Goal: Task Accomplishment & Management: Manage account settings

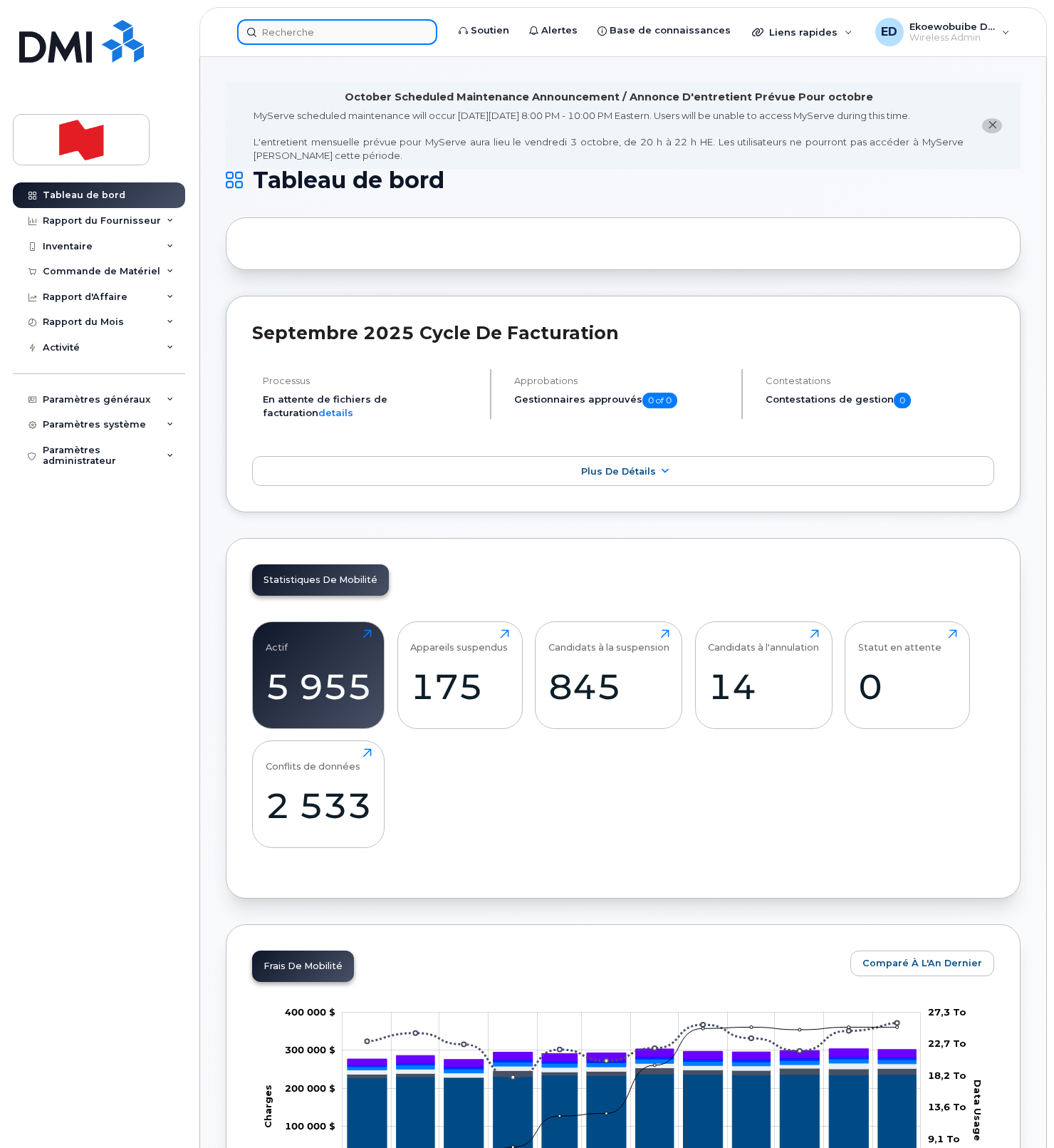
click at [294, 33] on input at bounding box center [337, 32] width 200 height 26
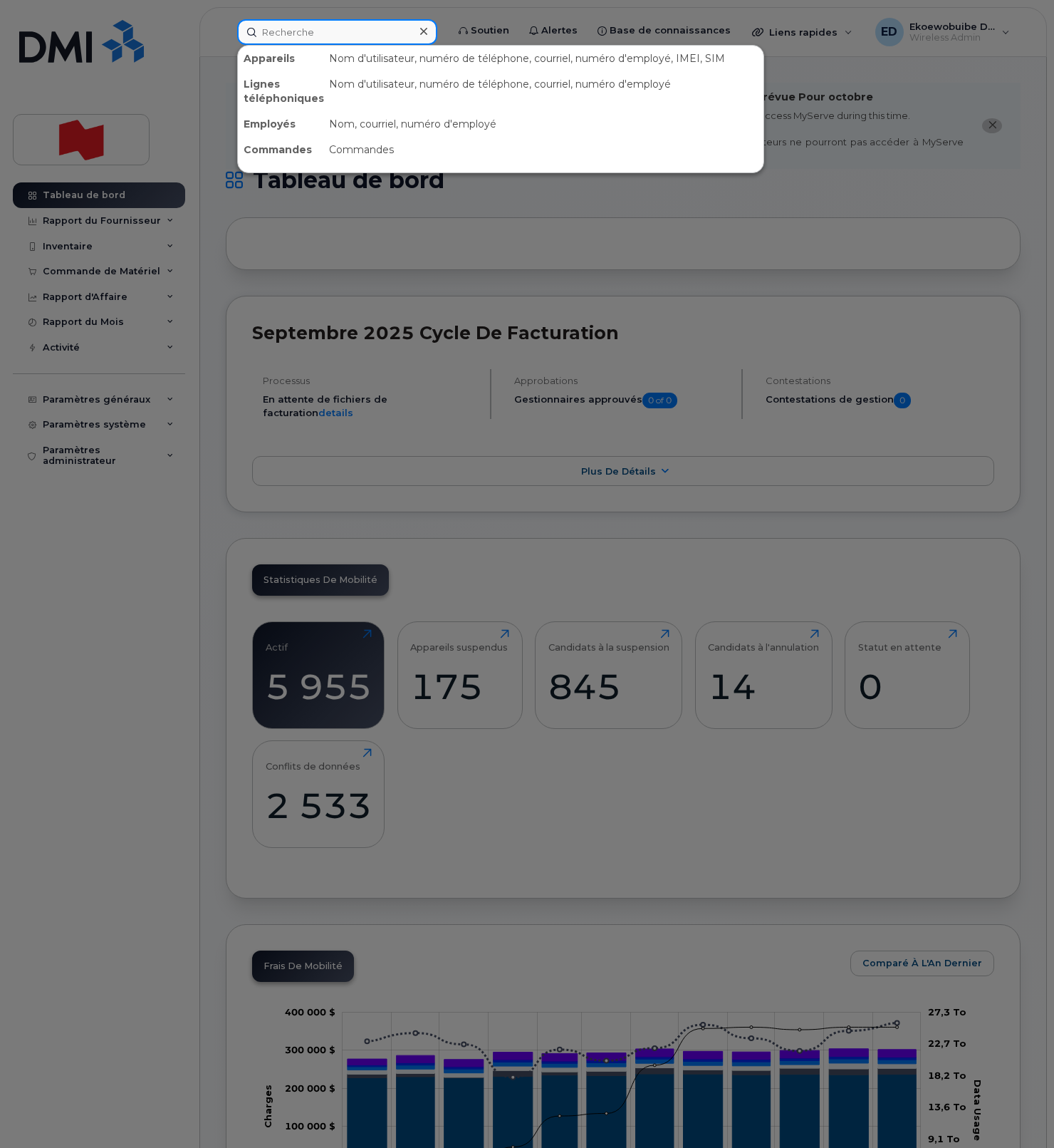
paste input "5873485417"
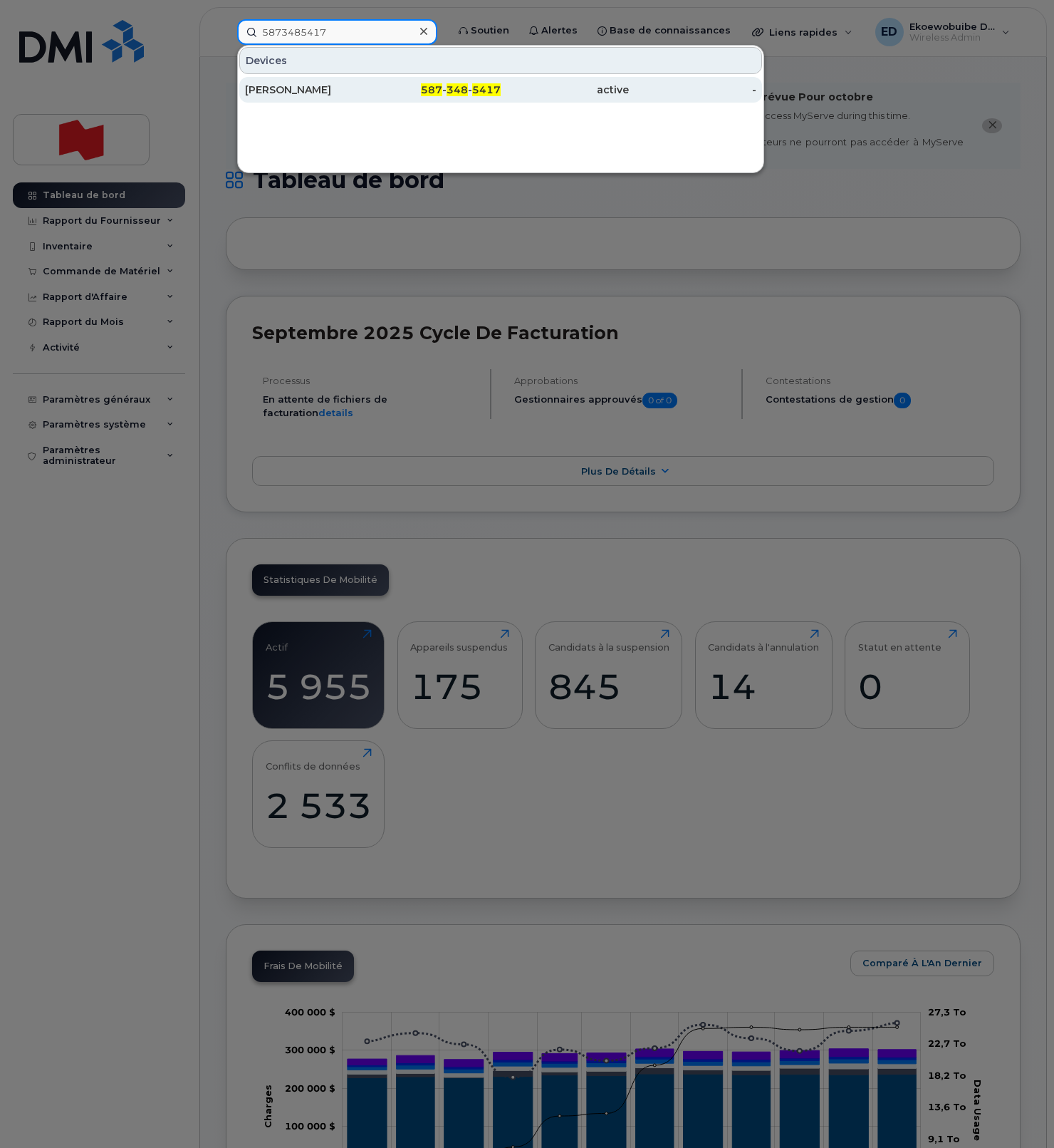
type input "5873485417"
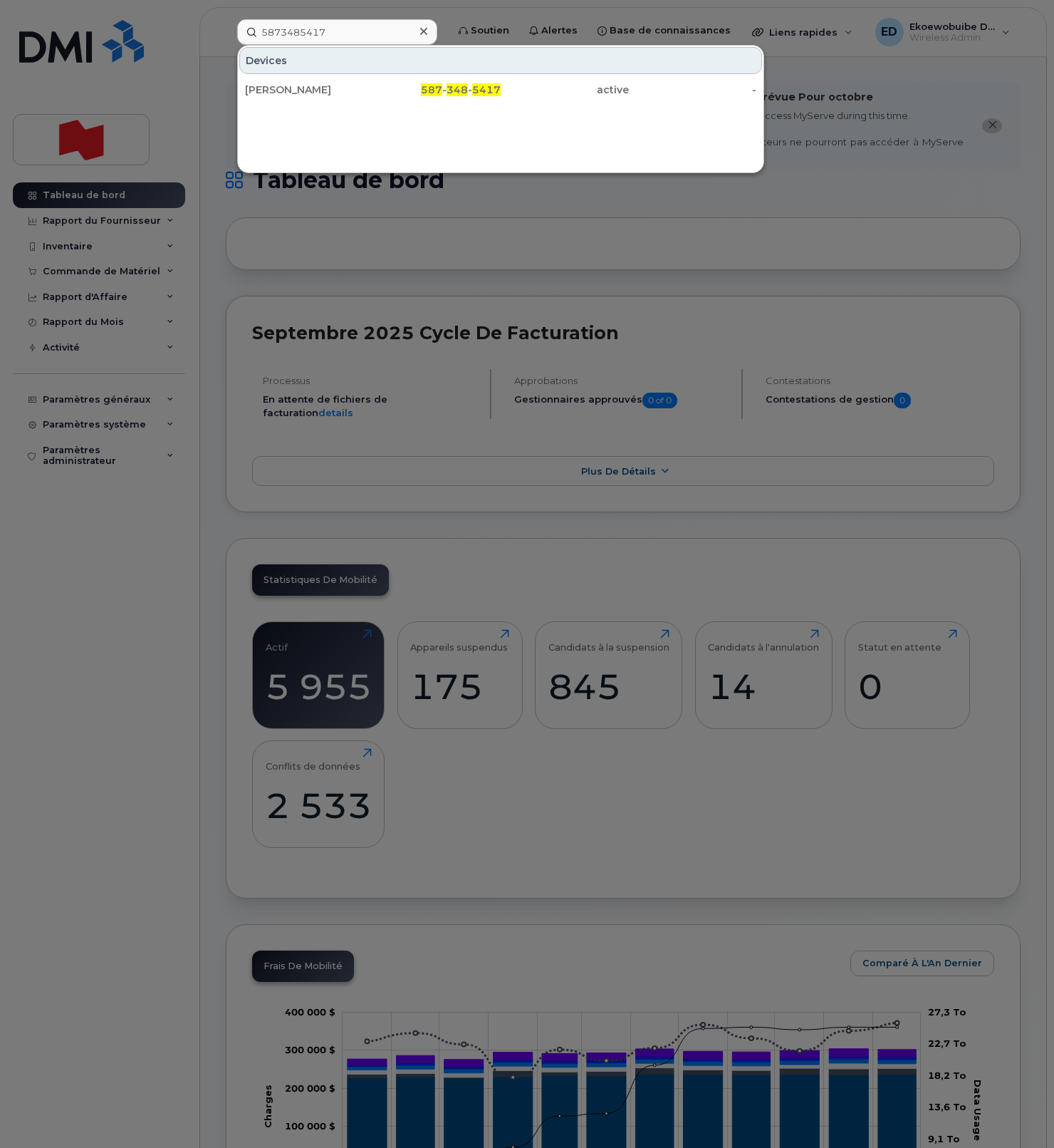
drag, startPoint x: 320, startPoint y: 95, endPoint x: 389, endPoint y: 108, distance: 70.2
click at [319, 95] on div "Carla Radke" at bounding box center [309, 90] width 128 height 14
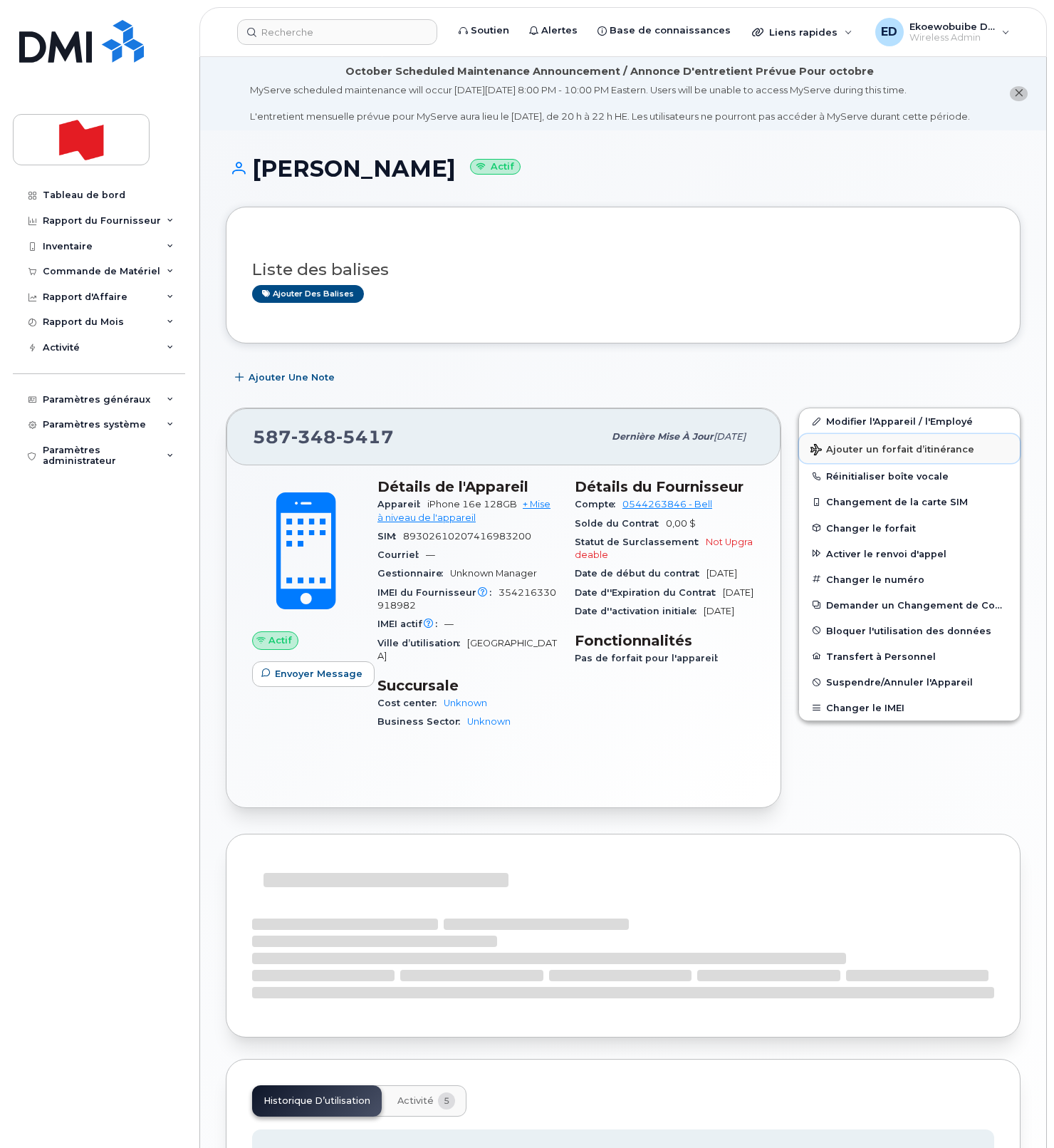
click at [855, 458] on span "Ajouter un forfait d’itinérance" at bounding box center [893, 451] width 164 height 14
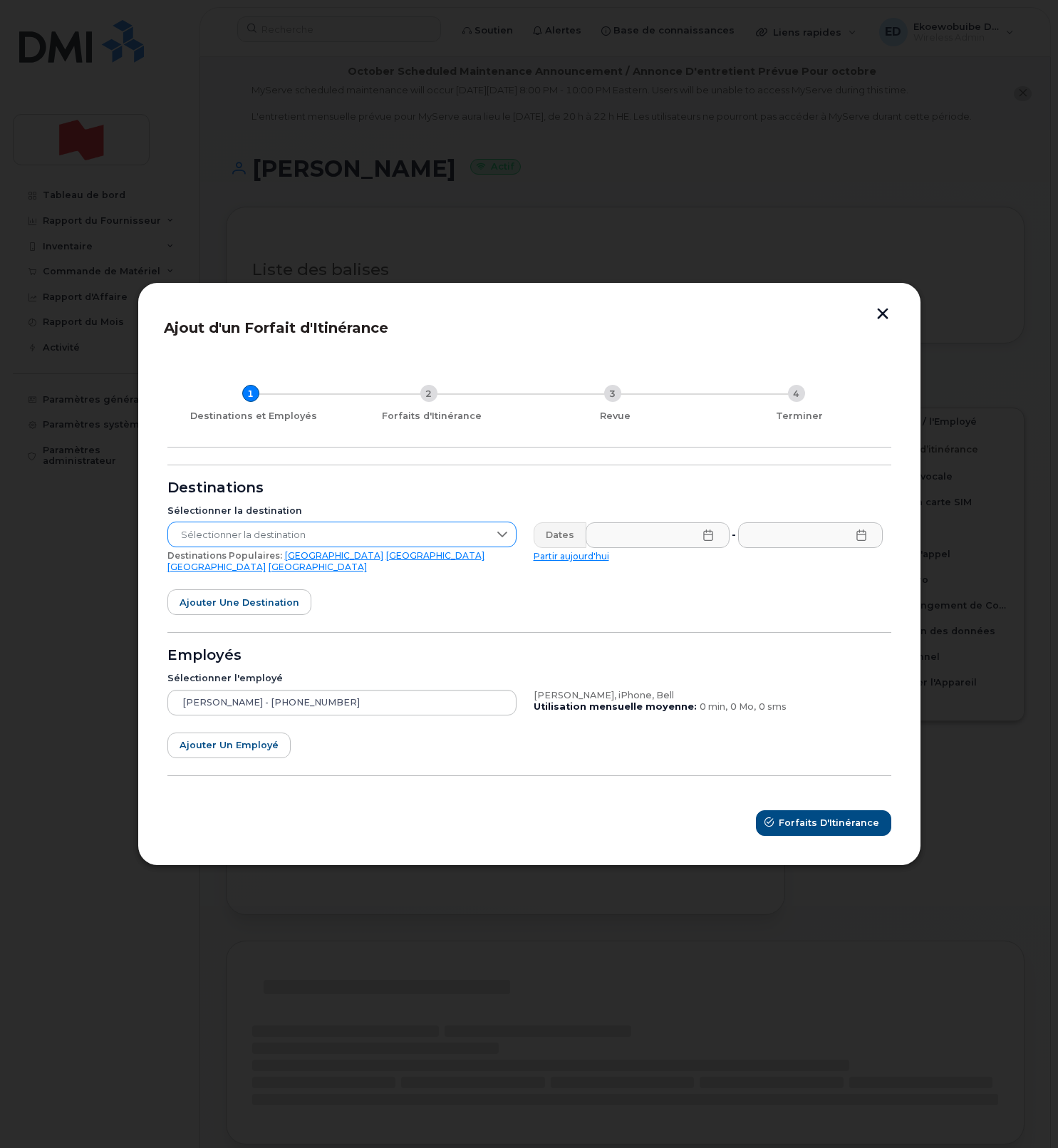
click at [405, 541] on span "Sélectionner la destination" at bounding box center [328, 535] width 321 height 26
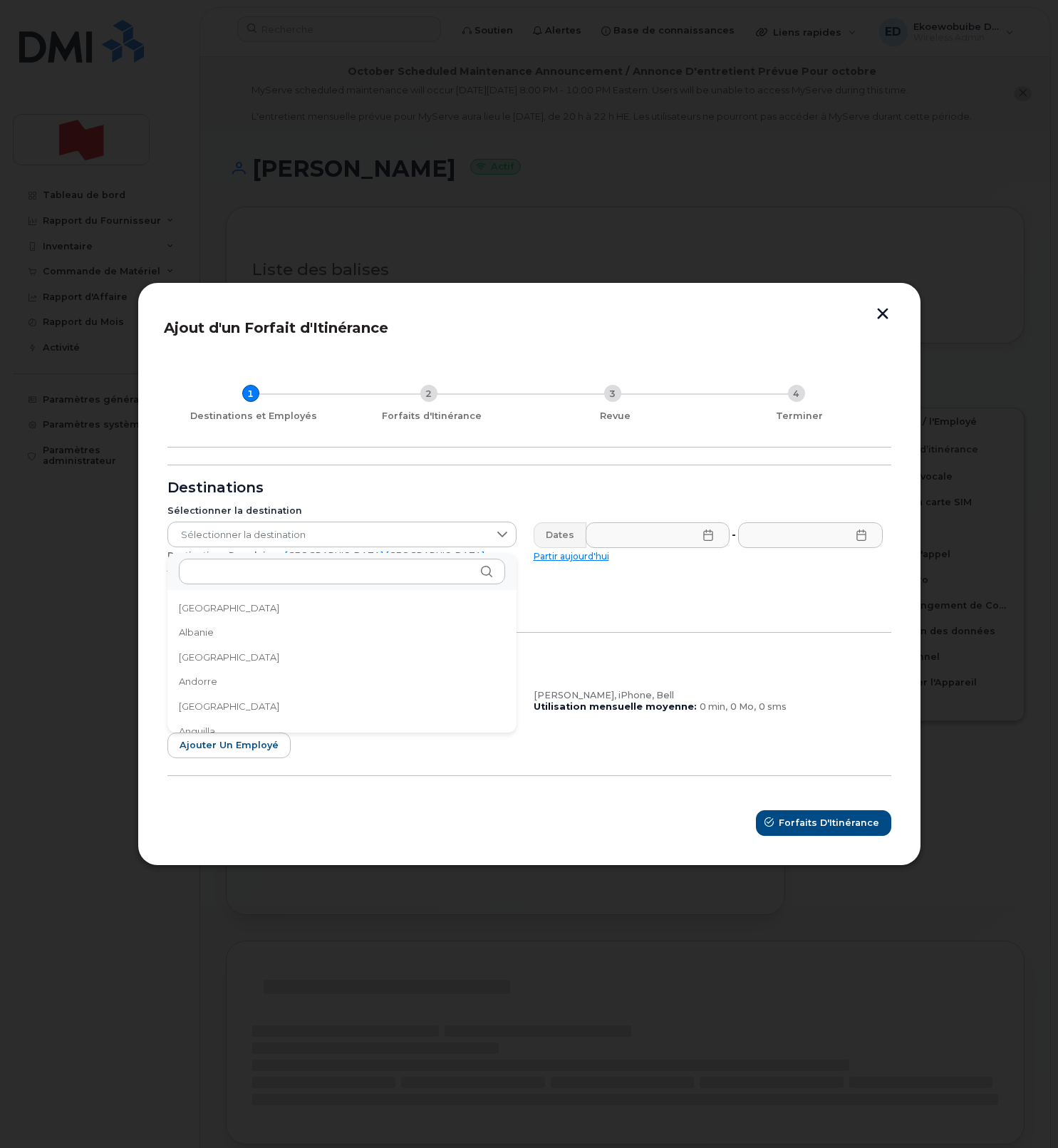
drag, startPoint x: 600, startPoint y: 608, endPoint x: 444, endPoint y: 614, distance: 156.1
click at [599, 608] on form "Destinations Sélectionner la destination Sélectionner la destination Destinatio…" at bounding box center [529, 650] width 724 height 371
click at [290, 561] on link "USA" at bounding box center [334, 556] width 98 height 11
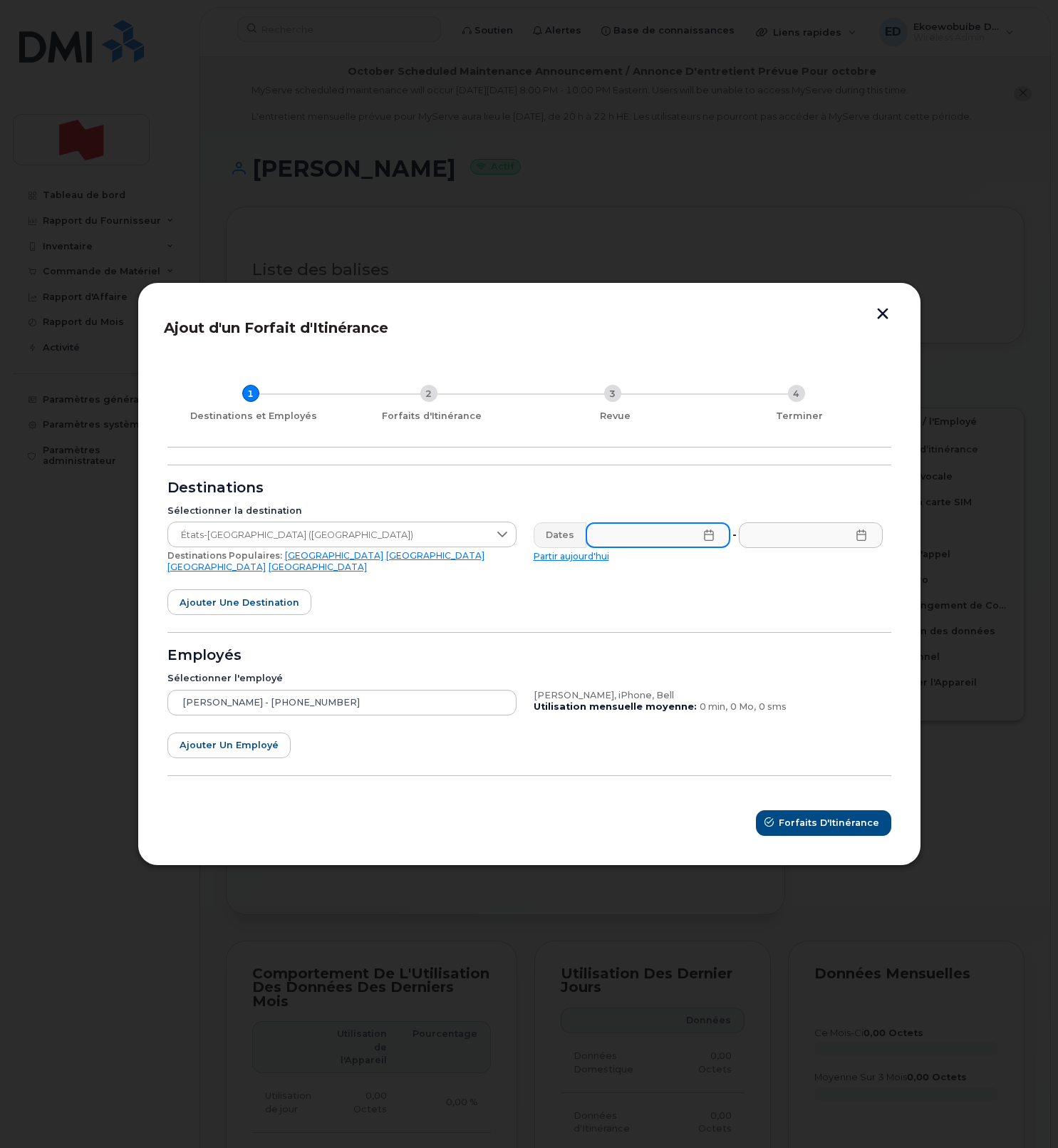
click at [713, 540] on input "text" at bounding box center [658, 535] width 144 height 26
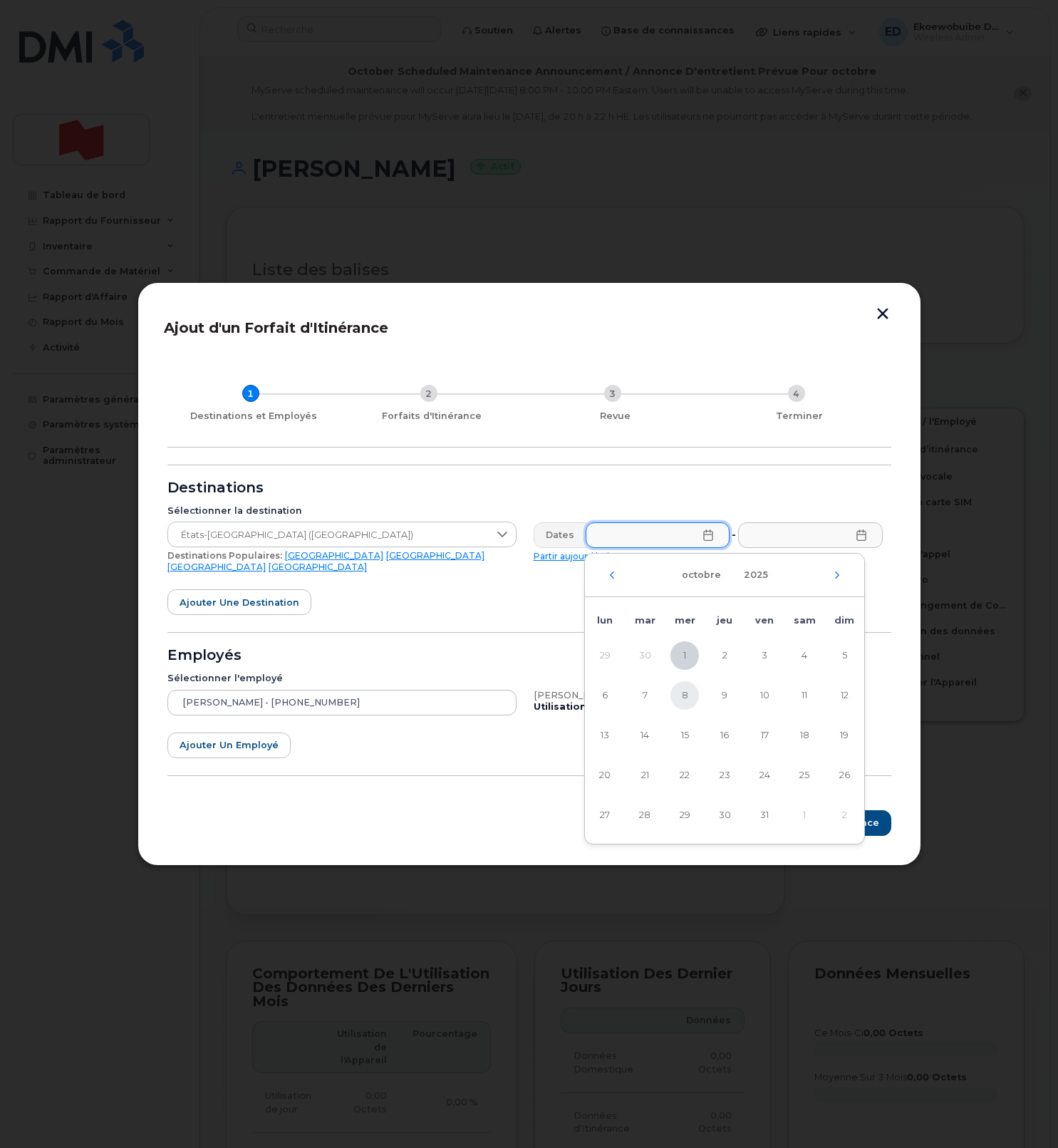
click at [684, 690] on span "8" at bounding box center [684, 695] width 28 height 28
type input "08/10/2025"
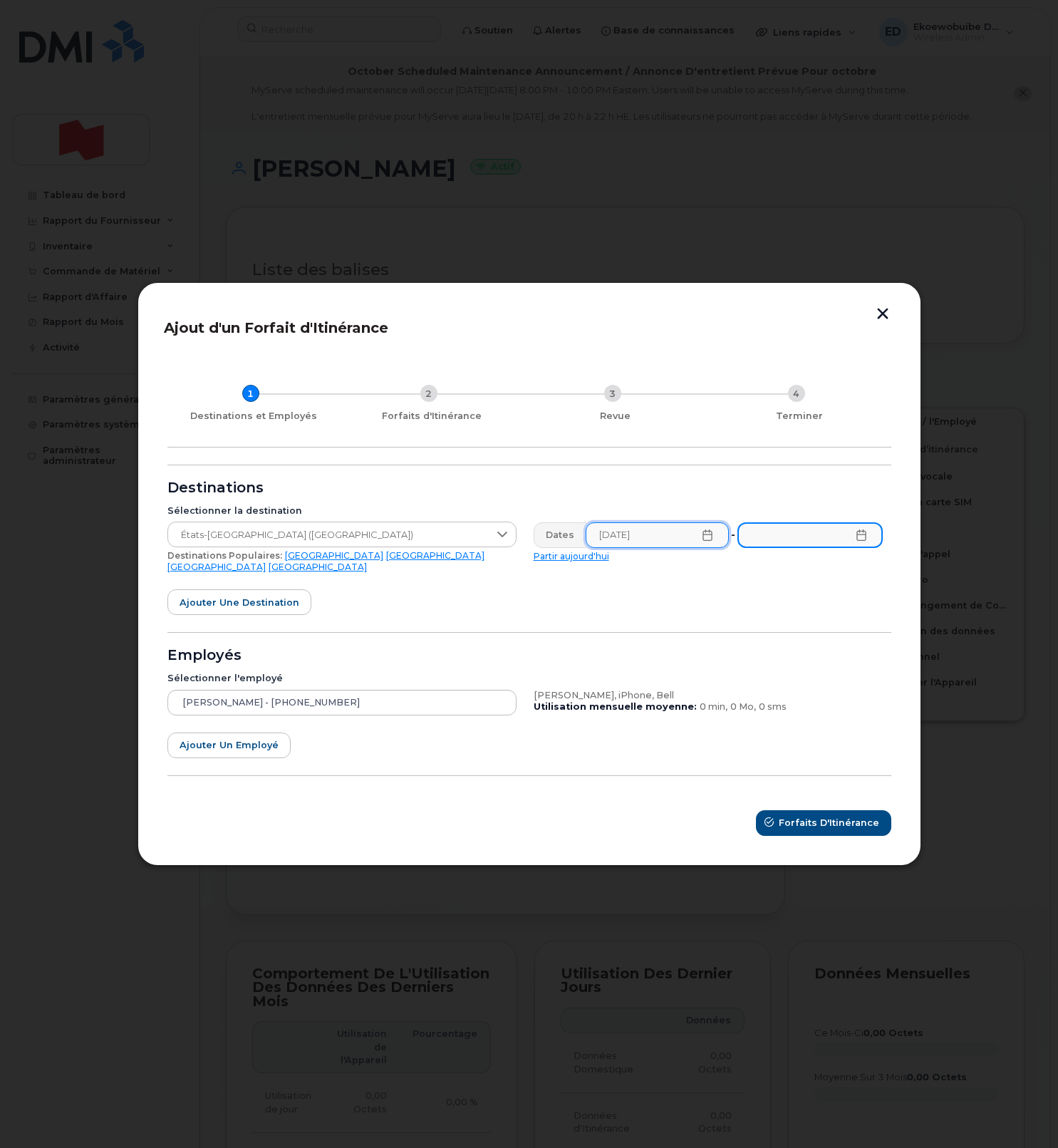
click at [871, 547] on input "text" at bounding box center [809, 535] width 144 height 26
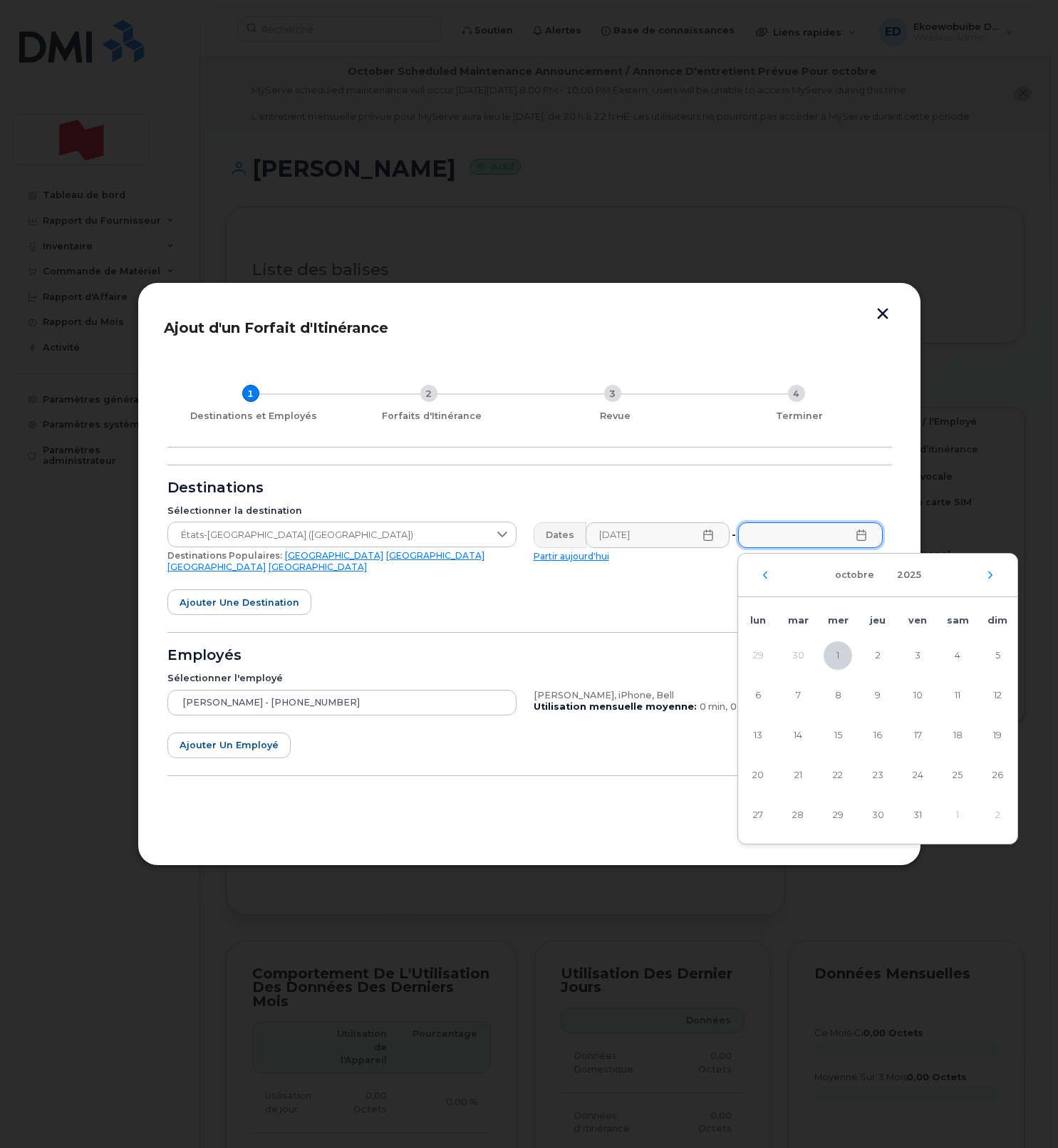
drag, startPoint x: 797, startPoint y: 779, endPoint x: 828, endPoint y: 803, distance: 39.2
click at [797, 779] on span "21" at bounding box center [797, 775] width 28 height 28
type input "21/10/2025"
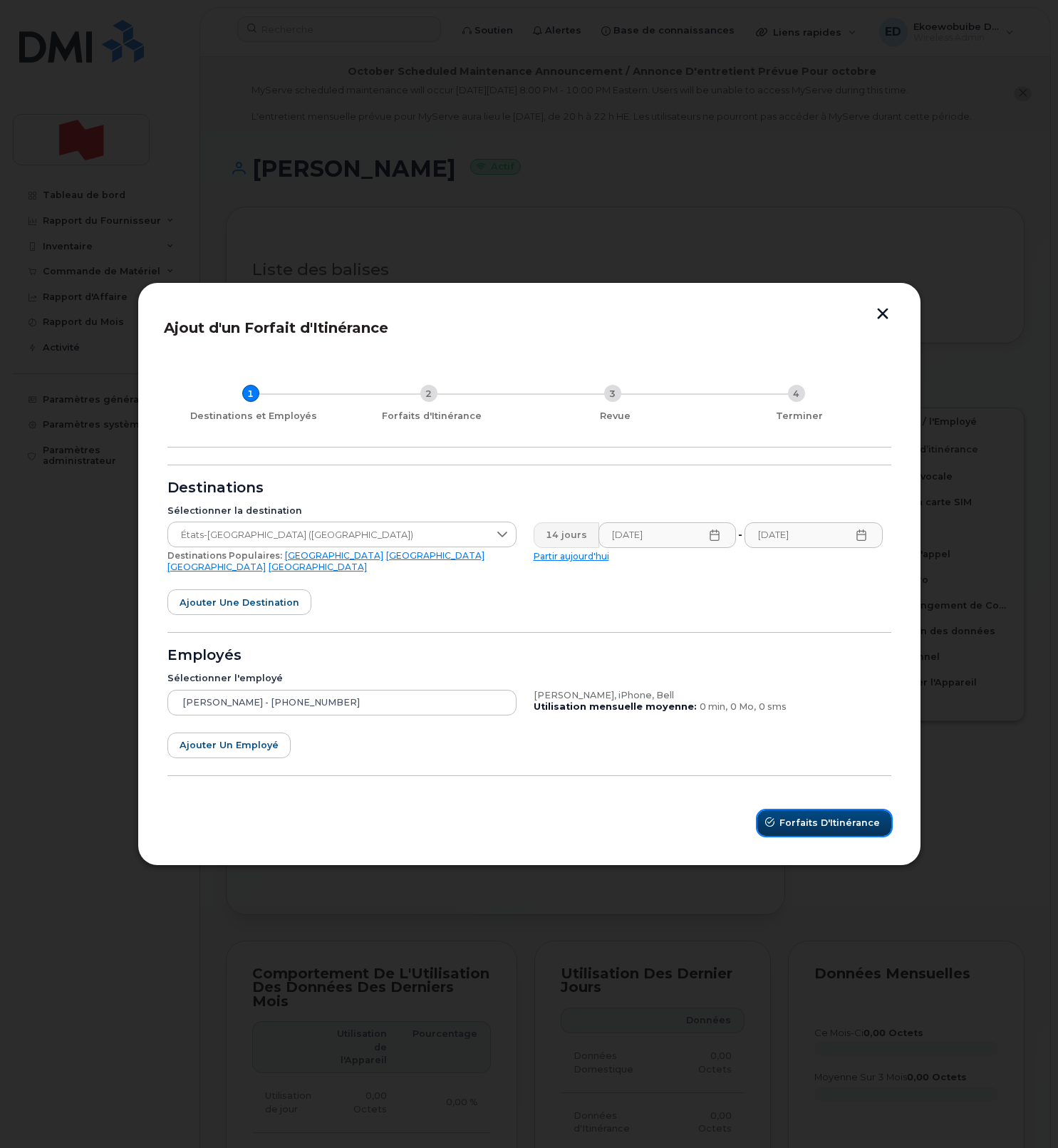
click at [838, 816] on span "Forfaits d'Itinérance" at bounding box center [830, 823] width 100 height 14
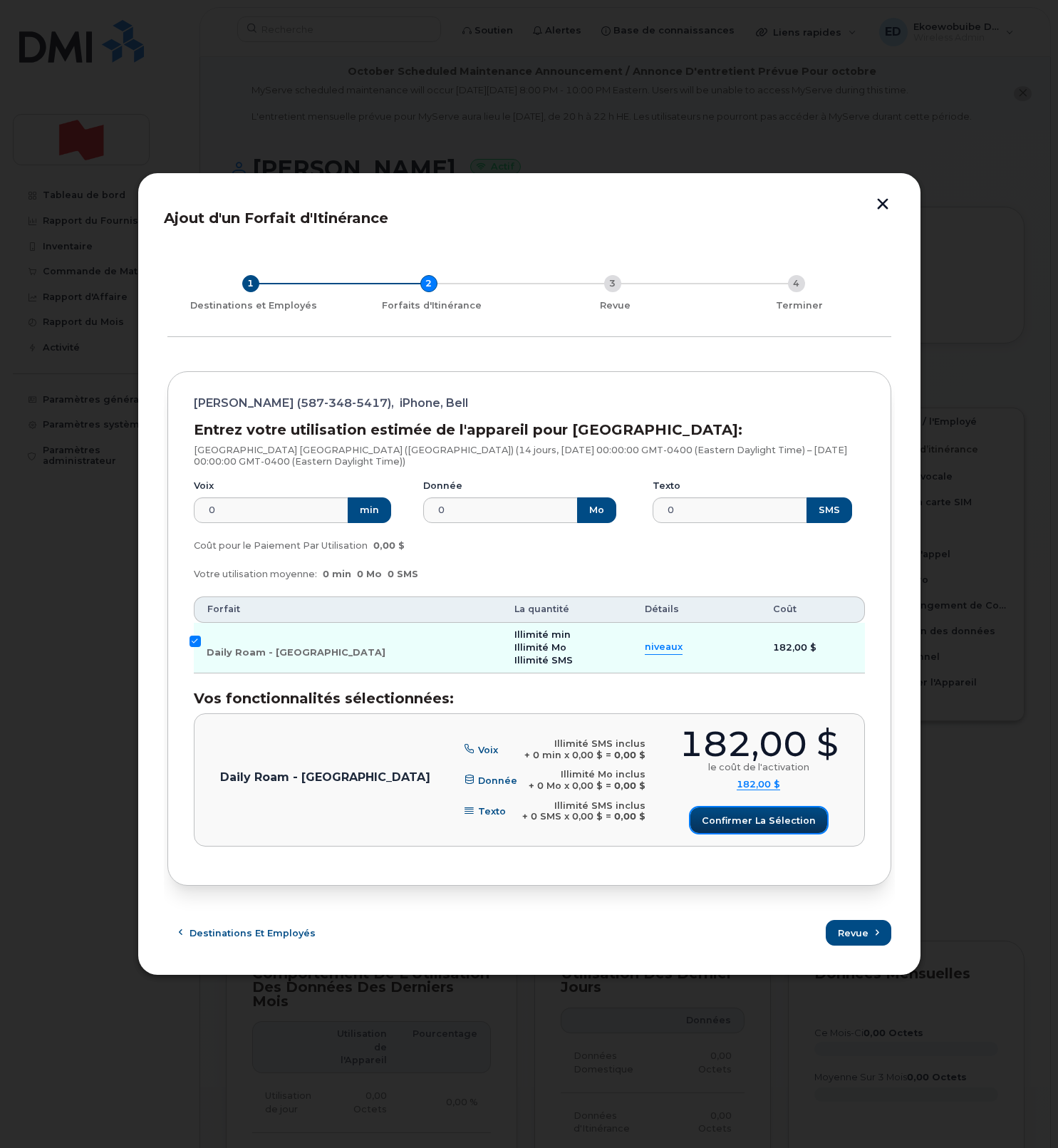
click at [759, 817] on span "Confirmer la sélection" at bounding box center [759, 821] width 114 height 14
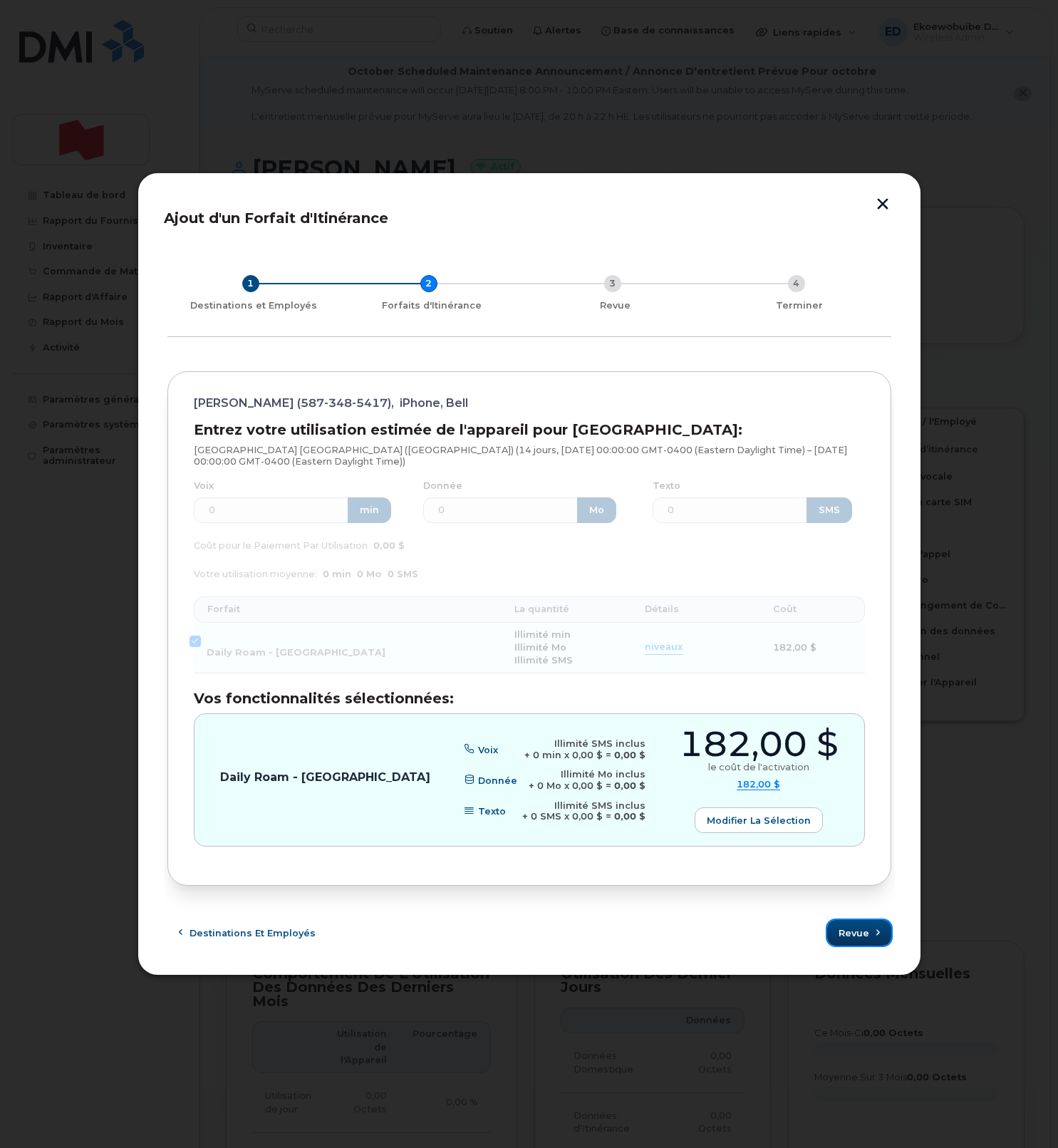
click at [859, 940] on span "Revue" at bounding box center [854, 934] width 30 height 14
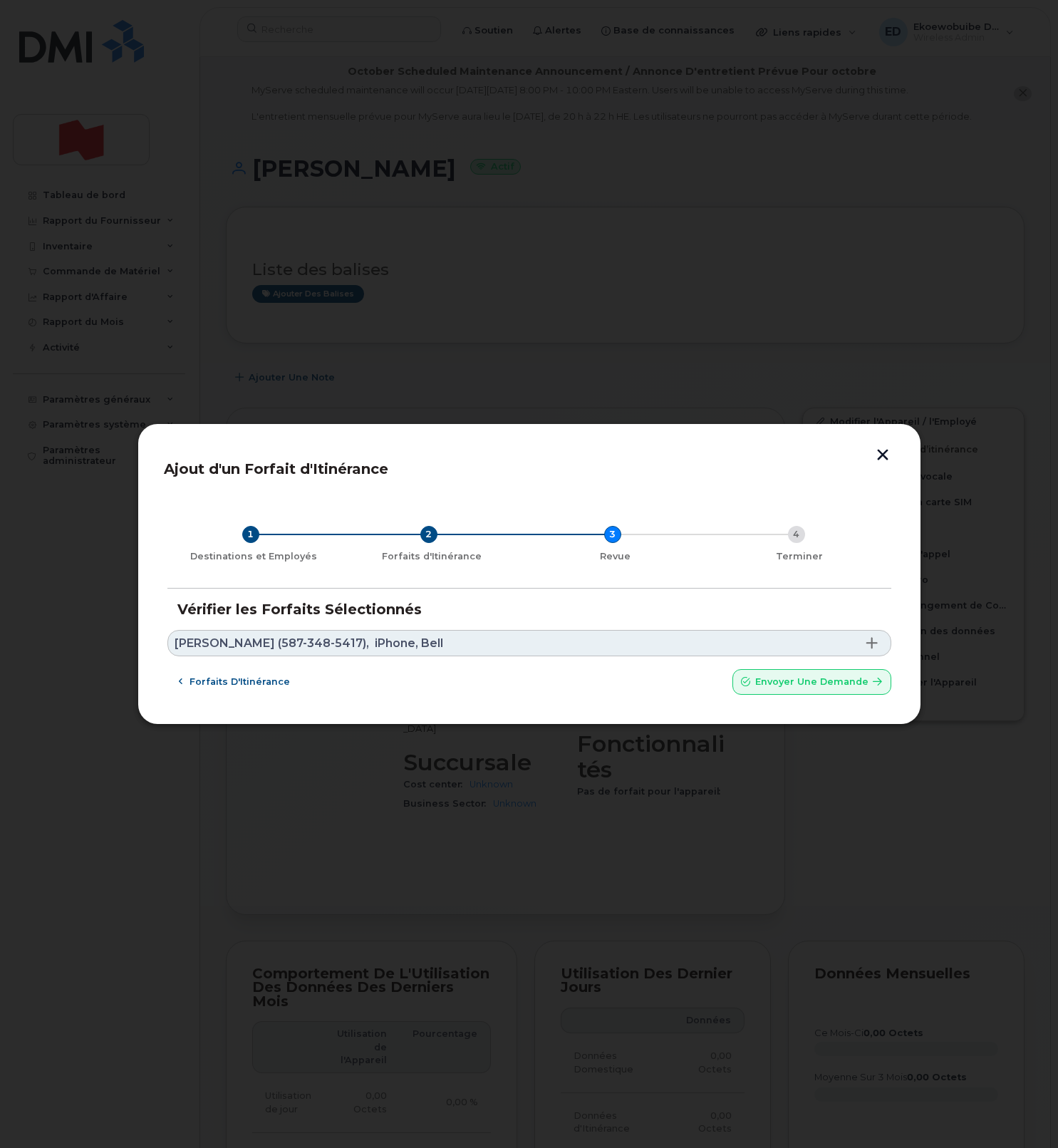
click at [664, 637] on link "Carla Radke (587-348-5417), iPhone, Bell" at bounding box center [529, 643] width 724 height 27
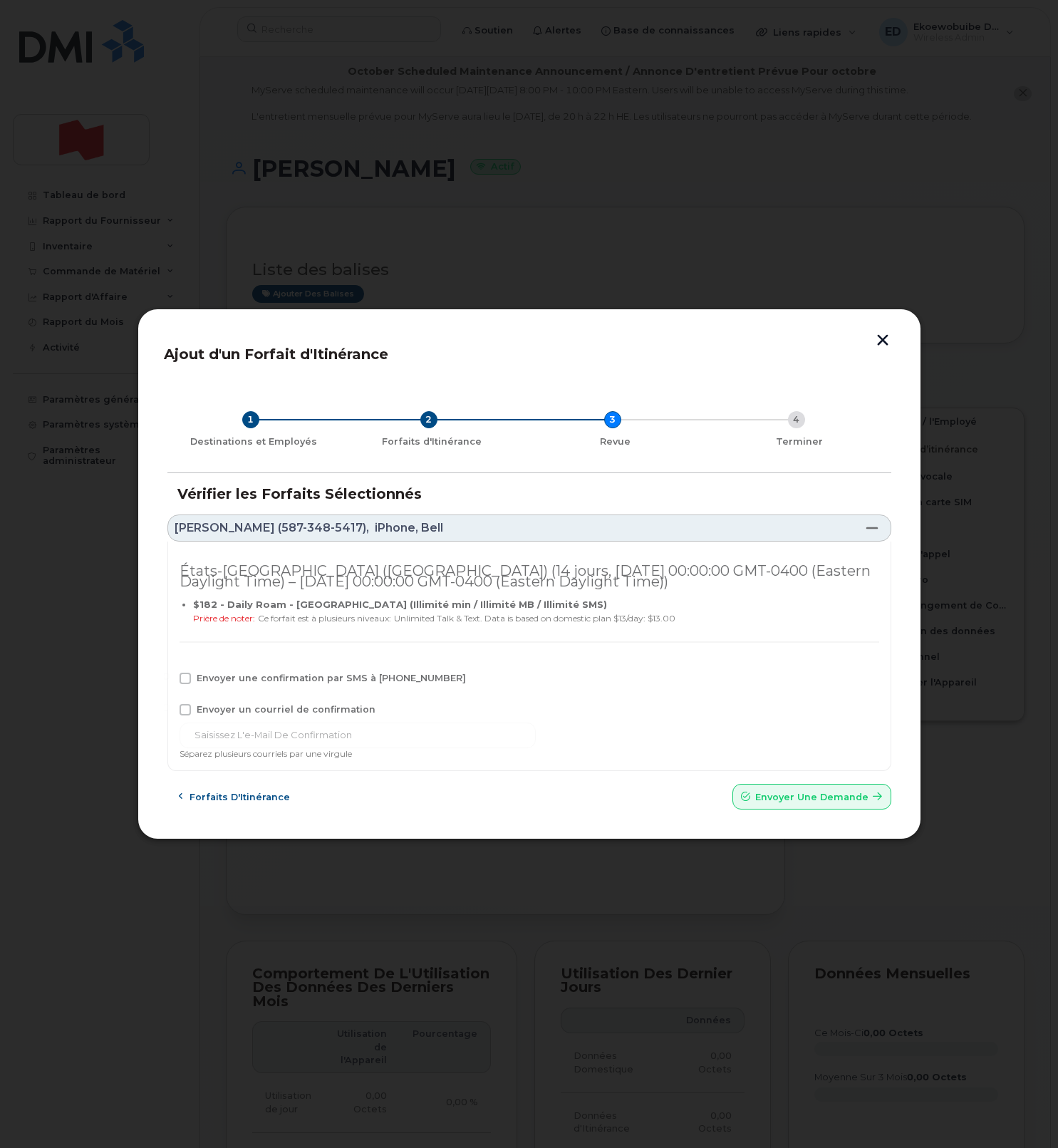
drag, startPoint x: 191, startPoint y: 677, endPoint x: 188, endPoint y: 685, distance: 8.5
click at [189, 677] on label "Envoyer une confirmation par SMS à 587-348-5417" at bounding box center [322, 678] width 287 height 11
click at [169, 677] on input "Envoyer une confirmation par SMS à 587-348-5417" at bounding box center [166, 676] width 7 height 7
checkbox input "true"
click at [188, 707] on span at bounding box center [185, 709] width 11 height 11
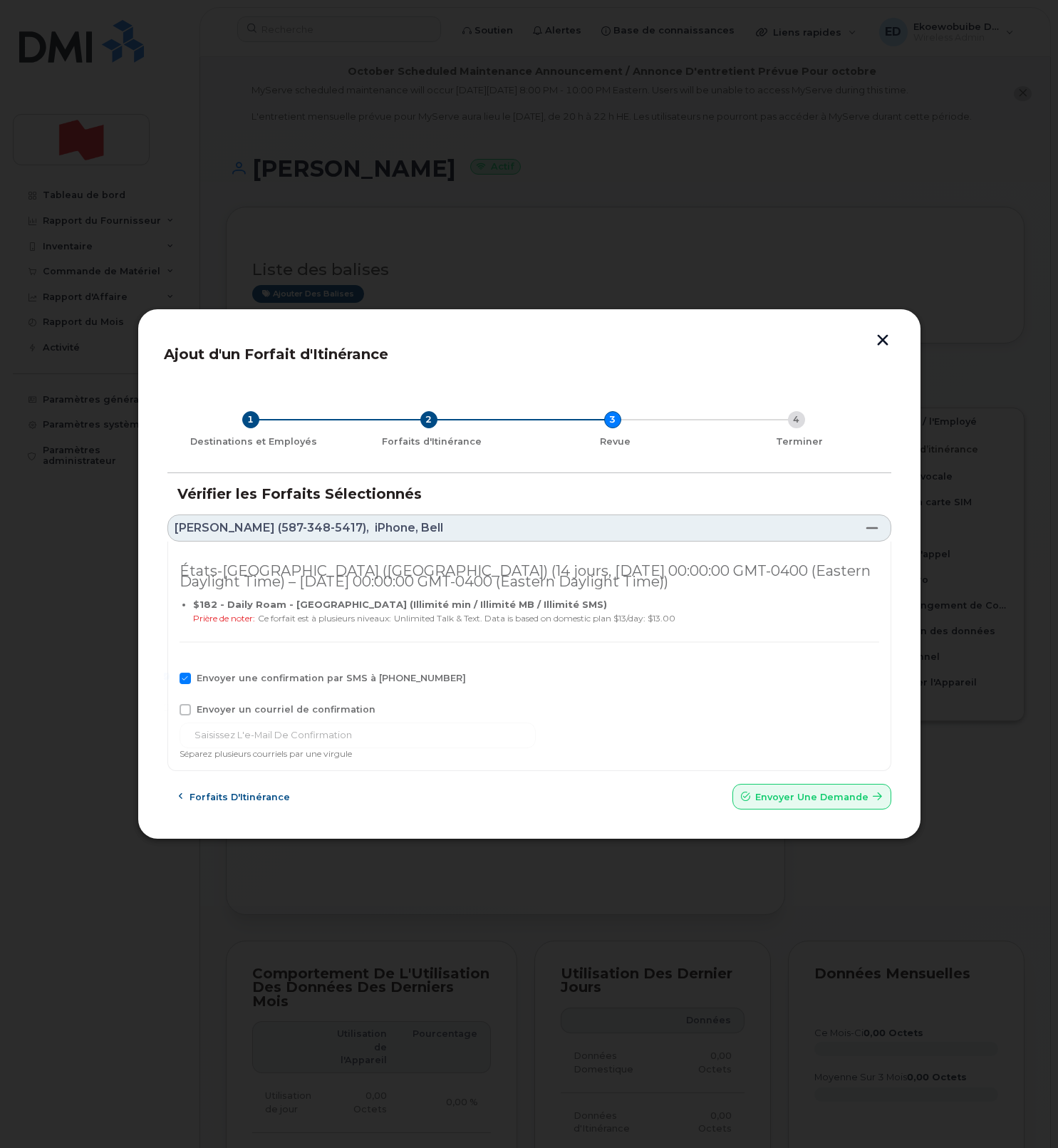
click at [169, 707] on input "Envoyer un courriel de confirmation" at bounding box center [166, 707] width 7 height 7
checkbox input "true"
drag, startPoint x: 397, startPoint y: 734, endPoint x: 154, endPoint y: 736, distance: 243.0
click at [154, 736] on div "Ajout d'un Forfait d'Itinérance 1 Destinations et Employés 2 Forfaits d'Itinéra…" at bounding box center [529, 574] width 784 height 531
drag, startPoint x: 372, startPoint y: 733, endPoint x: 211, endPoint y: 741, distance: 161.2
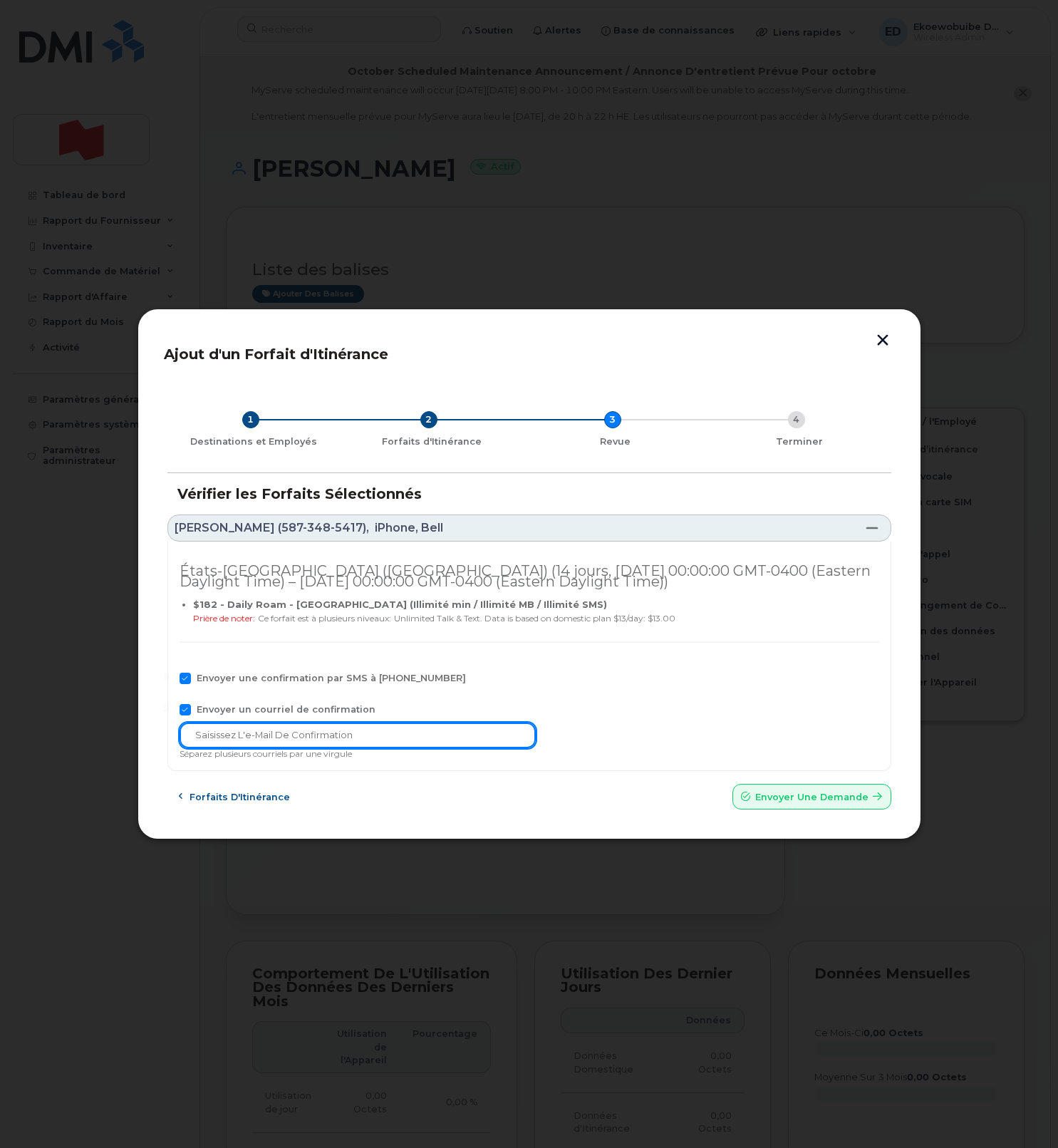
click at [167, 735] on div "États-Unis d'Amérique (USA) (14 jours, Wed Oct 08 2025 00:00:00 GMT-0400 (Easte…" at bounding box center [529, 656] width 724 height 230
click at [384, 741] on input "text" at bounding box center [357, 736] width 356 height 26
paste input "telecom-voix@bnc.ca"
type input "telecom-voix@bnc.ca"
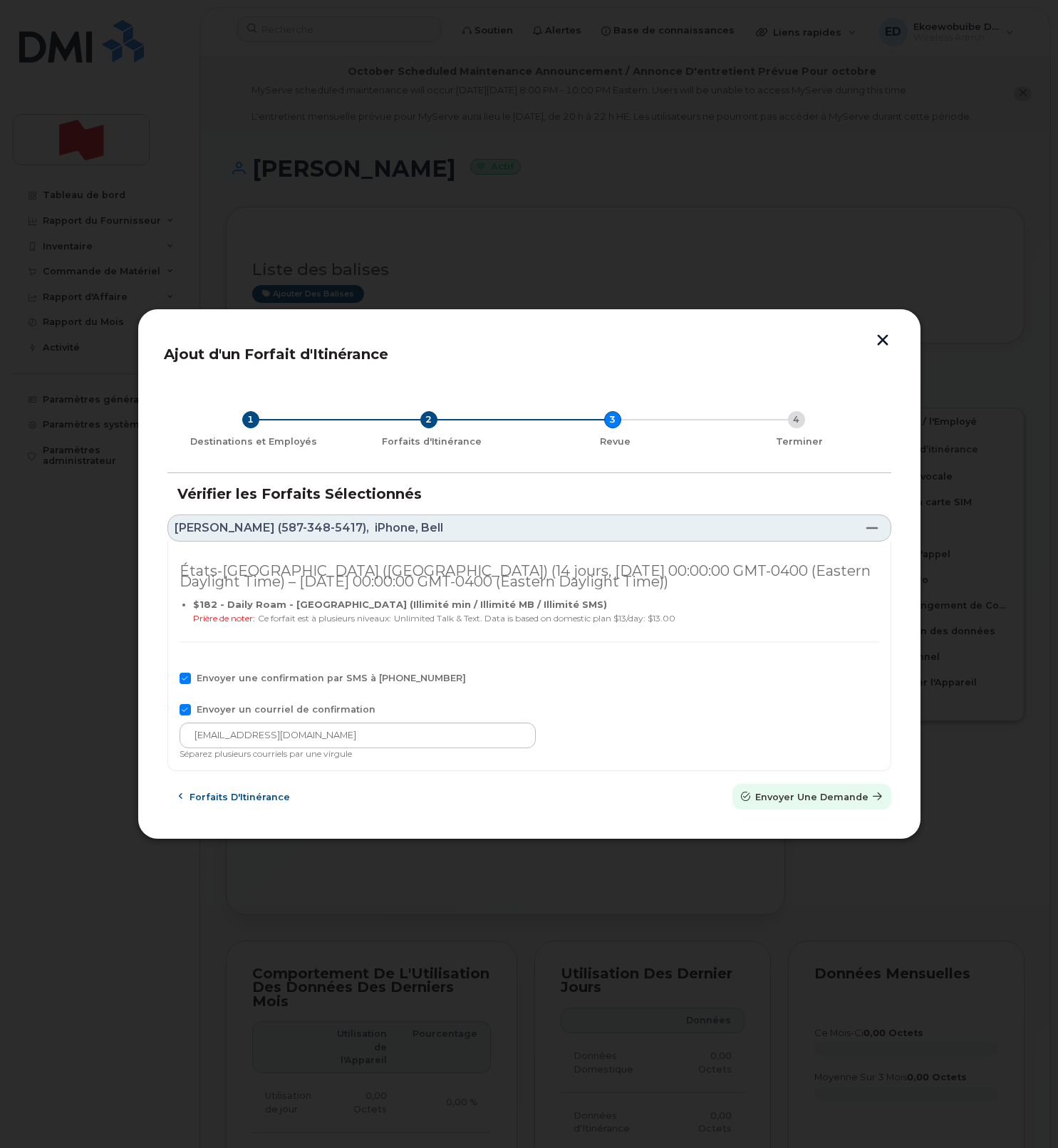
click at [774, 803] on span "Envoyer une Demande" at bounding box center [812, 798] width 113 height 14
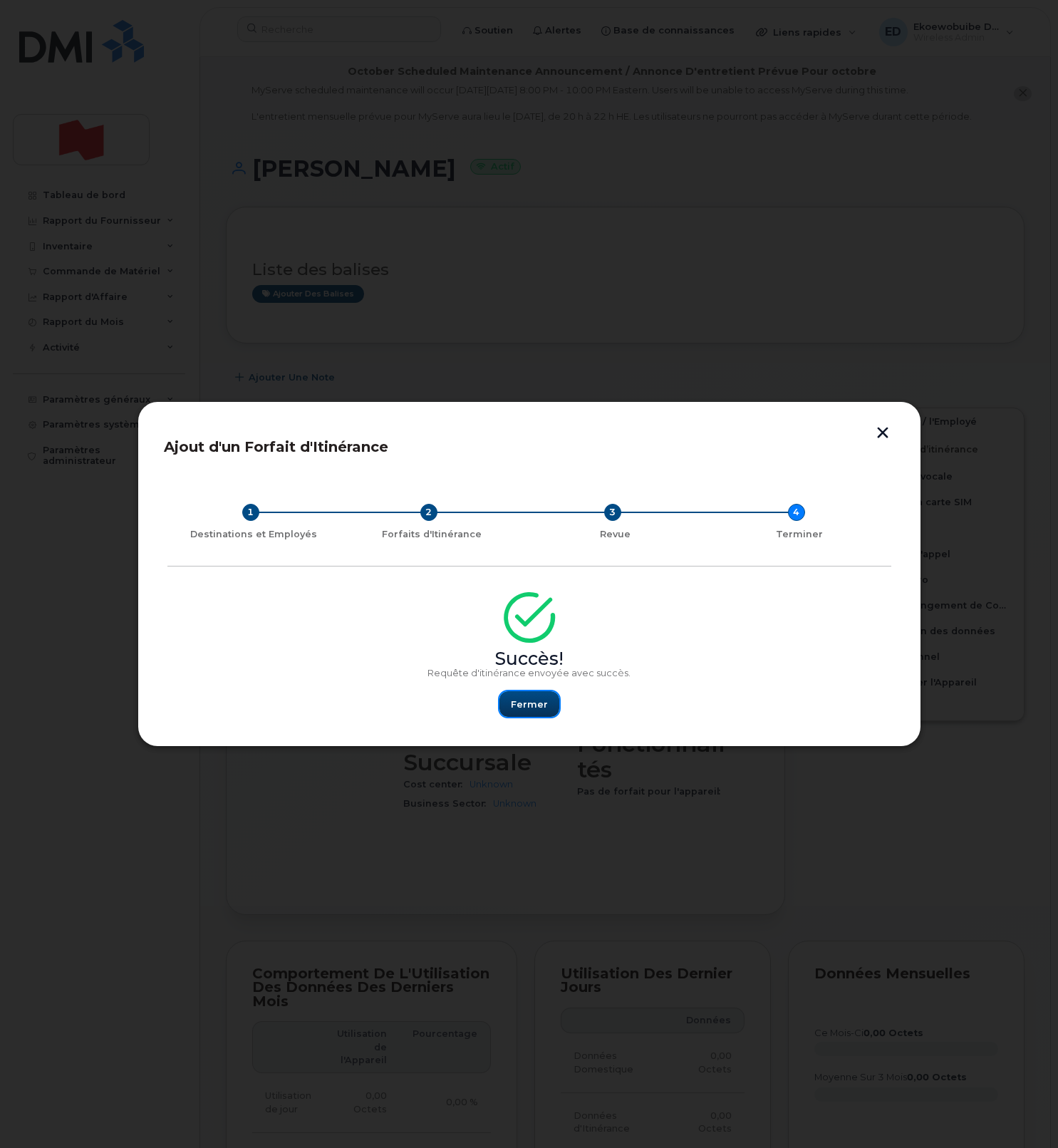
click at [534, 706] on span "Fermer" at bounding box center [529, 705] width 37 height 14
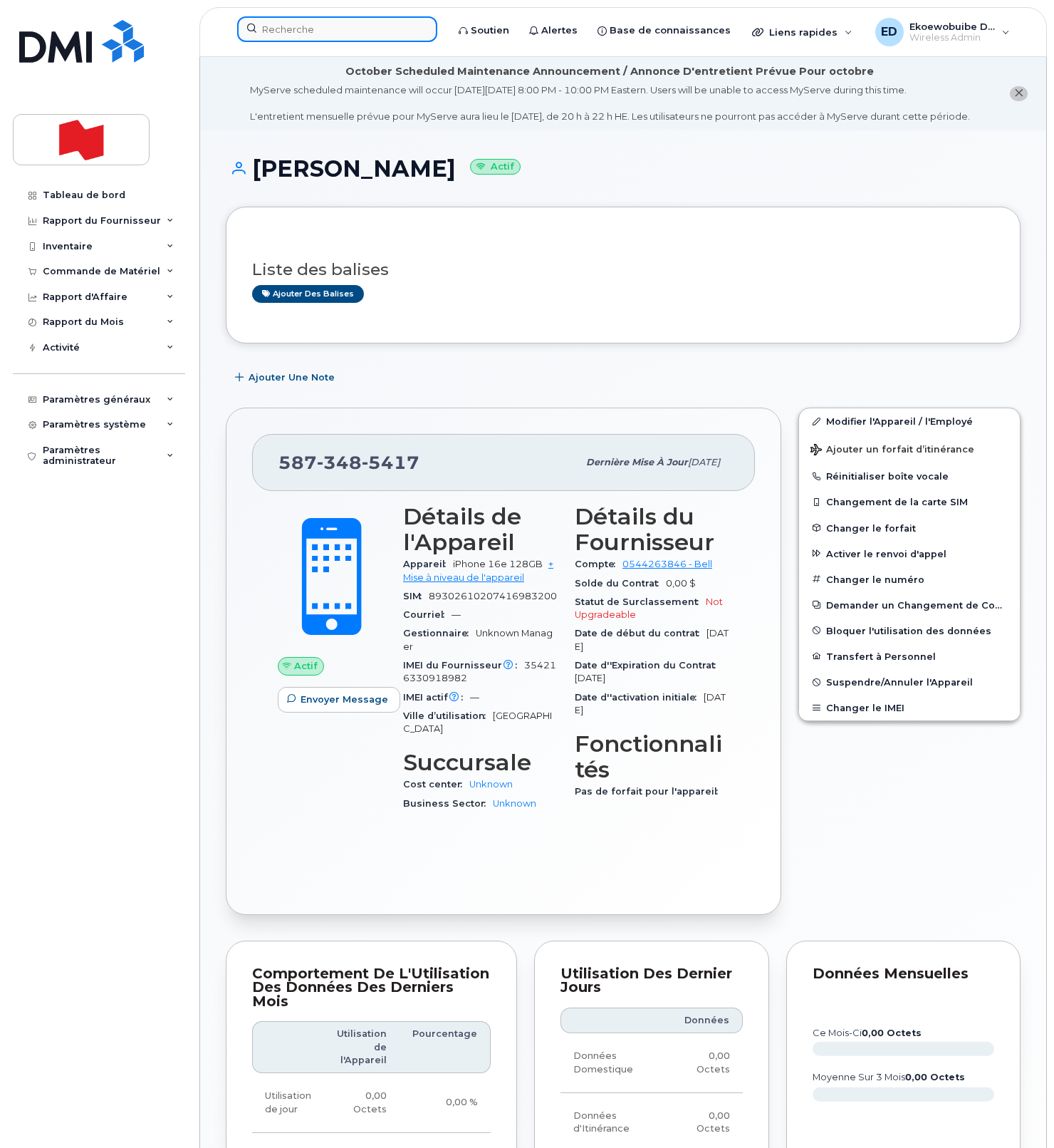
click at [315, 34] on input at bounding box center [337, 30] width 200 height 26
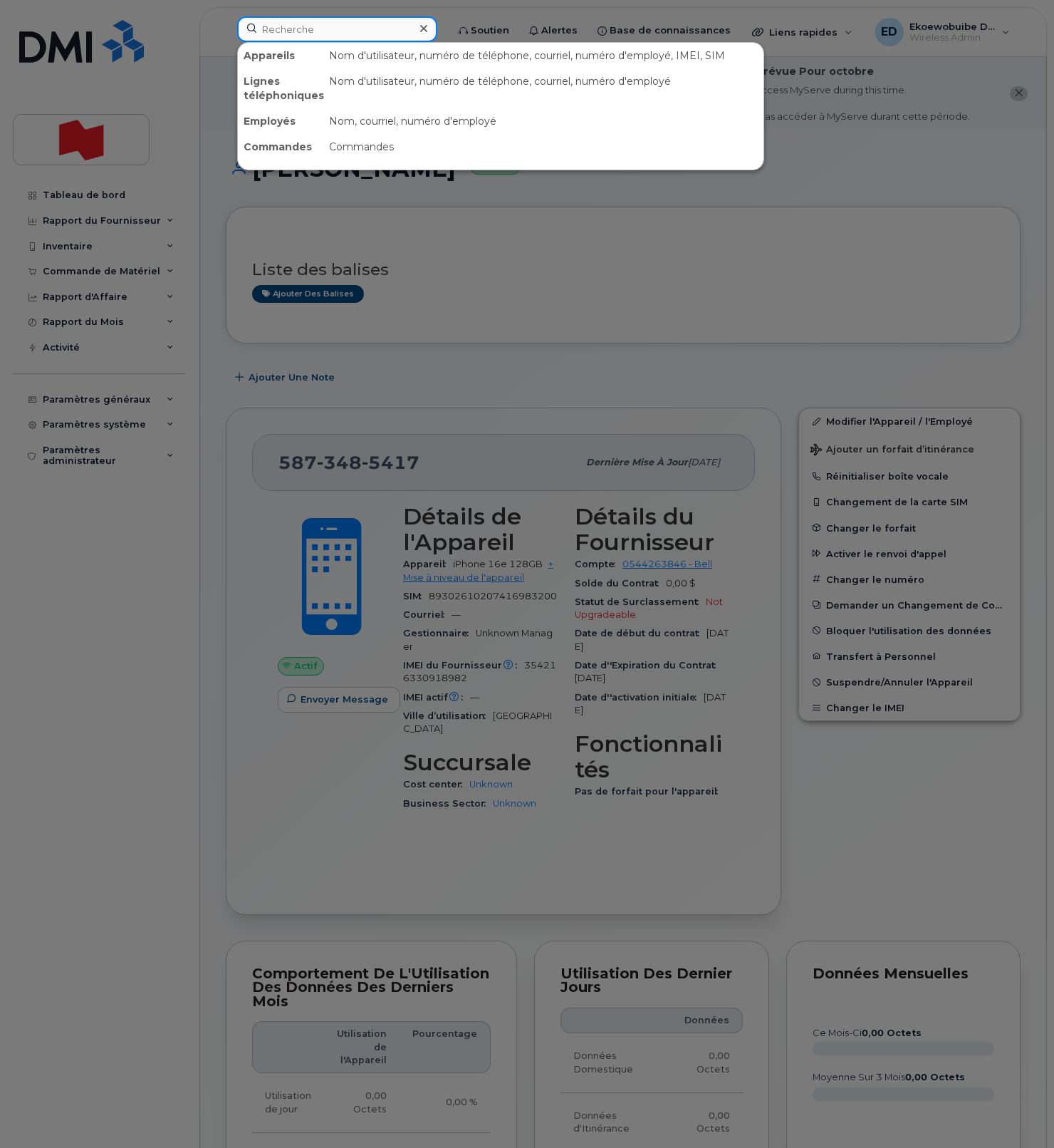
paste input "416-684-7487"
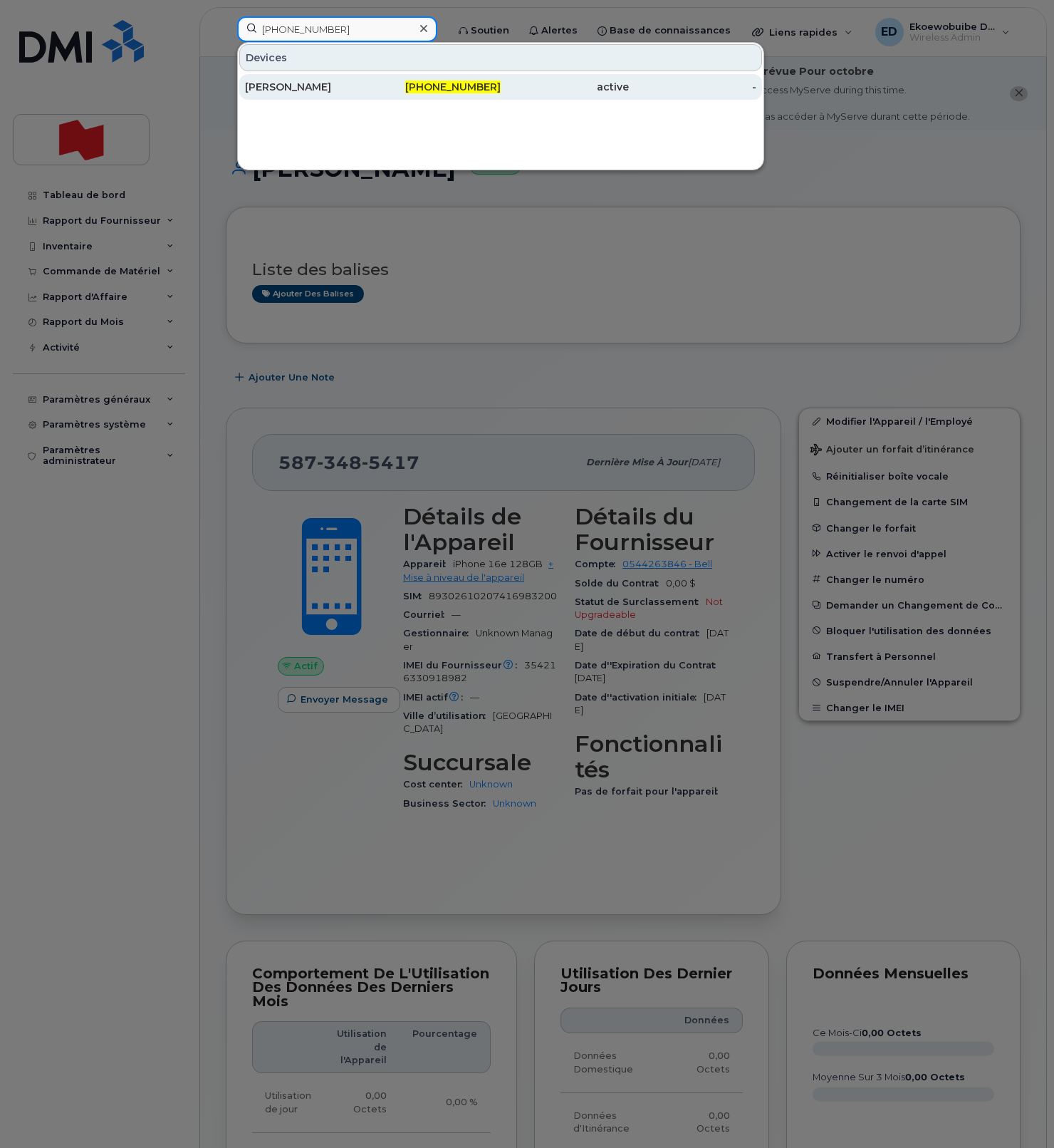
type input "416-684-7487"
click at [305, 86] on div "Rosa Han" at bounding box center [309, 87] width 128 height 14
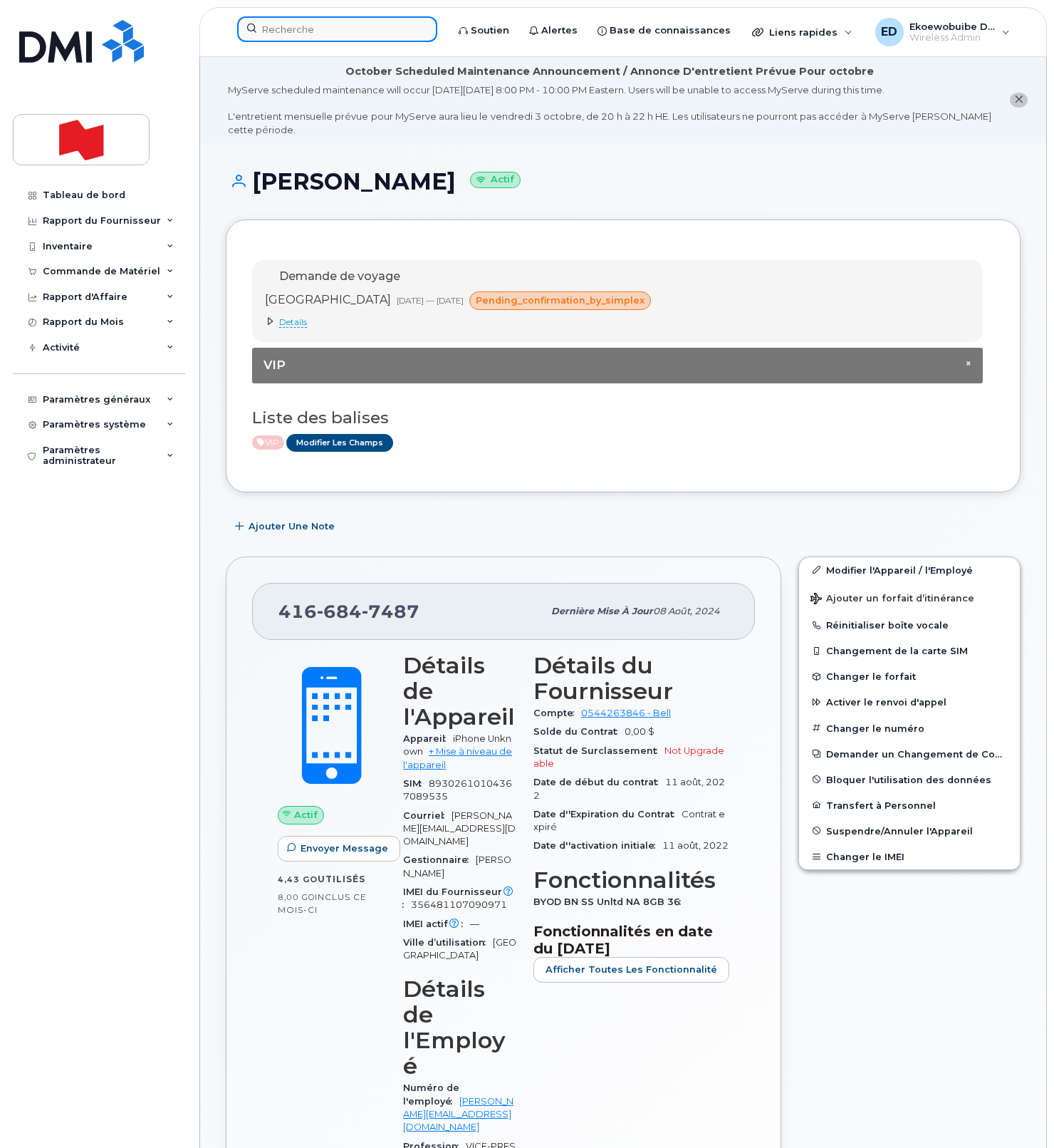
click at [296, 28] on input at bounding box center [337, 30] width 200 height 26
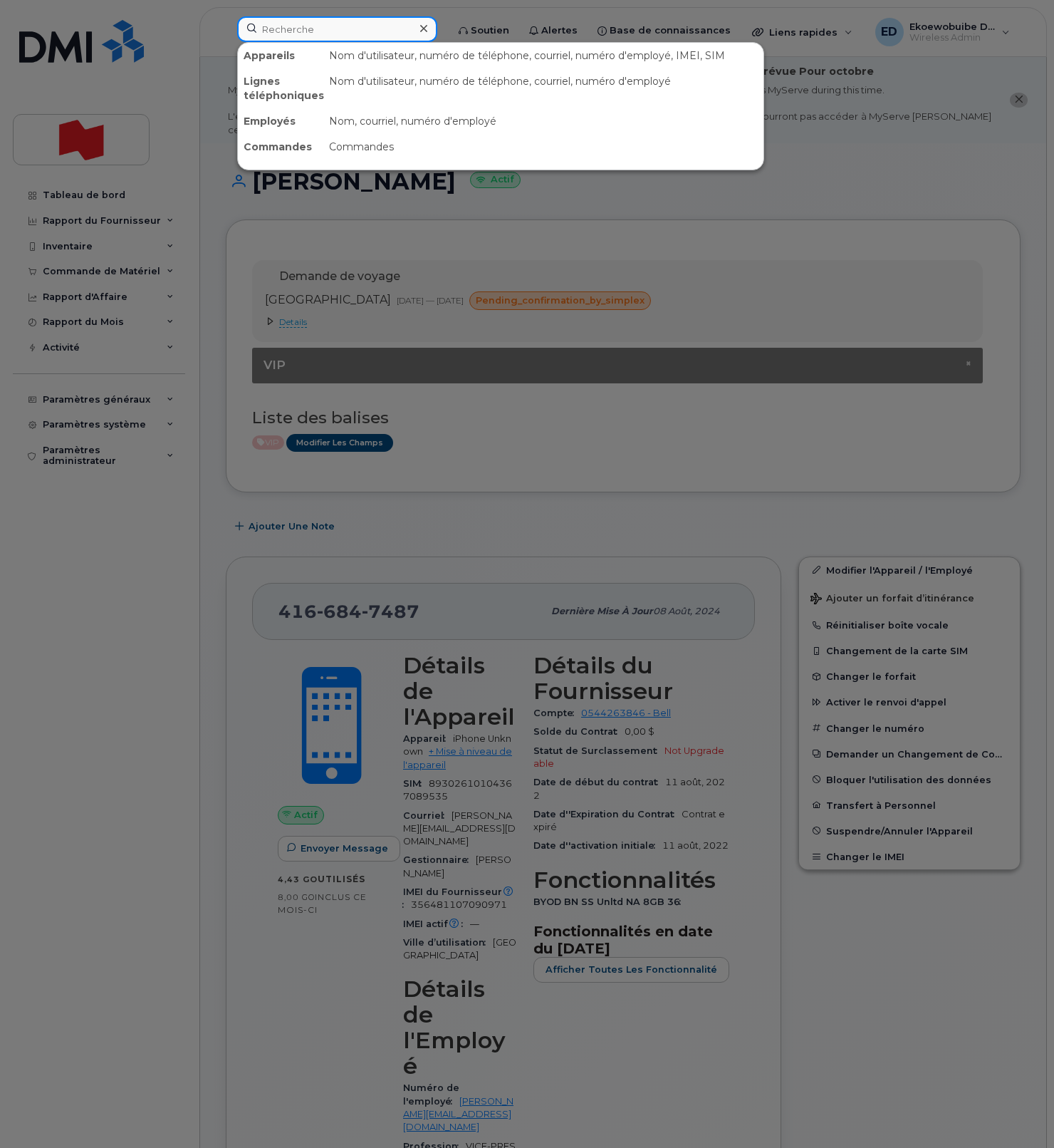
paste input "403) 831-0939"
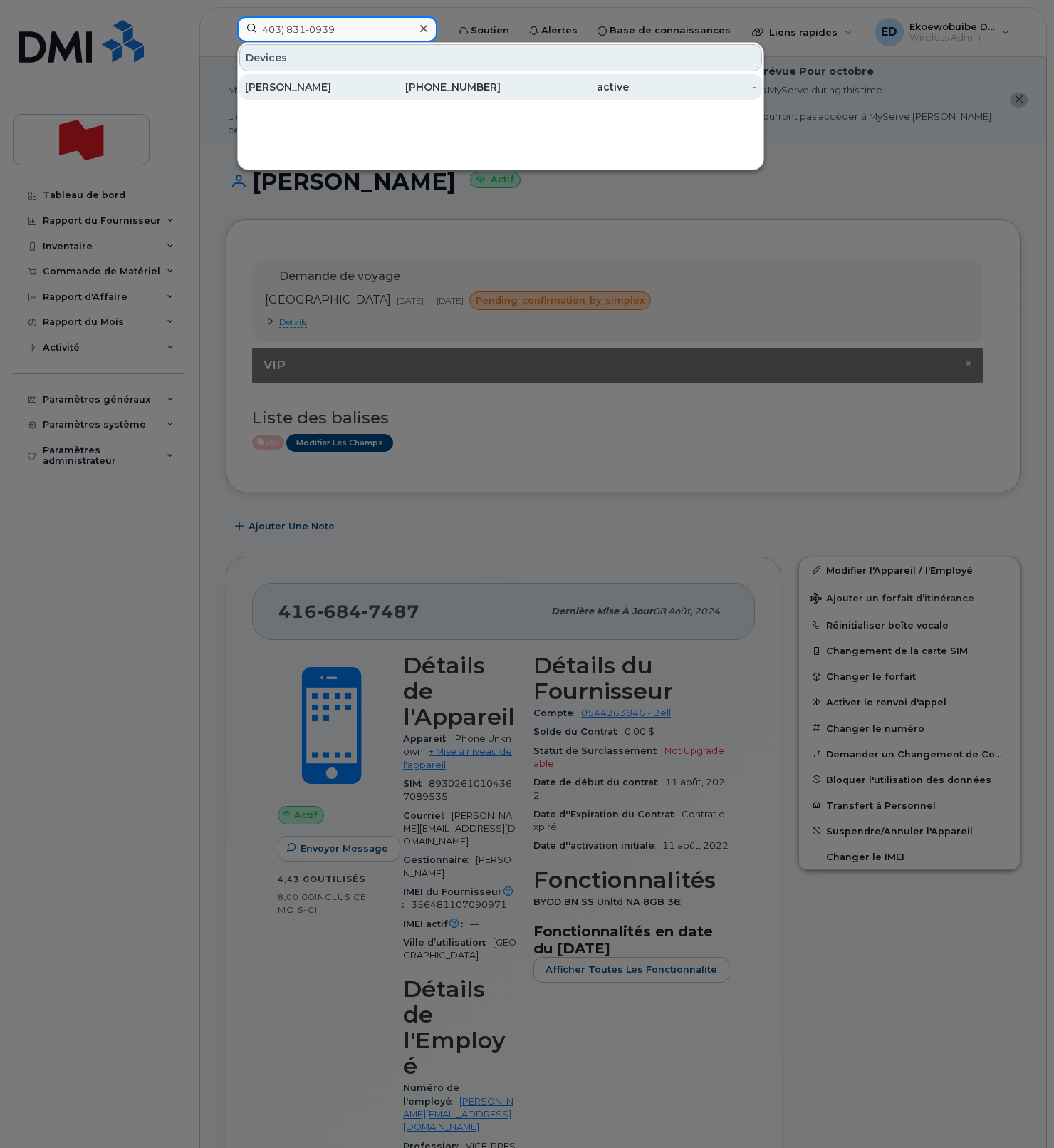
type input "403) 831-0939"
click at [321, 91] on div "Justin Zakresky" at bounding box center [309, 87] width 128 height 14
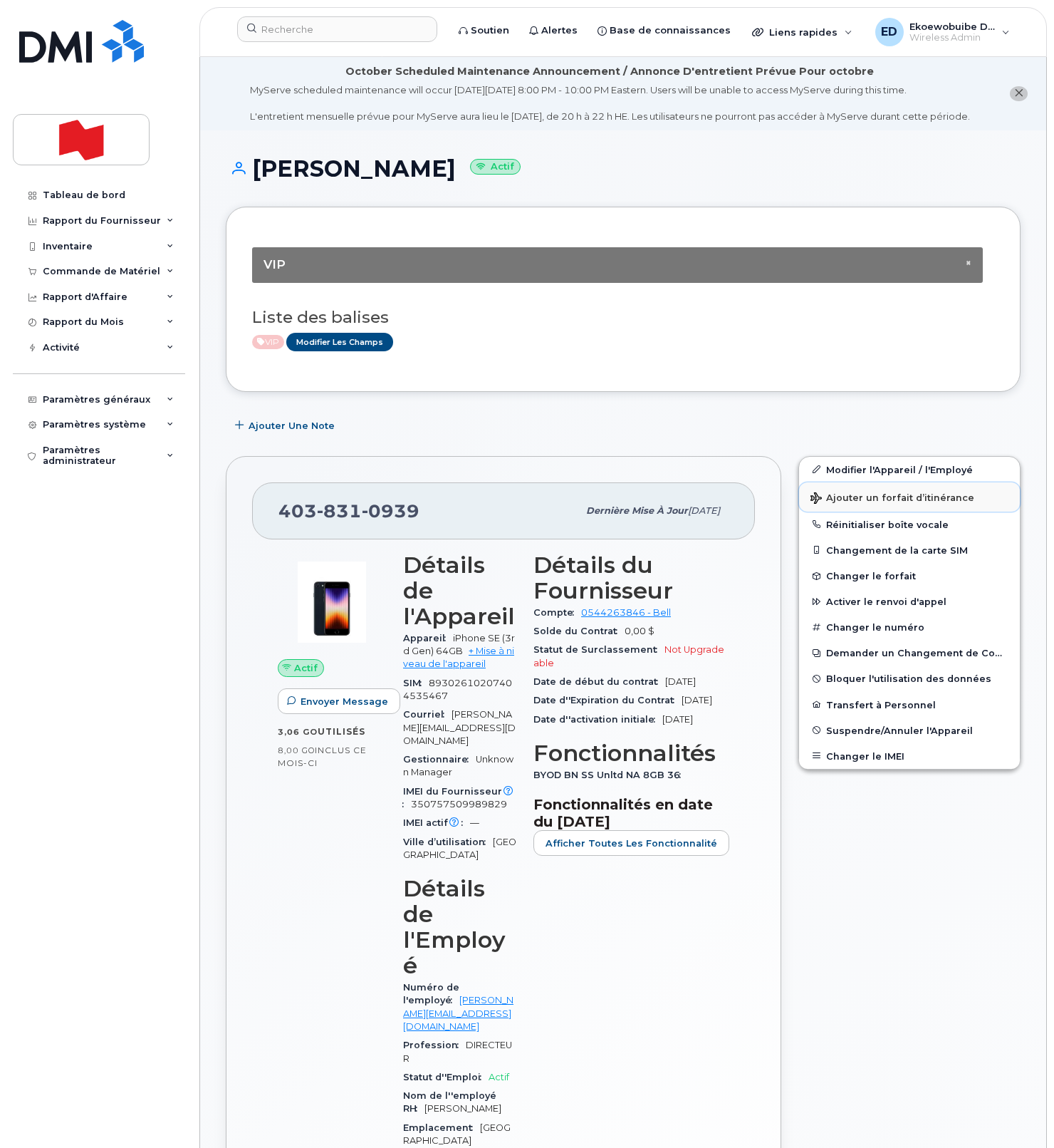
click at [855, 506] on span "Ajouter un forfait d’itinérance" at bounding box center [893, 499] width 164 height 14
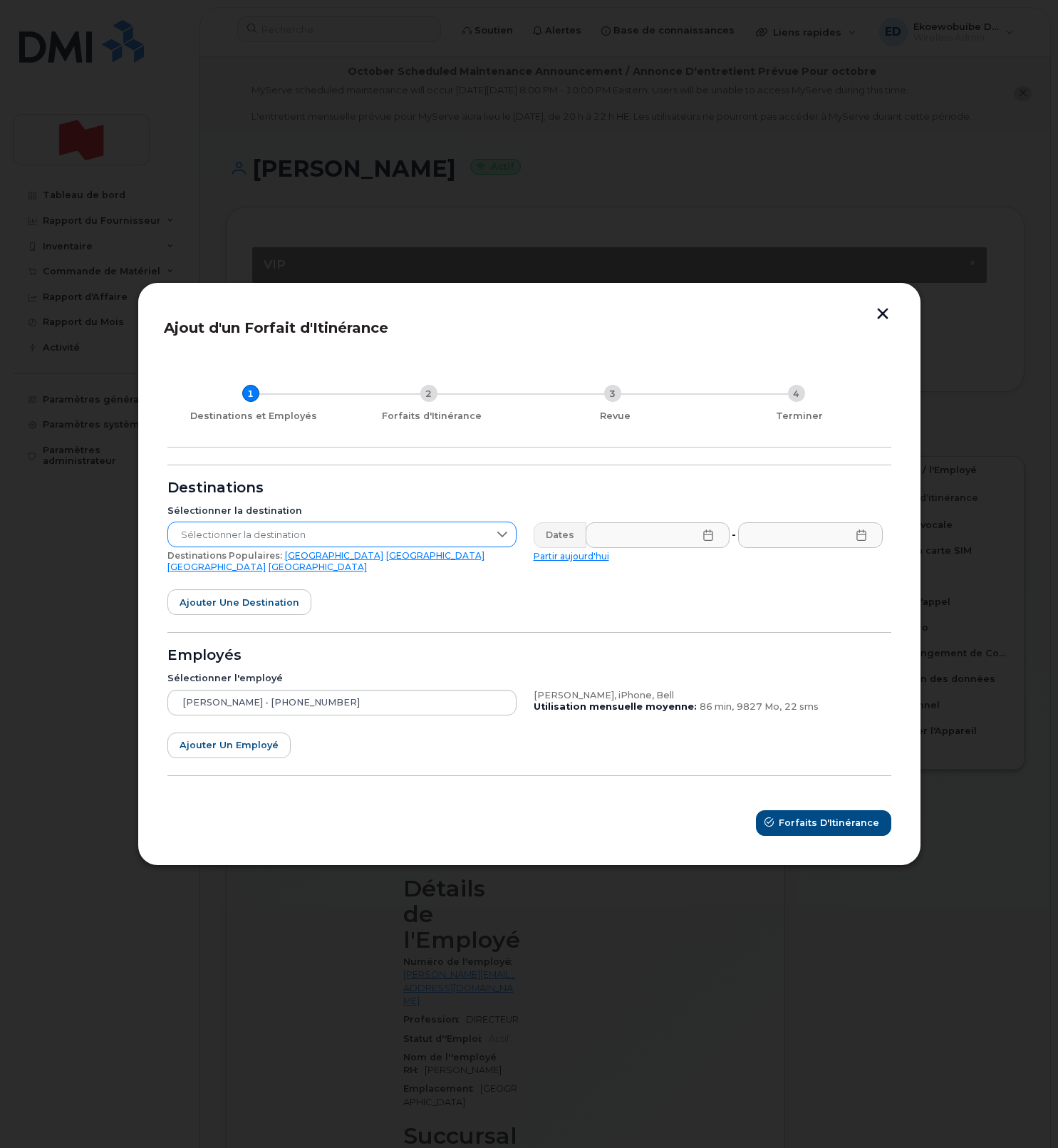
click at [425, 542] on span "Sélectionner la destination" at bounding box center [328, 535] width 321 height 26
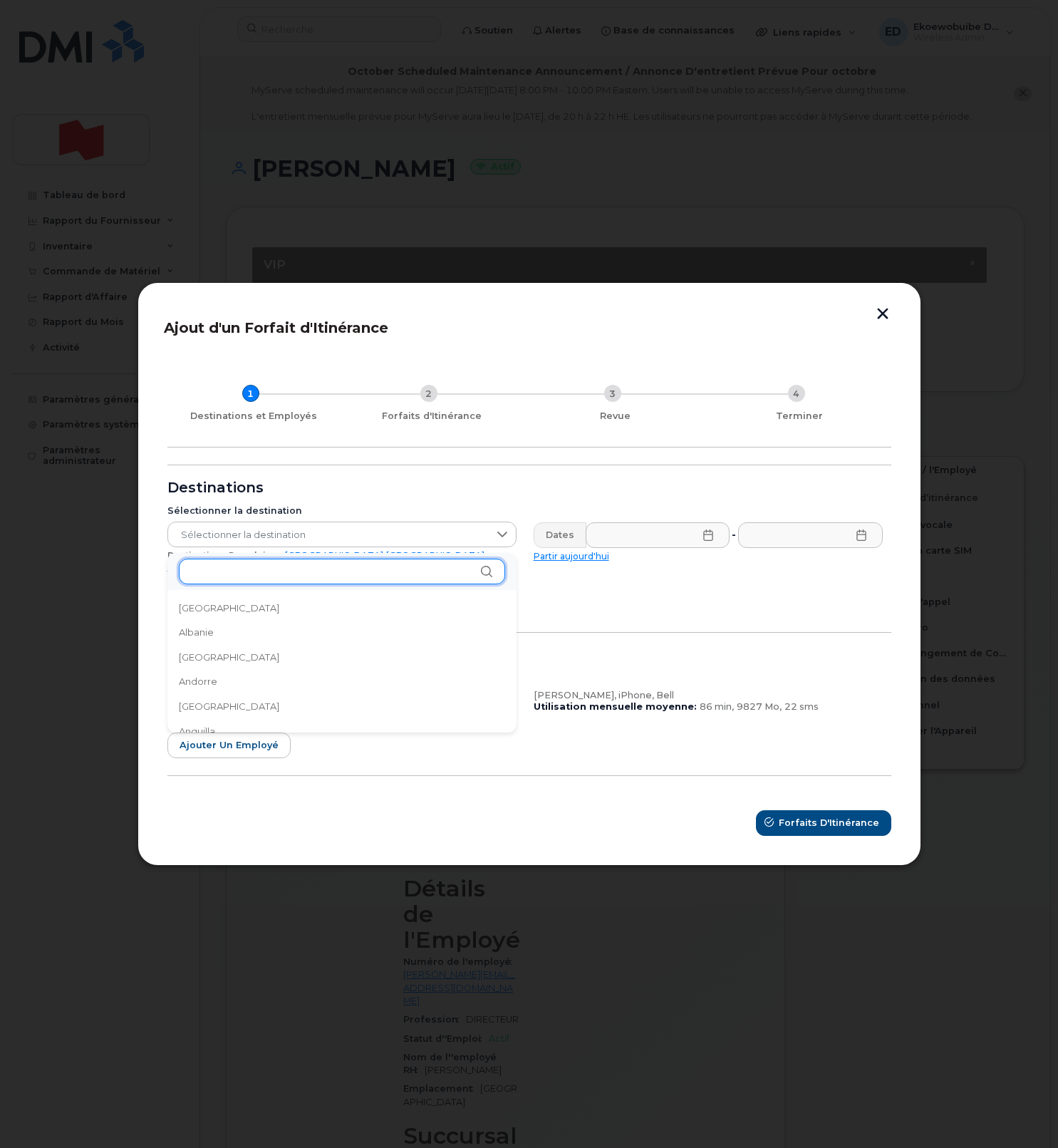
click at [272, 579] on input "text" at bounding box center [341, 572] width 326 height 26
type input "ita"
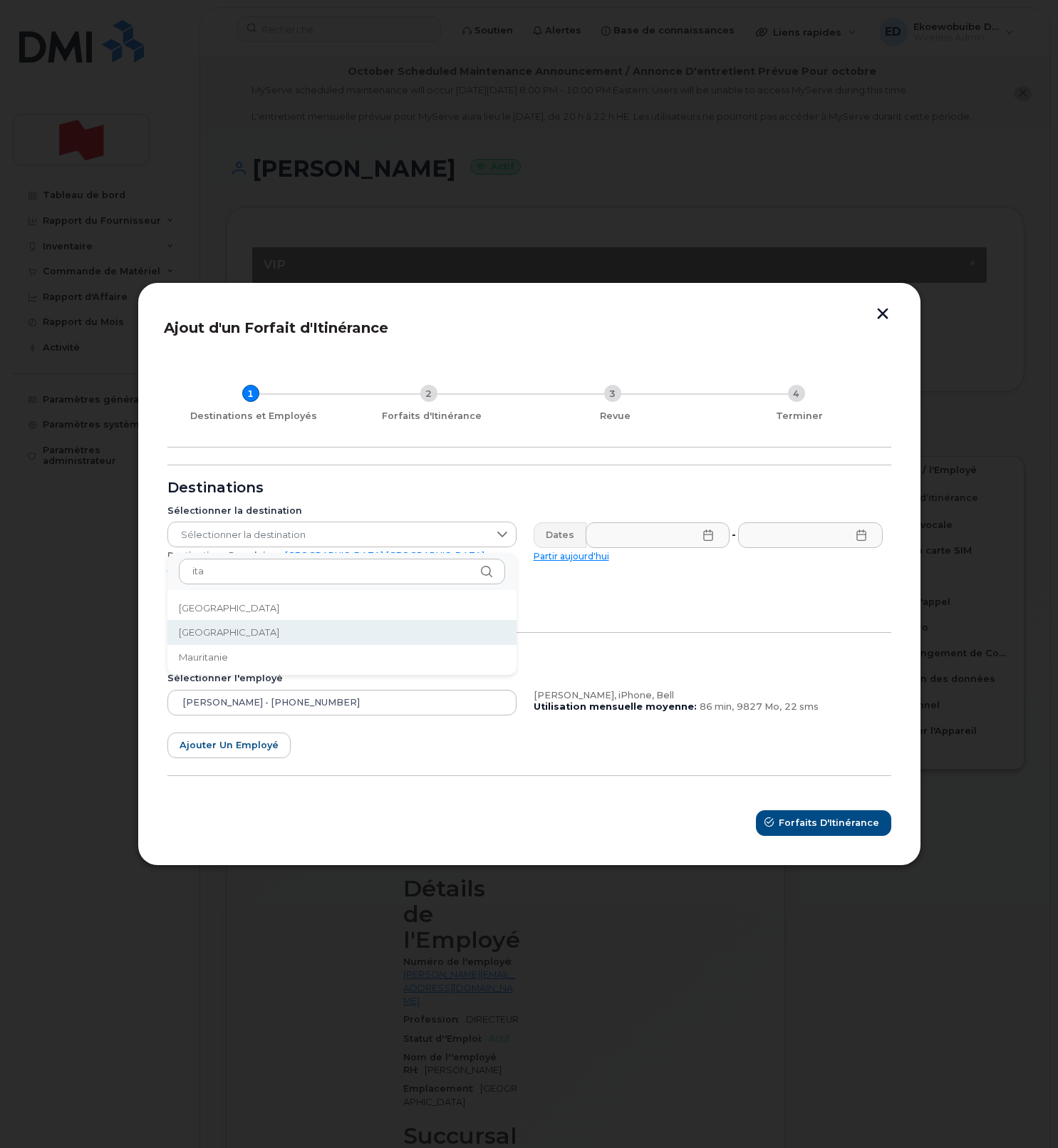
click at [239, 633] on li "Italie" at bounding box center [341, 633] width 349 height 25
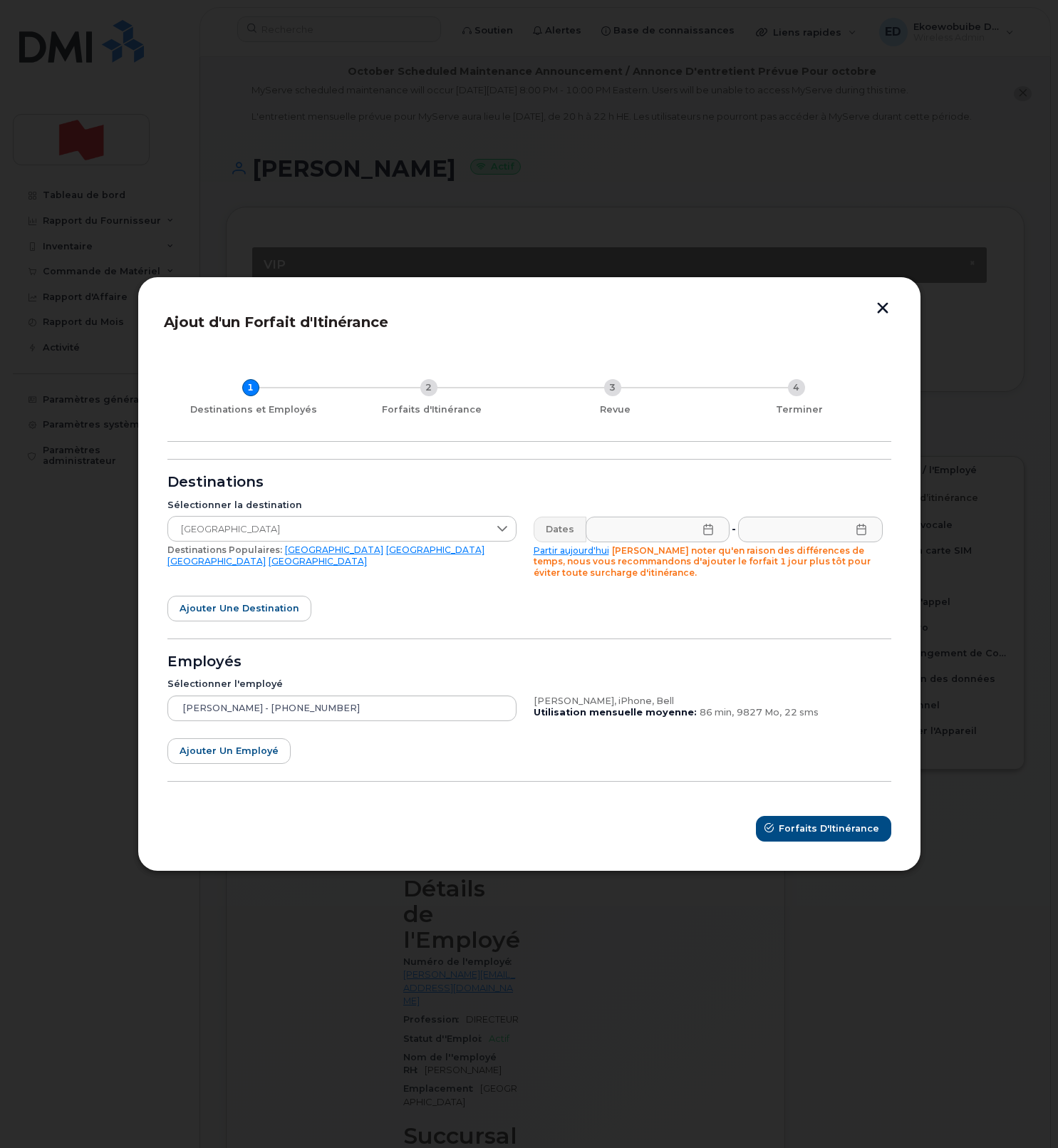
click at [704, 528] on icon at bounding box center [708, 529] width 9 height 11
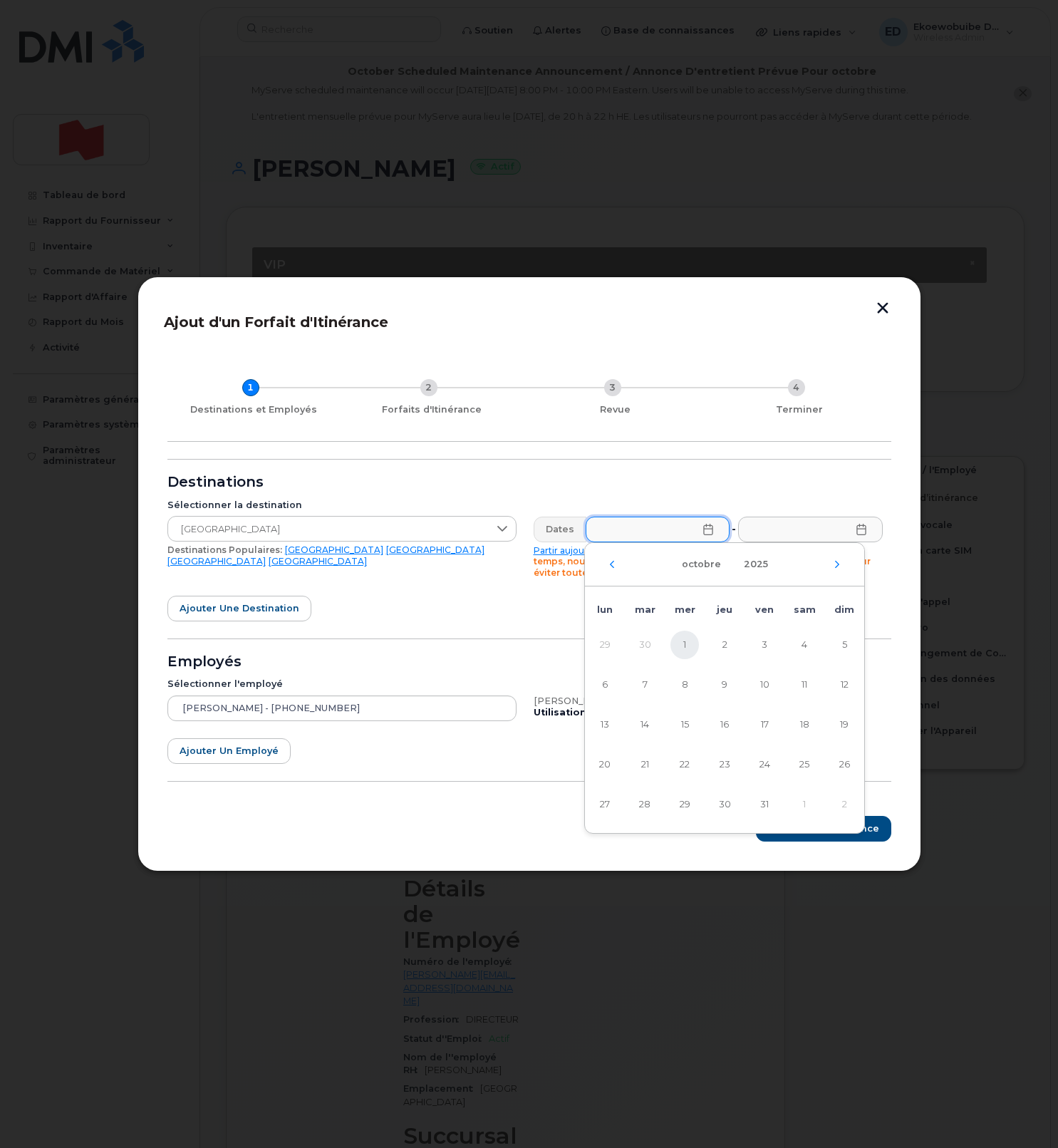
click at [683, 645] on span "1" at bounding box center [684, 645] width 28 height 28
type input "01/10/2025"
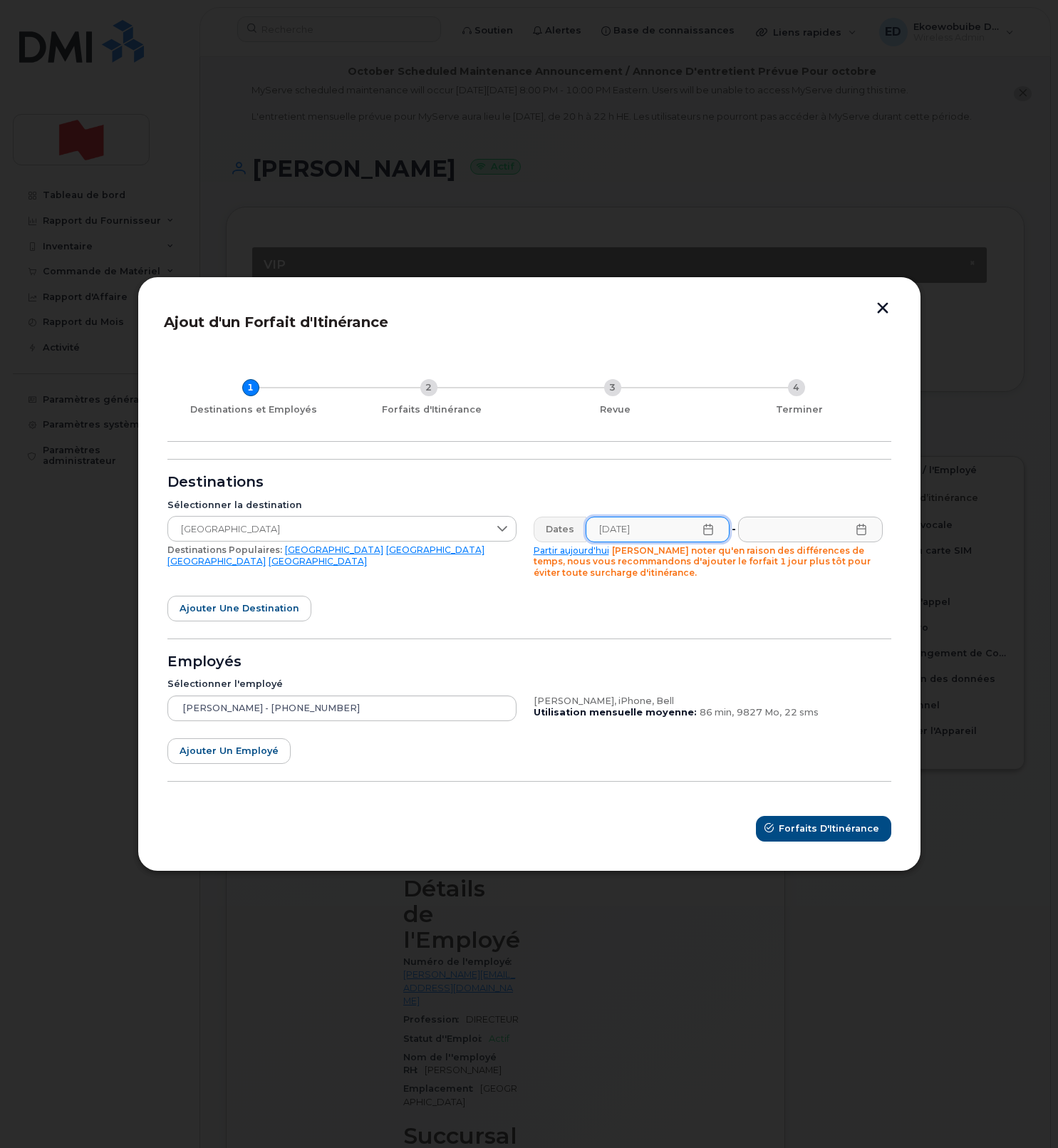
click at [860, 533] on icon at bounding box center [861, 529] width 11 height 11
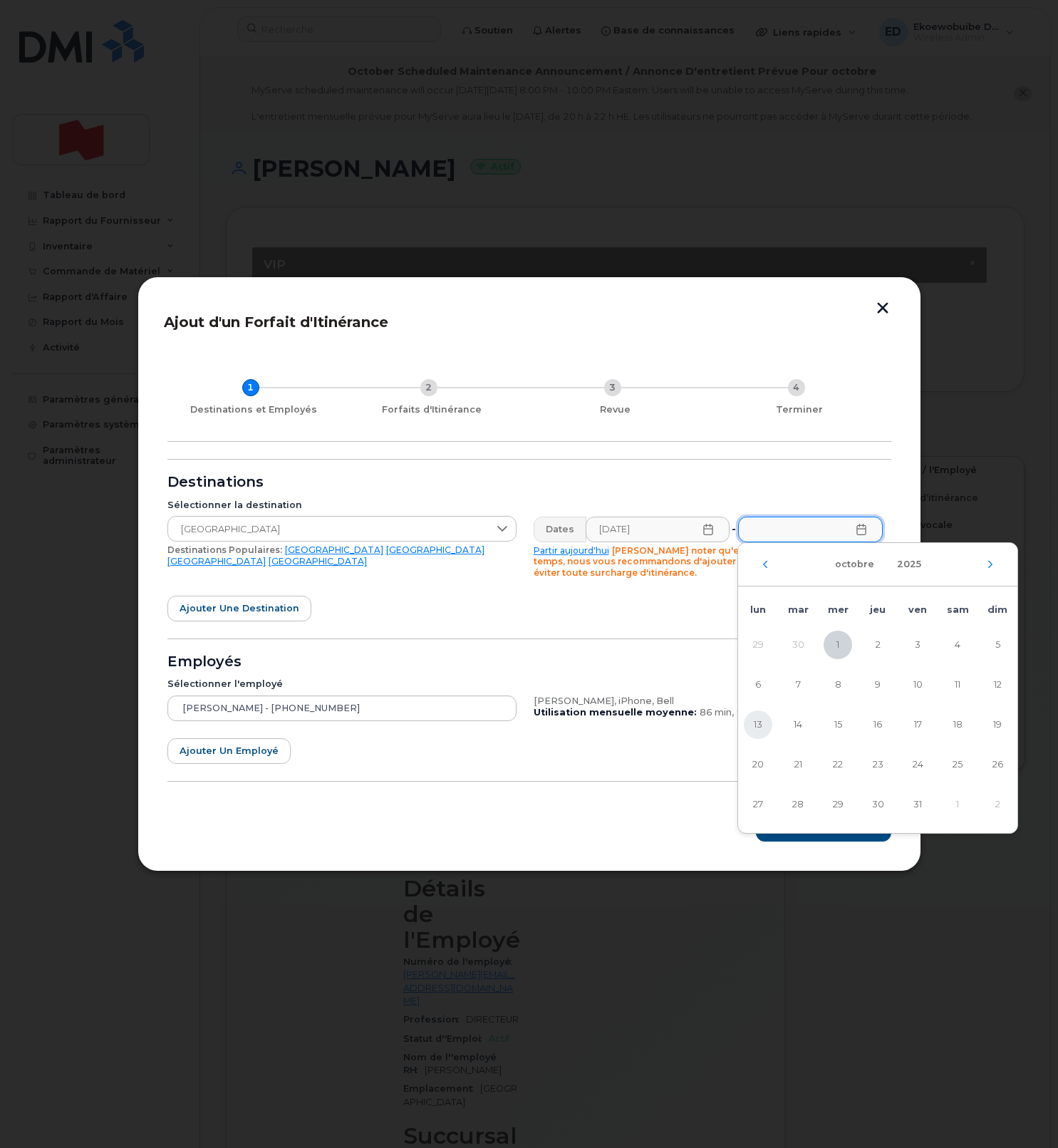
click at [754, 721] on span "13" at bounding box center [758, 725] width 28 height 28
type input "13/10/2025"
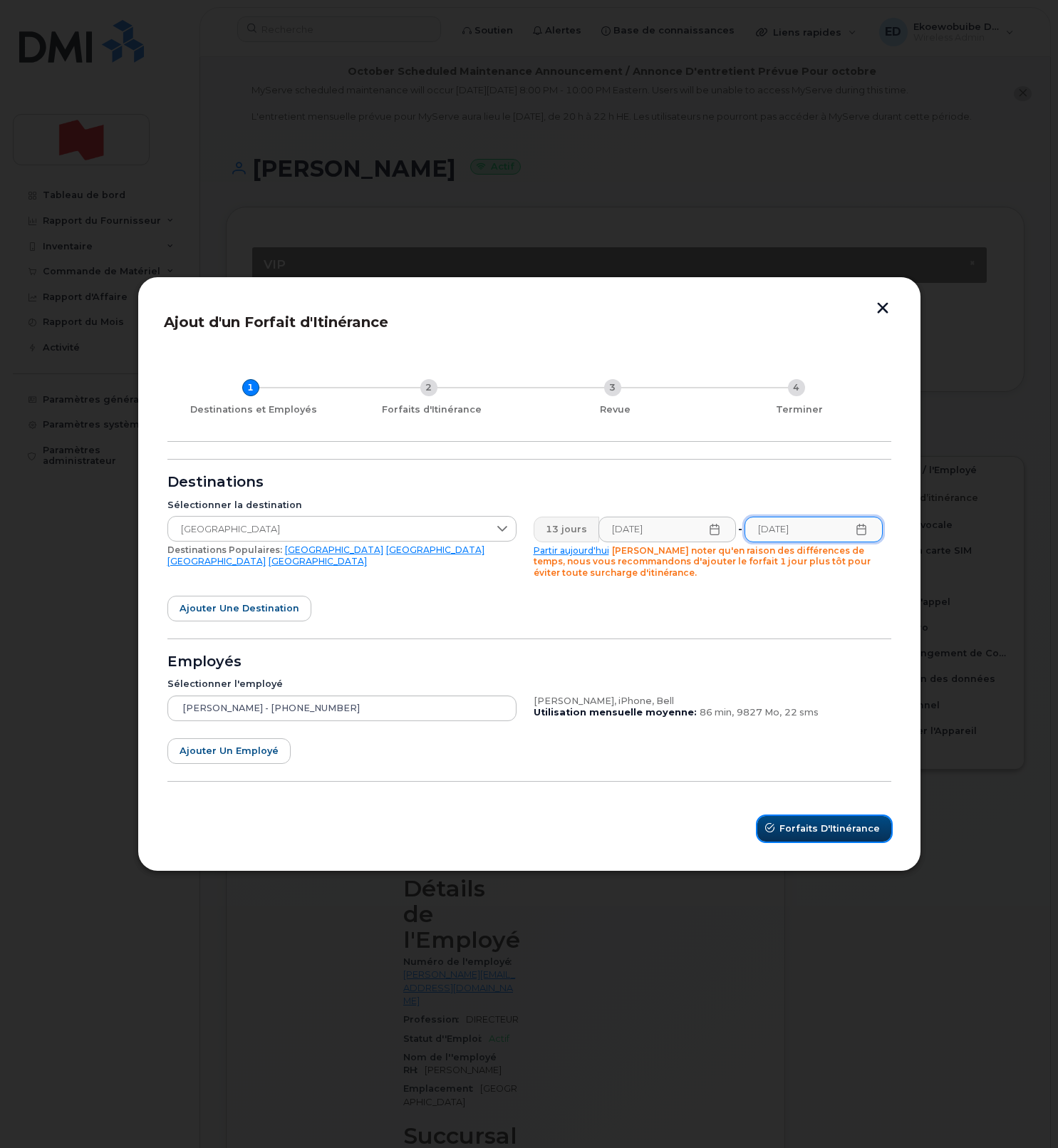
click at [828, 826] on span "Forfaits d'Itinérance" at bounding box center [830, 829] width 100 height 14
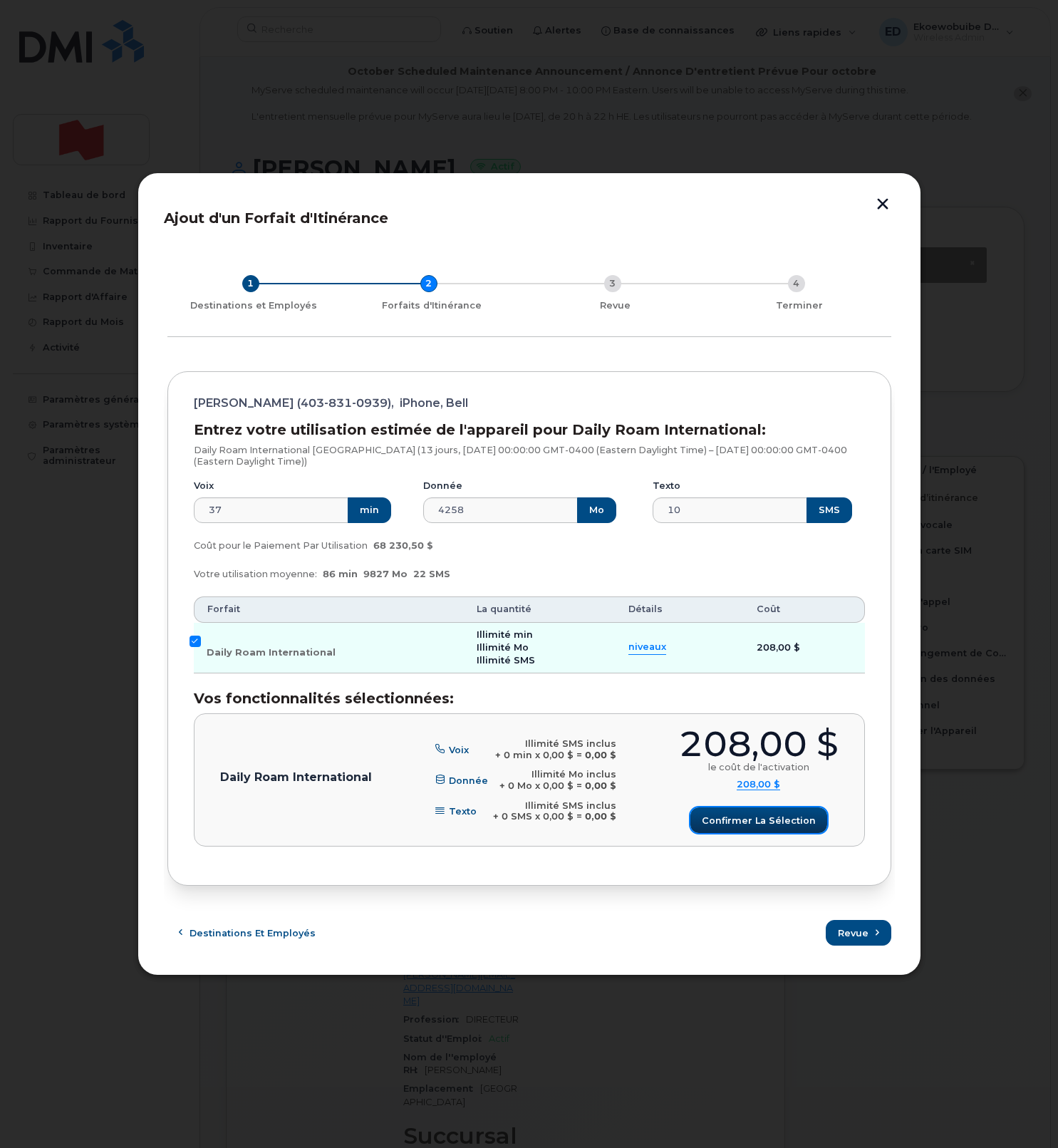
click at [780, 823] on span "Confirmer la sélection" at bounding box center [759, 821] width 114 height 14
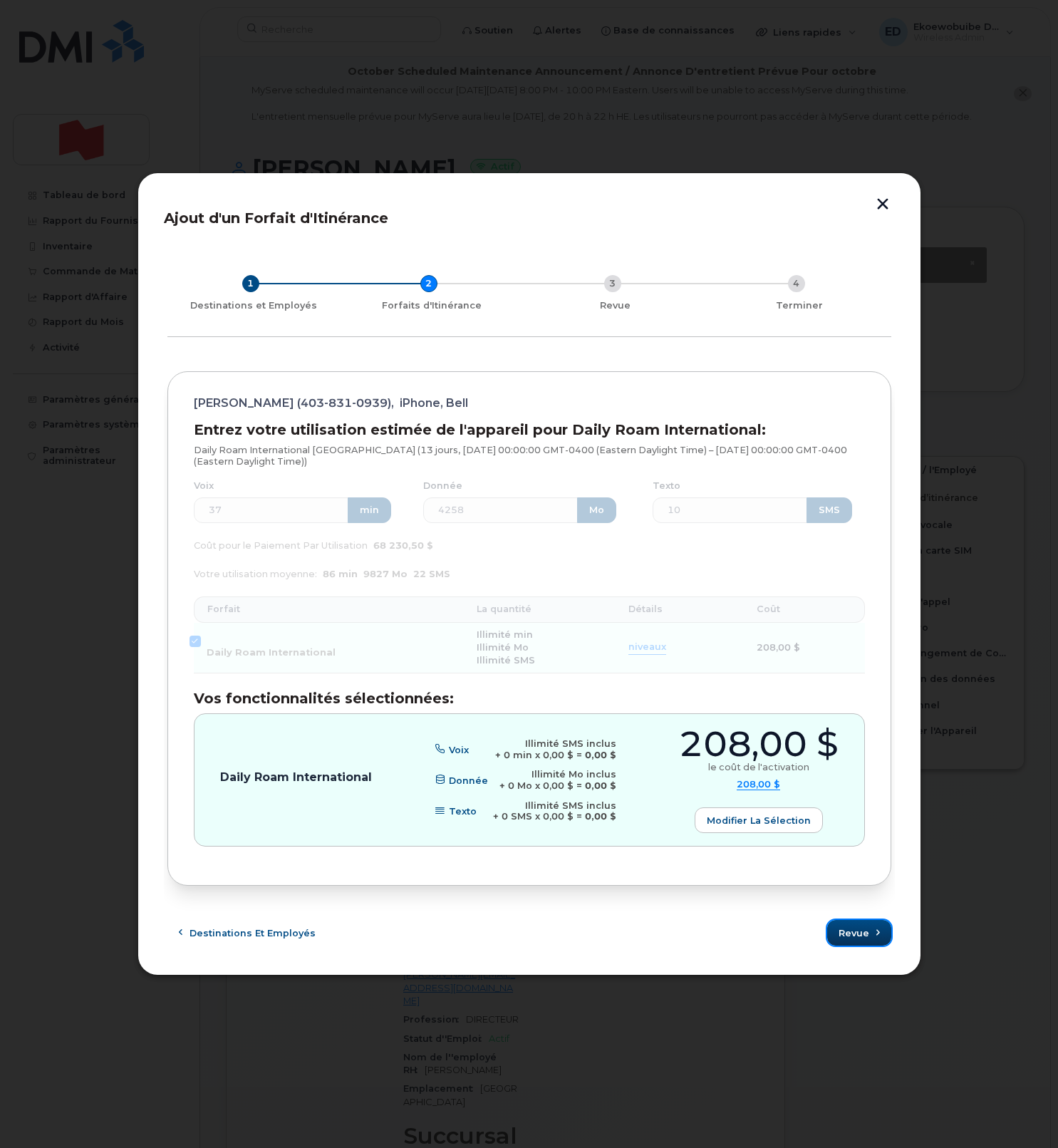
click at [860, 934] on span "Revue" at bounding box center [854, 934] width 30 height 14
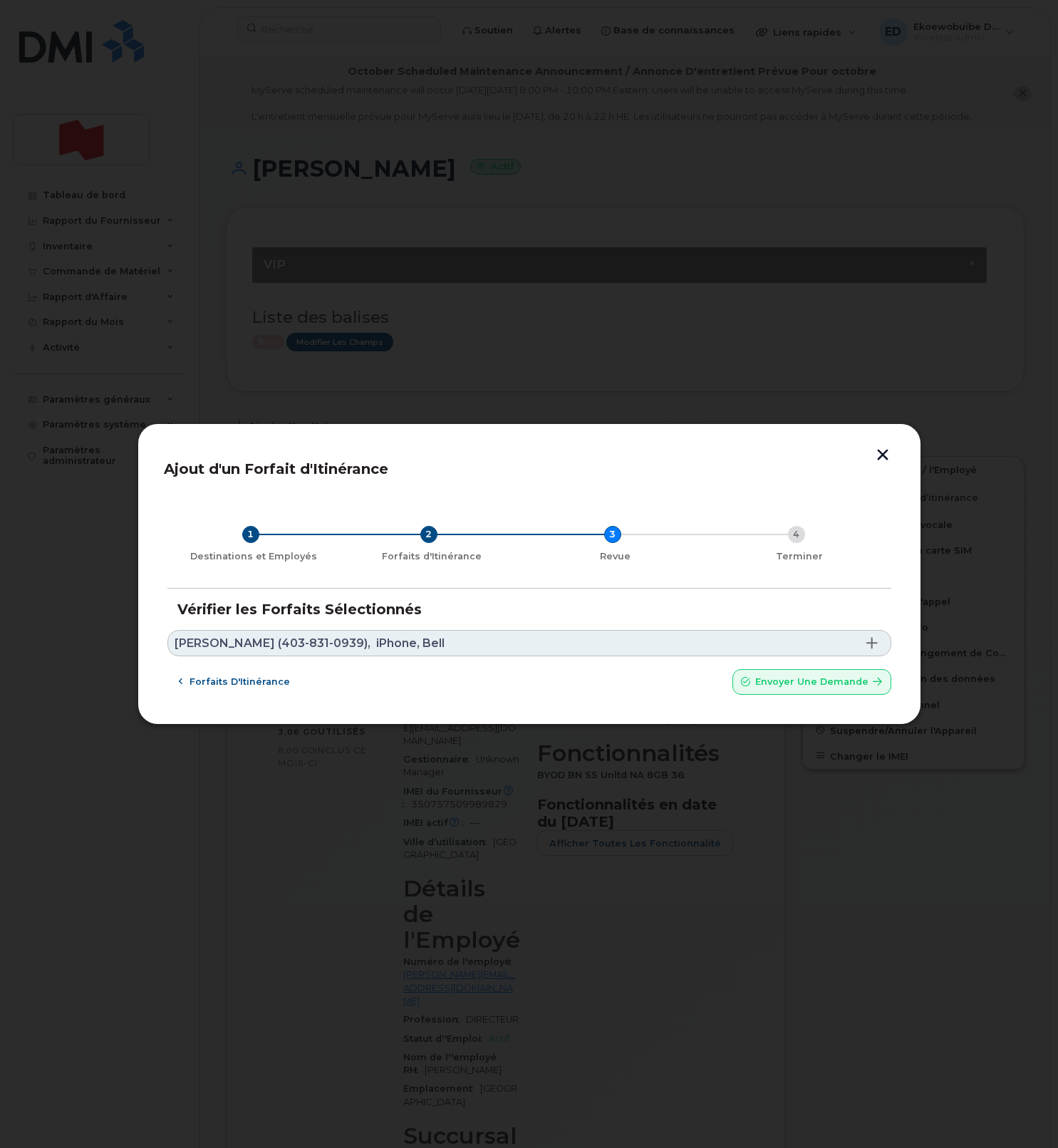
click at [470, 647] on link "Justin Zakresky (403-831-0939), iPhone, Bell" at bounding box center [529, 643] width 724 height 27
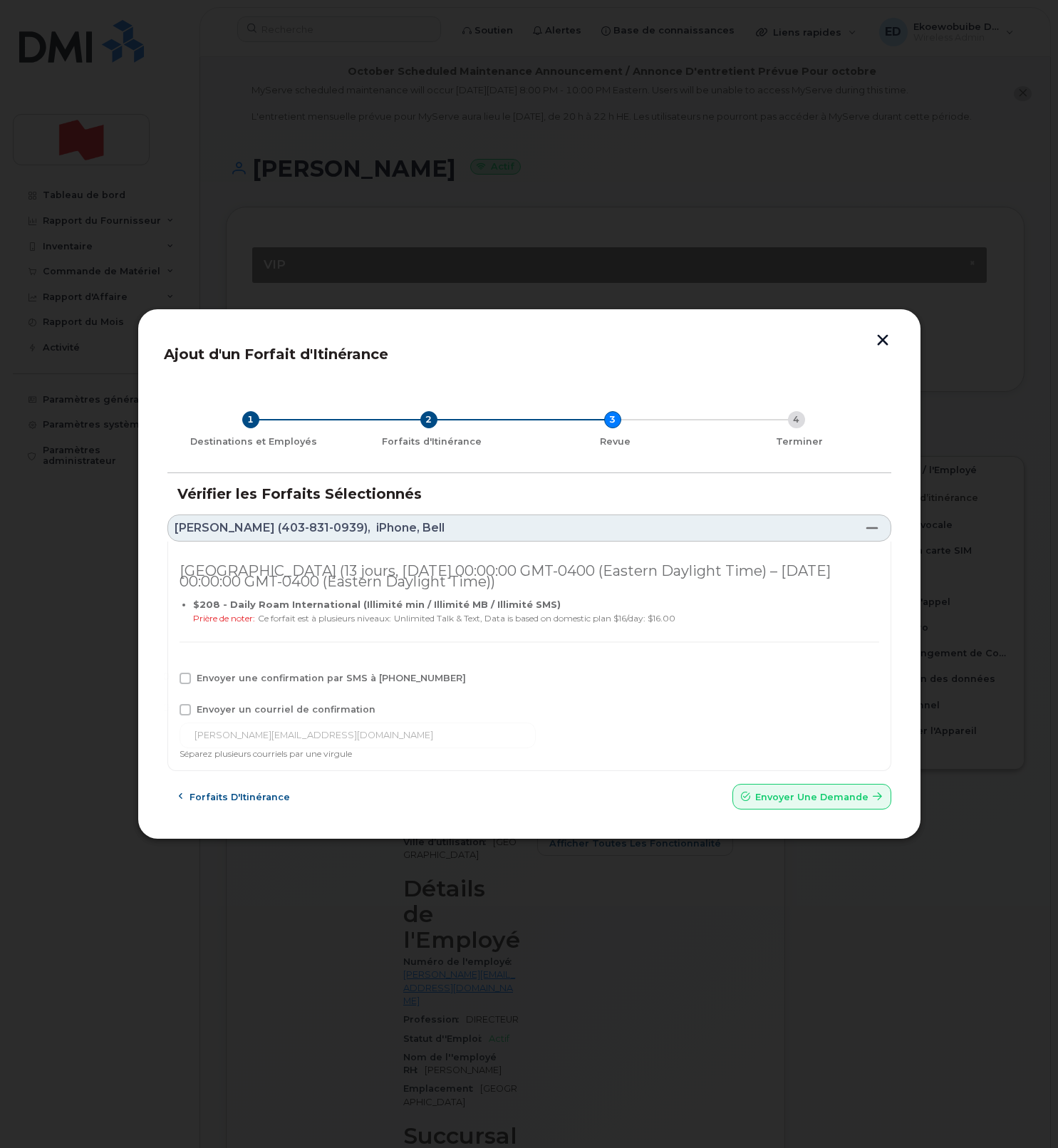
click at [190, 710] on label "Envoyer un courriel de confirmation" at bounding box center [277, 709] width 196 height 11
click at [169, 710] on input "Envoyer un courriel de confirmation" at bounding box center [166, 707] width 7 height 7
checkbox input "true"
click at [185, 682] on span at bounding box center [185, 678] width 11 height 11
click at [169, 680] on input "Envoyer une confirmation par SMS à 403-831-0939" at bounding box center [166, 676] width 7 height 7
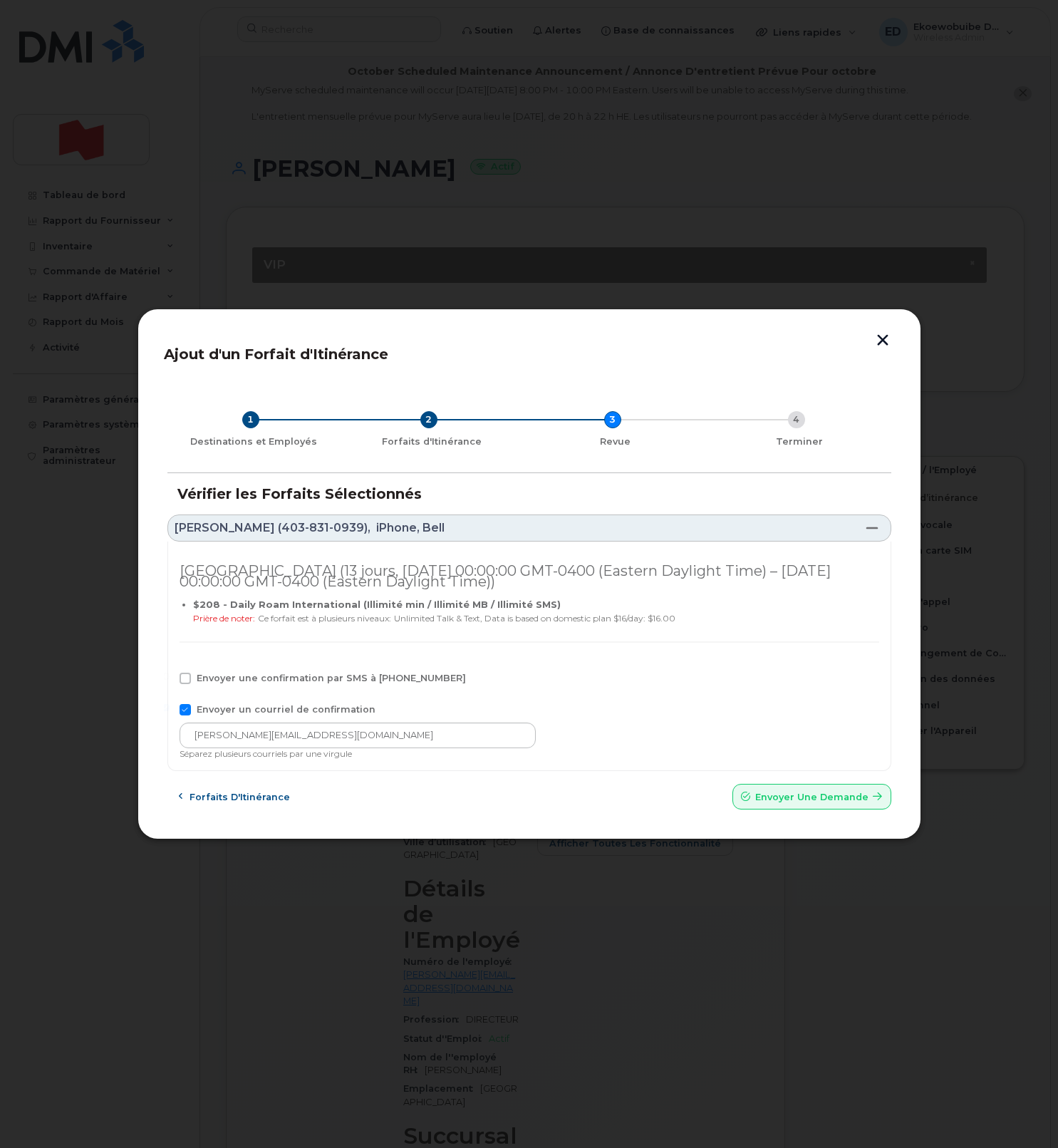
checkbox input "true"
click at [351, 731] on input "justin.zakresky@nbc.ca" at bounding box center [357, 736] width 356 height 26
drag, startPoint x: 383, startPoint y: 731, endPoint x: 154, endPoint y: 734, distance: 229.0
click at [154, 734] on div "Ajout d'un Forfait d'Itinérance 1 Destinations et Employés 2 Forfaits d'Itinéra…" at bounding box center [529, 574] width 784 height 531
paste input "telecom-voix@bnc.ca"
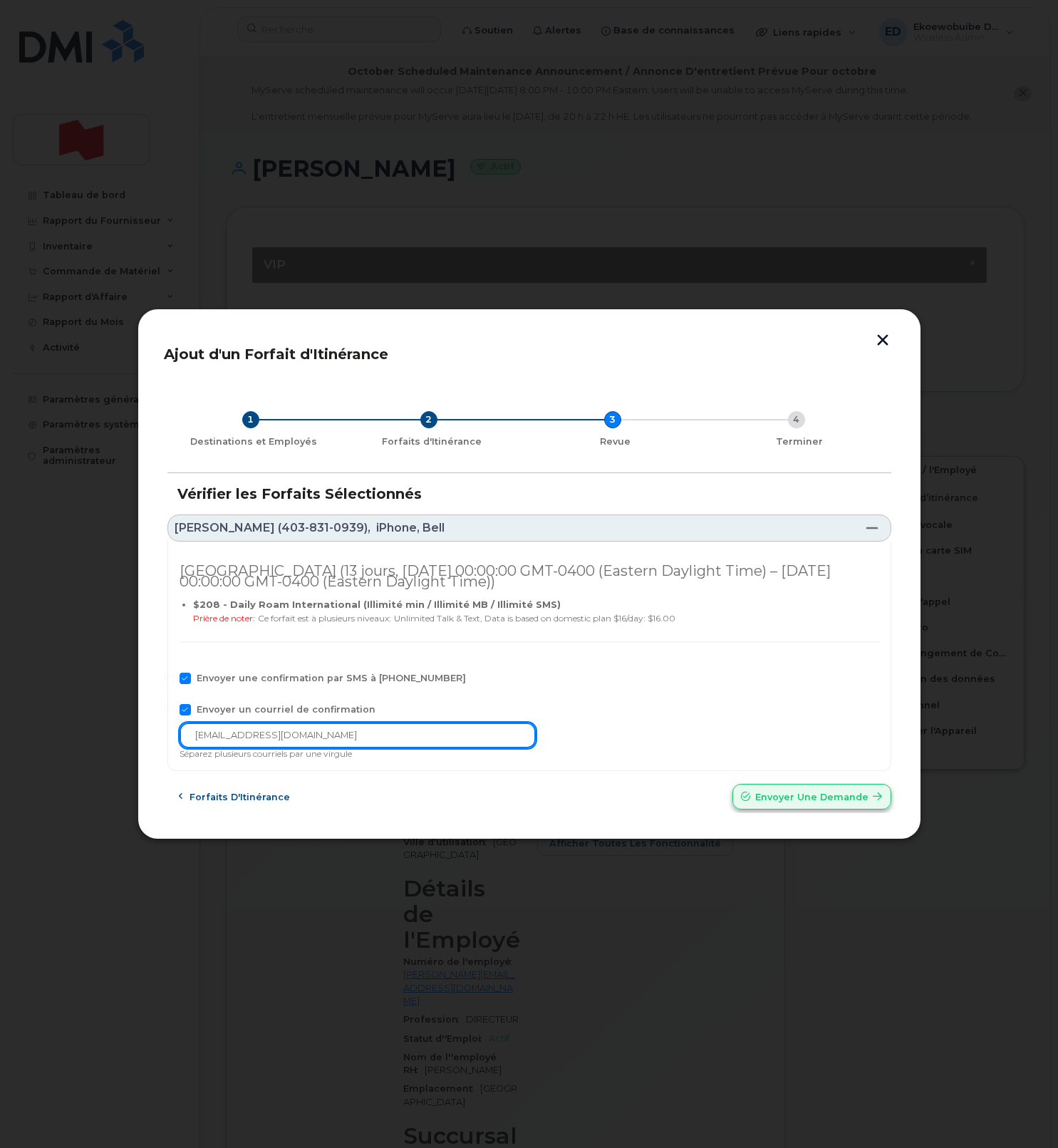
type input "telecom-voix@bnc.ca"
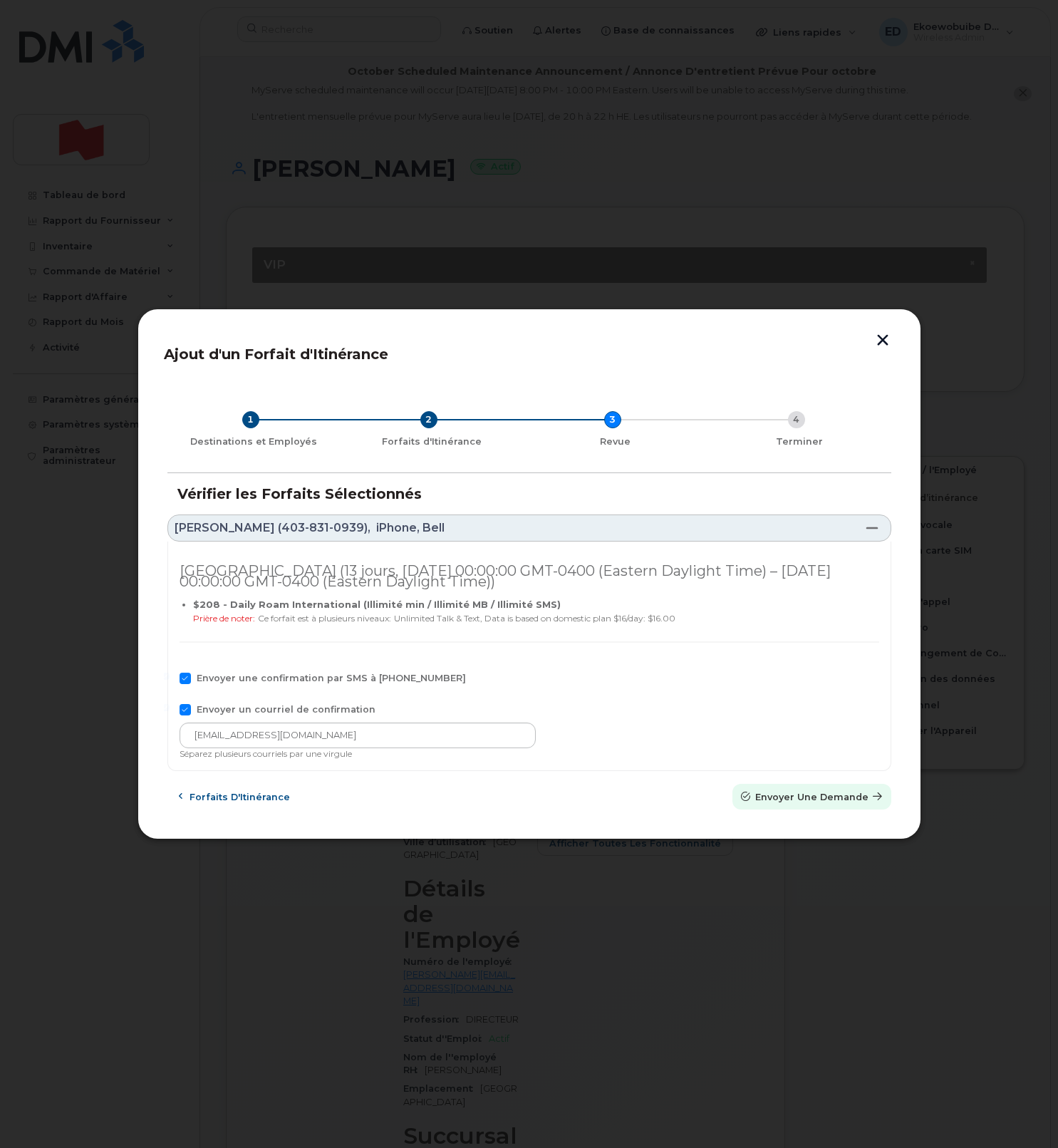
click at [787, 795] on span "Envoyer une Demande" at bounding box center [812, 798] width 113 height 14
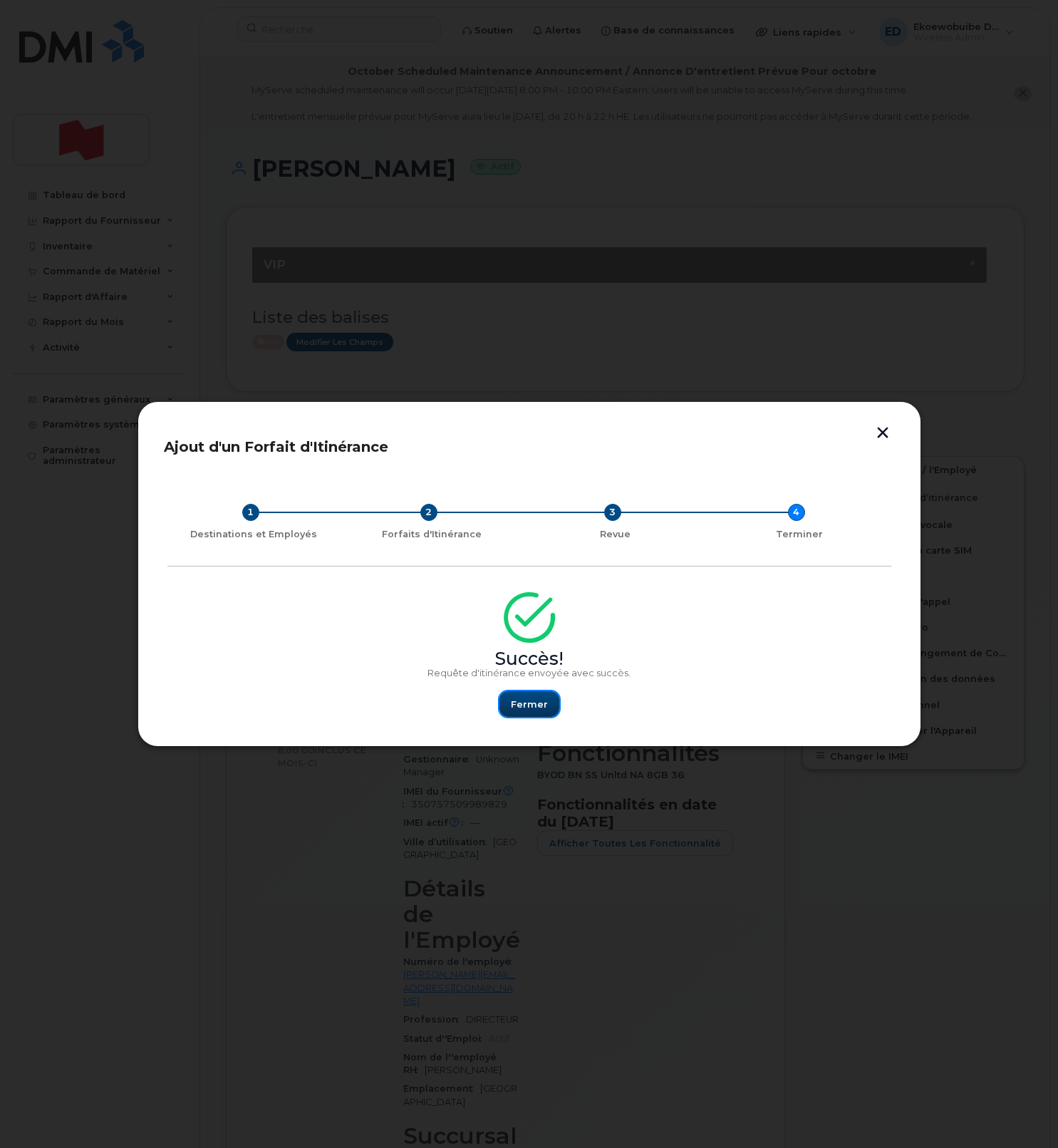
click at [515, 704] on span "Fermer" at bounding box center [529, 705] width 37 height 14
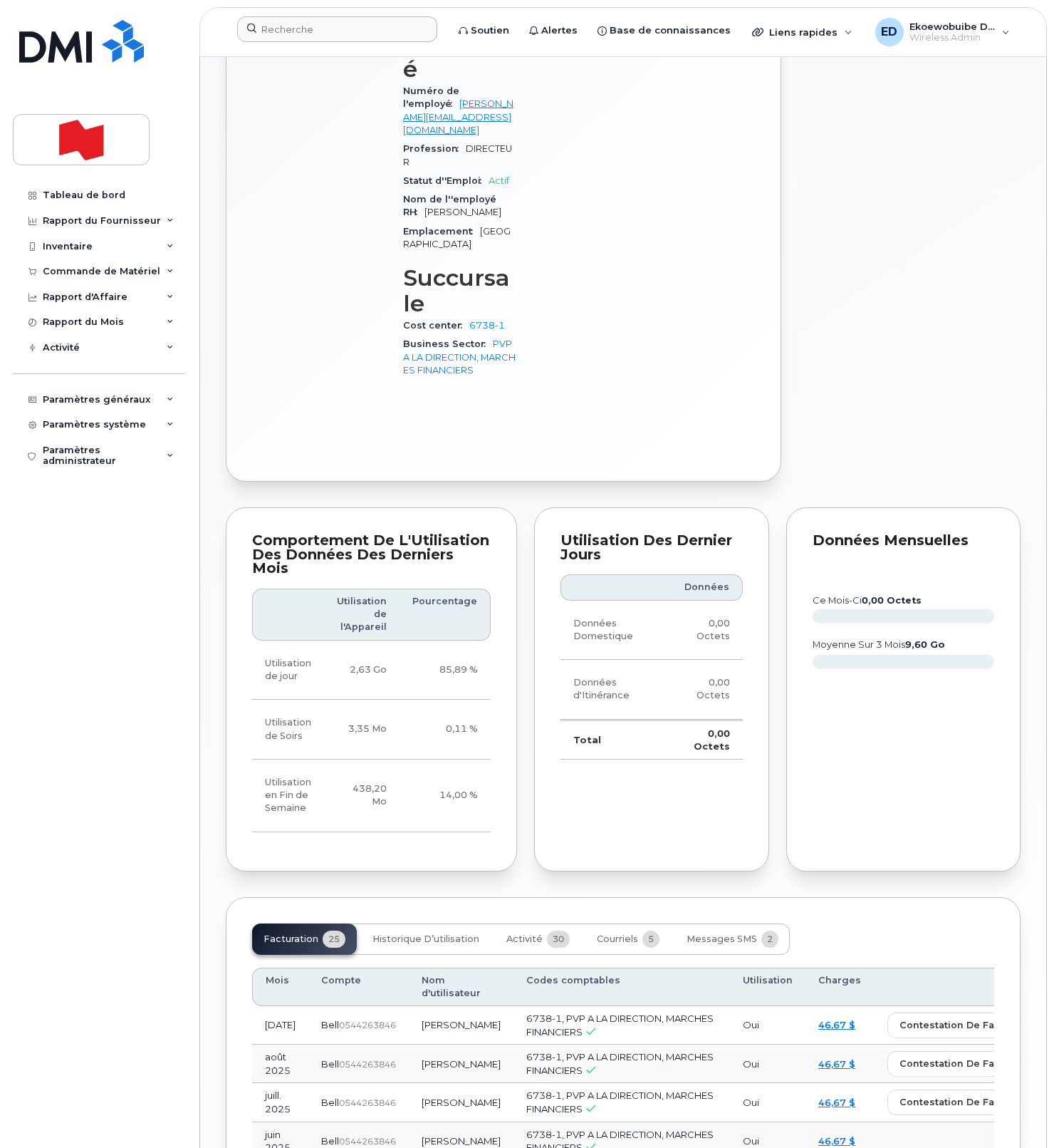
scroll to position [1112, 0]
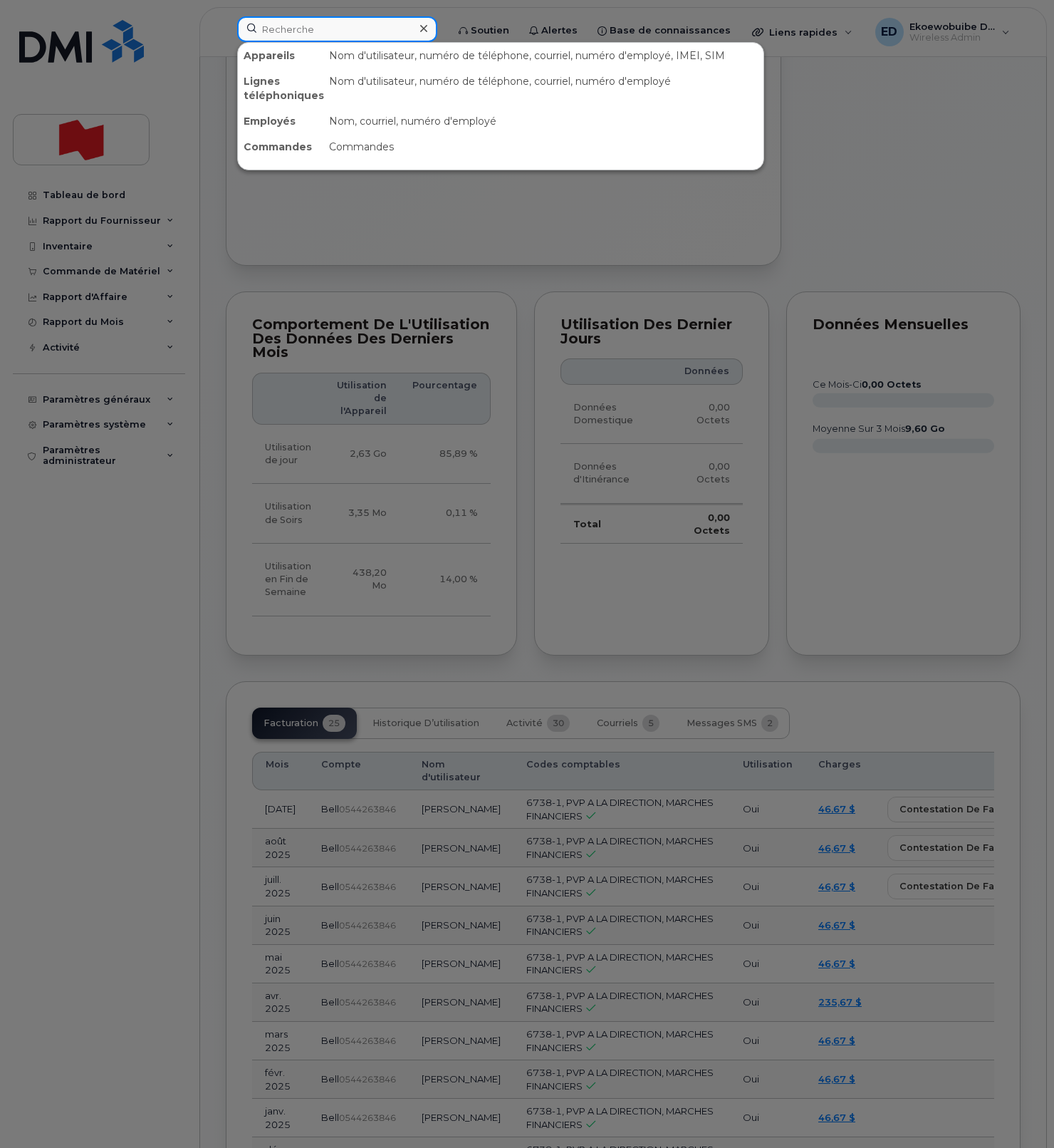
click at [325, 32] on input at bounding box center [337, 30] width 200 height 26
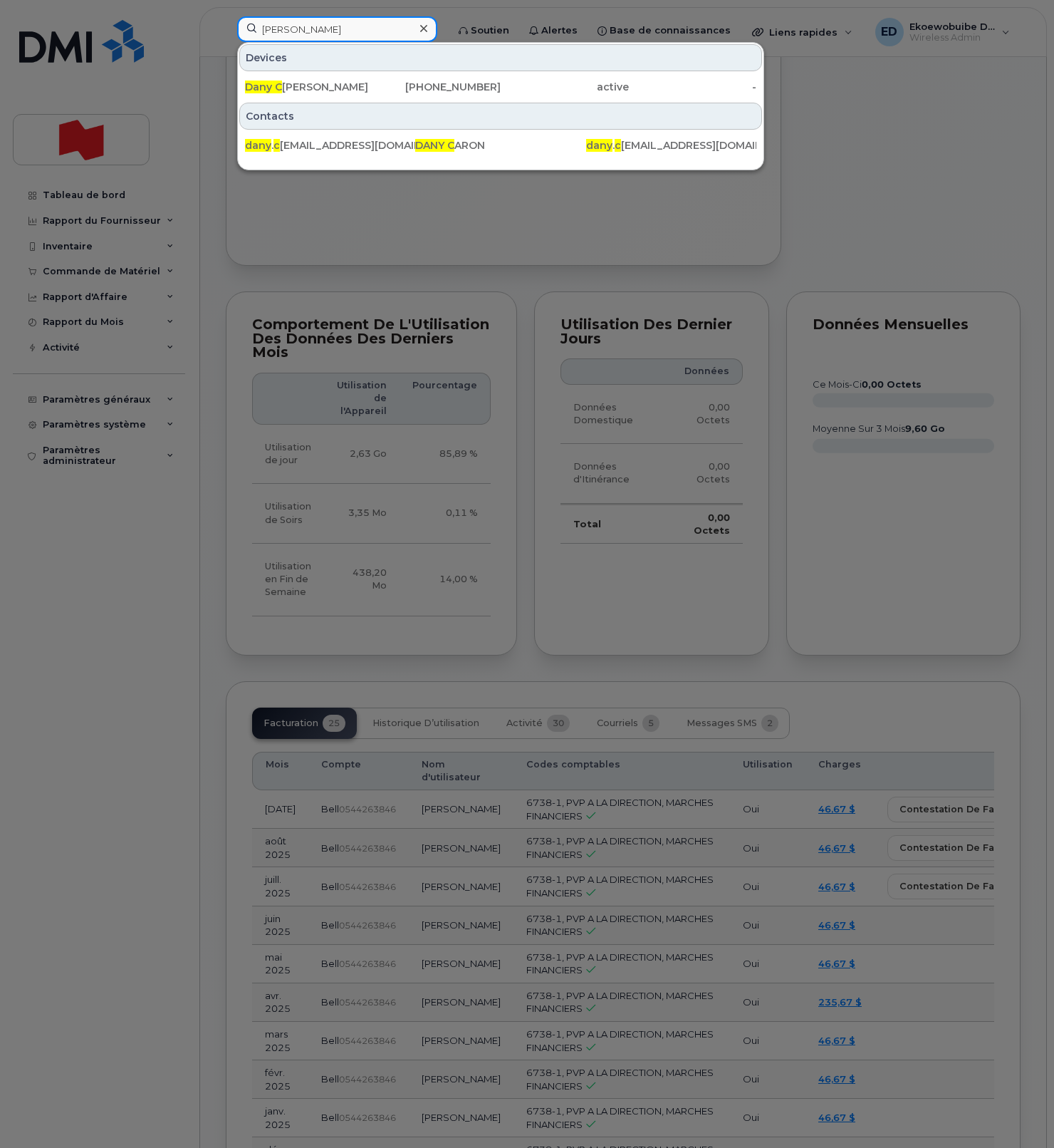
scroll to position [1112, 0]
type input "dany c"
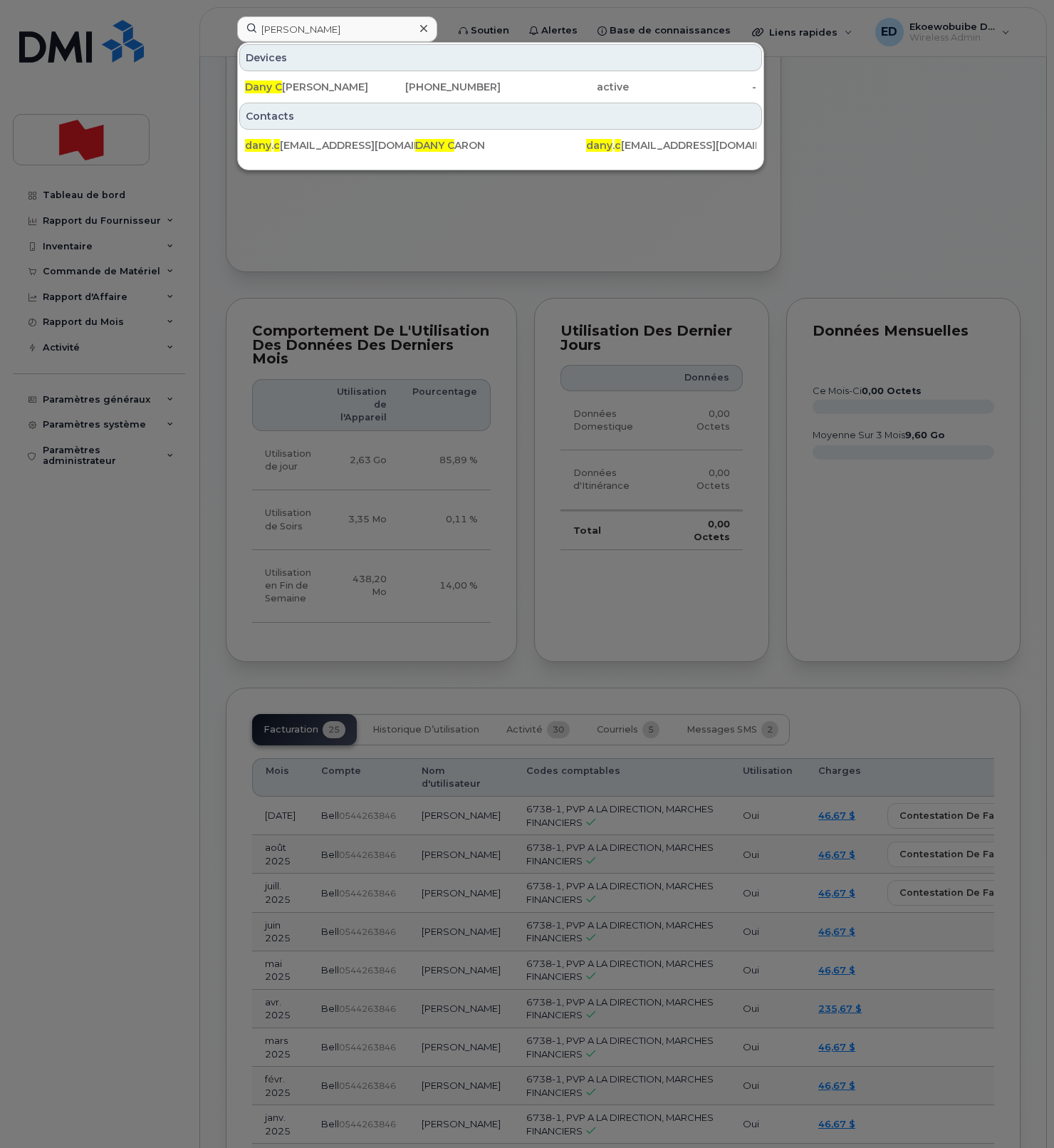
click at [427, 28] on icon at bounding box center [423, 28] width 7 height 7
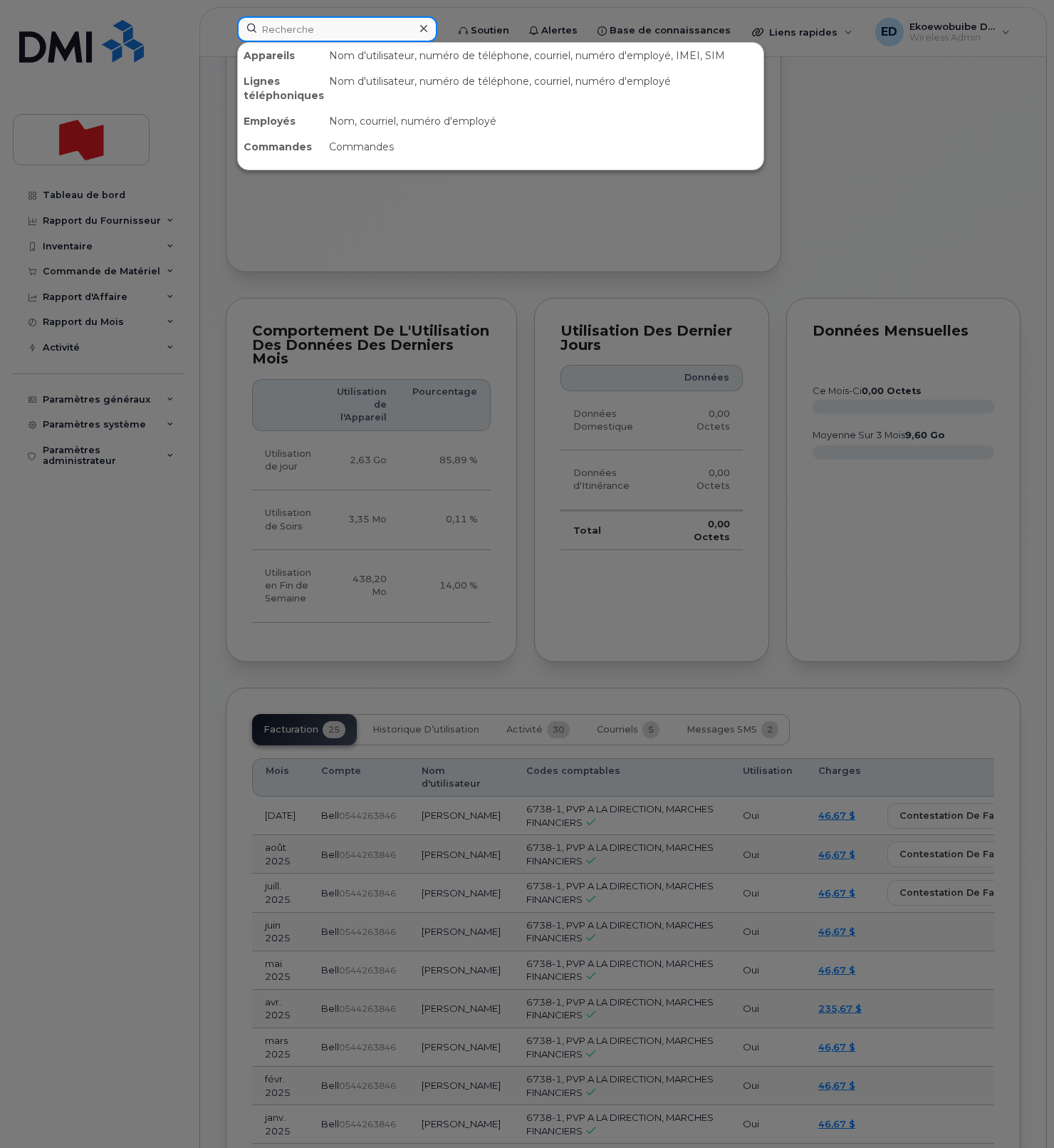
click at [312, 33] on input at bounding box center [337, 30] width 200 height 26
paste input "Claude Auger"
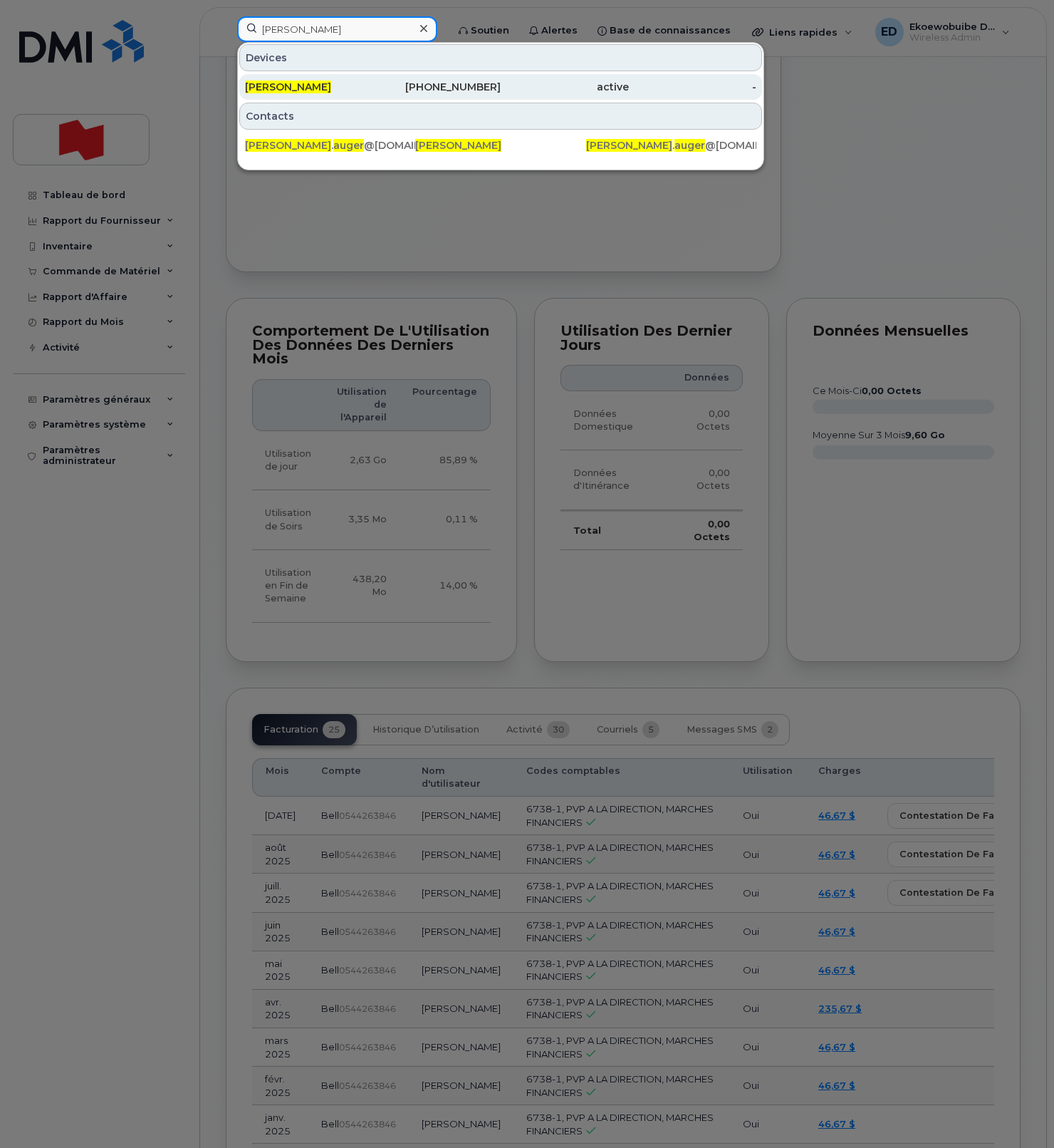
type input "Claude Auger"
click at [308, 85] on span "Claude Auger" at bounding box center [287, 87] width 86 height 13
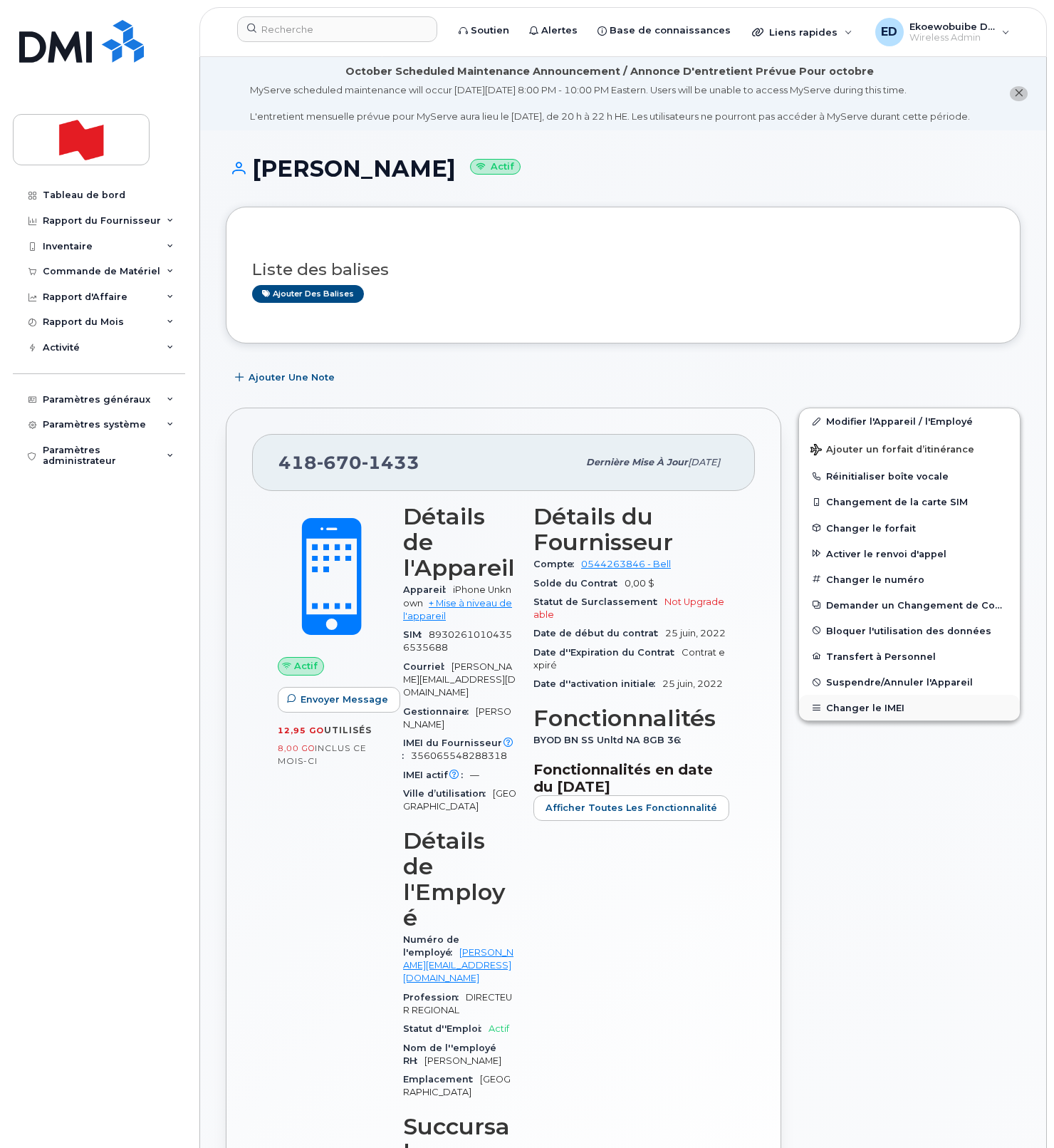
click at [855, 718] on button "Changer le IMEI" at bounding box center [910, 708] width 221 height 26
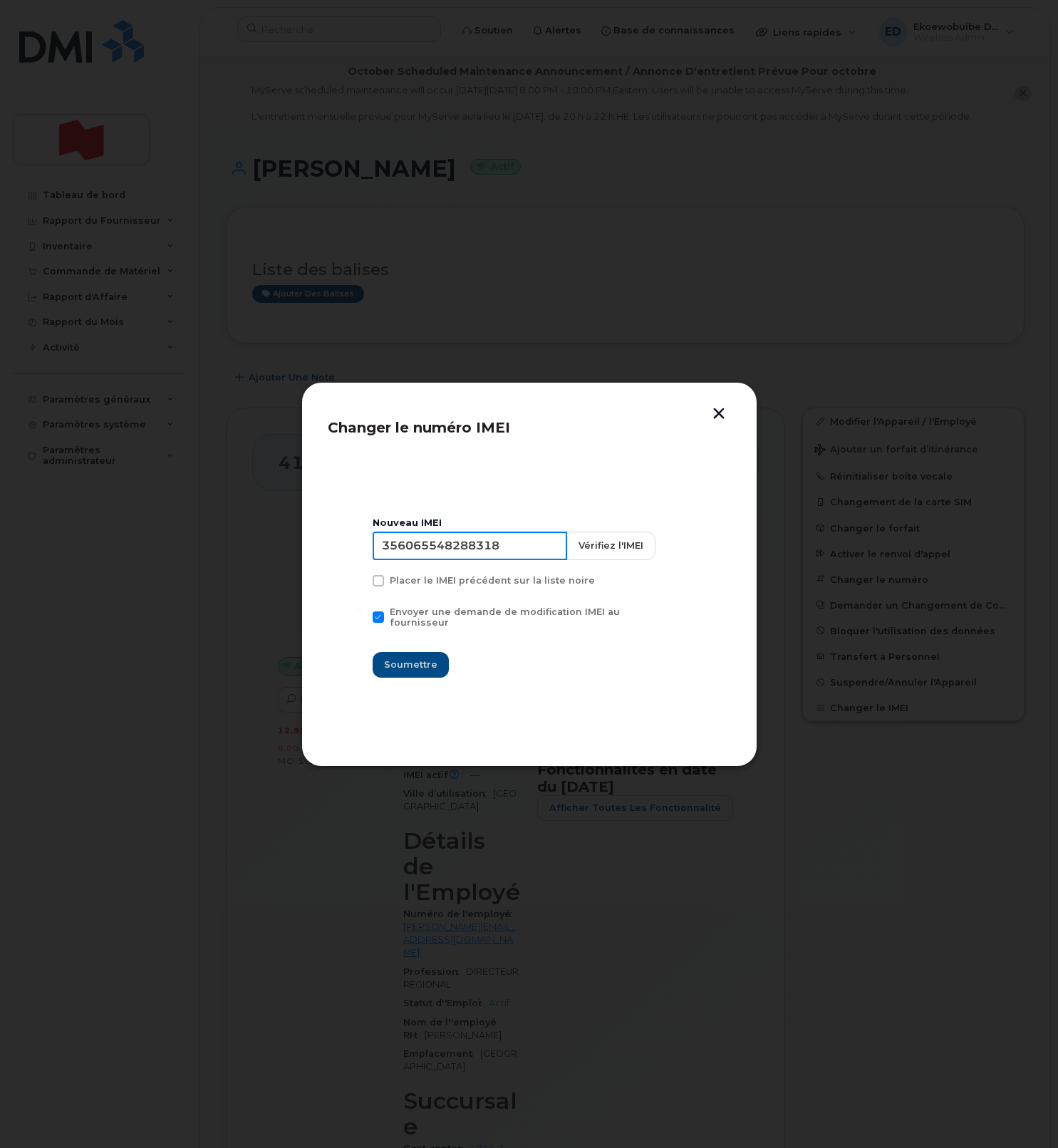
click at [463, 547] on input "356065548288318" at bounding box center [470, 545] width 195 height 28
click at [419, 553] on input at bounding box center [470, 545] width 195 height 28
type input "354216331210223"
click at [417, 658] on span "Soumettre" at bounding box center [410, 664] width 53 height 14
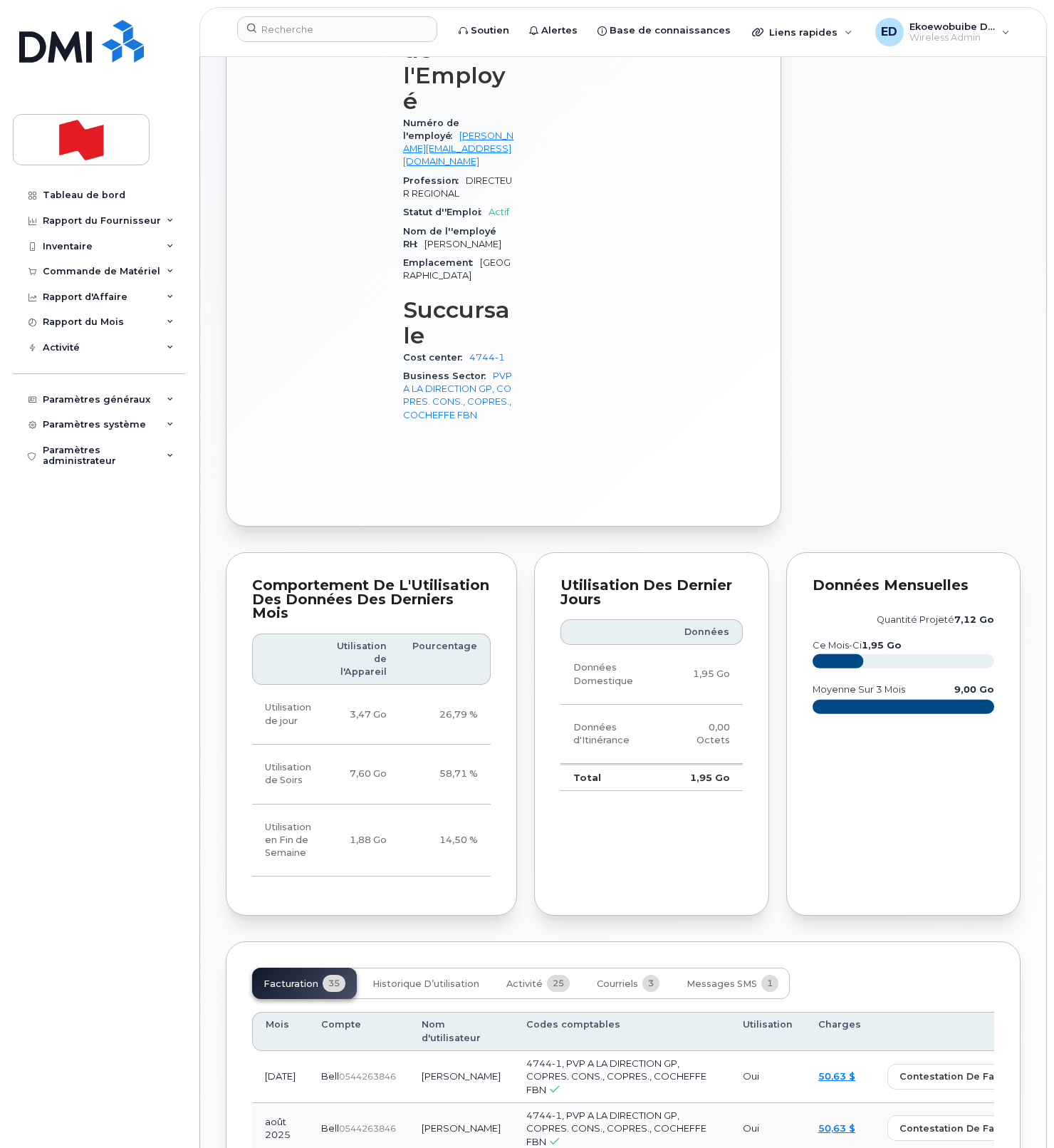
scroll to position [818, 0]
click at [531, 977] on span "Activité" at bounding box center [525, 982] width 36 height 11
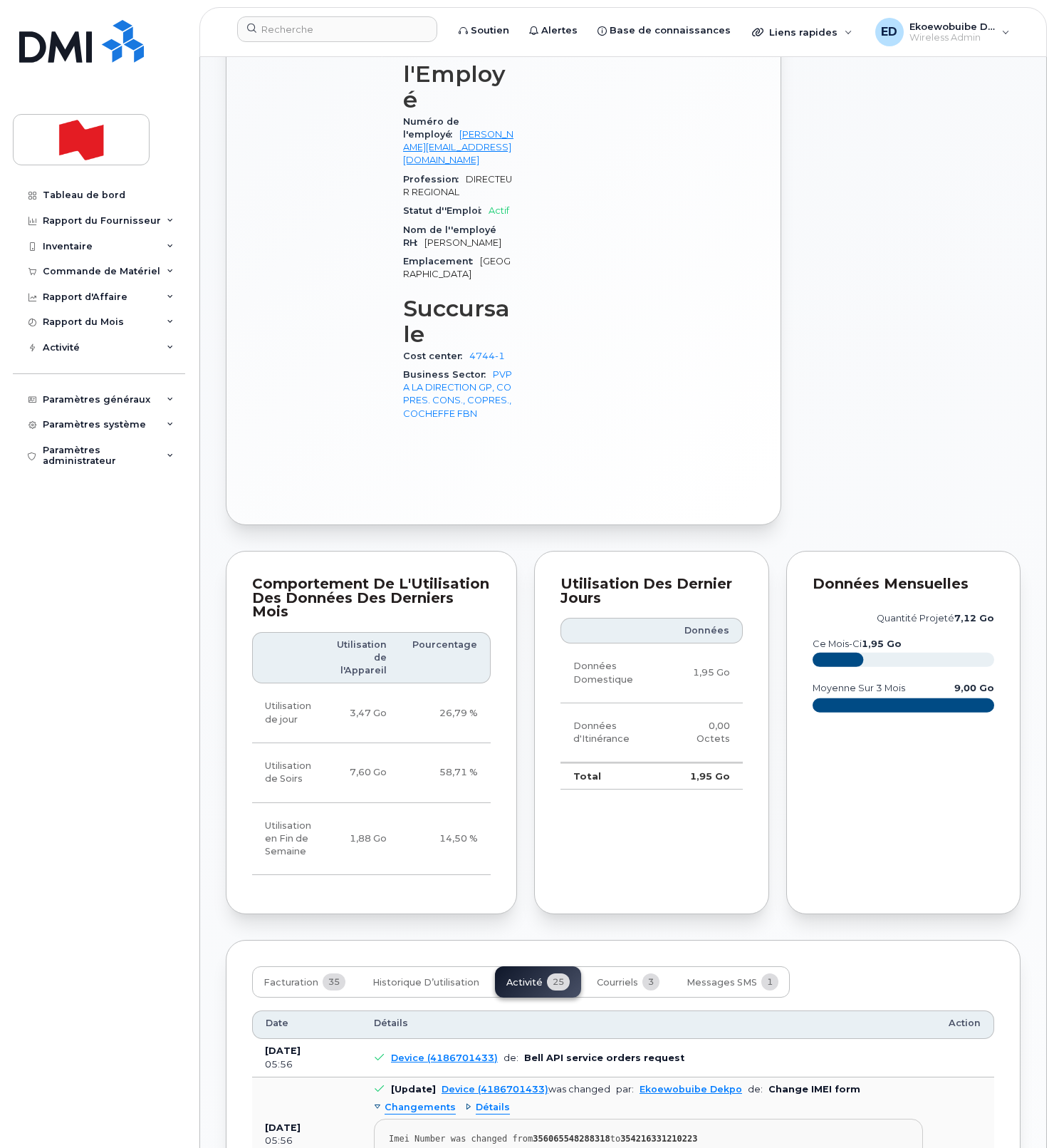
drag, startPoint x: 742, startPoint y: 1021, endPoint x: 710, endPoint y: 1044, distance: 39.4
click at [741, 1134] on div "Imei Number was changed from 356065548288318 to 354216331210223" at bounding box center [648, 1139] width 519 height 11
drag, startPoint x: 637, startPoint y: 1042, endPoint x: 381, endPoint y: 1026, distance: 256.5
click at [381, 1119] on pre "Imei Number was changed from 356065548288318 to 354216331210223 Imei Change Ext…" at bounding box center [648, 1150] width 549 height 62
copy pre "Imei Number was changed from 356065548288318 to 354216331210223 Imei Change Ext…"
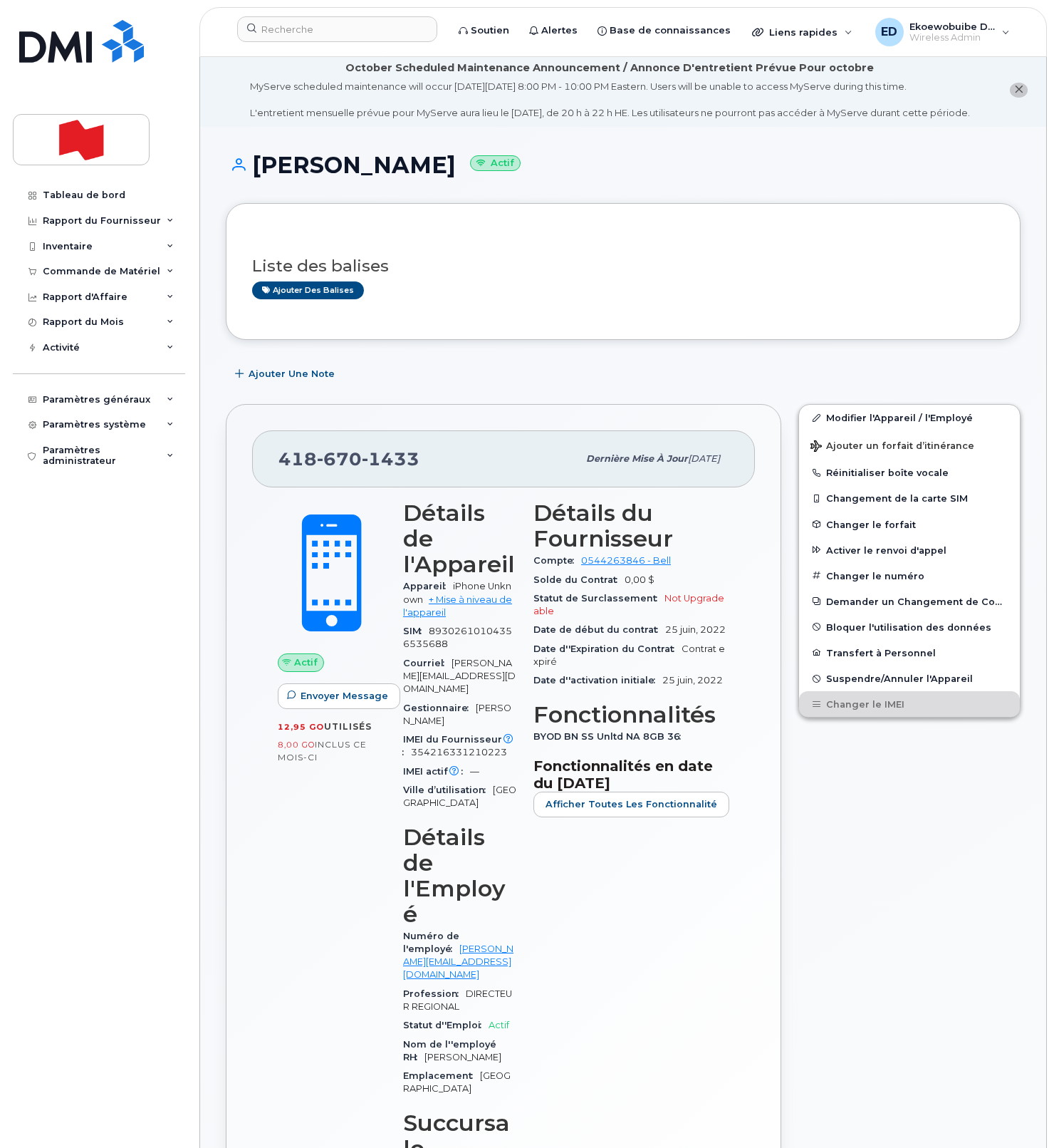
scroll to position [0, 0]
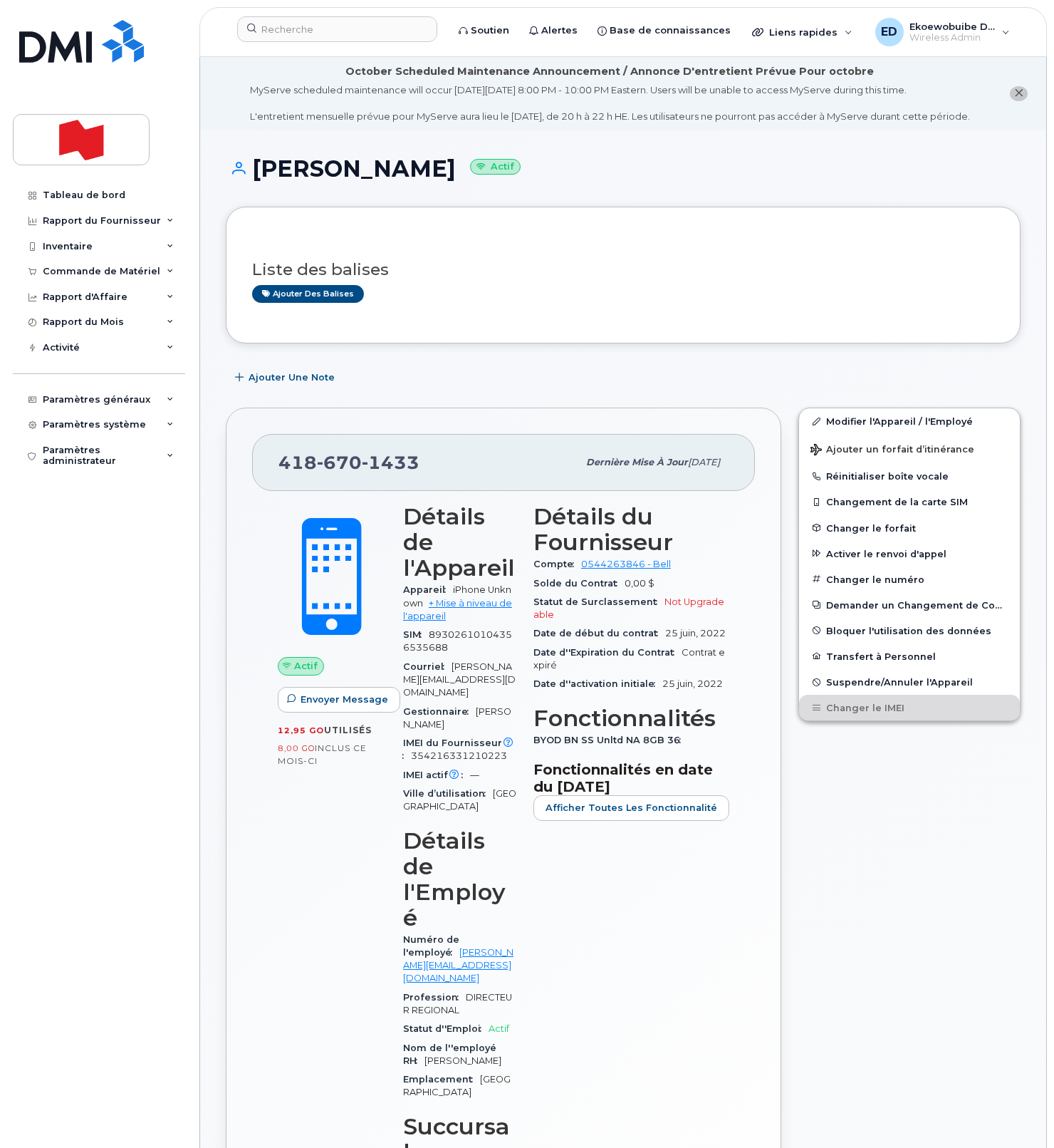
click at [518, 249] on div "Liste des balises Ajouter des balises" at bounding box center [623, 275] width 742 height 84
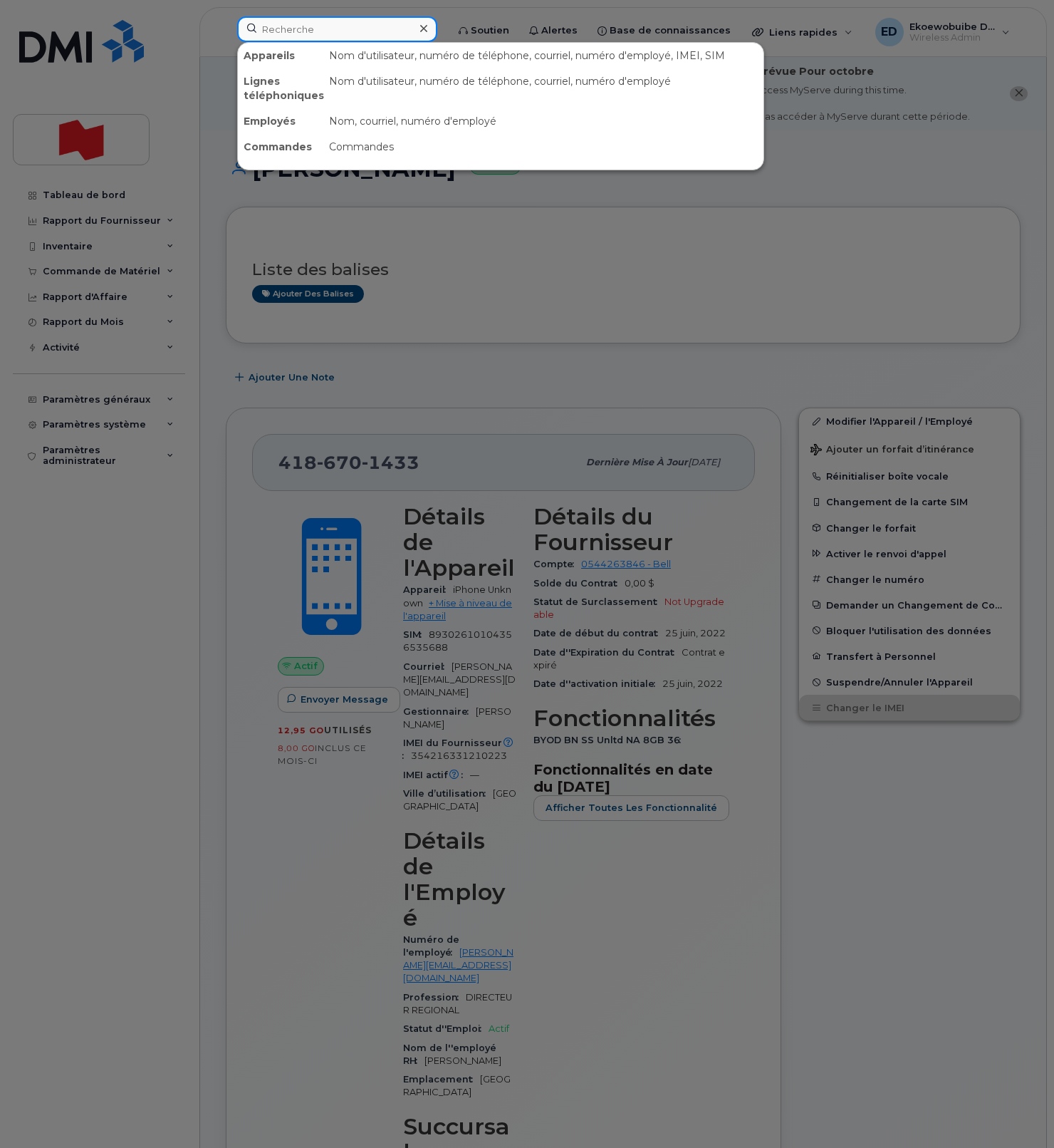
click at [307, 30] on input at bounding box center [337, 30] width 200 height 26
paste input "[PERSON_NAME]"
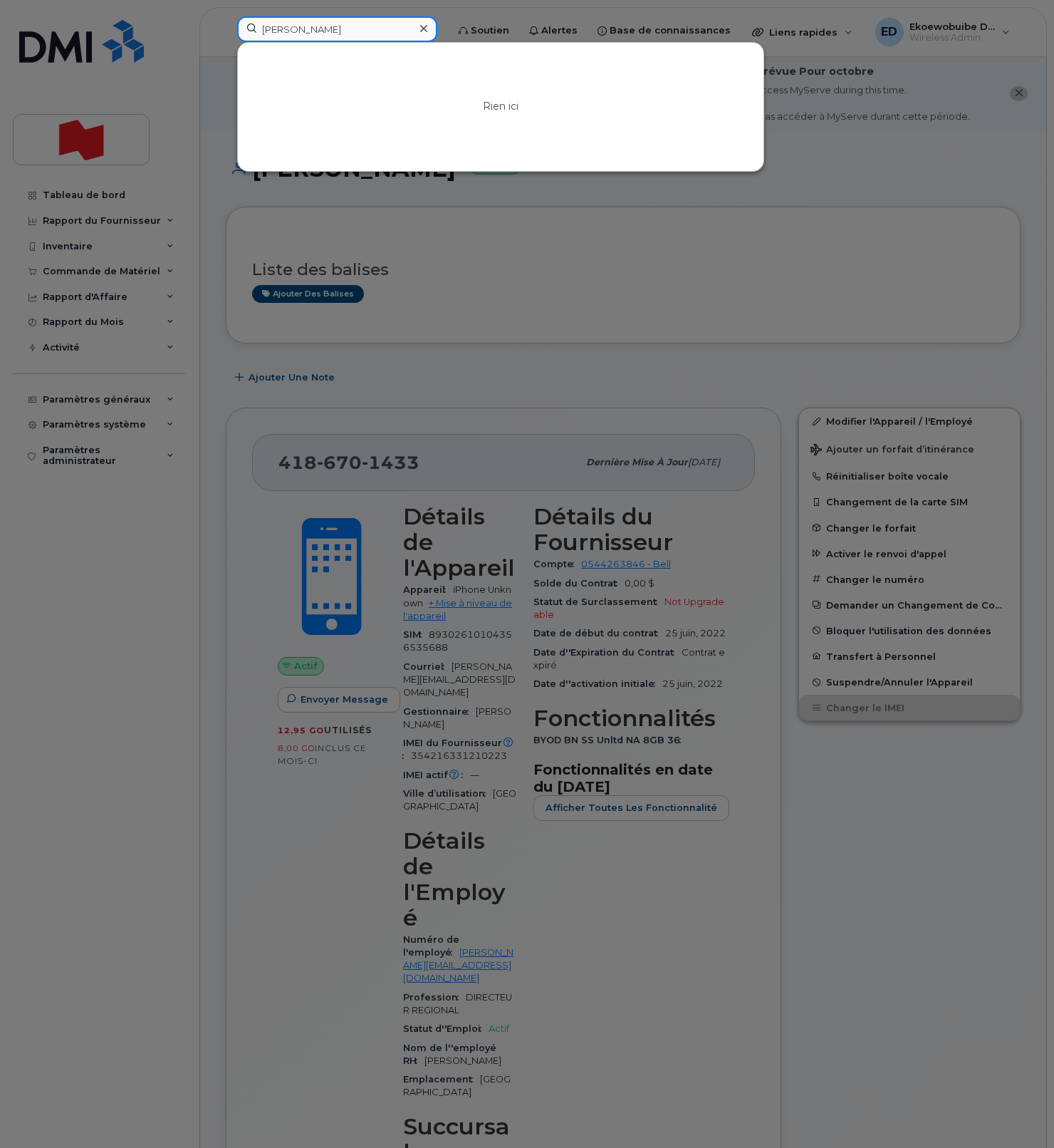
drag, startPoint x: 340, startPoint y: 29, endPoint x: 237, endPoint y: 30, distance: 103.0
click at [237, 30] on input "[PERSON_NAME]" at bounding box center [337, 30] width 200 height 26
paste input "dylan.watson@nbc.ca"
type input "dylan.watson@nbc.ca"
click at [427, 31] on icon at bounding box center [423, 28] width 7 height 7
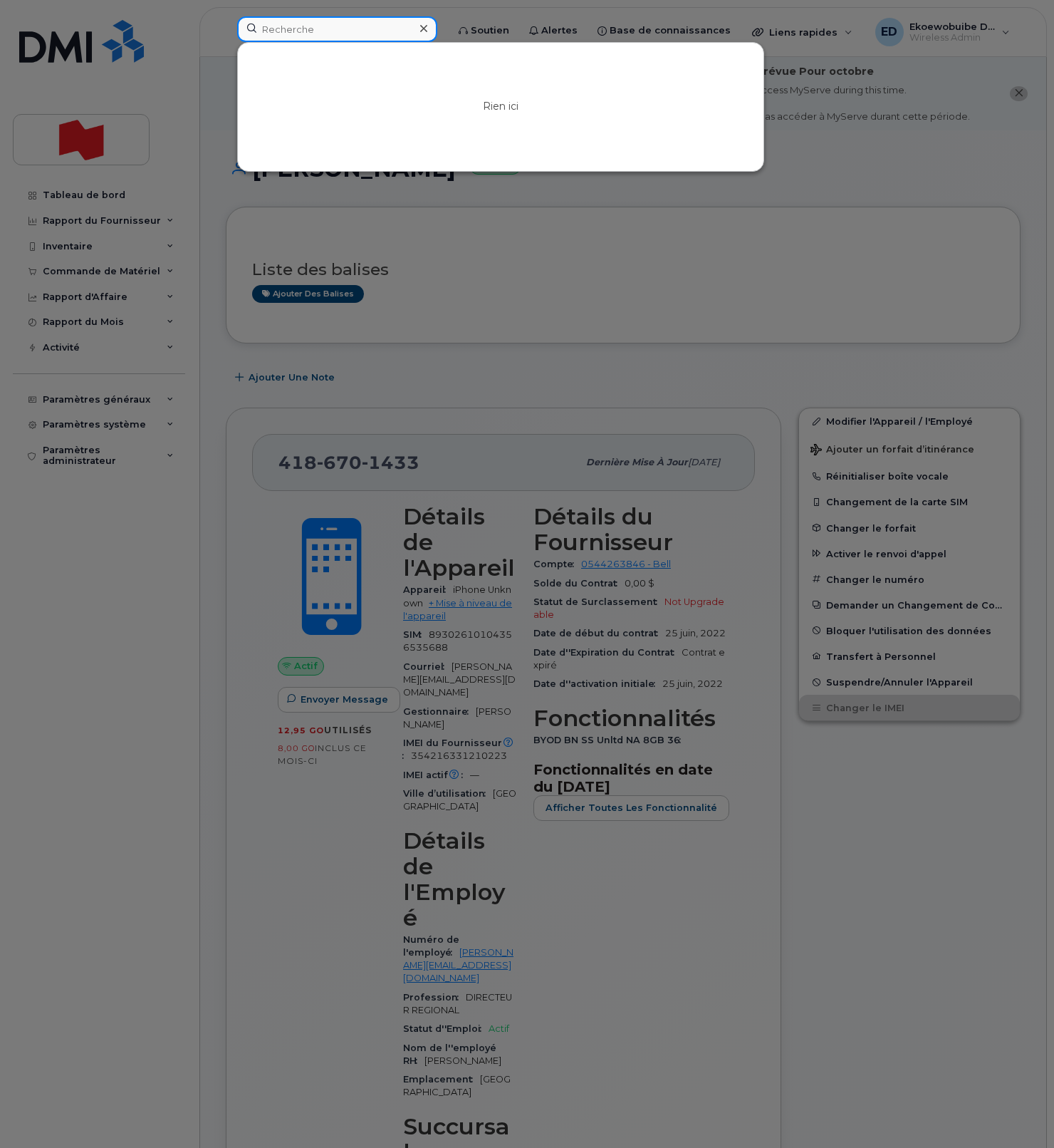
click at [438, 31] on div at bounding box center [337, 30] width 200 height 26
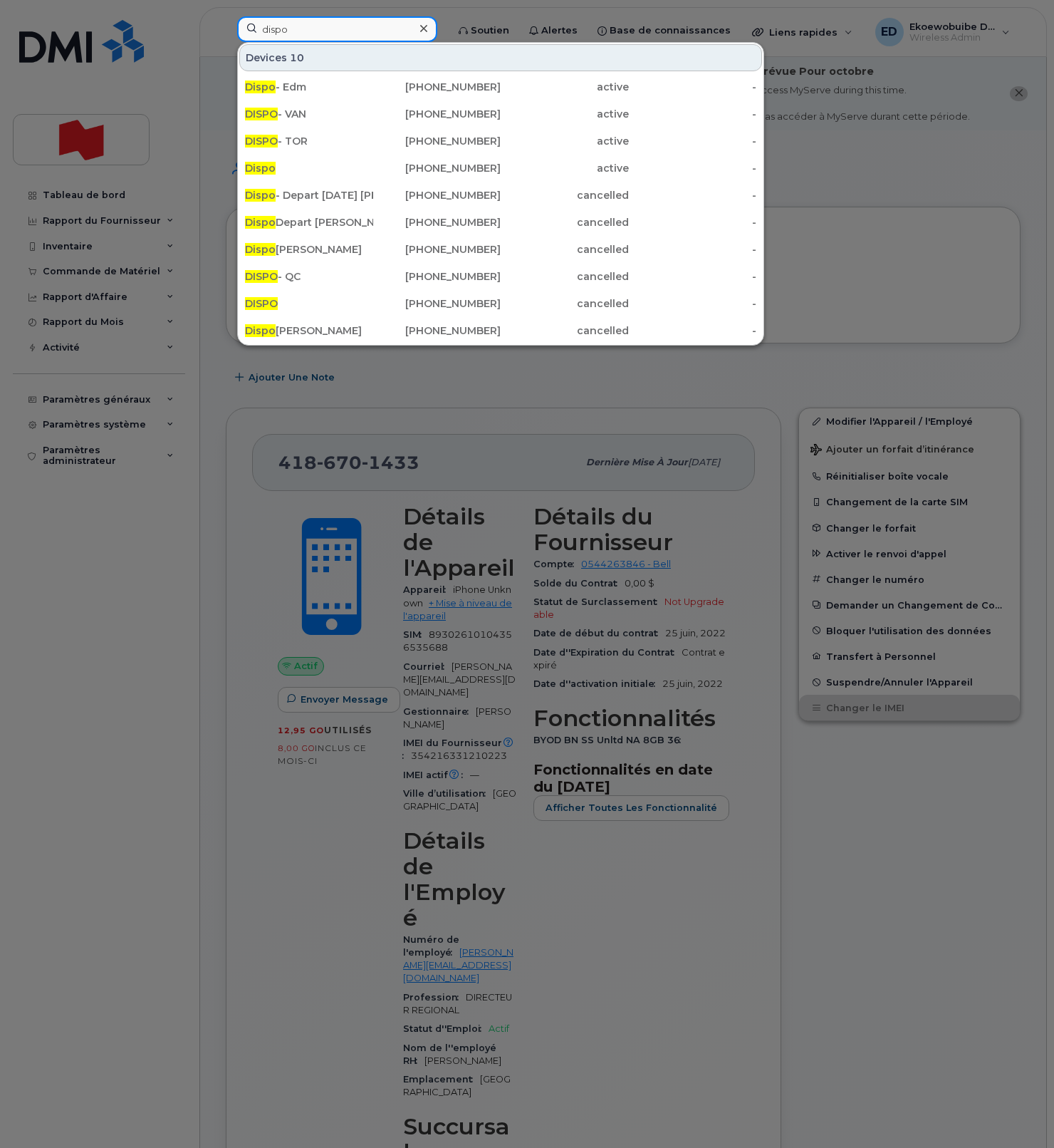
type input "dispo"
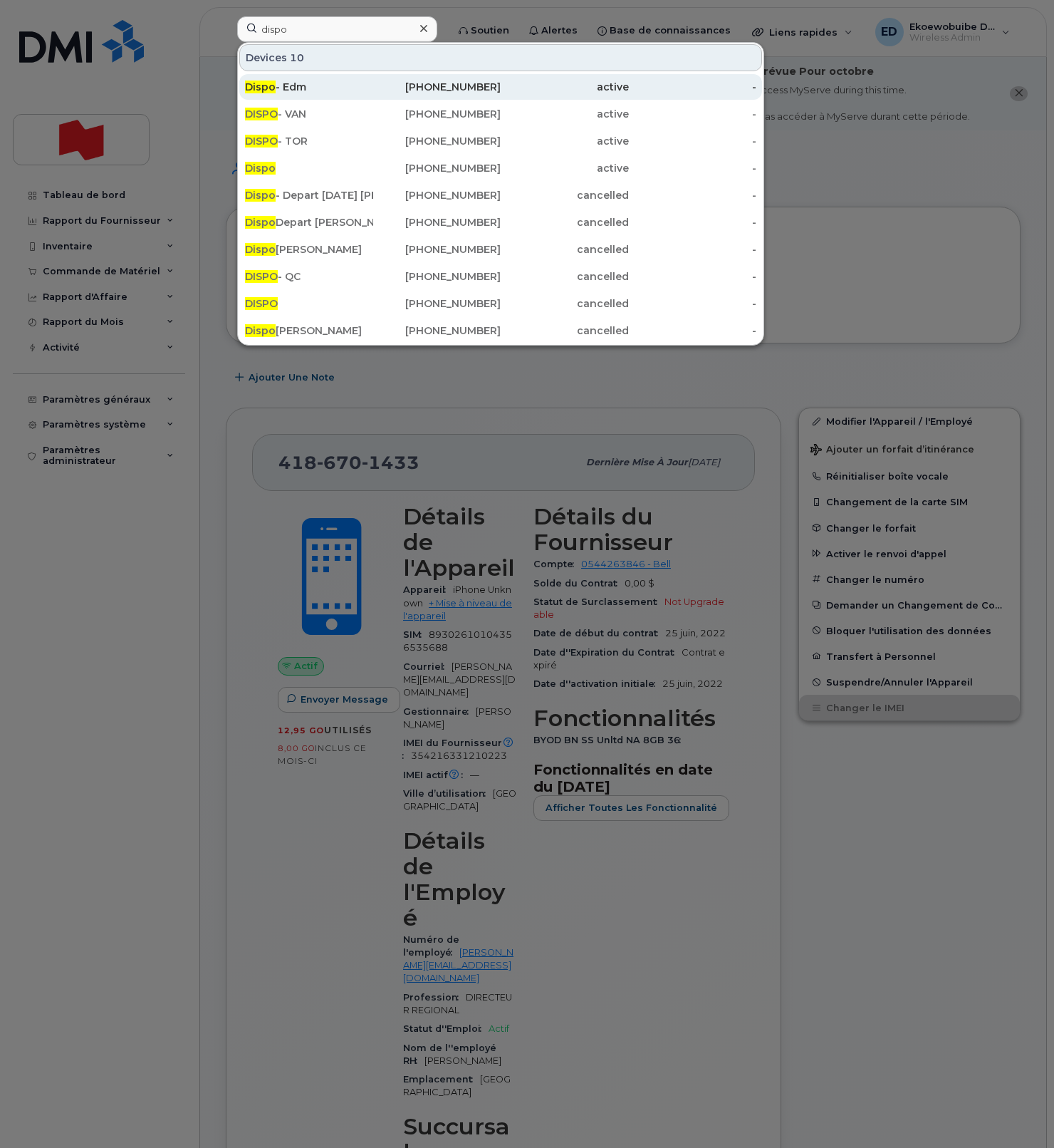
drag, startPoint x: 321, startPoint y: 87, endPoint x: 347, endPoint y: 95, distance: 27.2
click at [321, 87] on div "Dispo - Edm" at bounding box center [309, 87] width 128 height 14
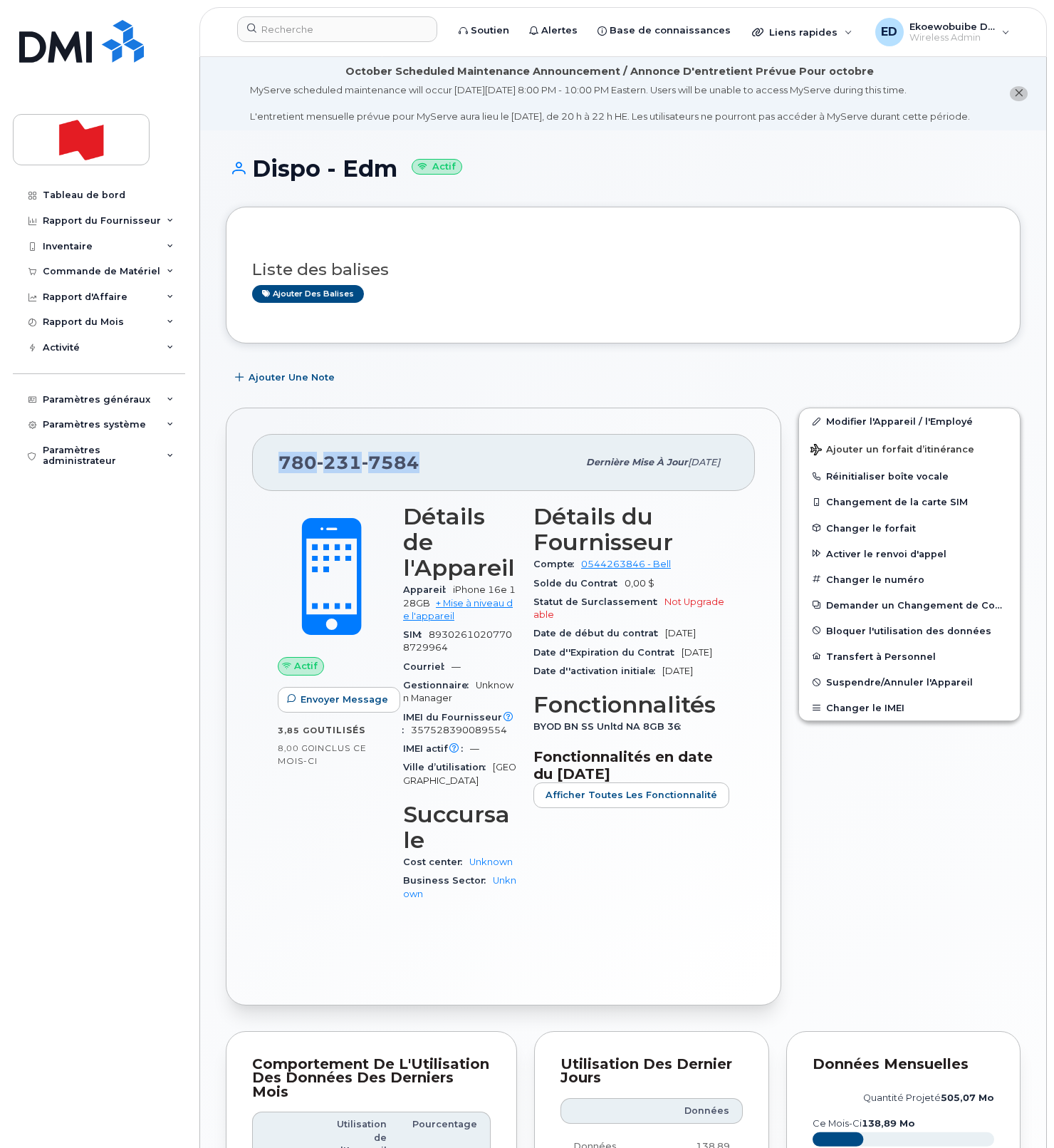
drag, startPoint x: 426, startPoint y: 483, endPoint x: 274, endPoint y: 477, distance: 152.1
click at [274, 477] on div "[PHONE_NUMBER] Dernière mise à jour [DATE]" at bounding box center [504, 462] width 503 height 57
copy span "[PHONE_NUMBER]"
click at [348, 30] on input at bounding box center [337, 30] width 200 height 26
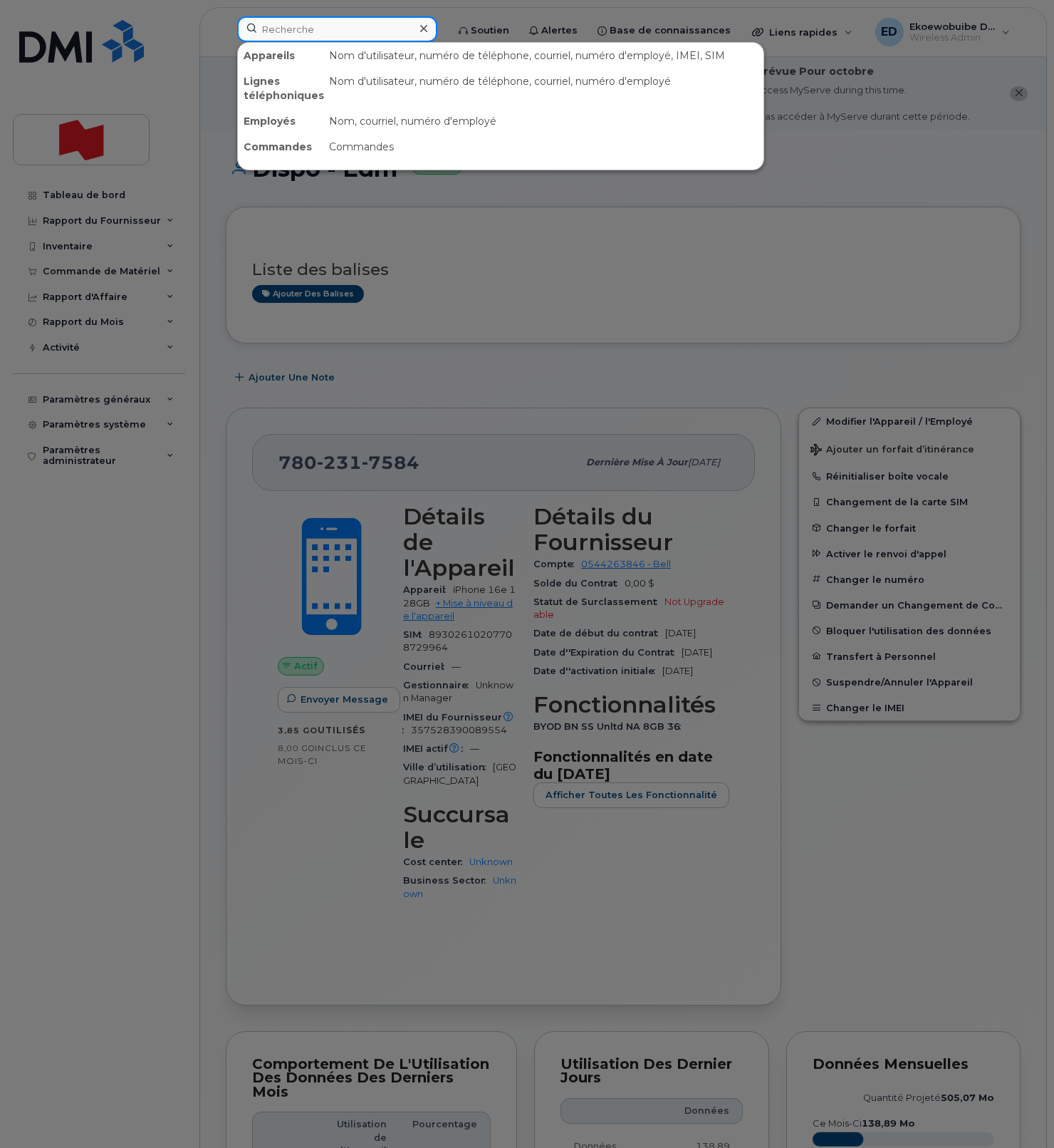
paste input "[PERSON_NAME]"
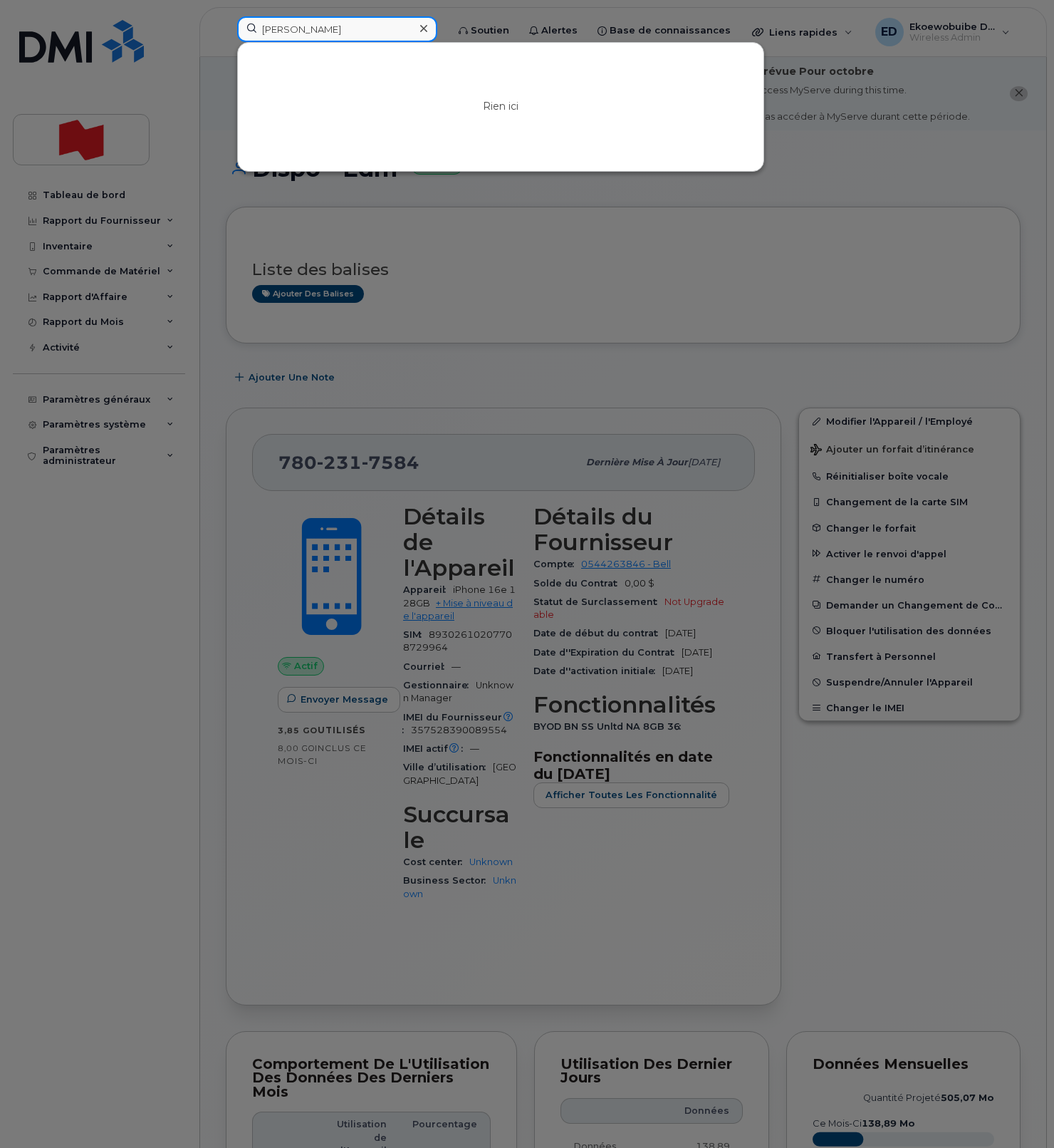
type input "[PERSON_NAME]"
click at [823, 136] on div at bounding box center [527, 574] width 1054 height 1148
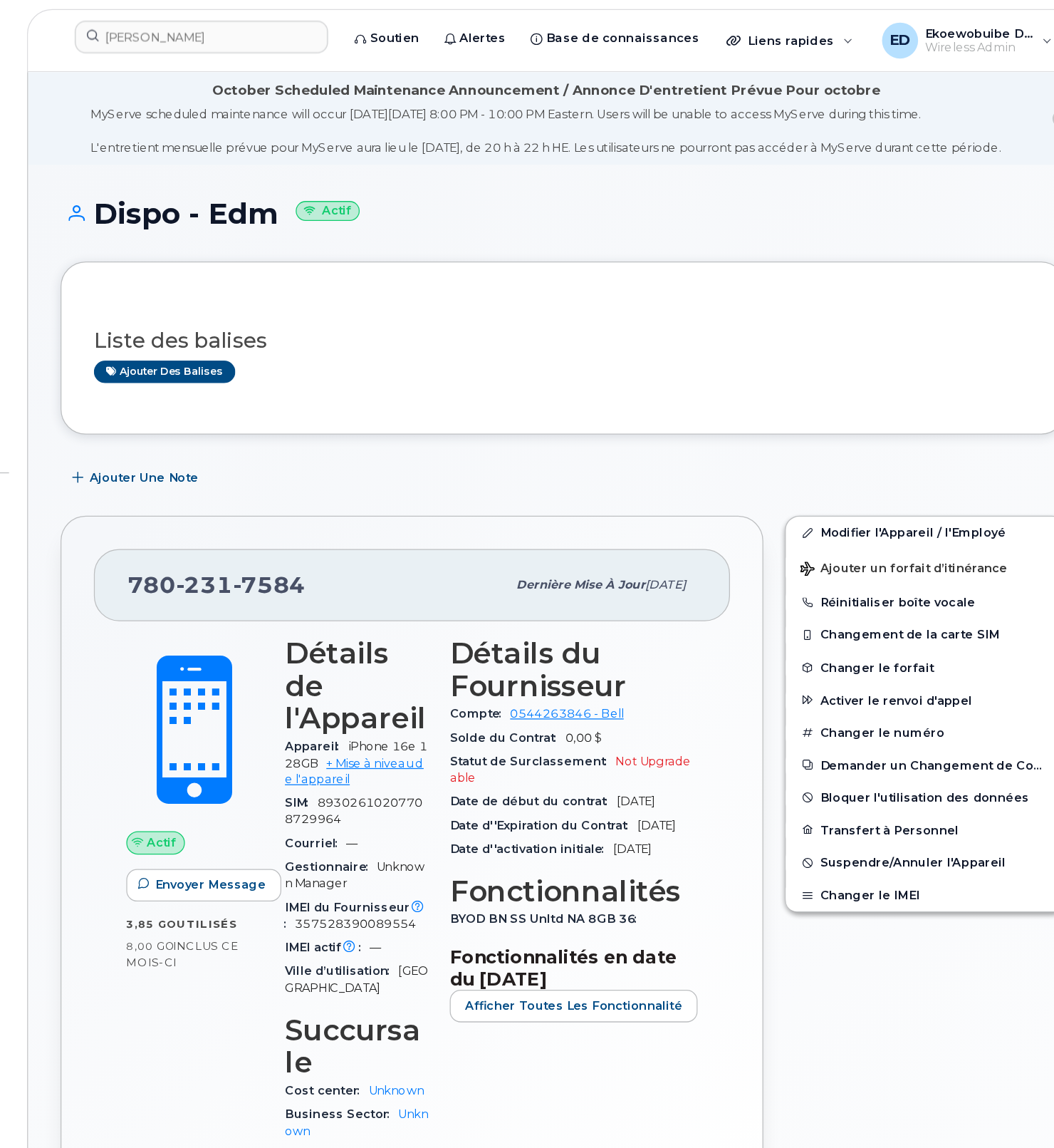
drag, startPoint x: 626, startPoint y: 251, endPoint x: 688, endPoint y: 185, distance: 90.6
click at [685, 185] on div "Dispo - Edm Actif Liste des balises Ajouter des balises Ajouter une Note [PHONE…" at bounding box center [623, 921] width 847 height 1581
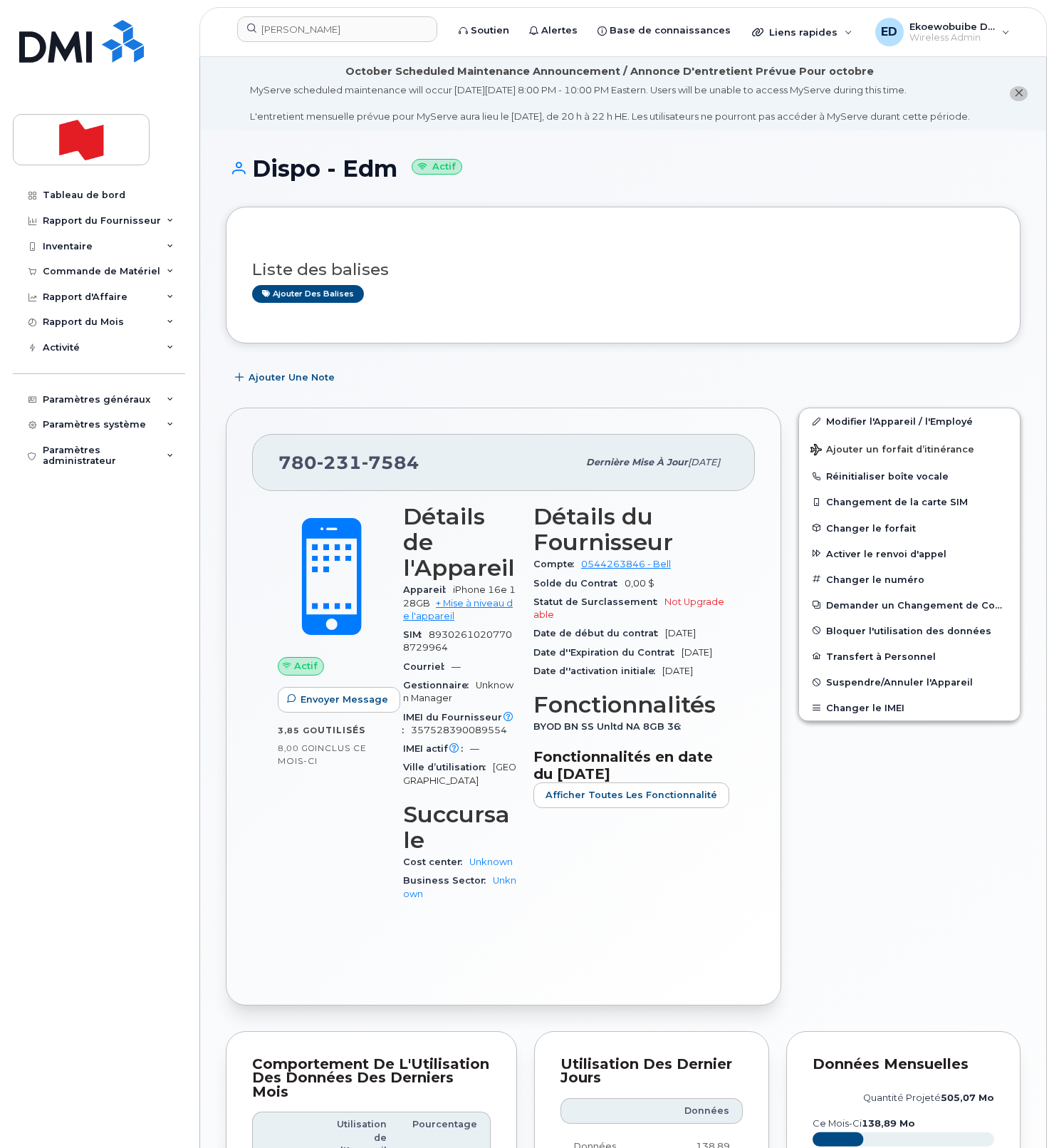
click at [1018, 97] on icon "close notification" at bounding box center [1019, 93] width 9 height 9
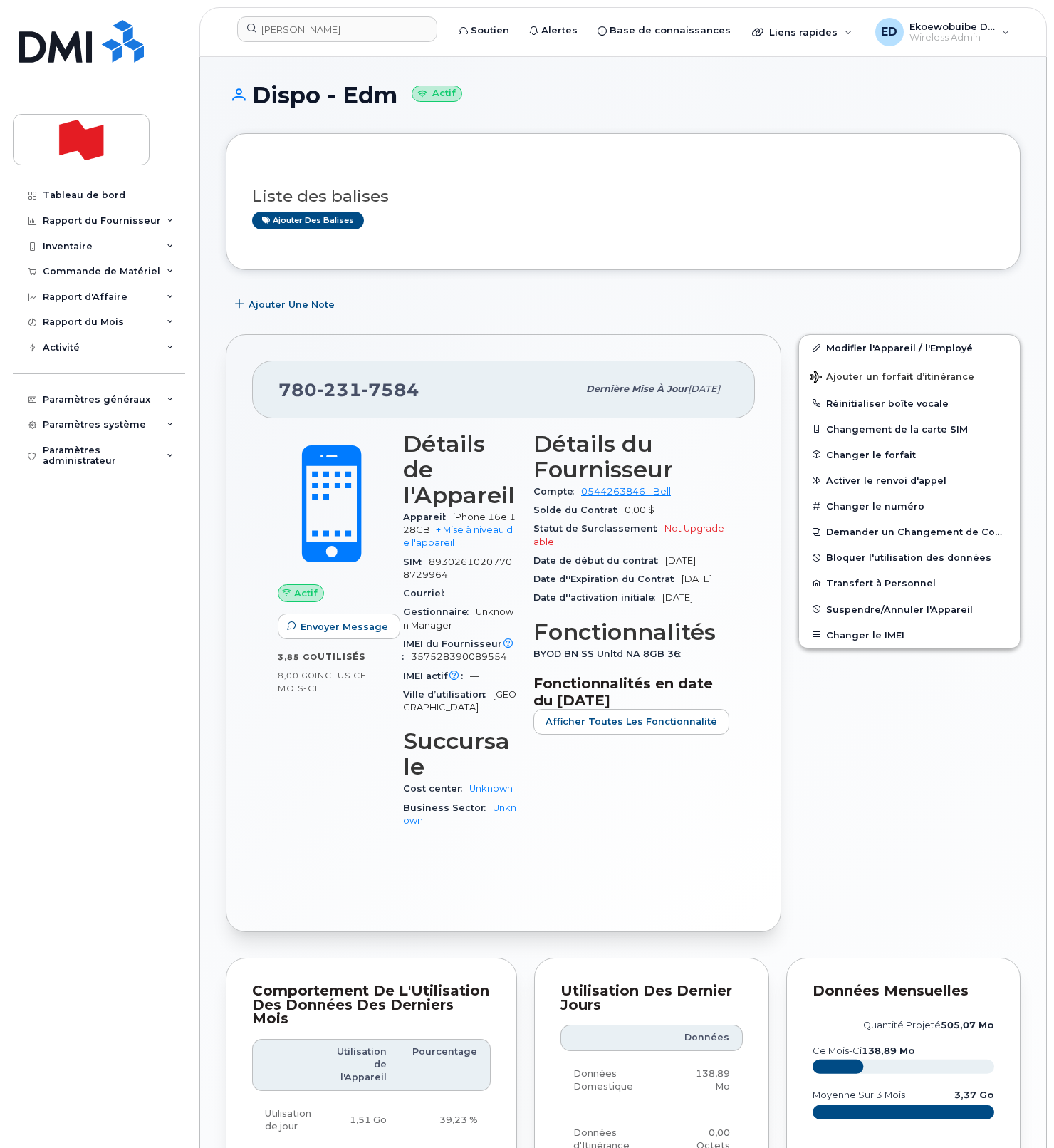
click at [624, 182] on div "Liste des balises Ajouter des balises" at bounding box center [623, 202] width 742 height 55
click at [844, 349] on link "Modifier l'Appareil / l'Employé" at bounding box center [910, 348] width 221 height 26
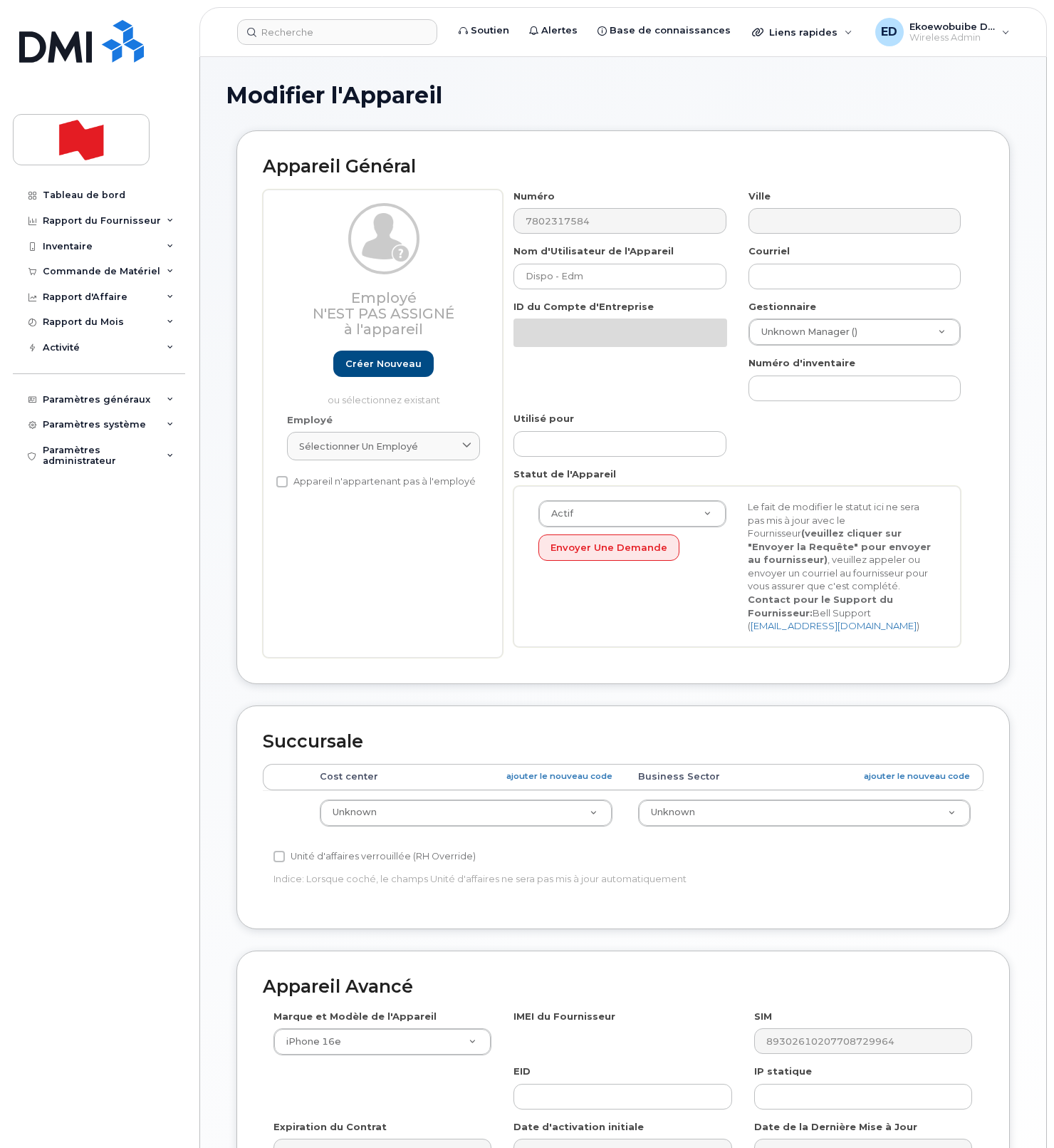
select select "22916206"
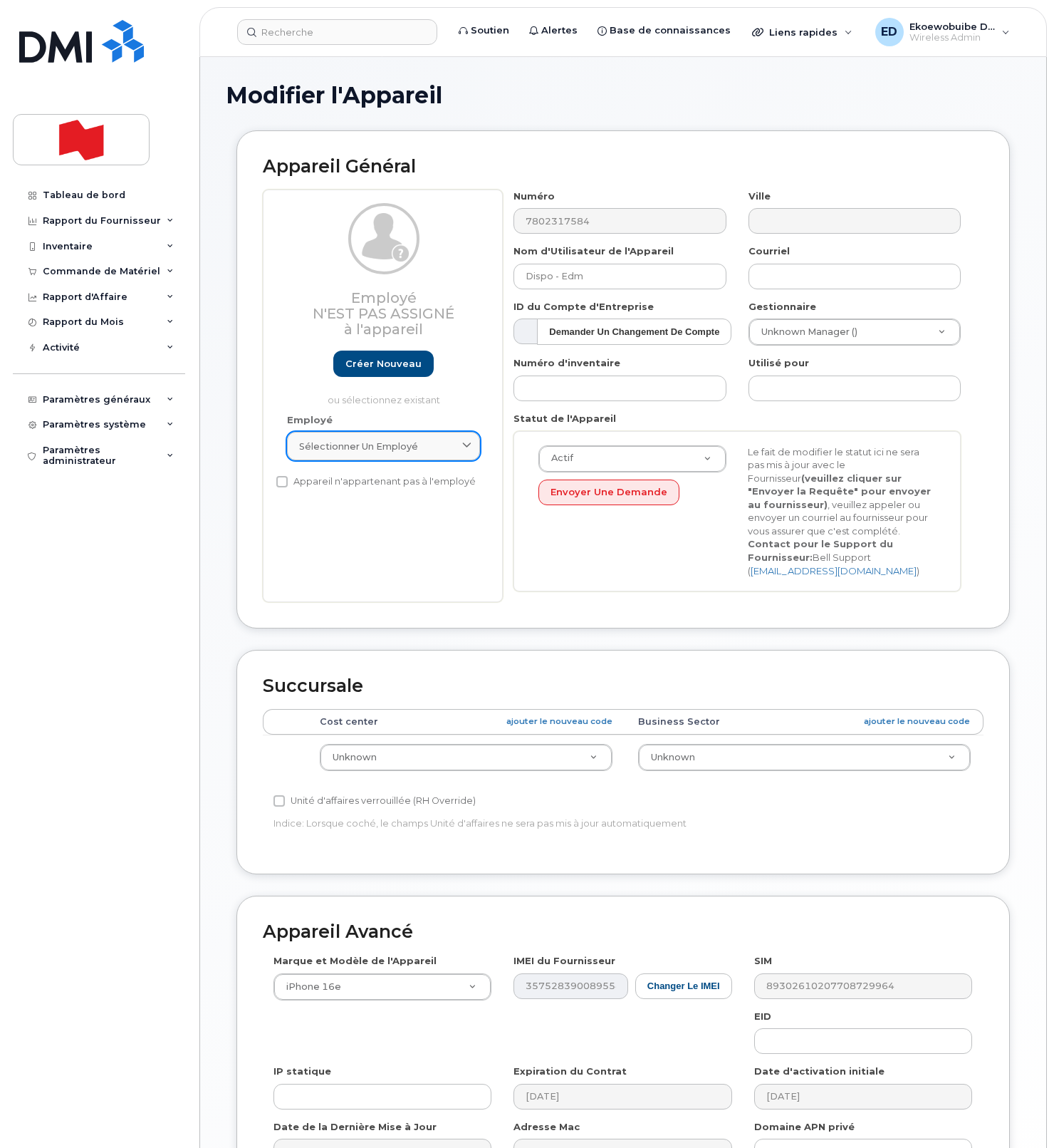
drag, startPoint x: 464, startPoint y: 446, endPoint x: 454, endPoint y: 453, distance: 12.2
click at [464, 446] on icon at bounding box center [467, 446] width 9 height 9
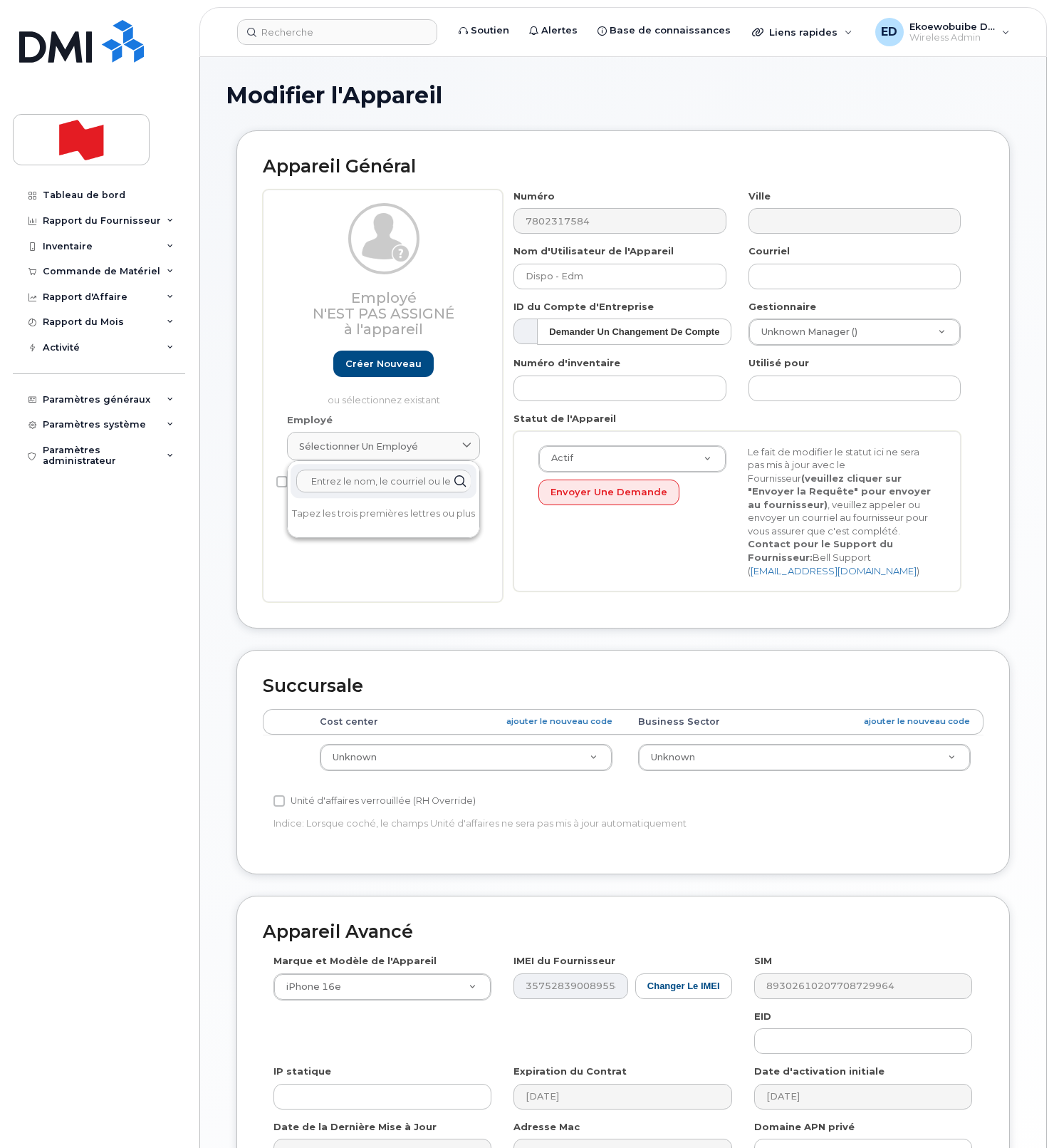
paste input "[PERSON_NAME][EMAIL_ADDRESS][PERSON_NAME][DOMAIN_NAME]"
type input "[PERSON_NAME][EMAIL_ADDRESS][PERSON_NAME][DOMAIN_NAME]"
click at [388, 367] on link "Créer nouveau" at bounding box center [384, 363] width 100 height 27
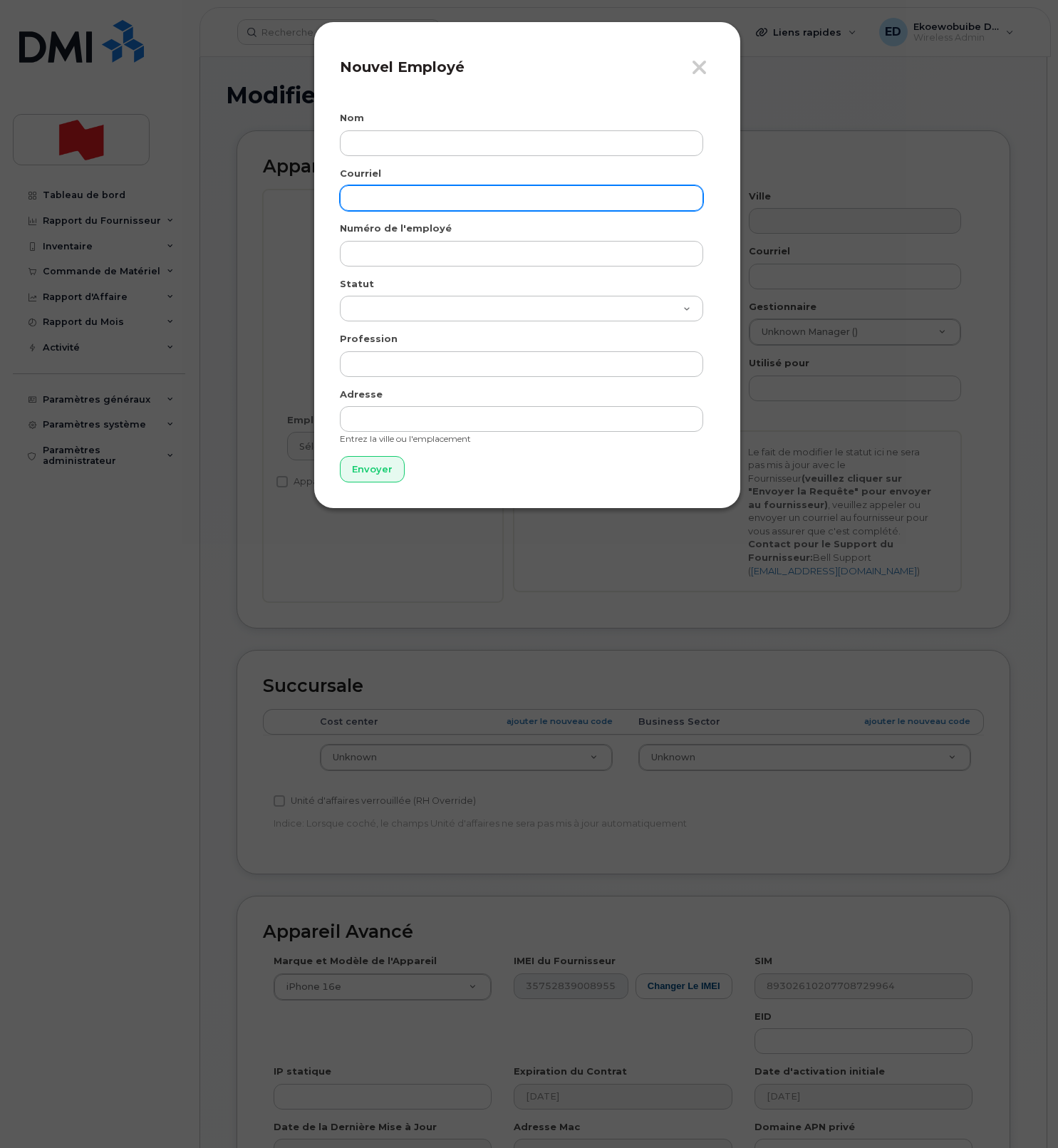
click at [409, 200] on input "email" at bounding box center [521, 198] width 363 height 26
paste input "[PERSON_NAME][EMAIL_ADDRESS][PERSON_NAME][DOMAIN_NAME]"
type input "[PERSON_NAME][EMAIL_ADDRESS][PERSON_NAME][DOMAIN_NAME]"
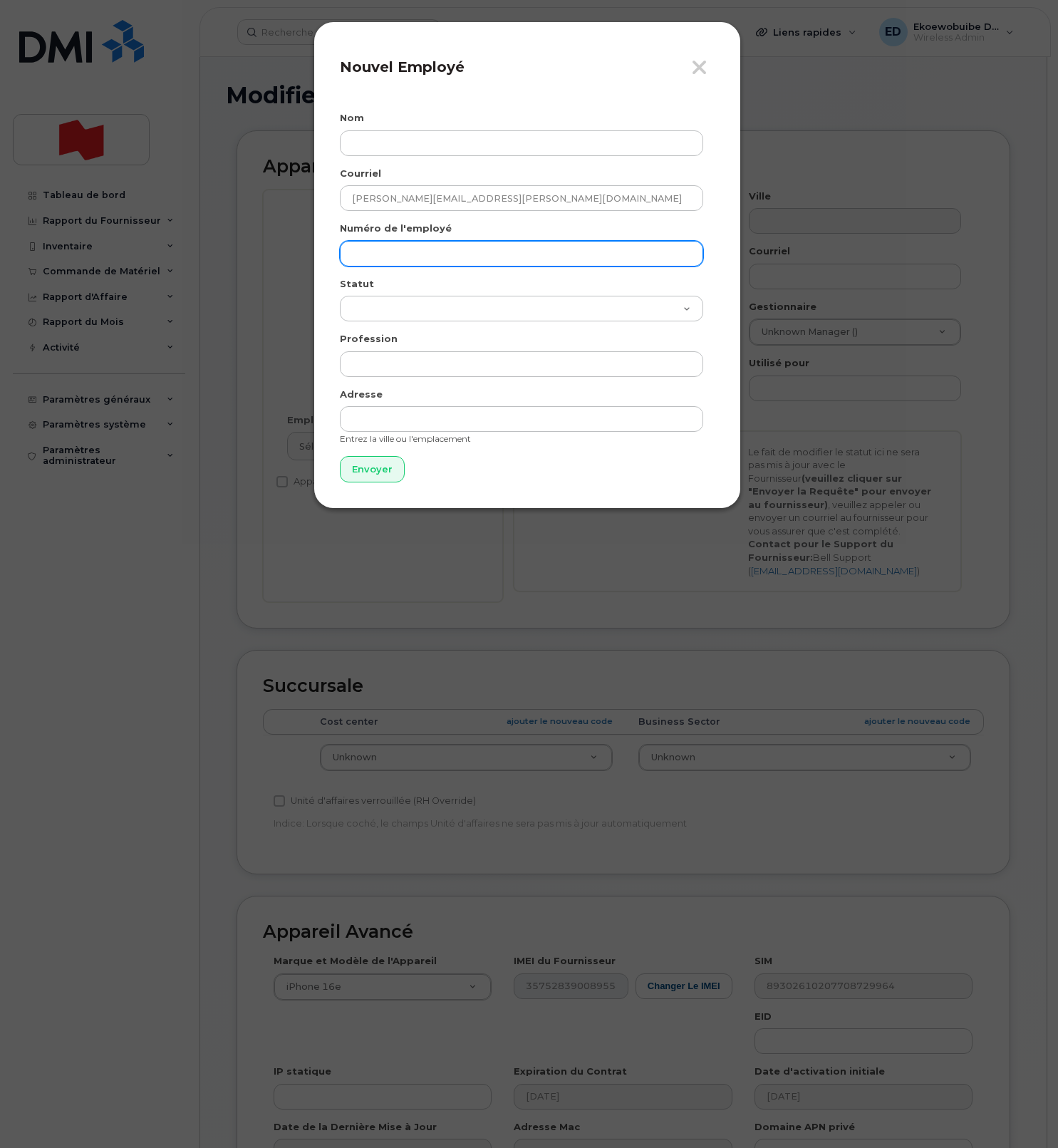
click at [397, 252] on input "text" at bounding box center [521, 254] width 363 height 26
paste input "[PERSON_NAME][EMAIL_ADDRESS][PERSON_NAME][DOMAIN_NAME]"
type input "[PERSON_NAME][EMAIL_ADDRESS][PERSON_NAME][DOMAIN_NAME]"
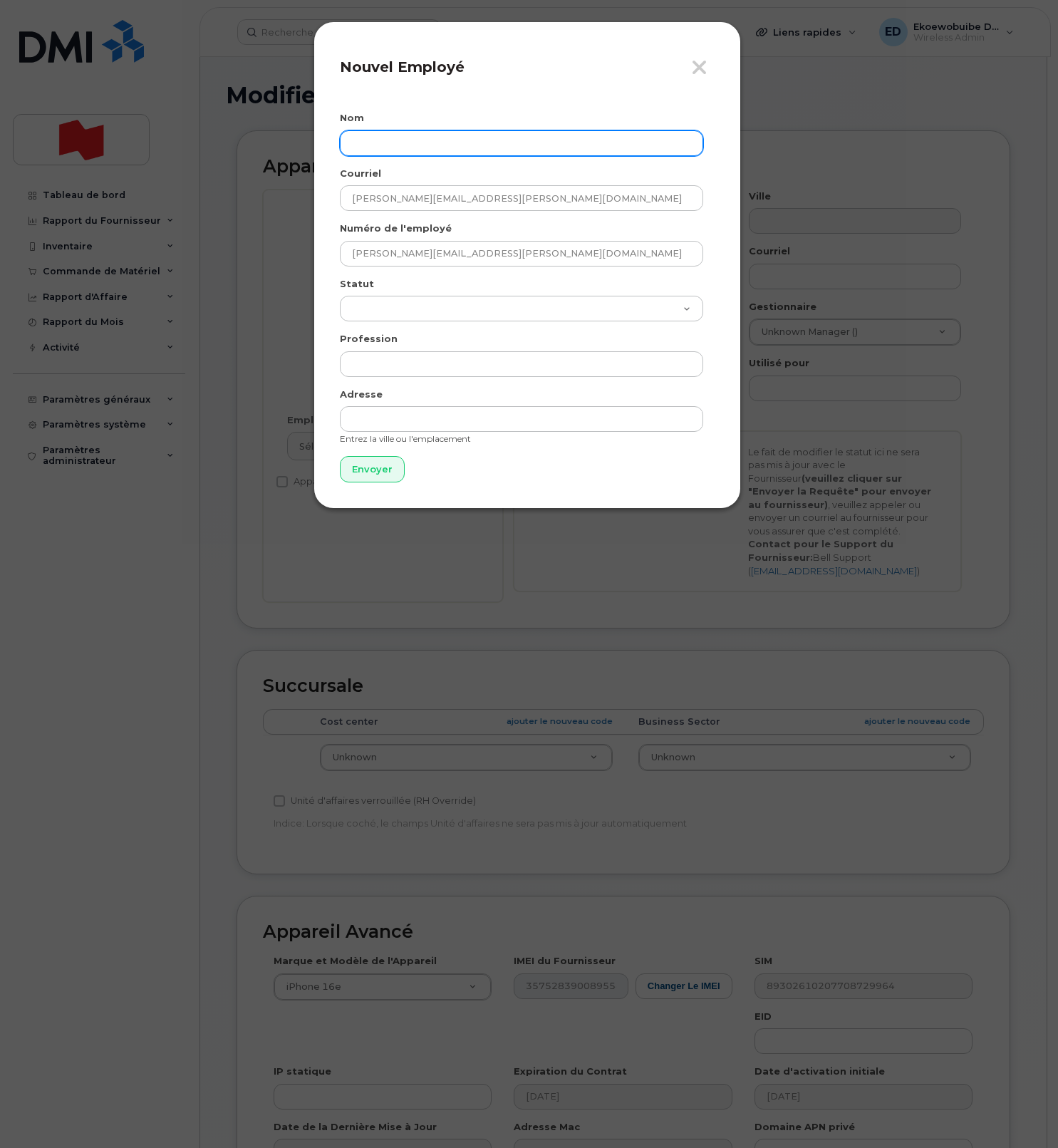
click at [445, 148] on input "text" at bounding box center [521, 144] width 363 height 26
paste input "[PERSON_NAME]"
type input "[PERSON_NAME]"
click at [360, 479] on input "Envoyer" at bounding box center [372, 469] width 65 height 27
type input "Envoyer"
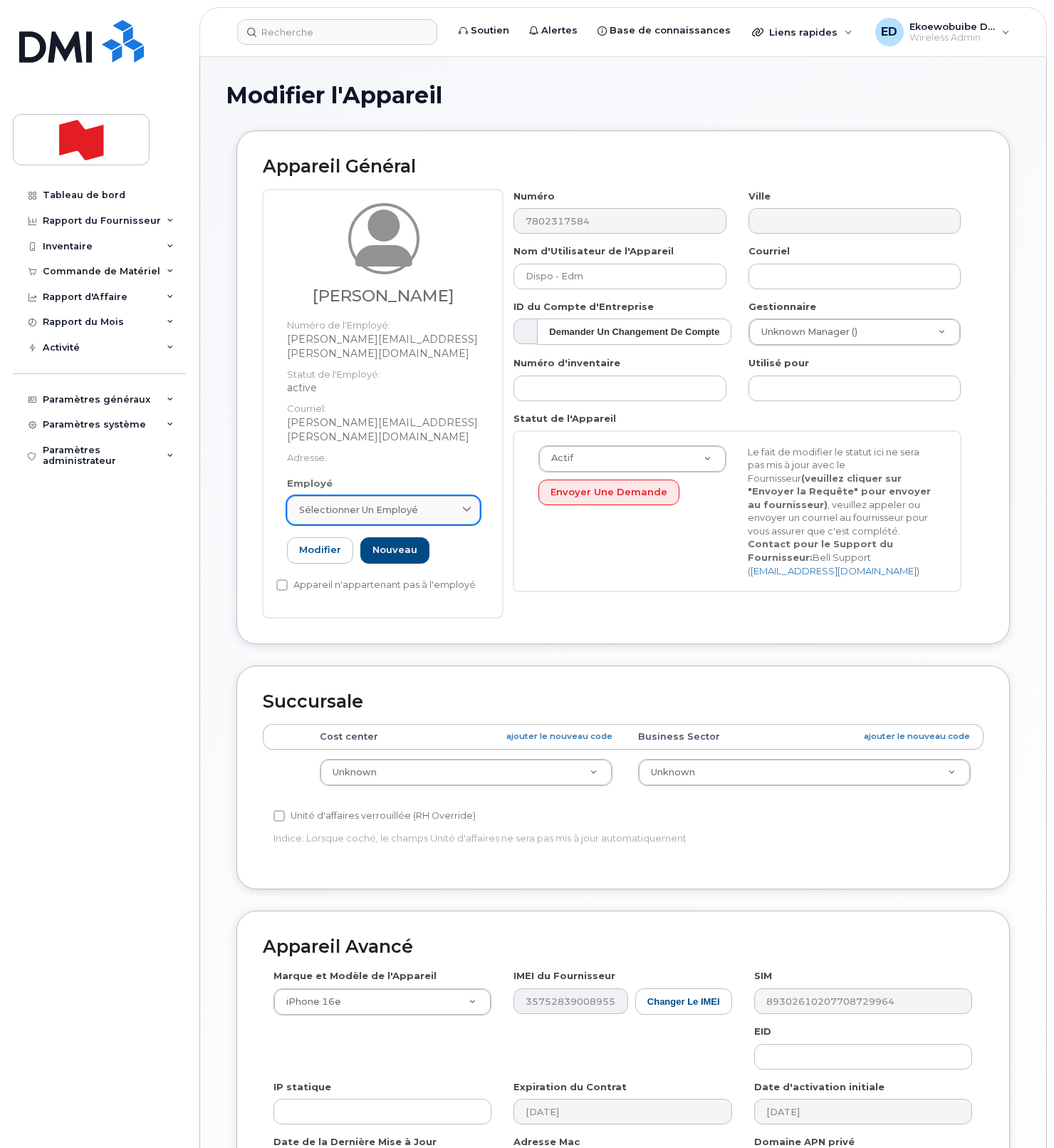
click at [447, 503] on div "Sélectionner un employé" at bounding box center [384, 510] width 169 height 14
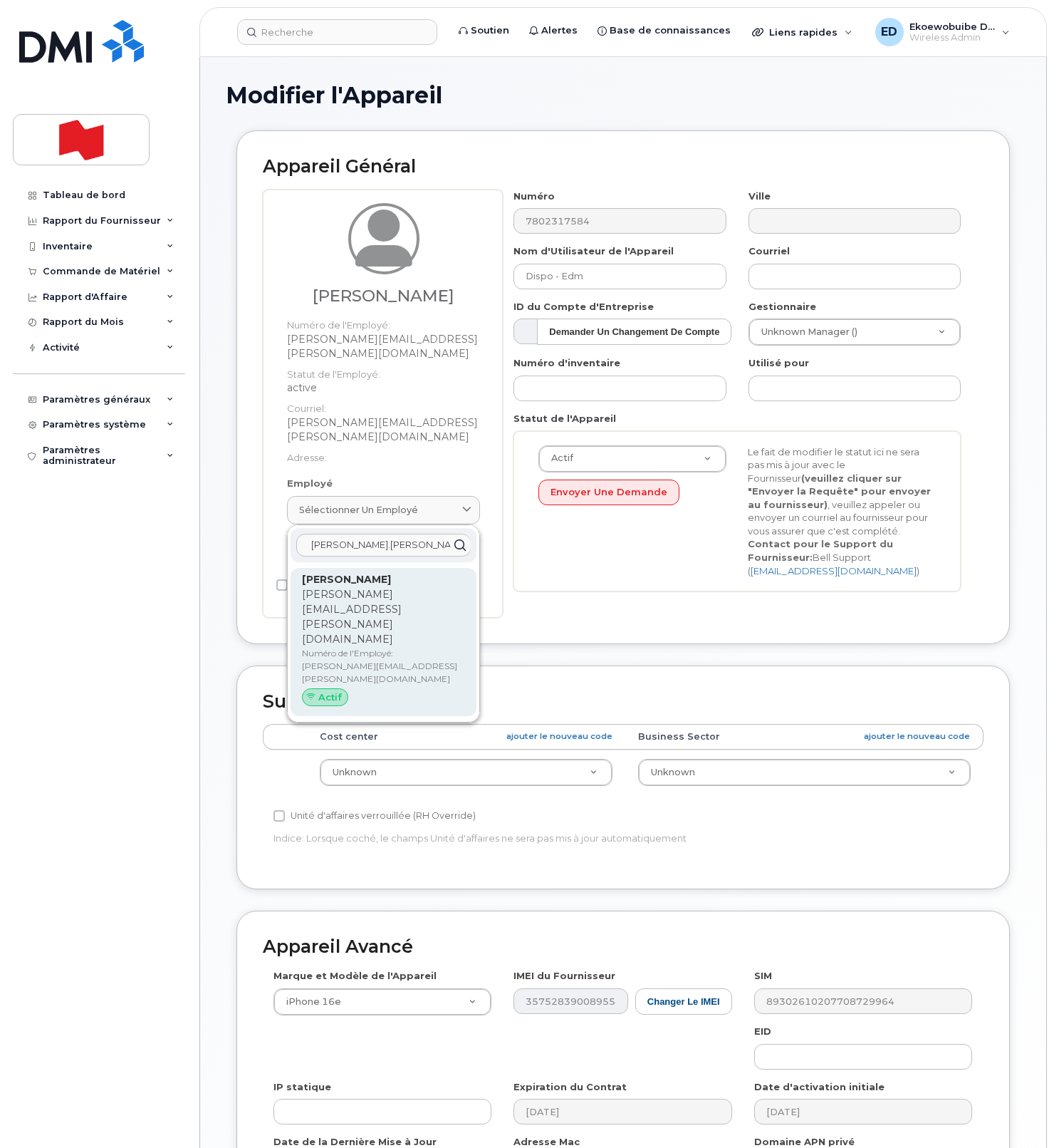
type input "dylan.watson@nbc.c"
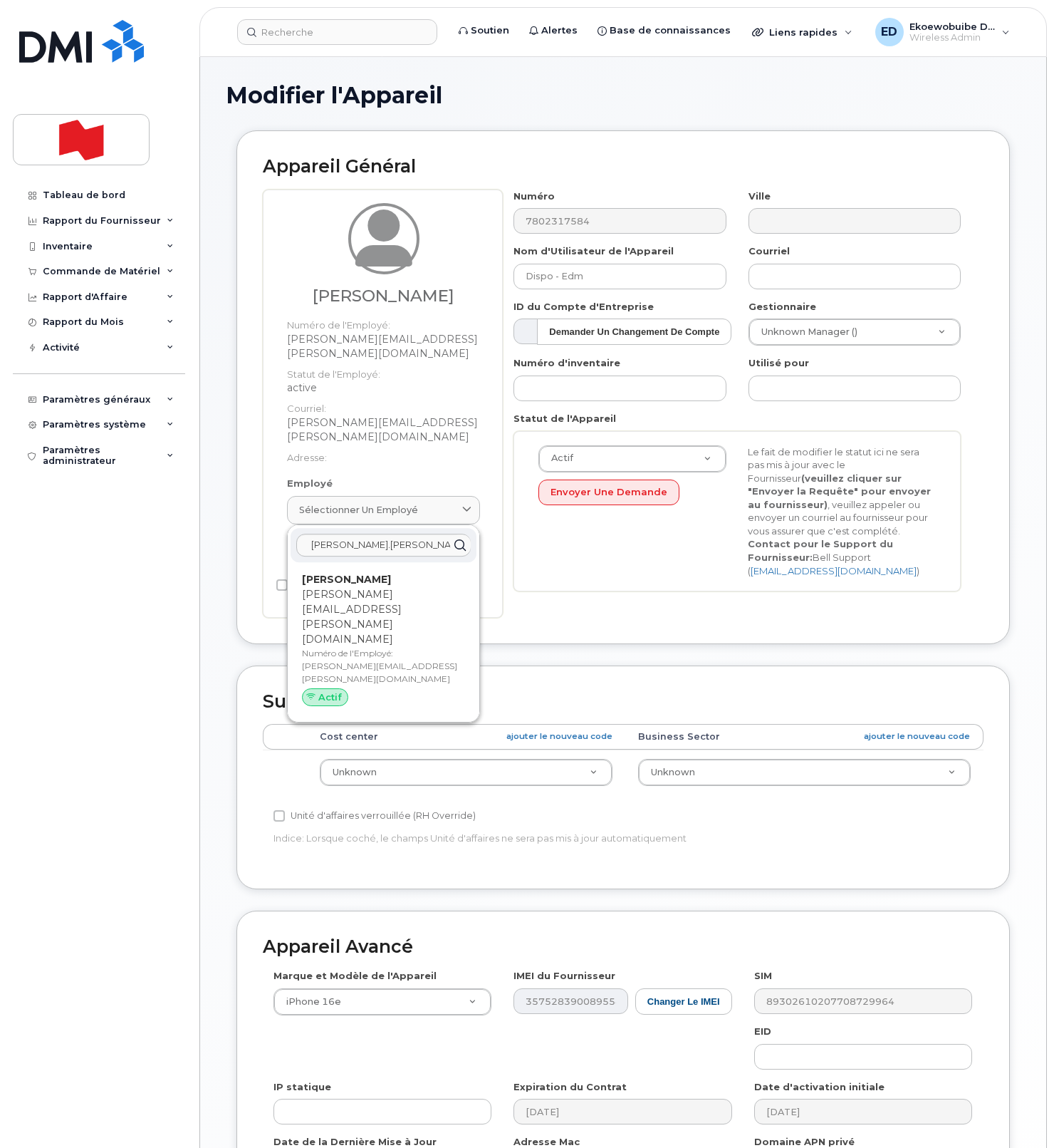
click at [359, 587] on p "[PERSON_NAME][EMAIL_ADDRESS][PERSON_NAME][DOMAIN_NAME]" at bounding box center [383, 617] width 163 height 60
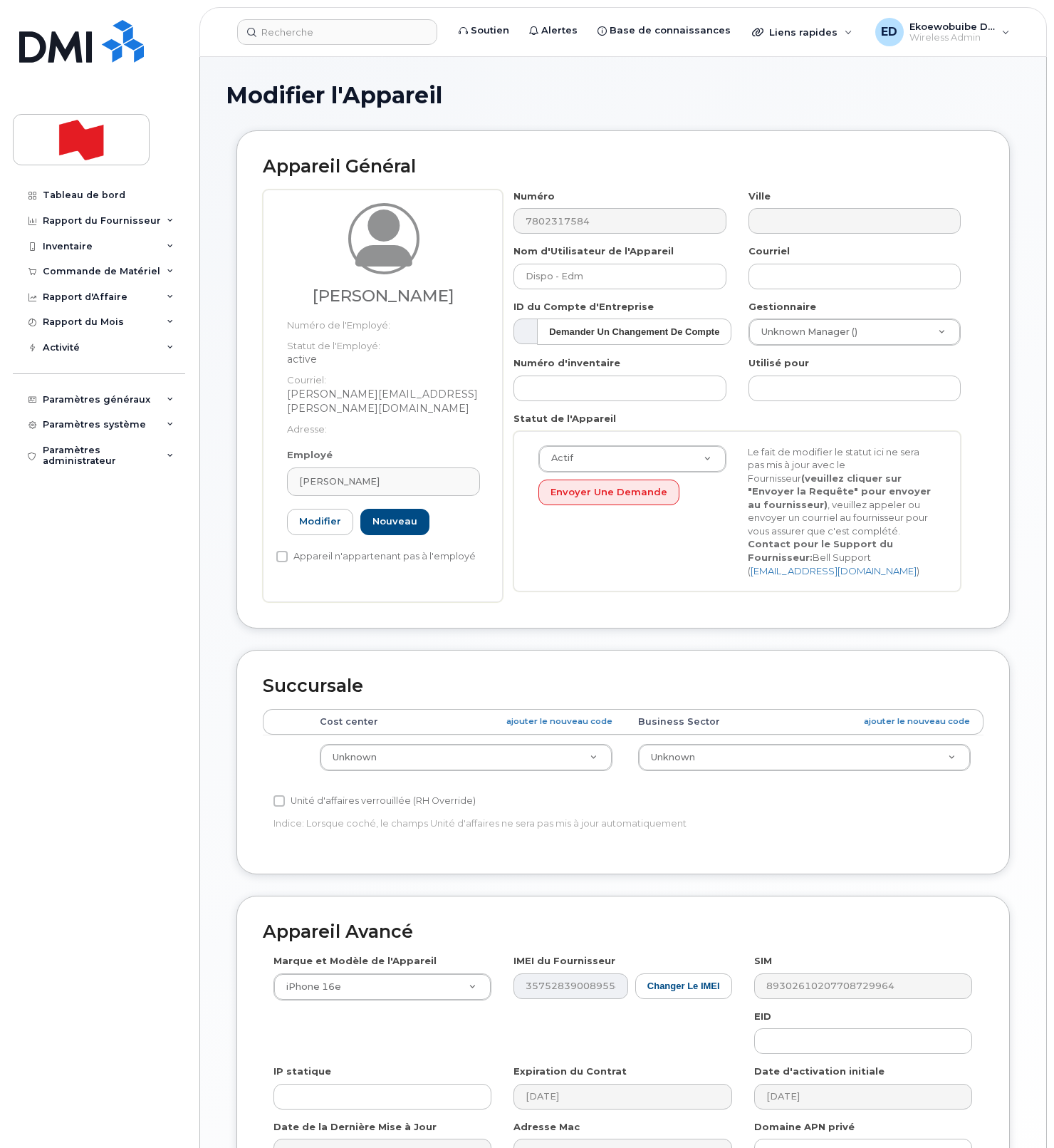
type input "[PERSON_NAME][EMAIL_ADDRESS][PERSON_NAME][DOMAIN_NAME]"
type input "[PERSON_NAME]"
type input "[PERSON_NAME][EMAIL_ADDRESS][PERSON_NAME][DOMAIN_NAME]"
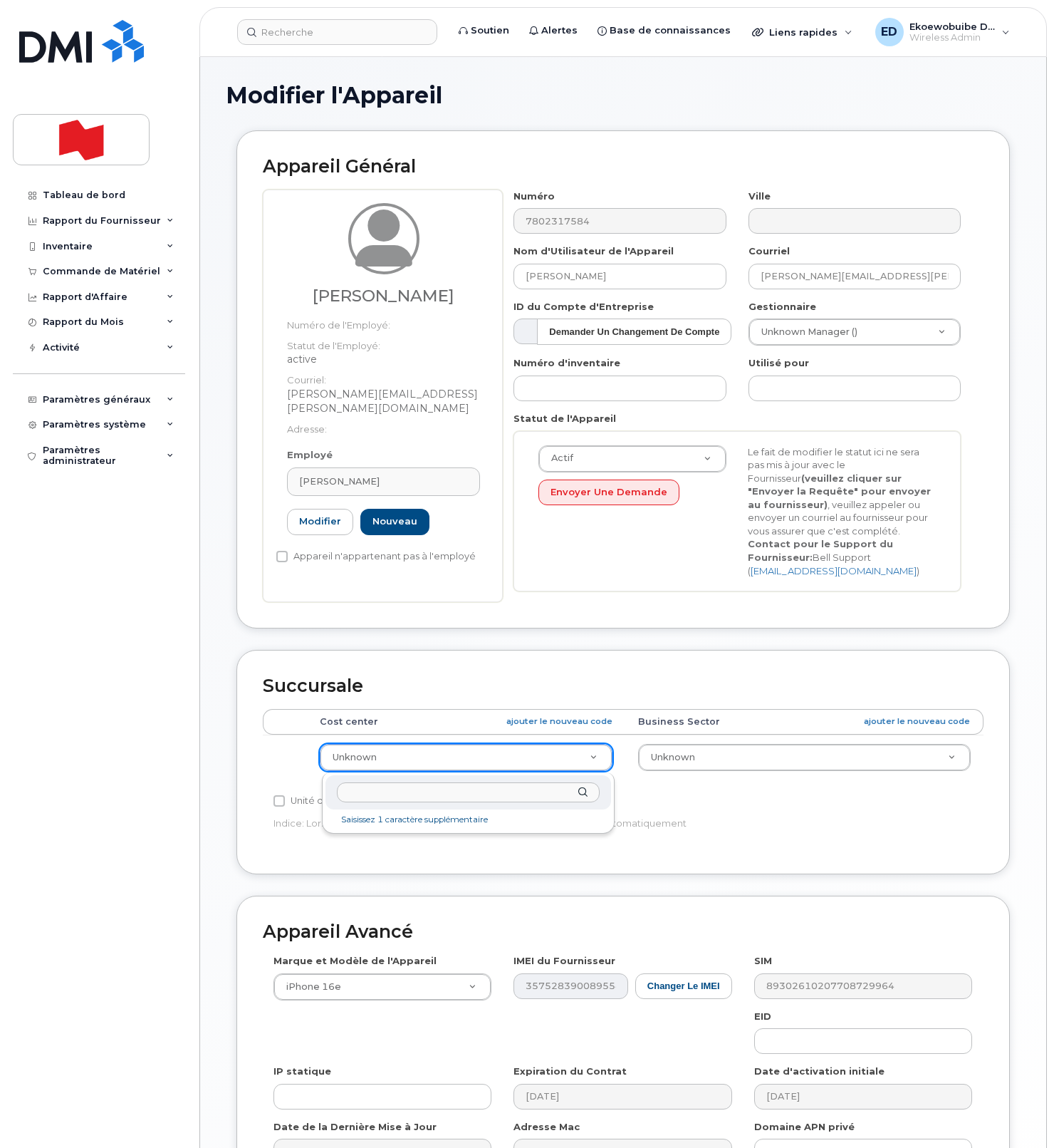
drag, startPoint x: 558, startPoint y: 756, endPoint x: 547, endPoint y: 779, distance: 25.5
type input "5296-1"
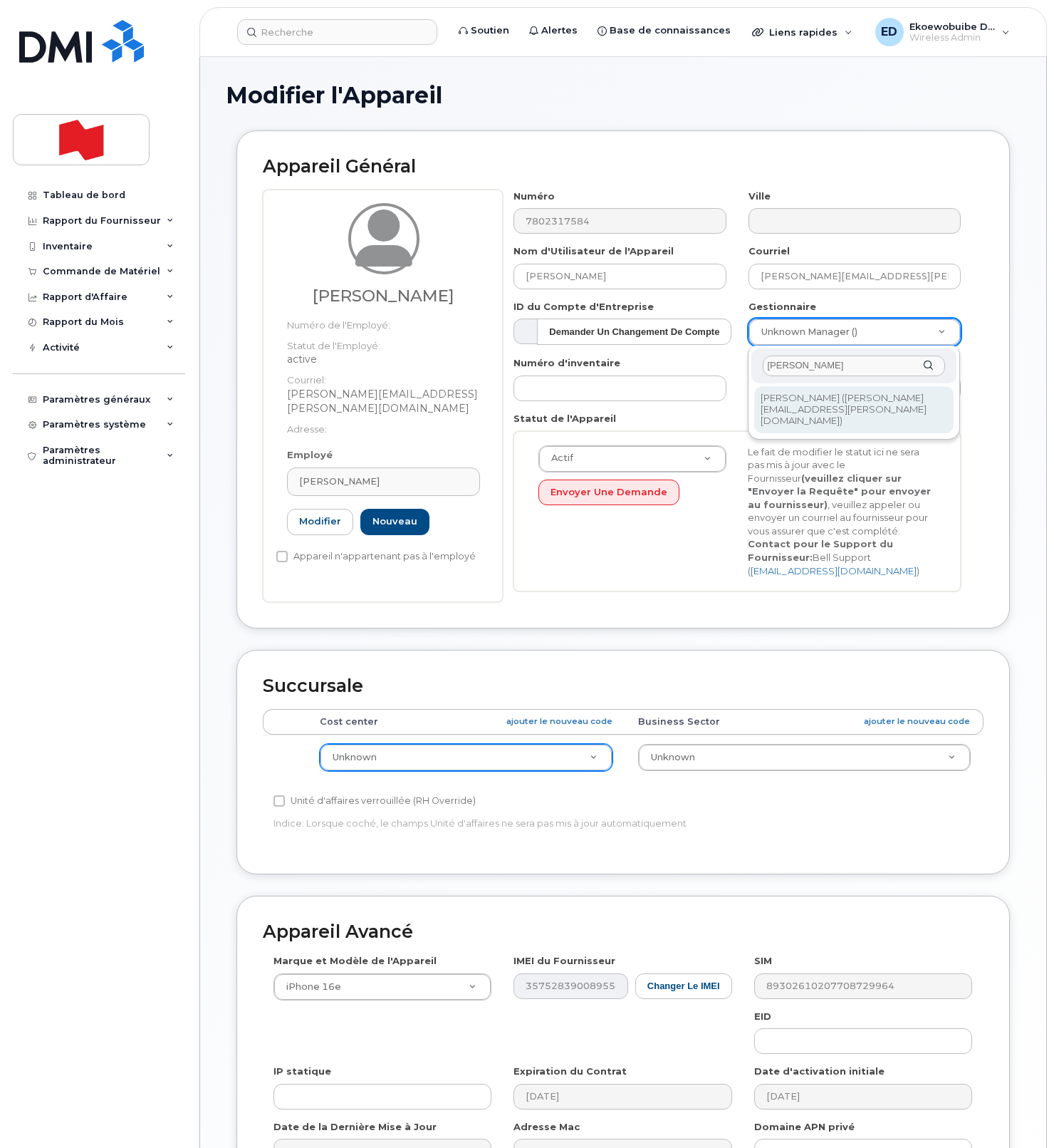
type input "Paul Gill"
drag, startPoint x: 836, startPoint y: 396, endPoint x: 847, endPoint y: 404, distance: 13.6
type input "1921243"
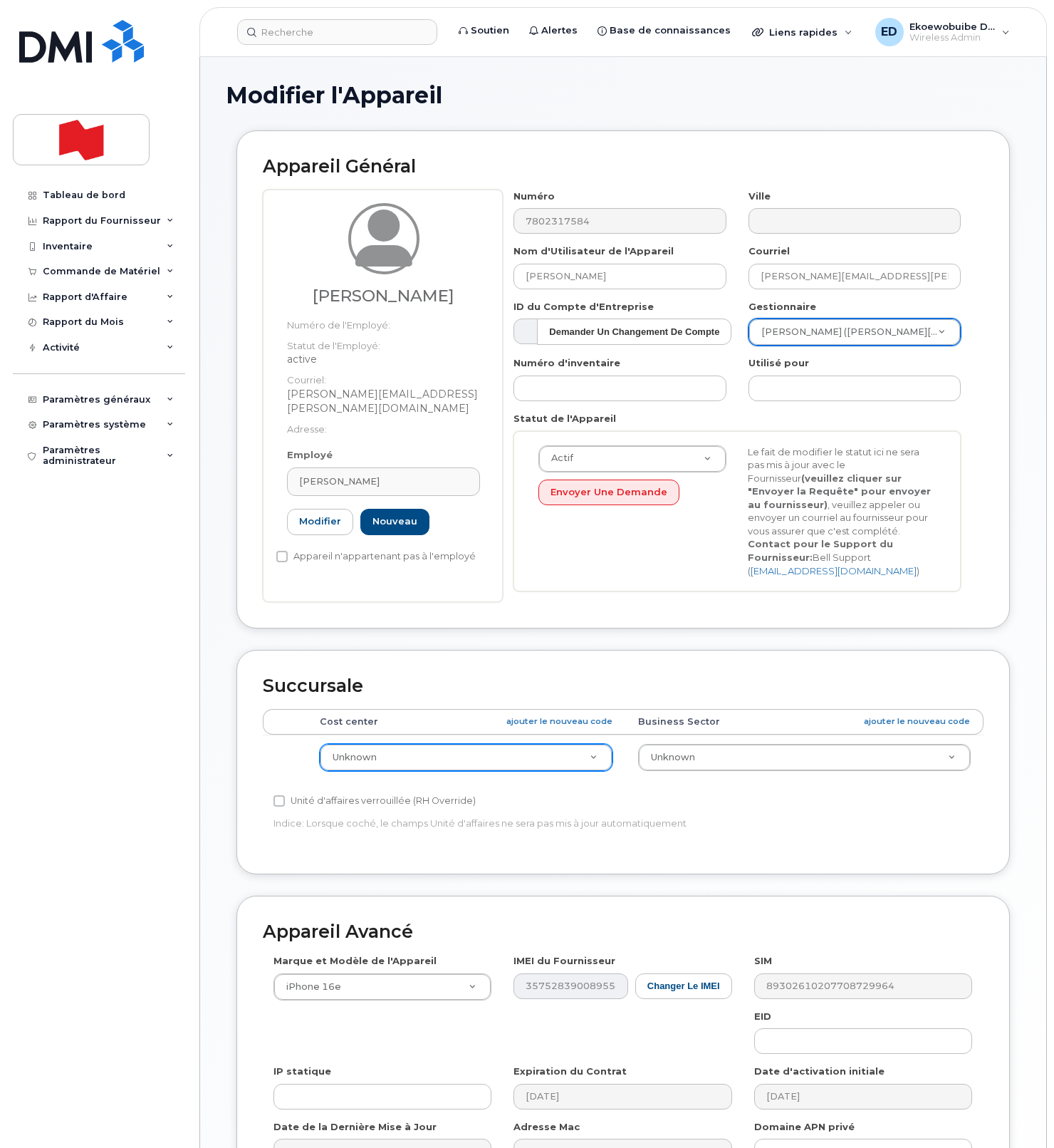
scroll to position [176, 0]
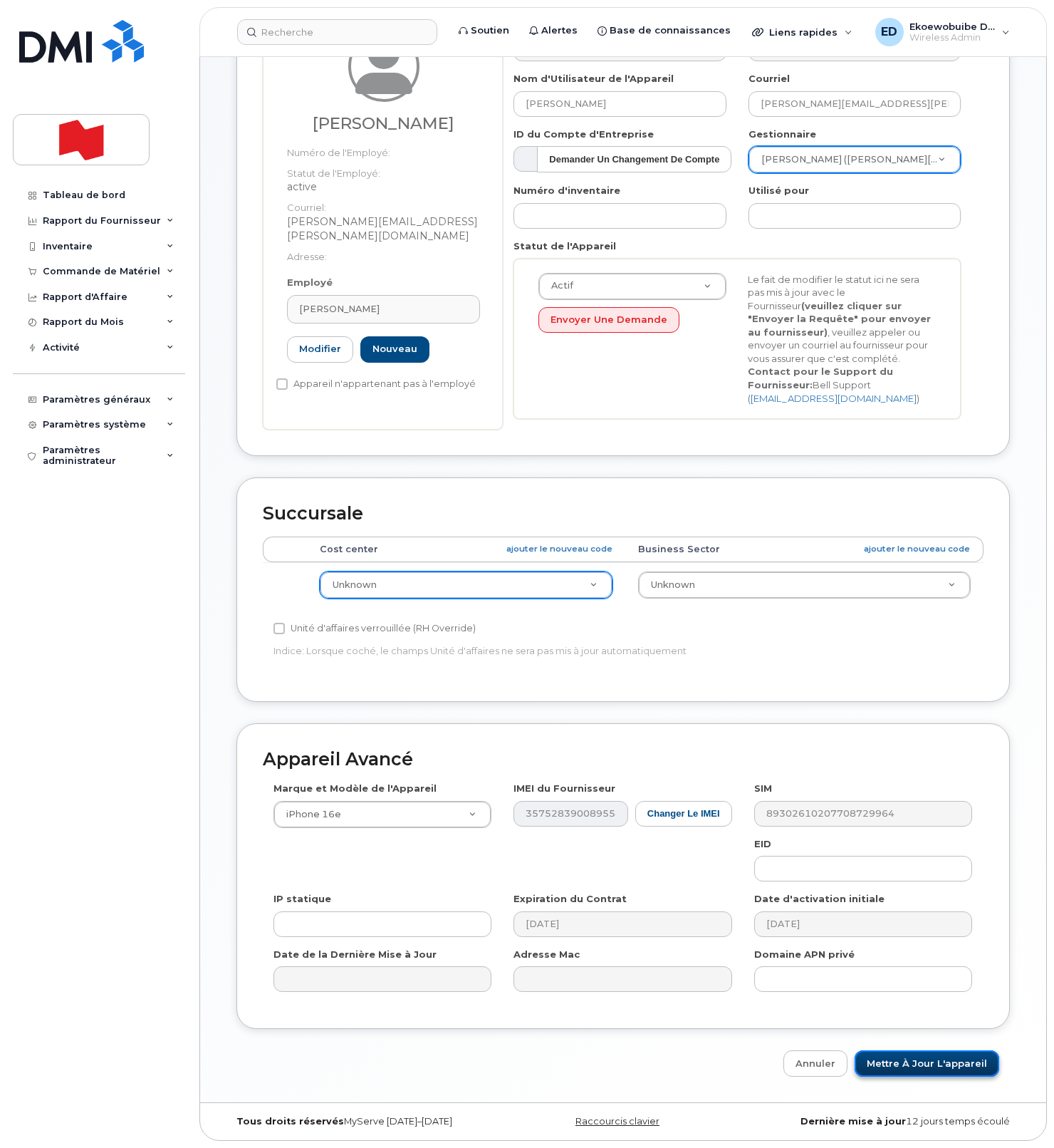
click at [901, 1062] on input "Mettre à jour l'appareil" at bounding box center [927, 1064] width 144 height 27
type input "Sauvegarde..."
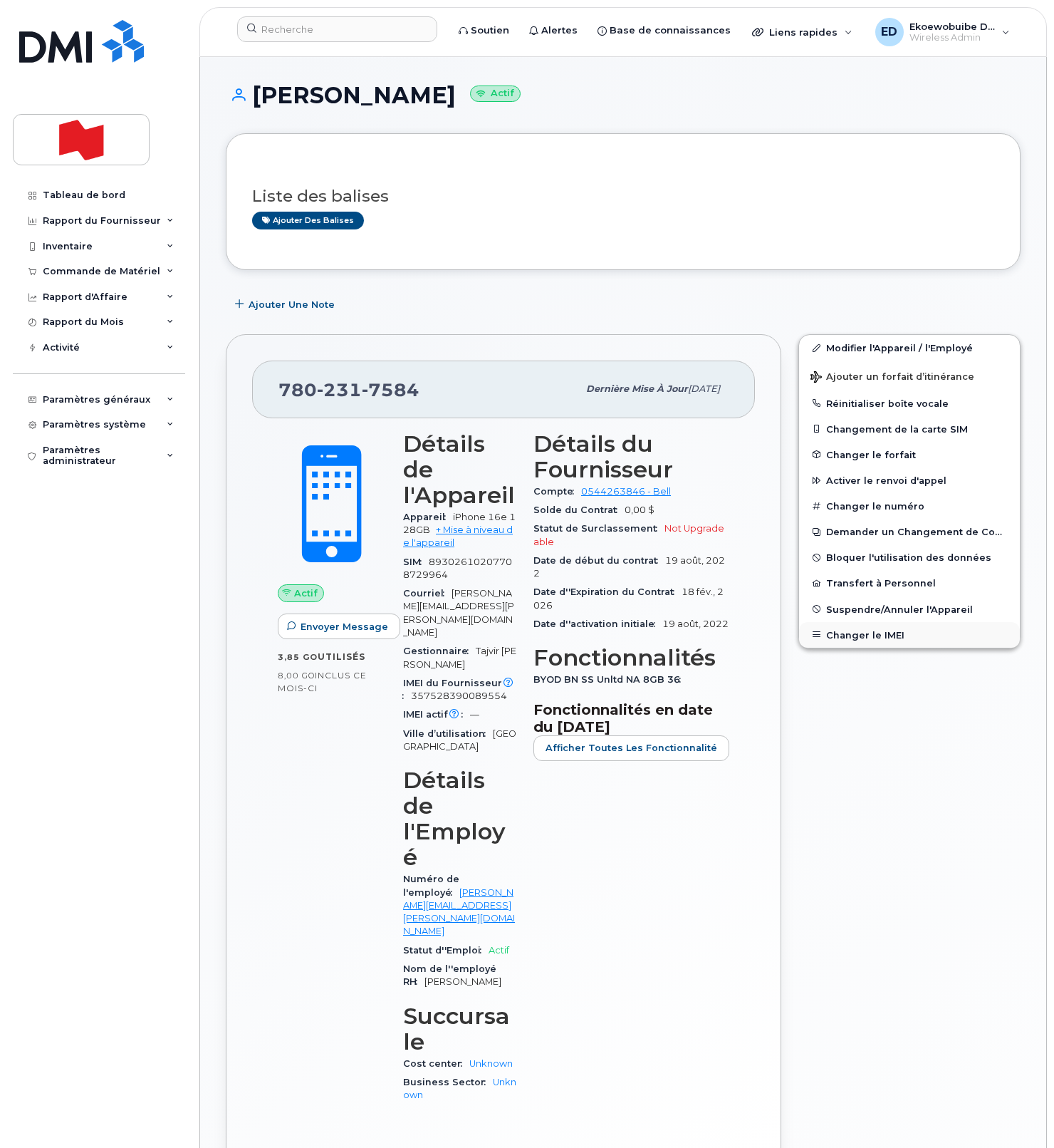
click at [850, 633] on button "Changer le IMEI" at bounding box center [910, 635] width 221 height 26
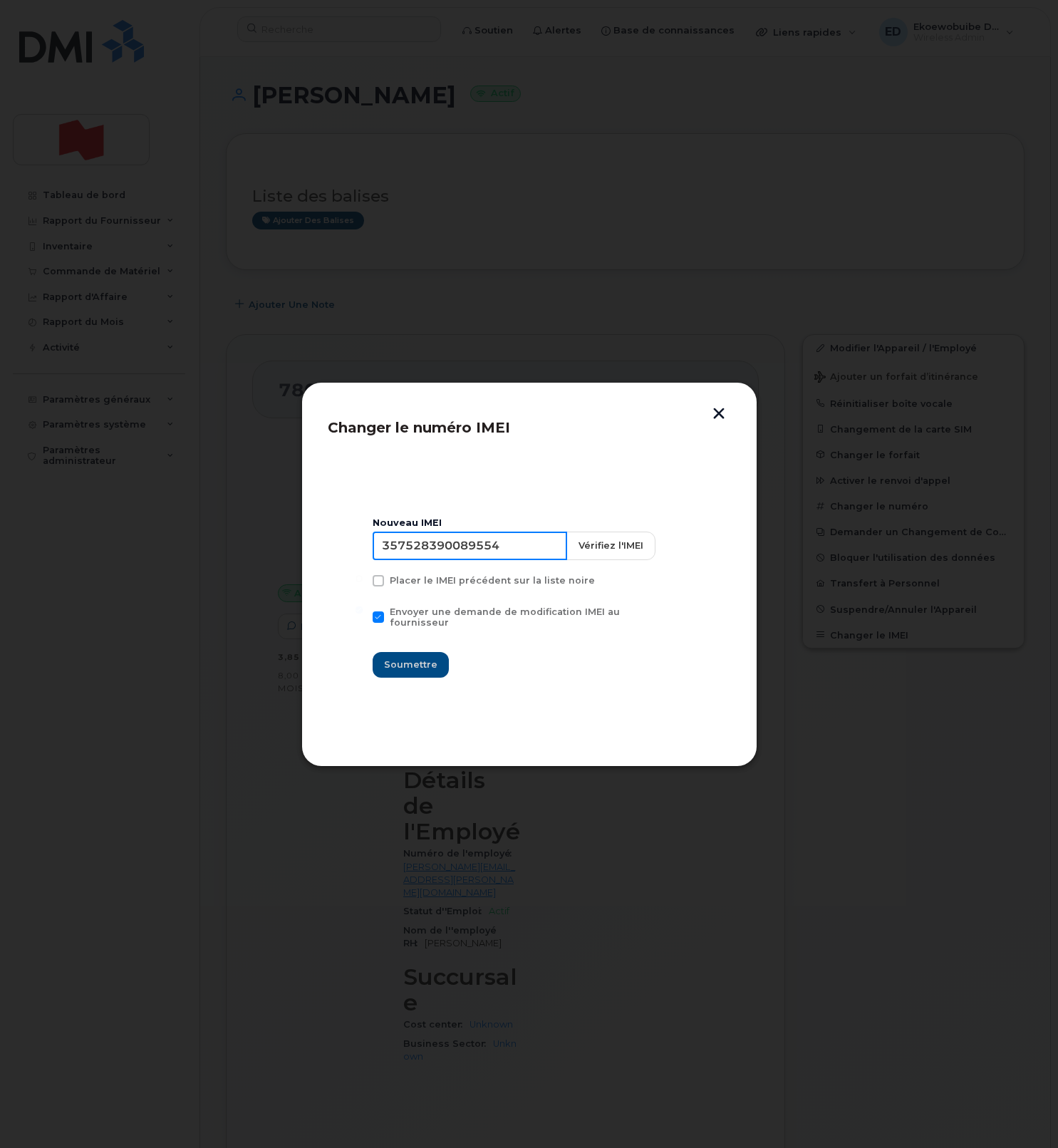
click at [470, 554] on input "357528390089554" at bounding box center [470, 545] width 195 height 28
type input "354216331194864"
click at [420, 661] on span "Soumettre" at bounding box center [410, 664] width 53 height 14
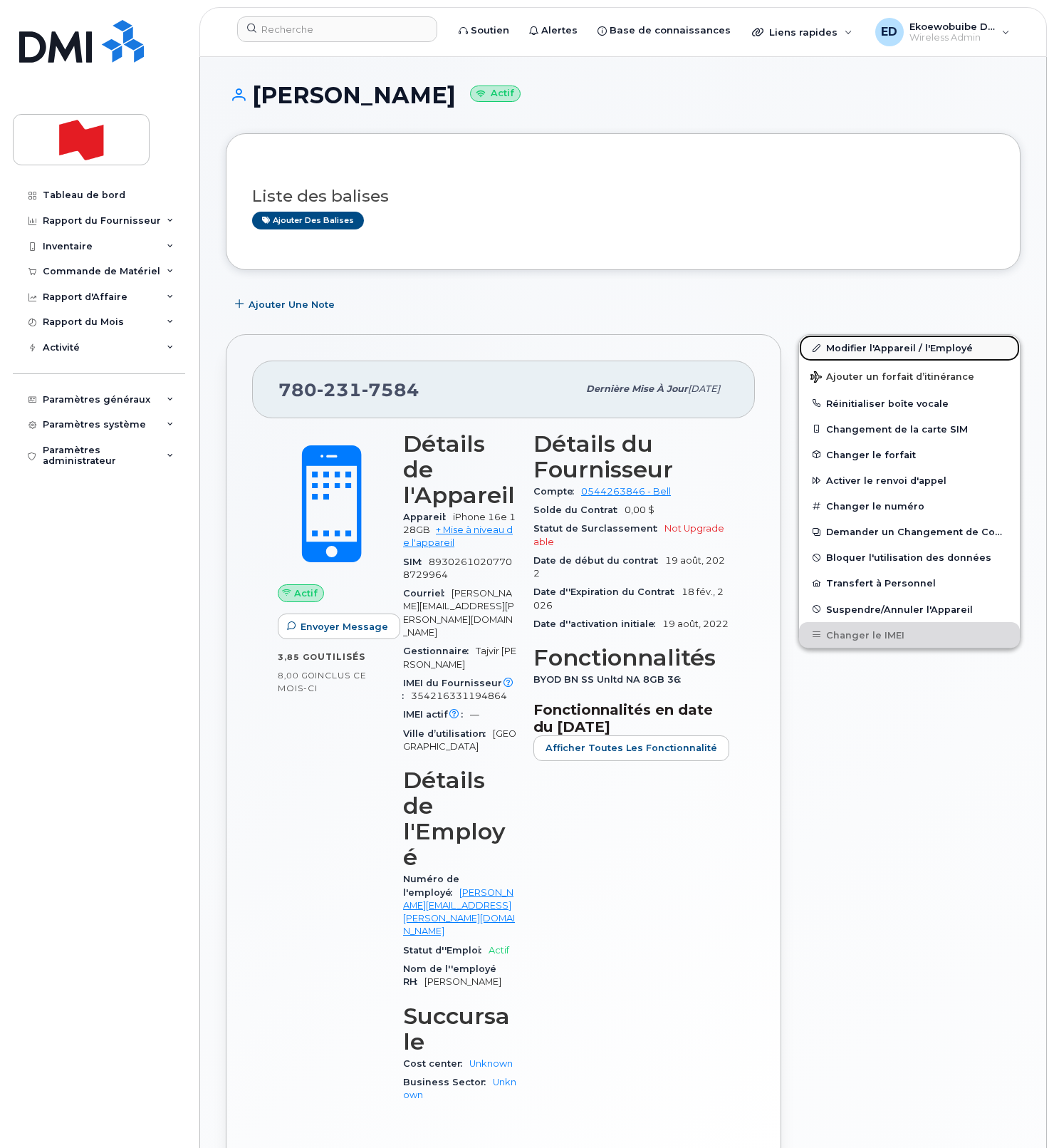
click at [842, 347] on link "Modifier l'Appareil / l'Employé" at bounding box center [910, 348] width 221 height 26
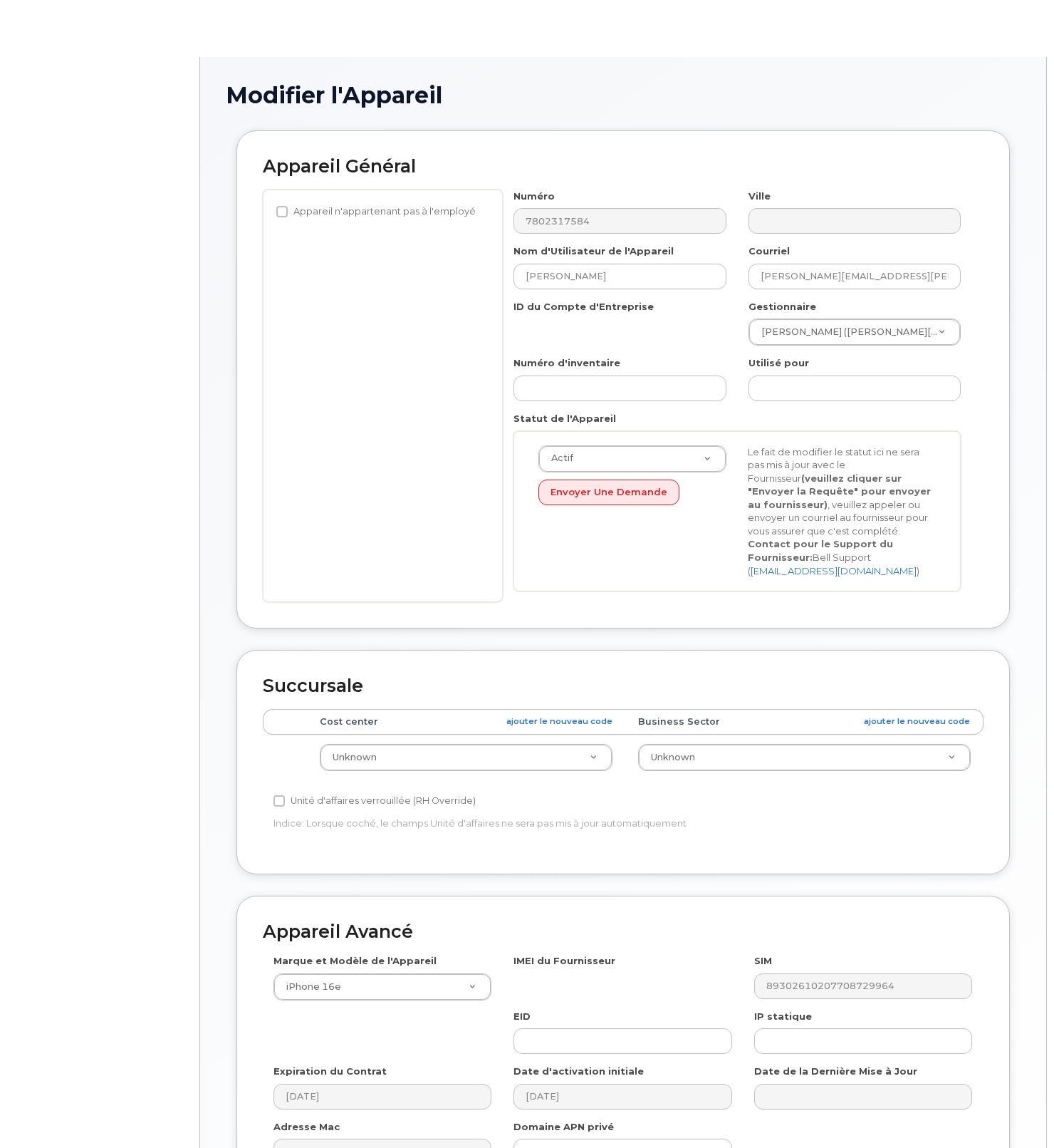
select select "22916206"
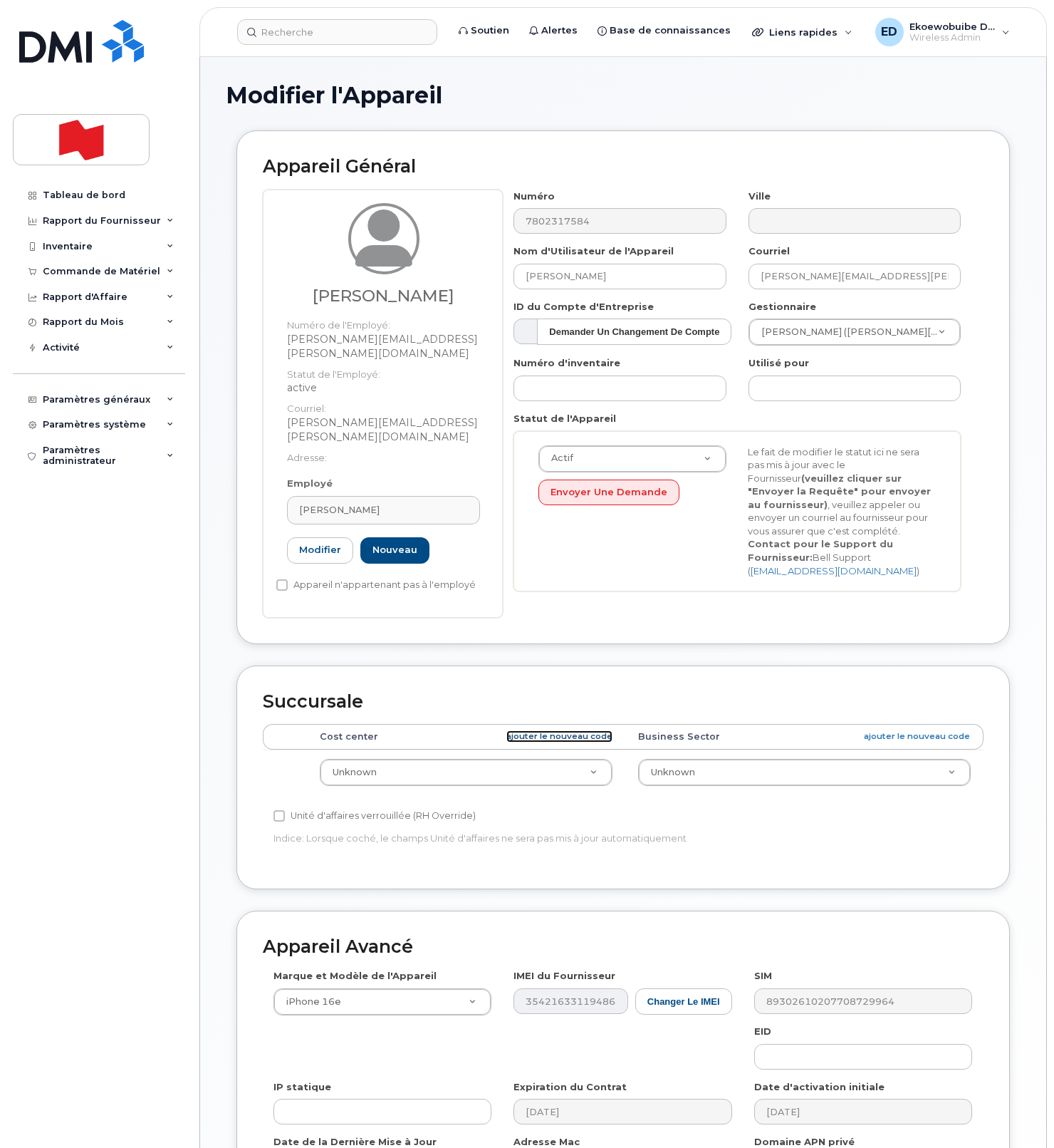
click at [552, 731] on link "ajouter le nouveau code" at bounding box center [560, 737] width 106 height 12
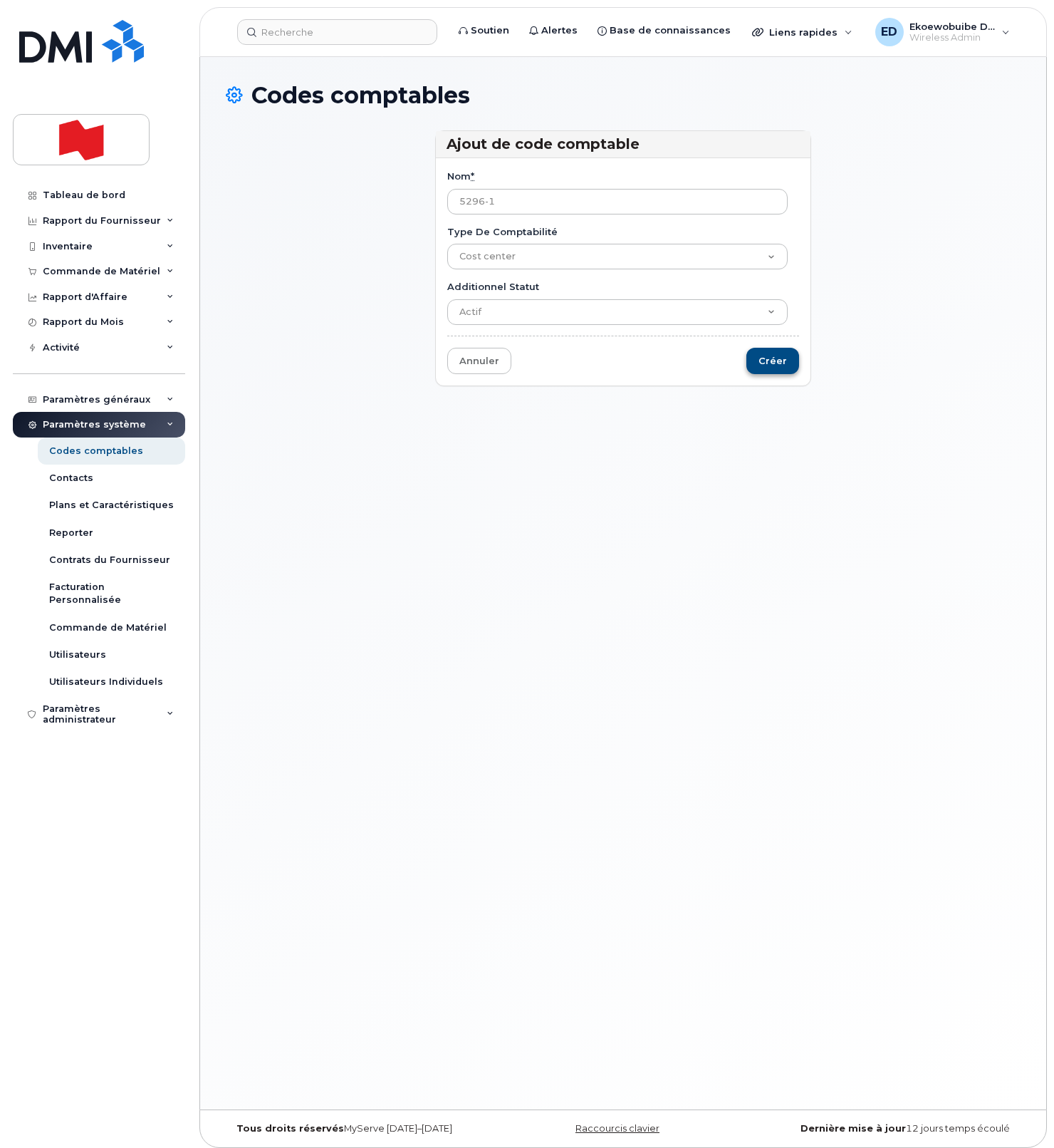
type input "5296-1"
click at [777, 366] on input "Créer" at bounding box center [772, 360] width 52 height 27
type input "Sauvegarder..."
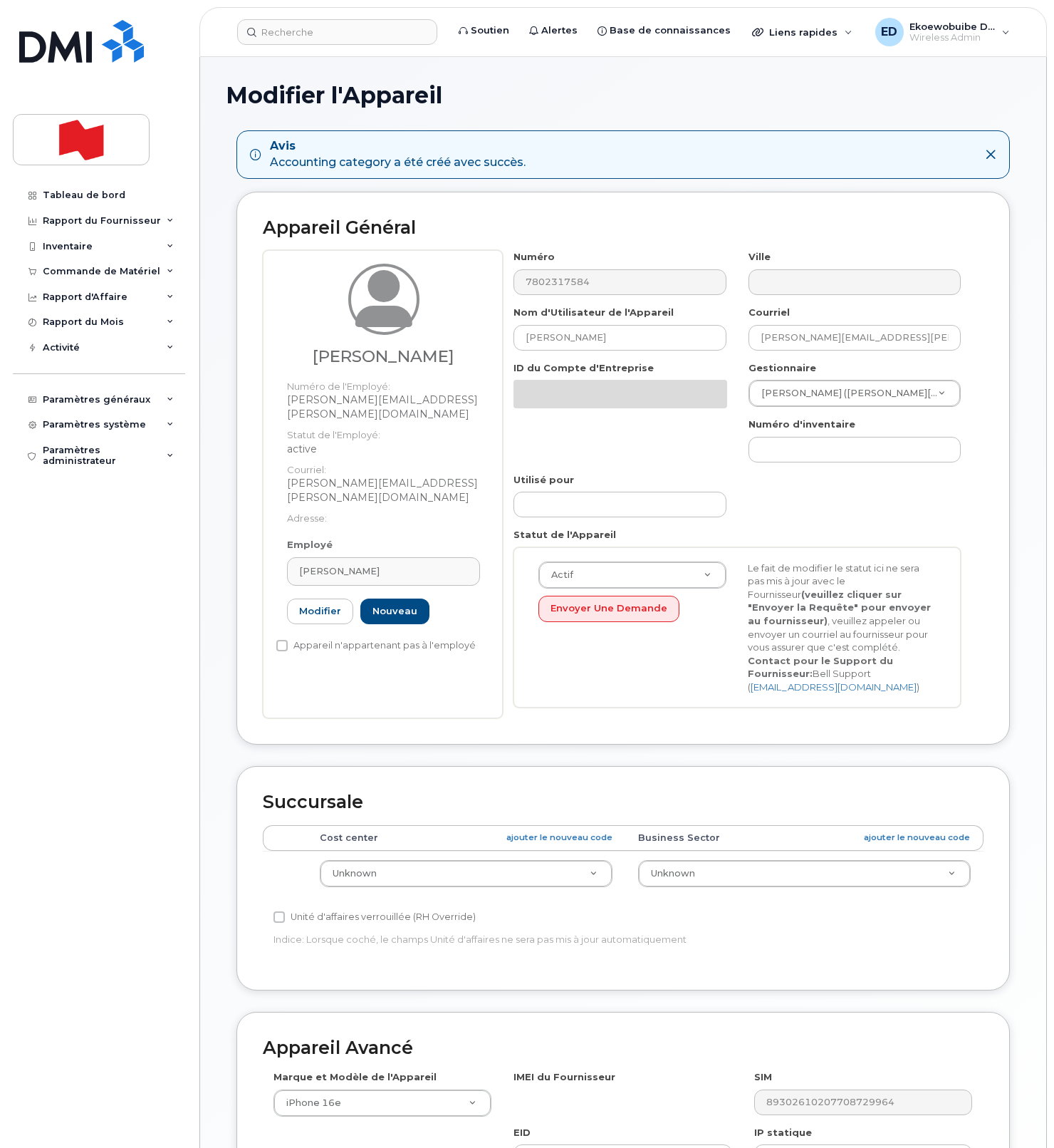
select select "22916206"
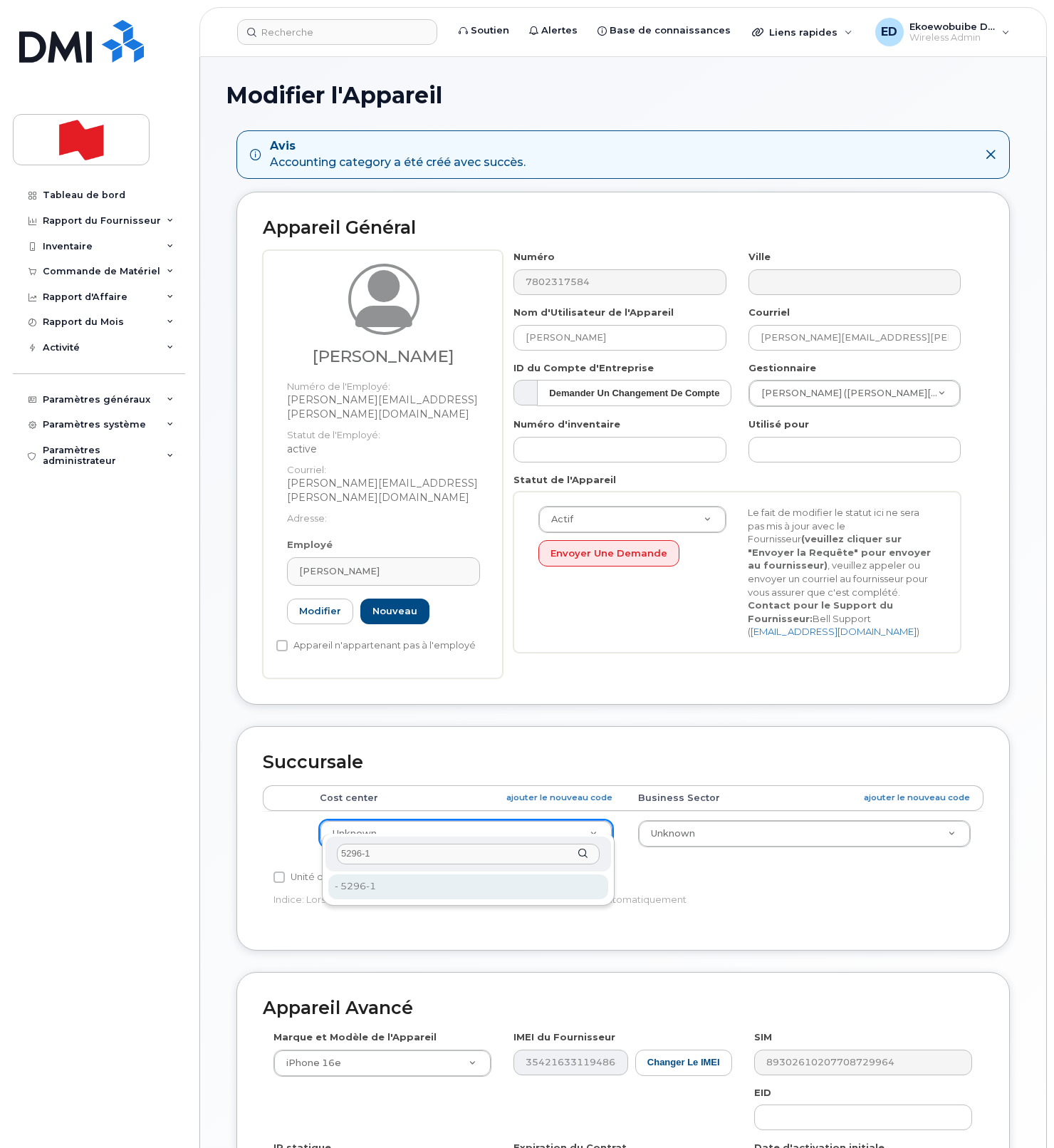
type input "5296-1"
type input "36166203"
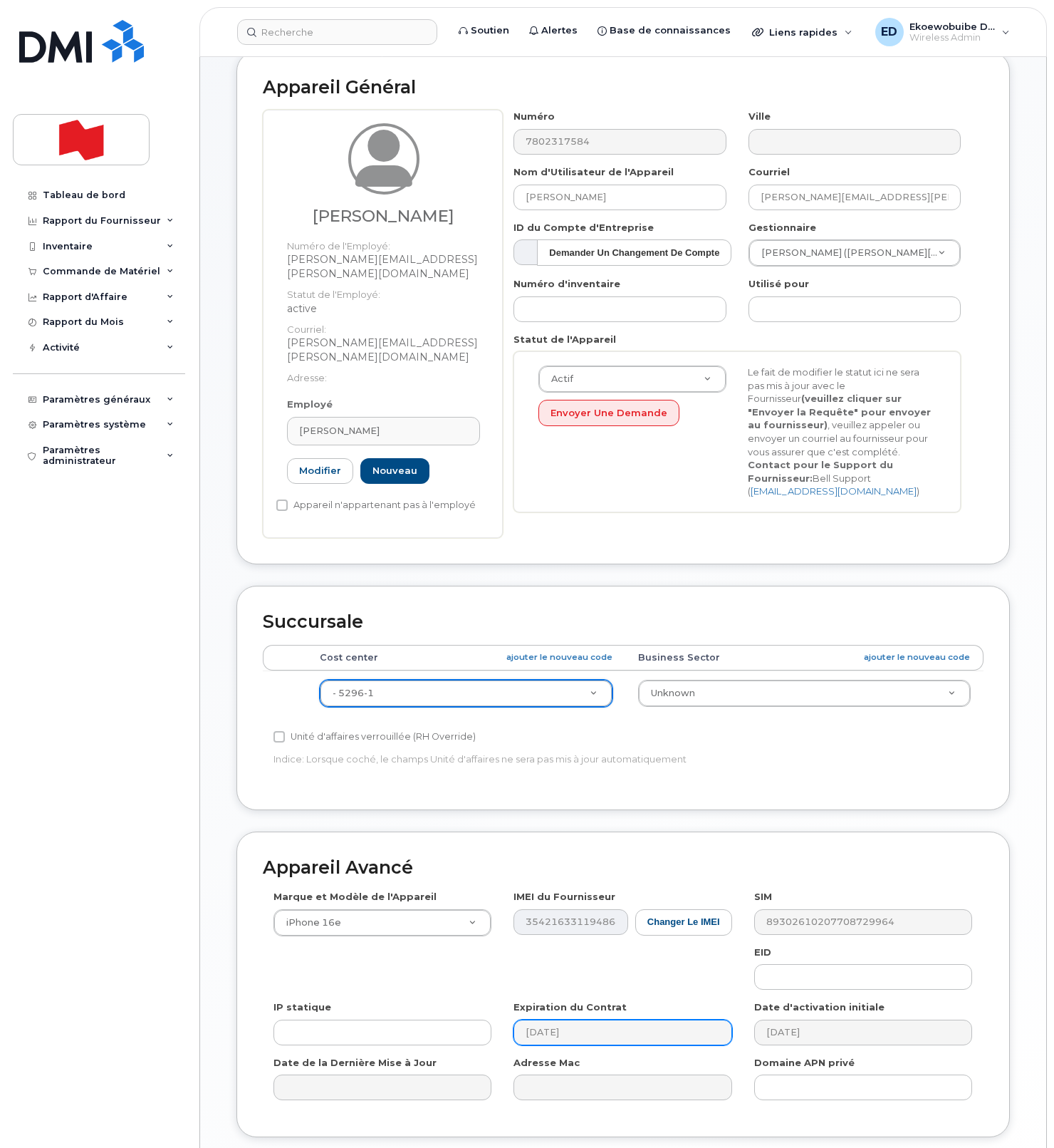
scroll to position [236, 0]
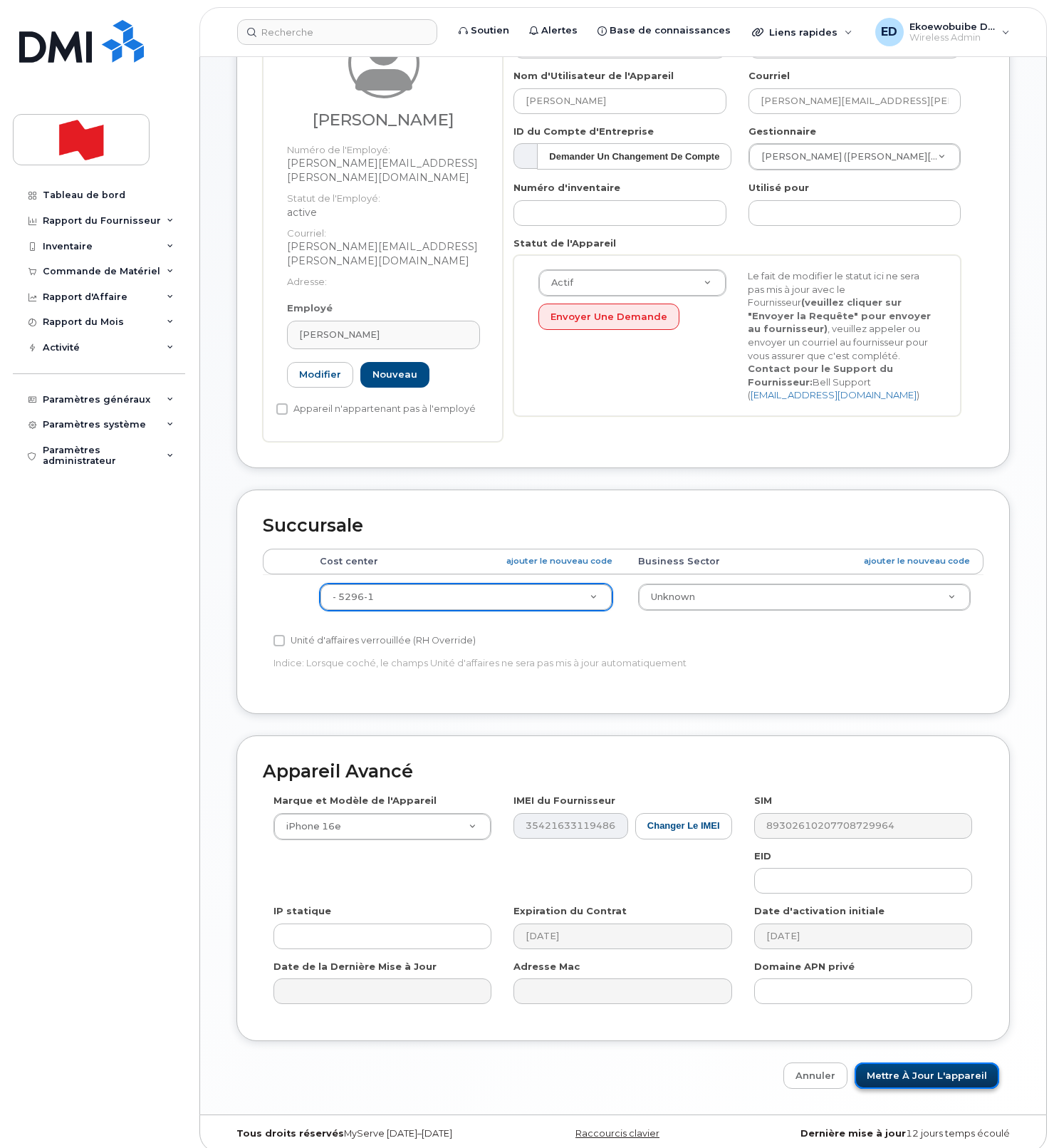
click at [906, 1064] on input "Mettre à jour l'appareil" at bounding box center [927, 1076] width 144 height 27
type input "Sauvegarde..."
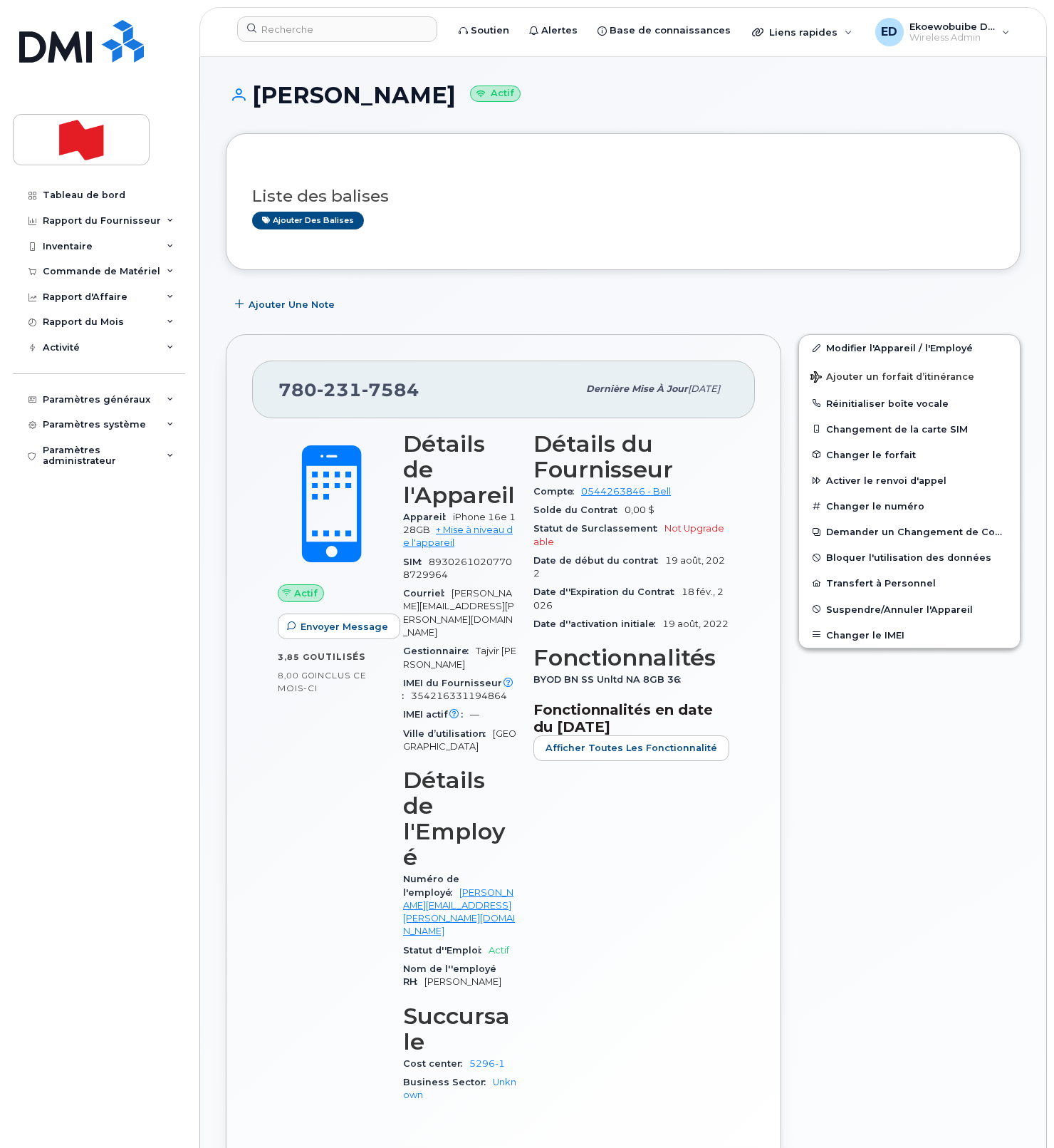
click at [321, 756] on div "Actif Envoyer Message 3,85 Go  utilisés 8,00 Go  inclus ce mois-ci" at bounding box center [331, 774] width 125 height 702
click at [847, 351] on link "Modifier l'Appareil / l'Employé" at bounding box center [910, 348] width 221 height 26
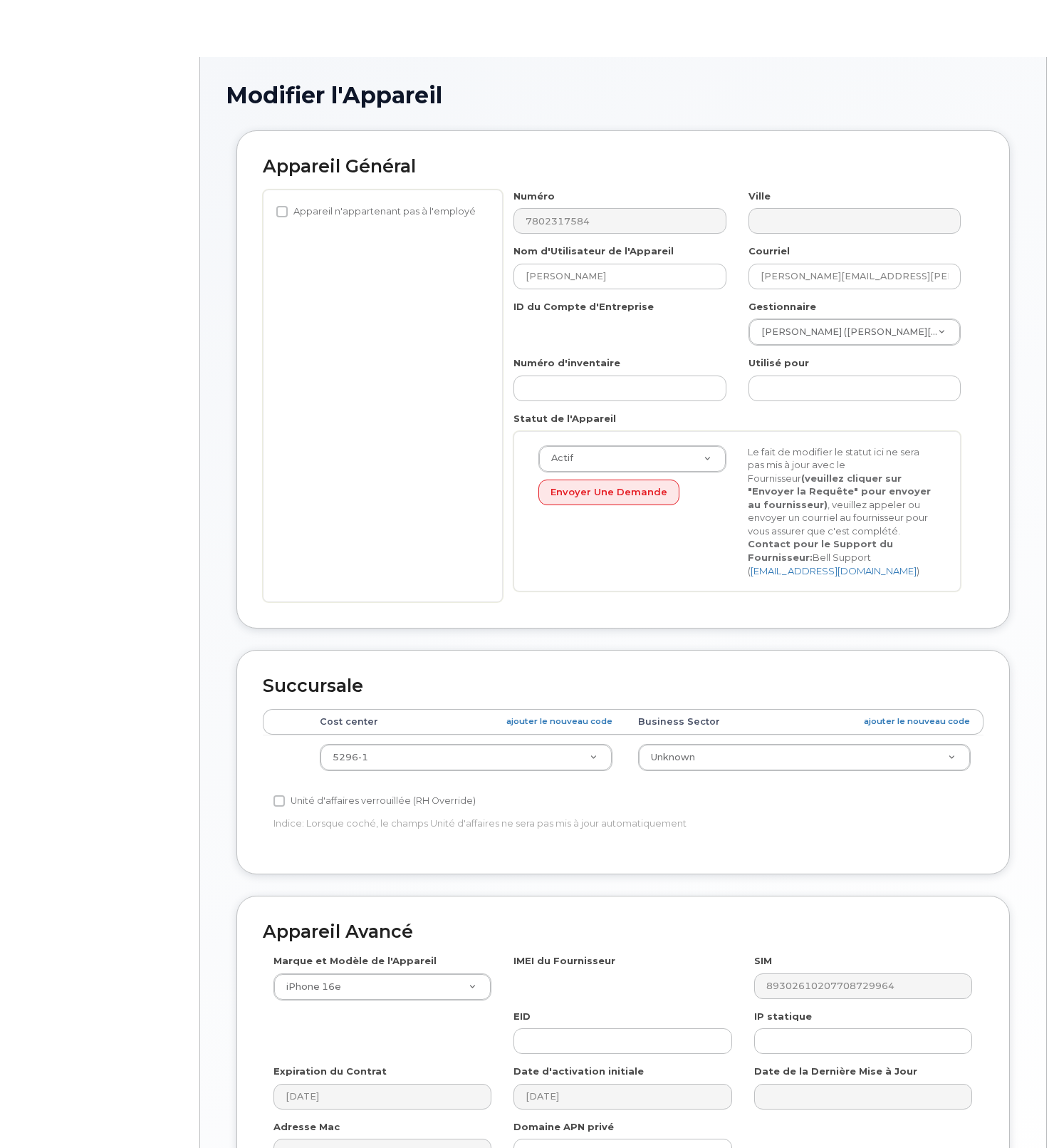
select select "22916206"
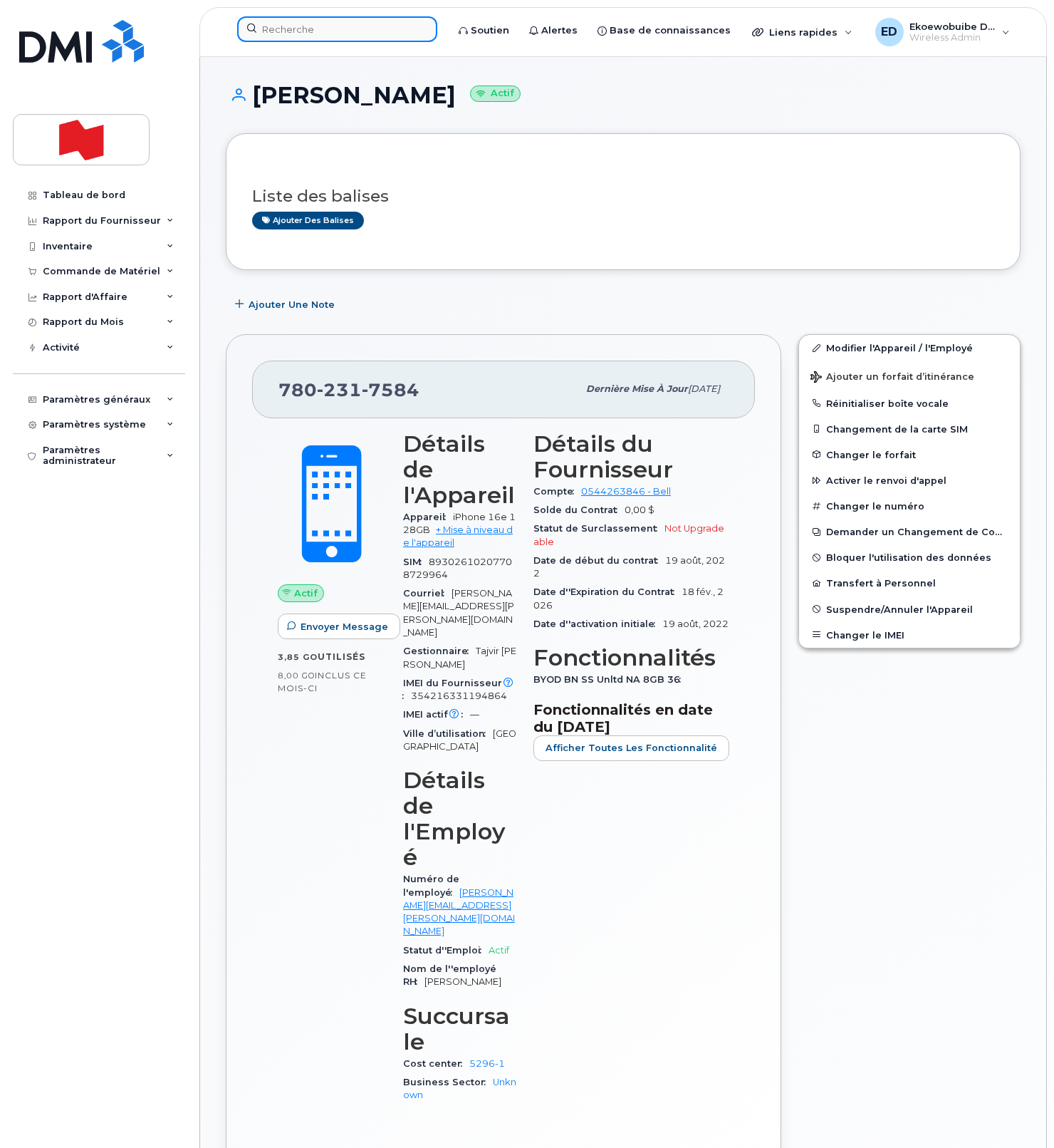
click at [311, 36] on input at bounding box center [337, 30] width 200 height 26
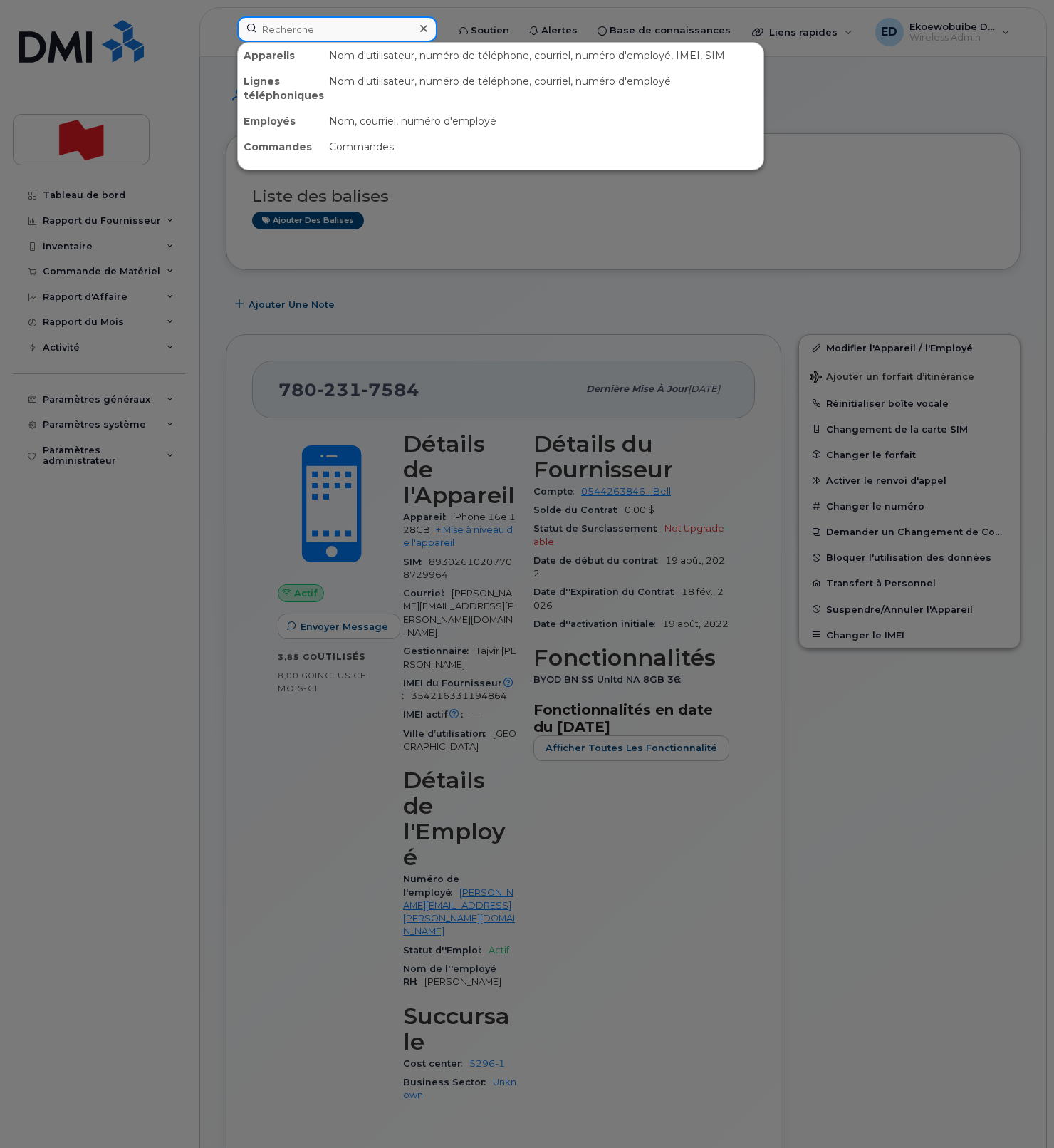
paste input "Ranvir Dhasi"
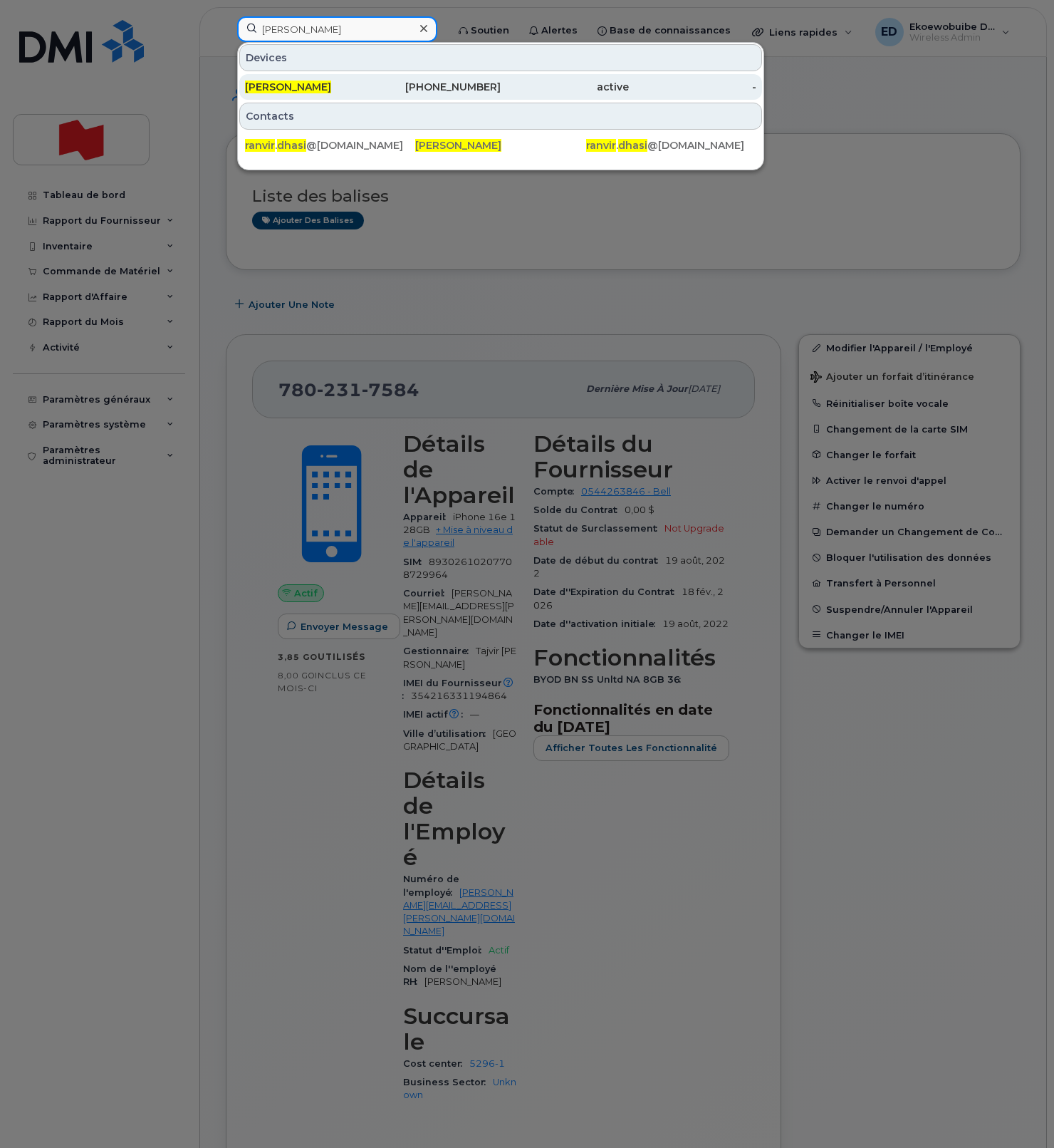
type input "Ranvir Dhasi"
click at [294, 84] on span "Ranvir Dhasi" at bounding box center [287, 87] width 86 height 13
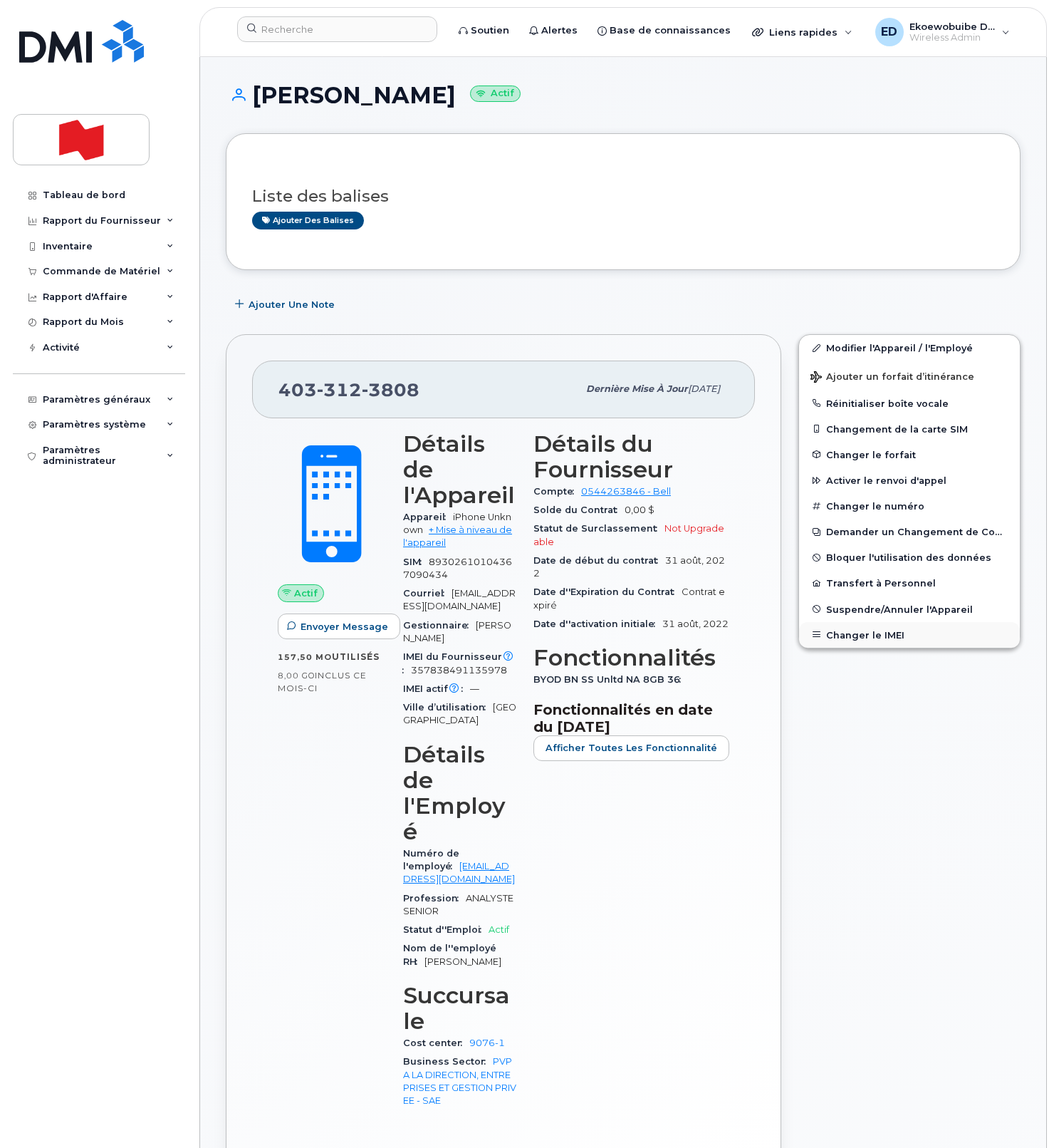
click at [844, 635] on button "Changer le IMEI" at bounding box center [910, 635] width 221 height 26
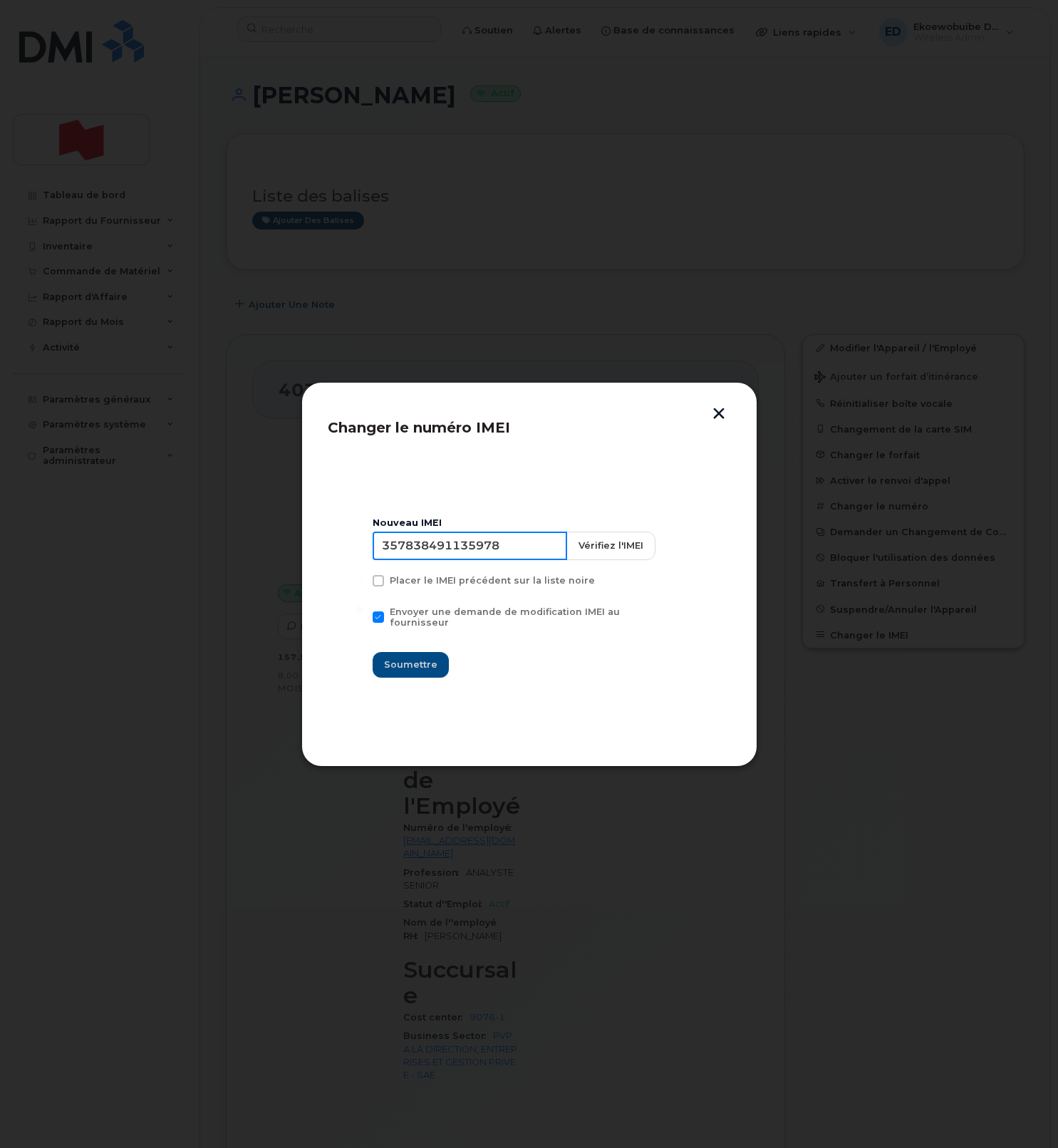
click at [464, 560] on input "357838491135978" at bounding box center [470, 545] width 195 height 28
click at [451, 550] on input "357838491135978" at bounding box center [470, 545] width 195 height 28
type input "354216331211239"
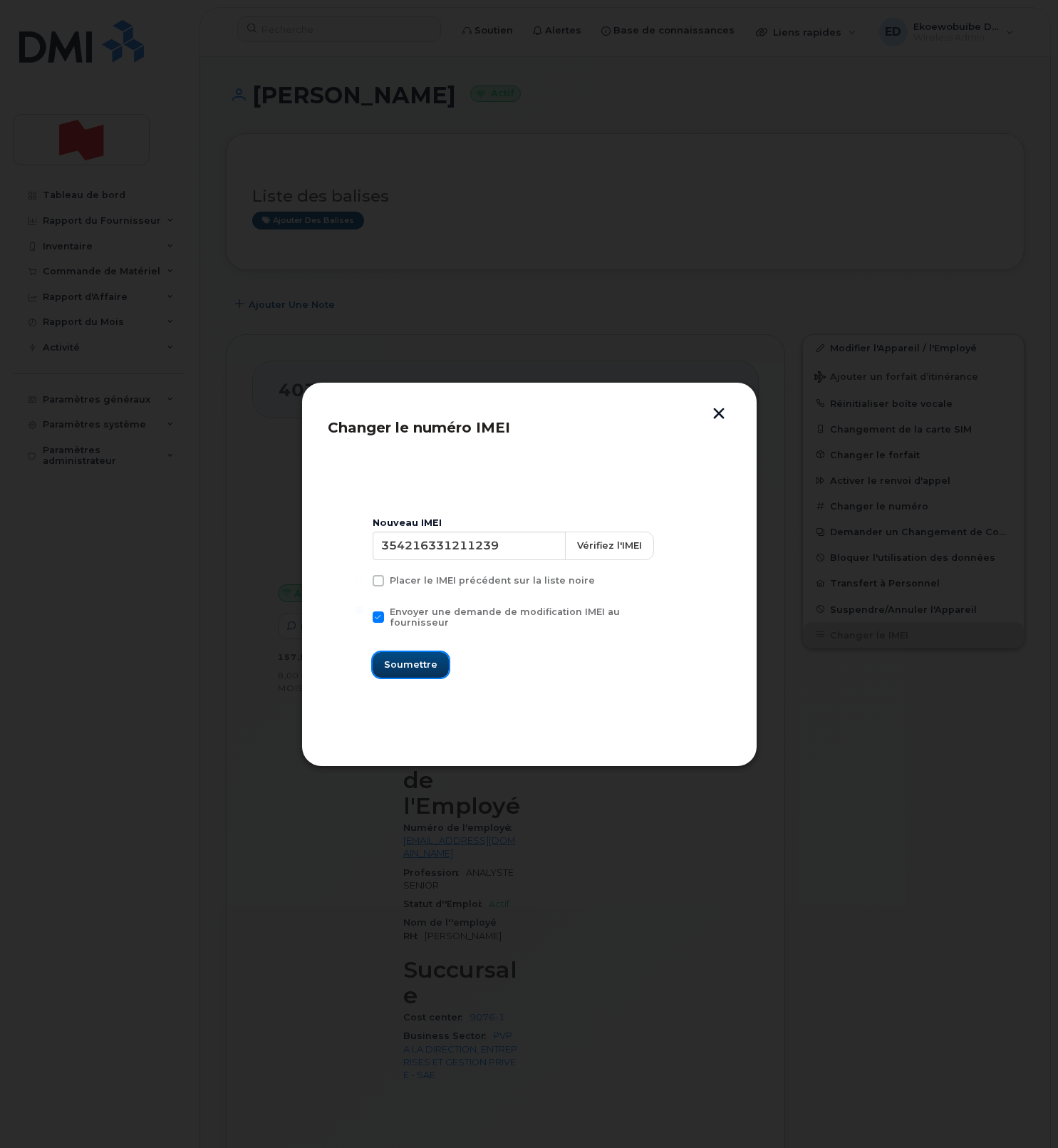
click at [422, 664] on span "Soumettre" at bounding box center [410, 664] width 53 height 14
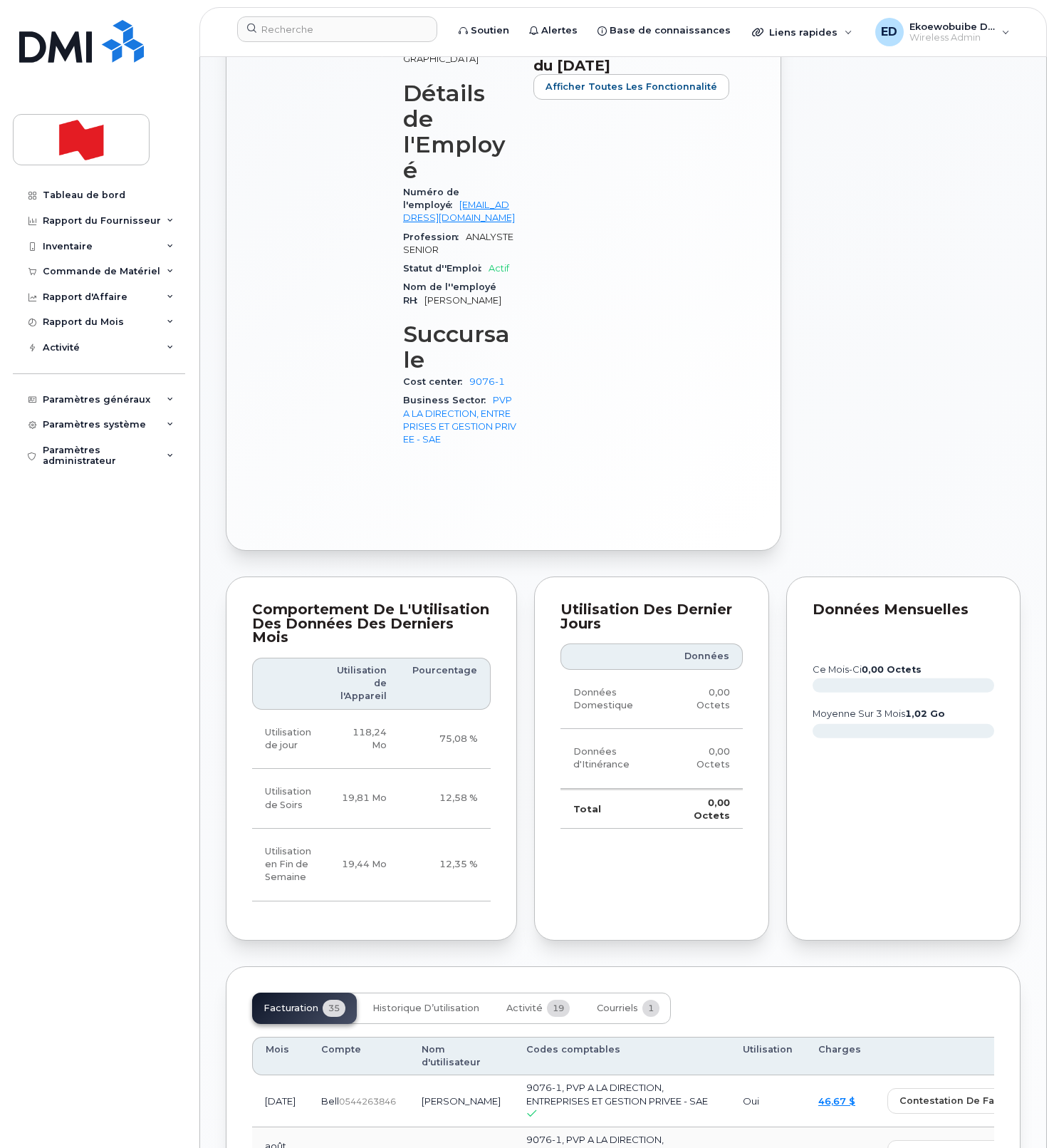
scroll to position [666, 0]
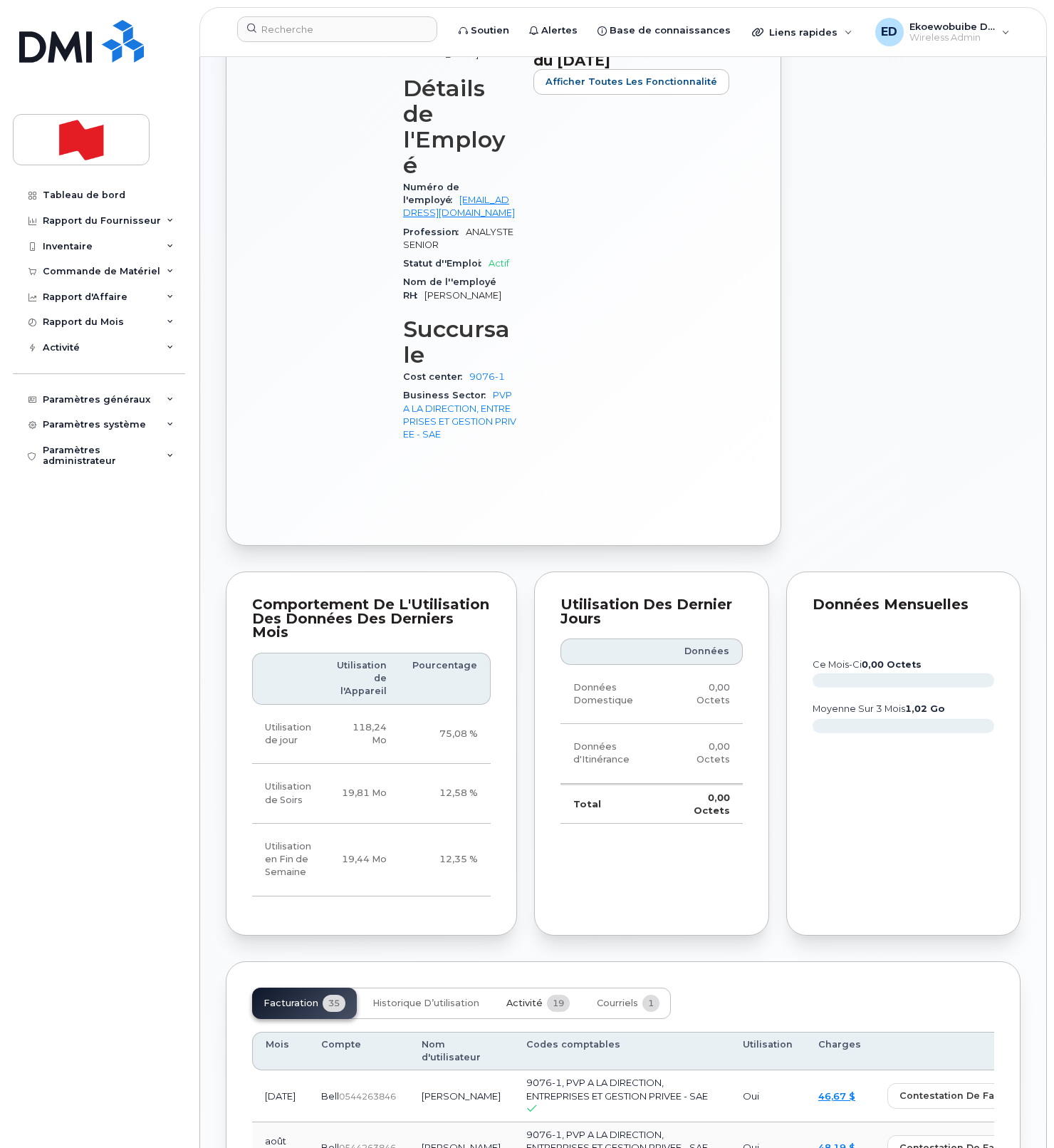
click at [528, 997] on span "Activité" at bounding box center [525, 1003] width 36 height 11
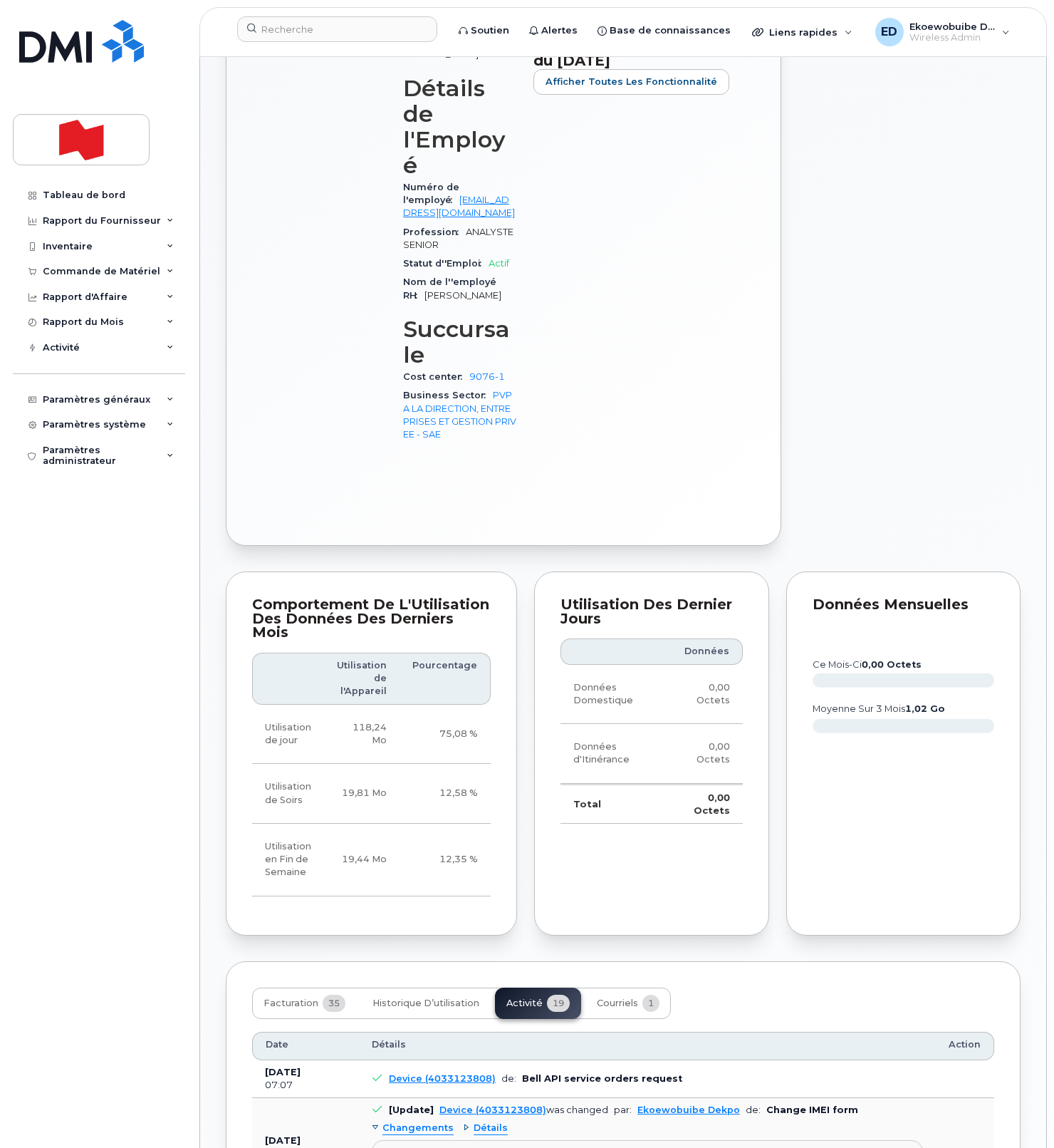
scroll to position [671, 0]
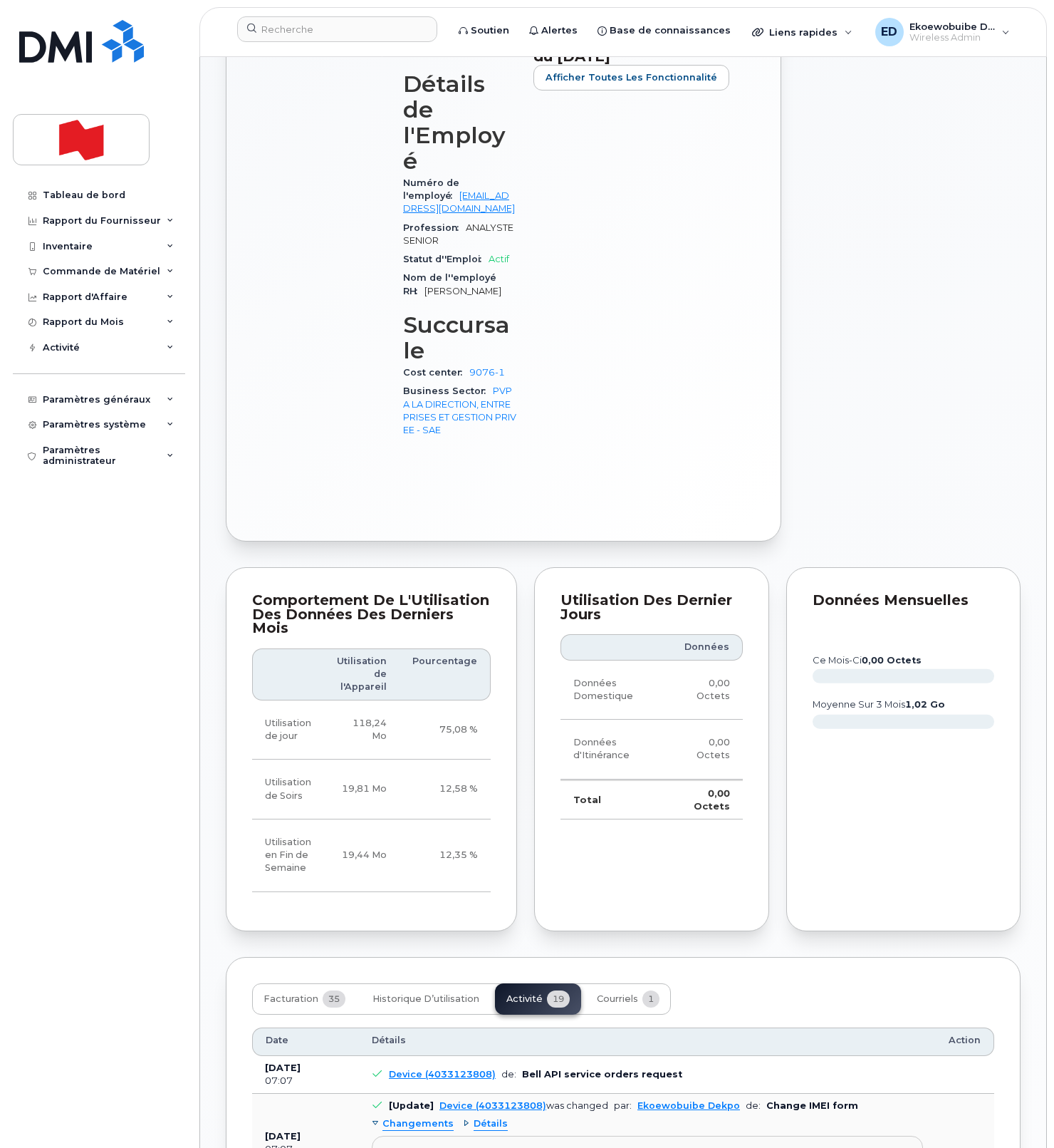
drag, startPoint x: 744, startPoint y: 1060, endPoint x: 382, endPoint y: 1058, distance: 362.0
click at [382, 1136] on pre "Imei Number was changed from 357838491135978 to 354216331211239" at bounding box center [647, 1159] width 552 height 46
copy div "Imei Number was changed from 357838491135978 to 354216331211239"
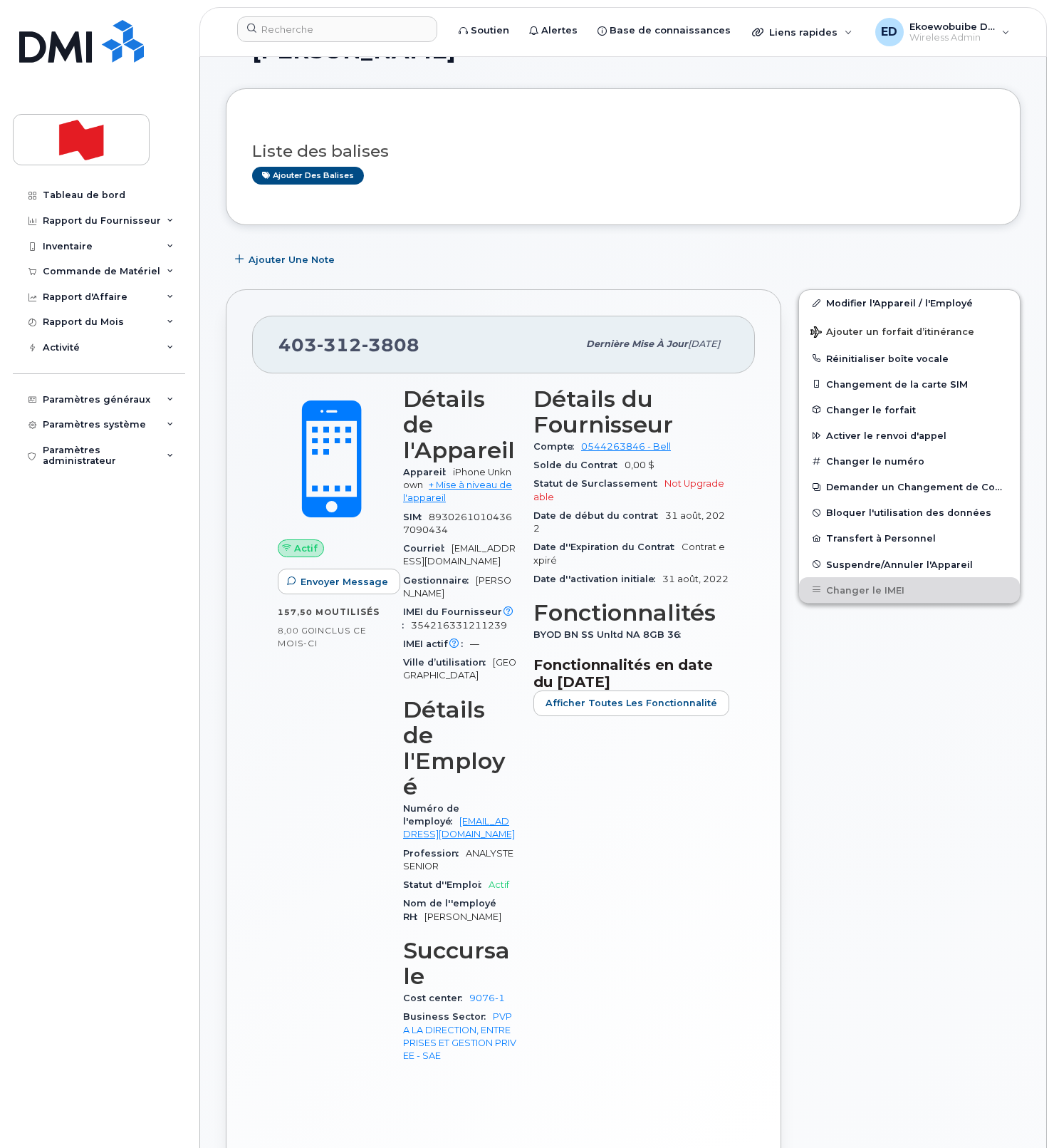
scroll to position [0, 0]
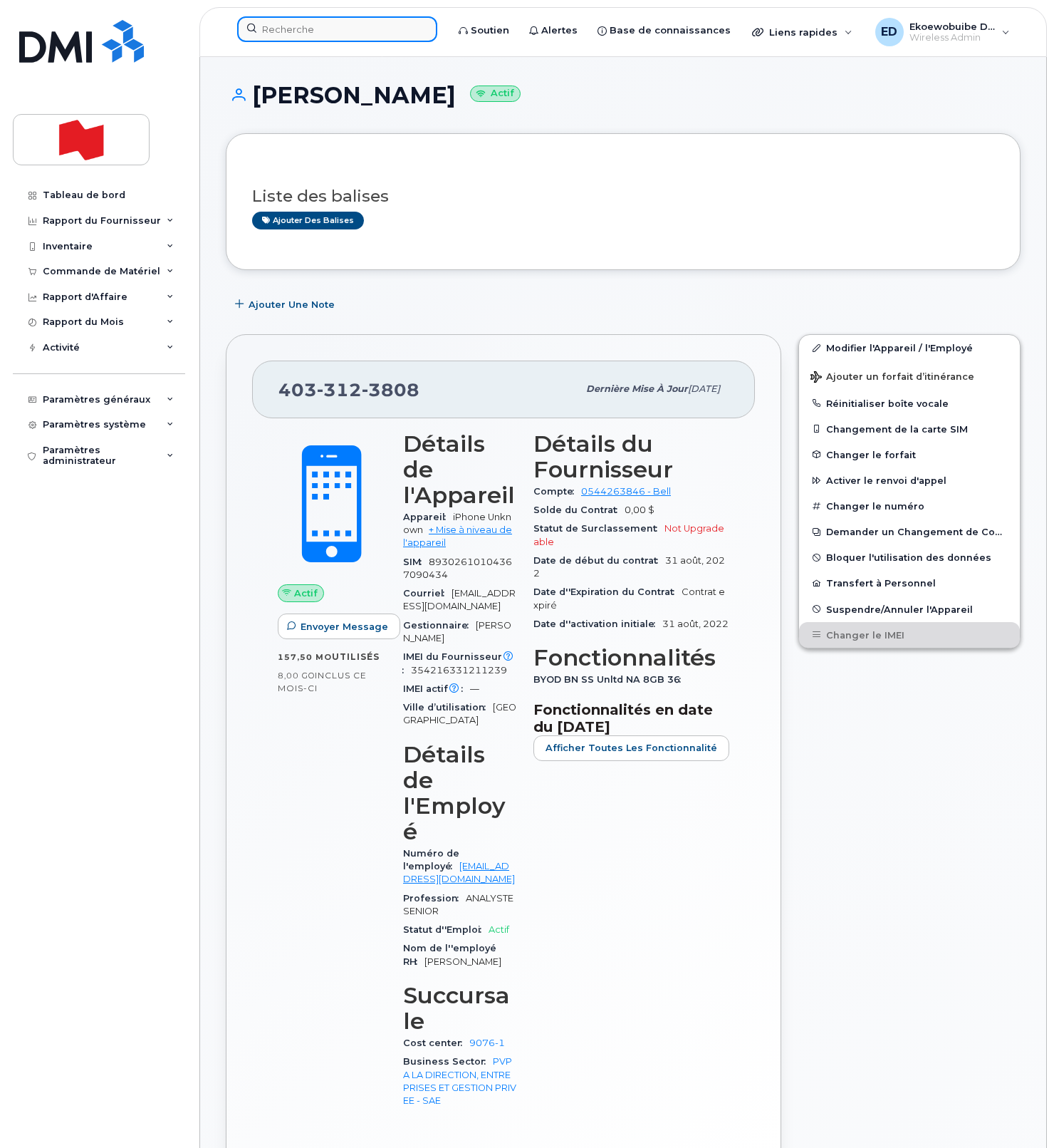
click at [327, 38] on input at bounding box center [337, 30] width 200 height 26
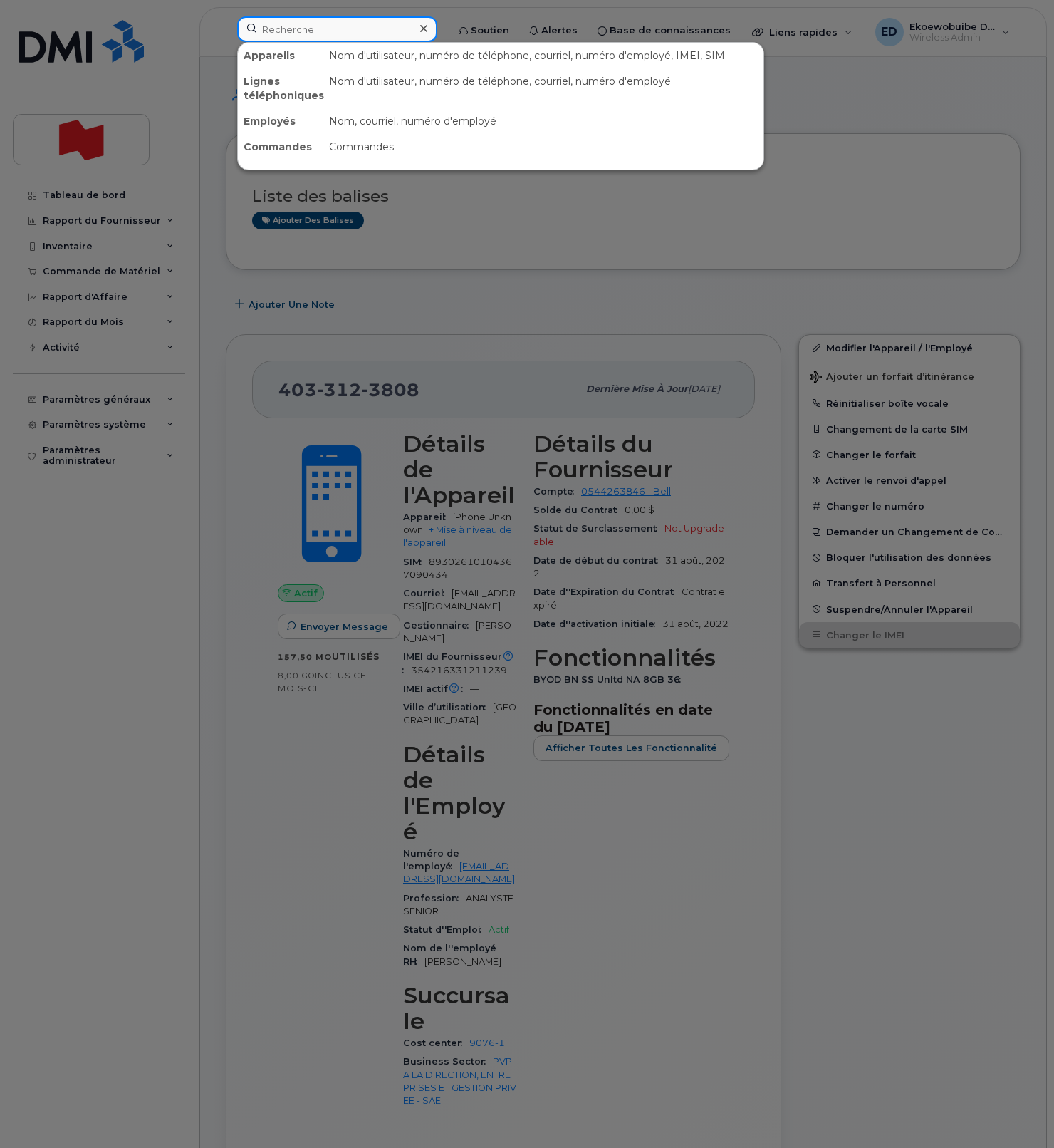
paste input "Tony Stancati"
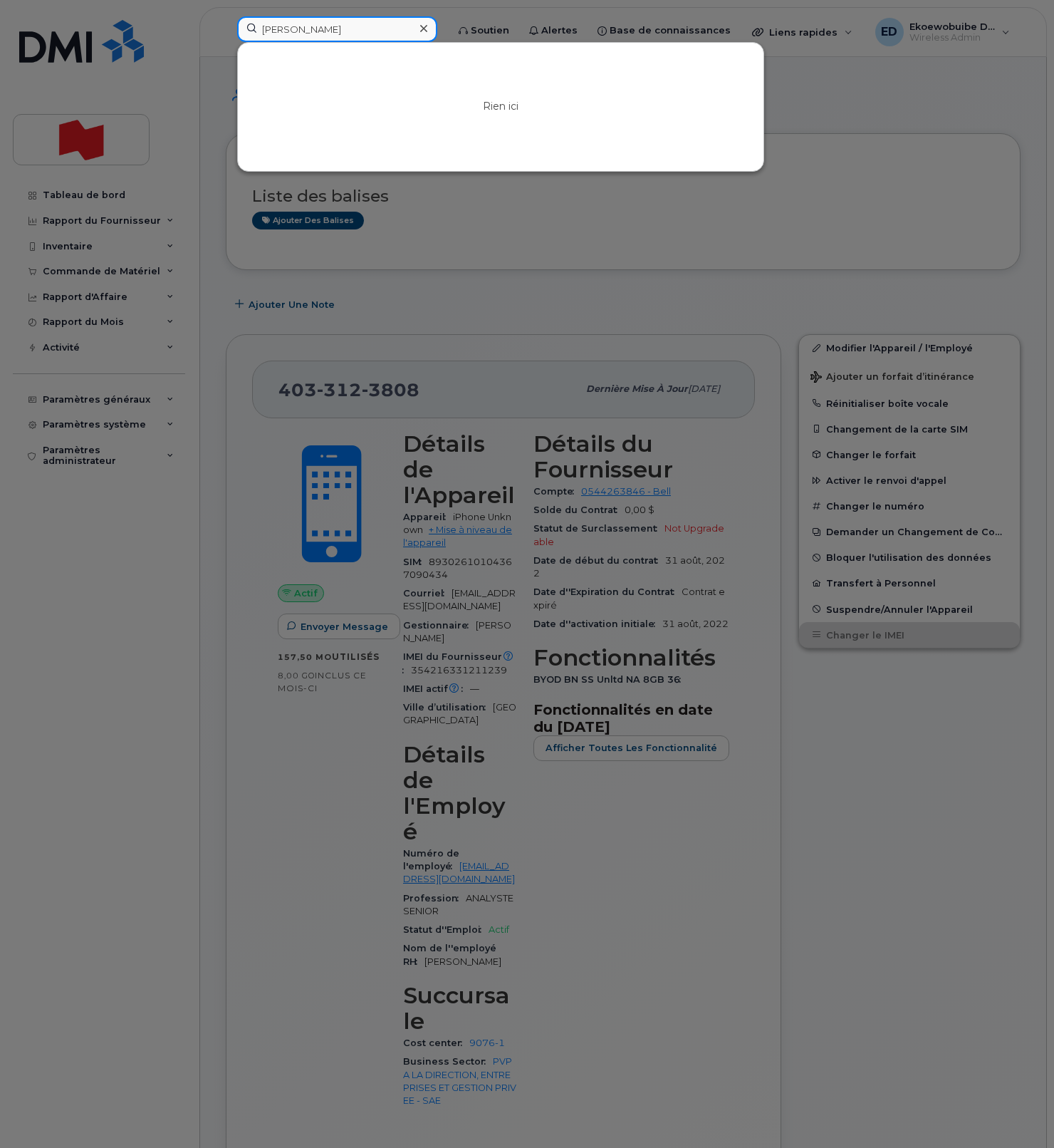
drag, startPoint x: 350, startPoint y: 31, endPoint x: 223, endPoint y: 31, distance: 127.0
click at [228, 29] on div "Tony Stancati Rien ici" at bounding box center [337, 32] width 223 height 31
paste input "tony.stancati@nbc.ca"
type input "tony.stancati@nbc.ca"
click at [427, 29] on icon at bounding box center [423, 28] width 7 height 11
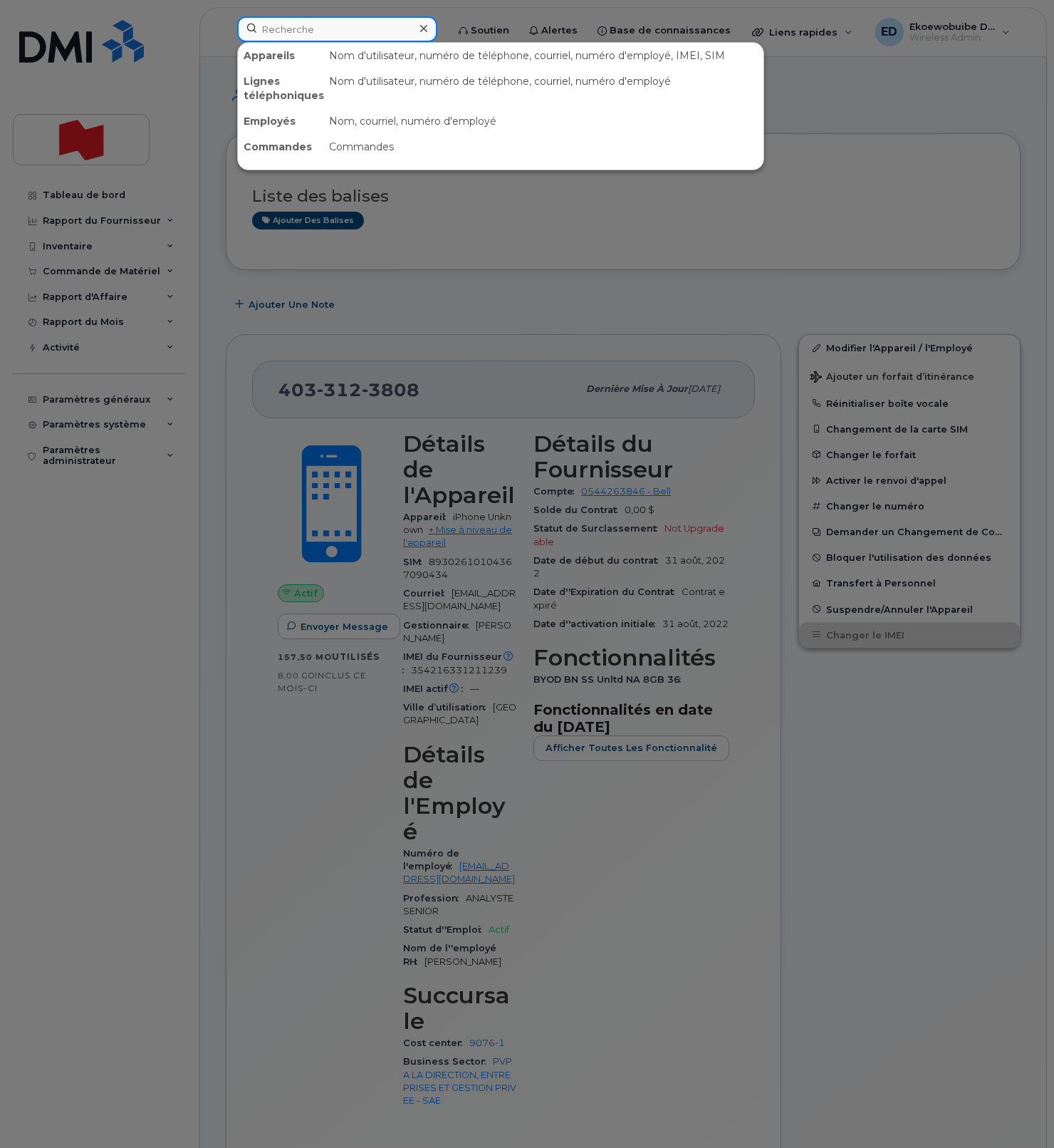
click at [411, 28] on input at bounding box center [337, 30] width 200 height 26
paste input "2505657636"
type input "2505657636"
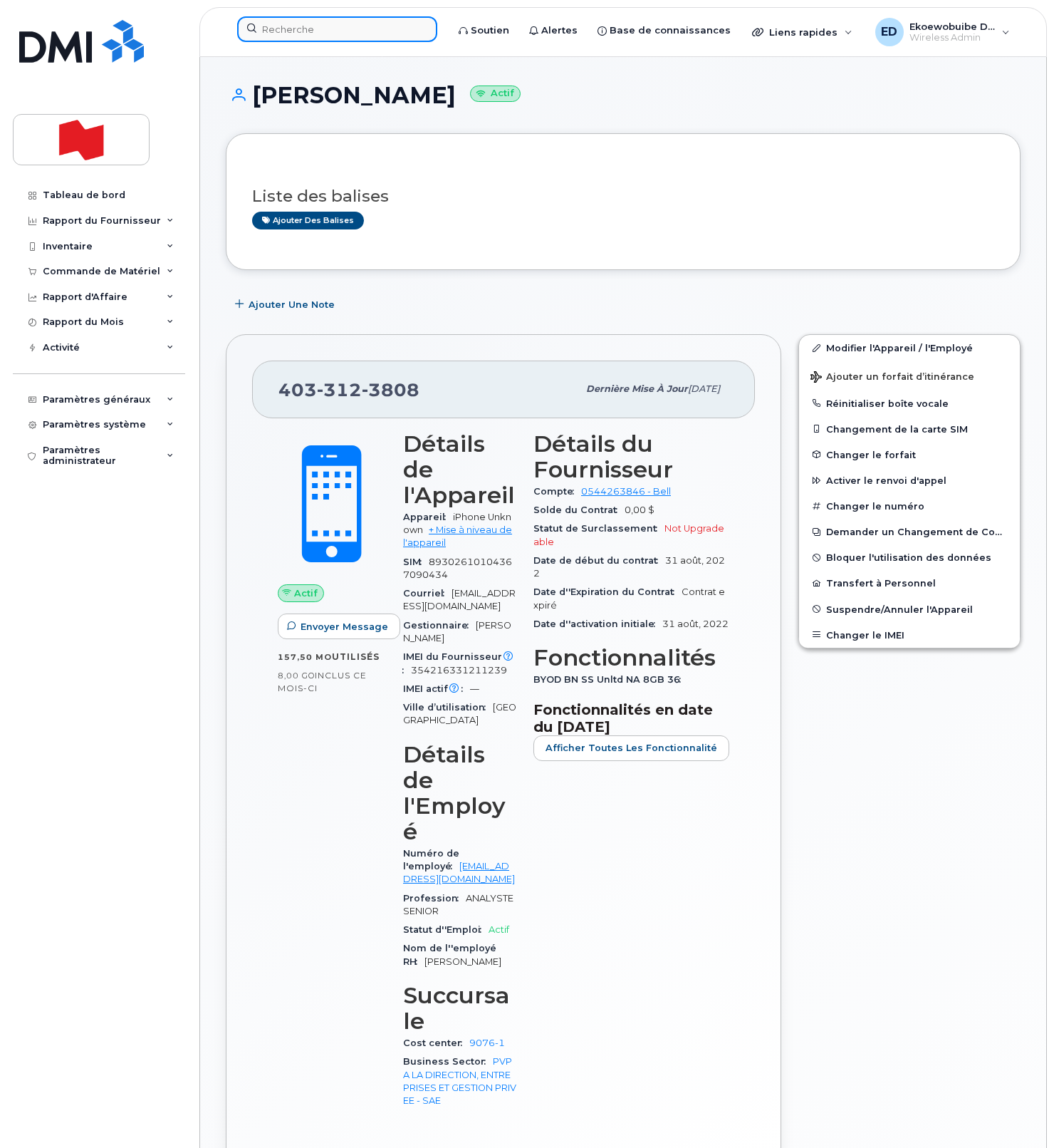
click at [282, 30] on input at bounding box center [337, 30] width 200 height 26
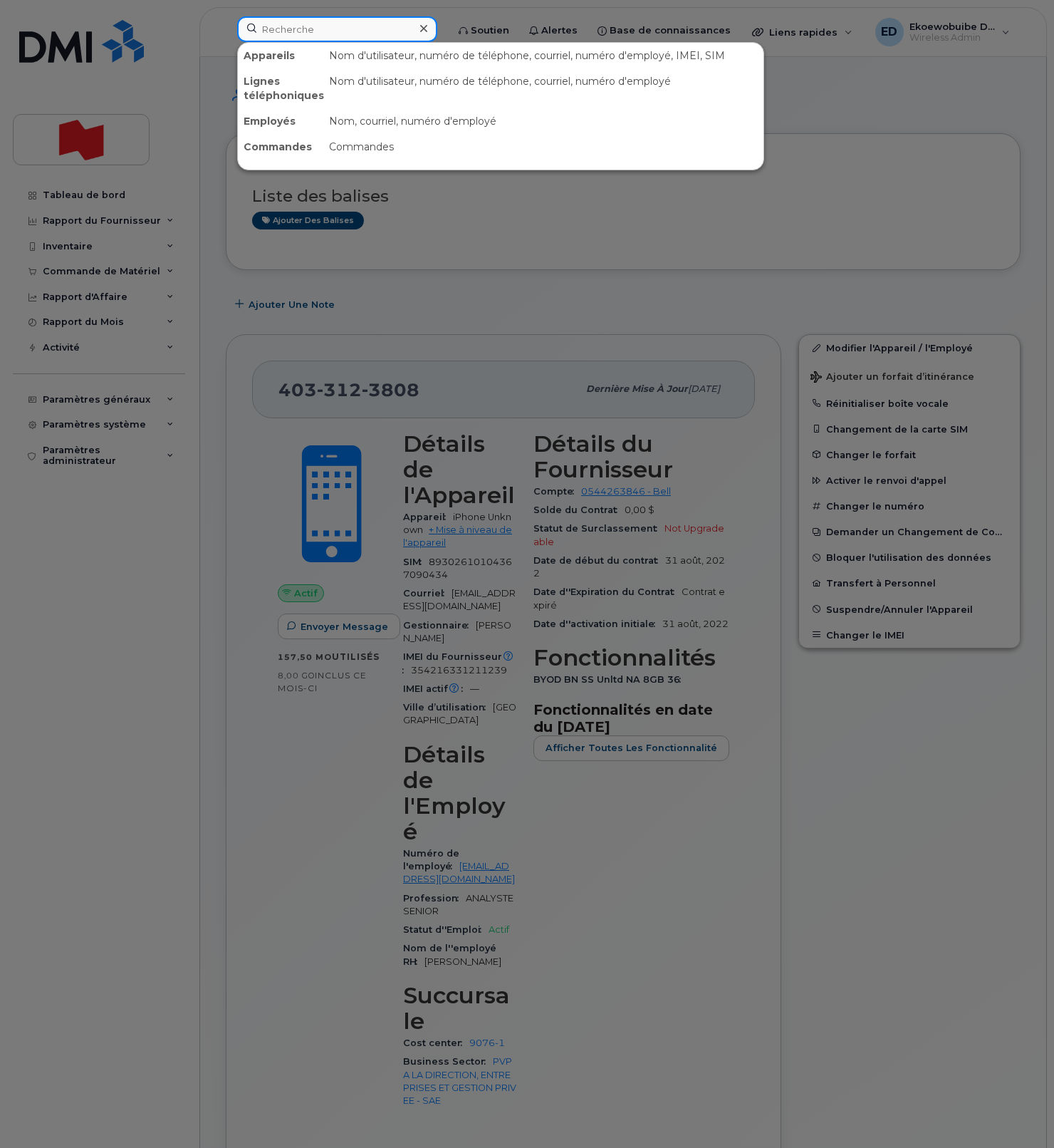
paste input "2505657636"
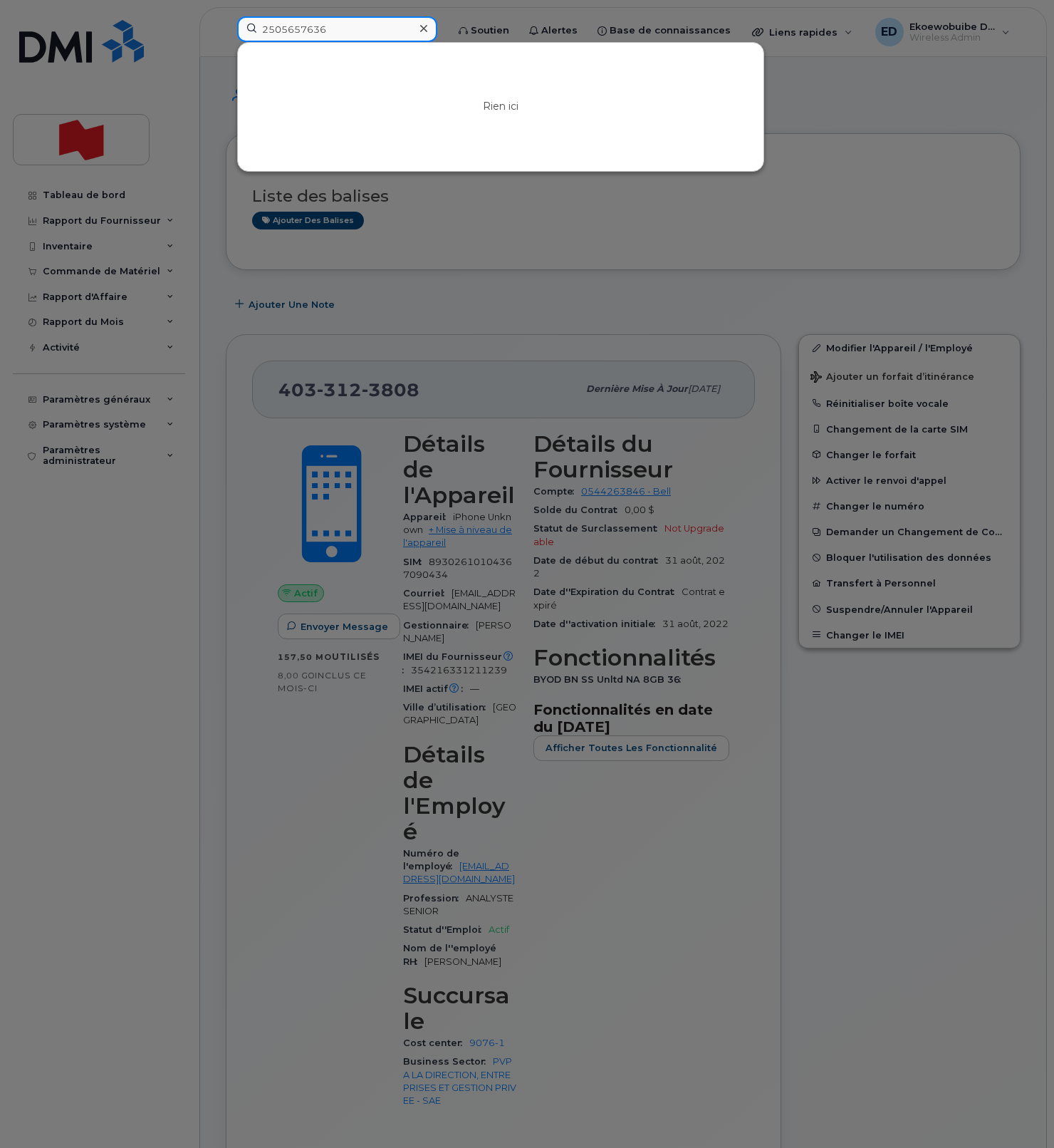
click at [294, 33] on input "2505657636" at bounding box center [337, 30] width 200 height 26
click at [336, 30] on input "2505657636" at bounding box center [337, 30] width 200 height 26
drag, startPoint x: 374, startPoint y: 30, endPoint x: 245, endPoint y: 33, distance: 129.0
click at [245, 33] on input "2505657636" at bounding box center [337, 30] width 200 height 26
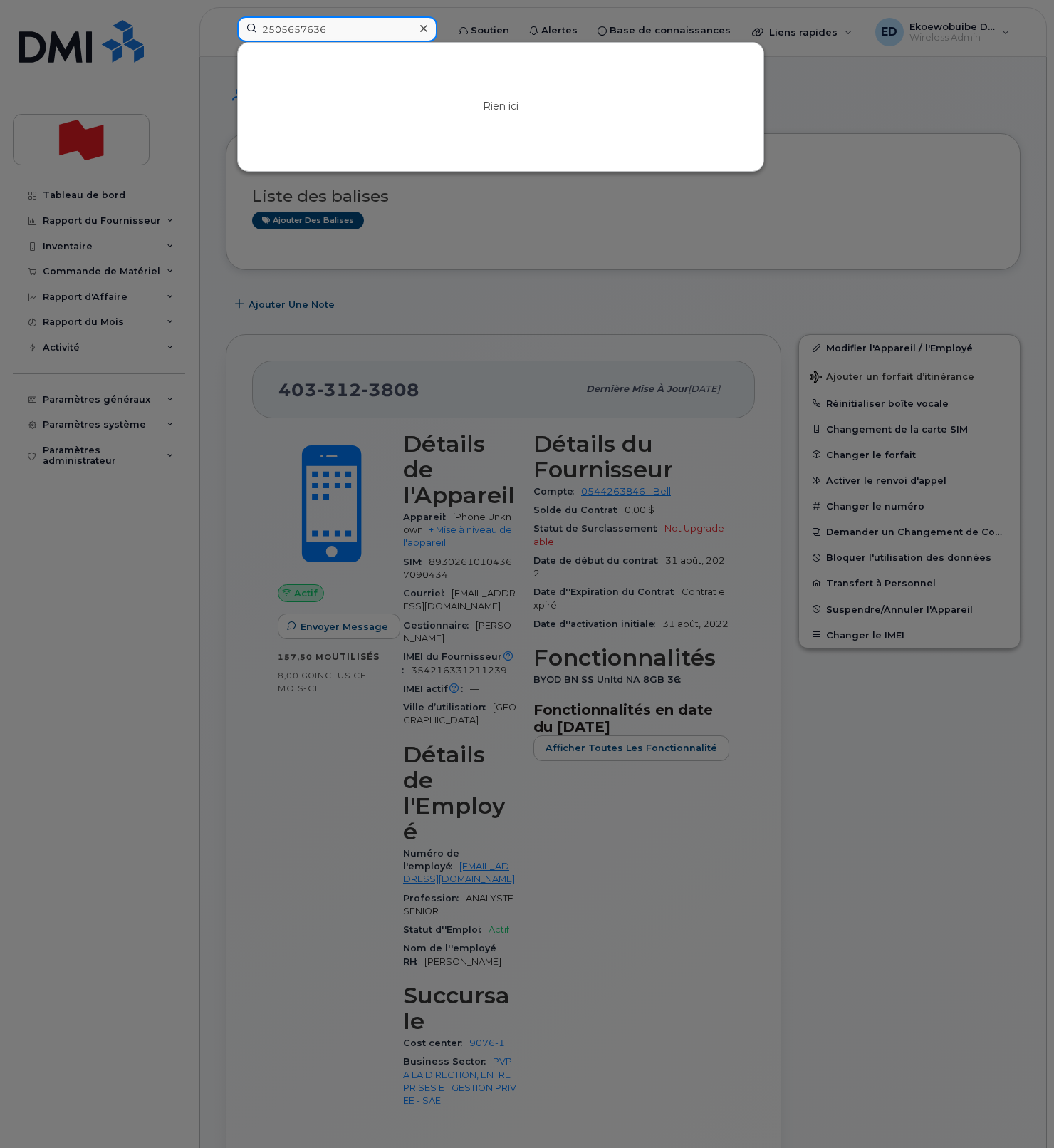
paste input "RITM0216612"
click at [312, 33] on input "RITM0216612" at bounding box center [337, 30] width 200 height 26
click at [311, 33] on input "RITM0216612" at bounding box center [337, 30] width 200 height 26
paste input "Marc Naccache"
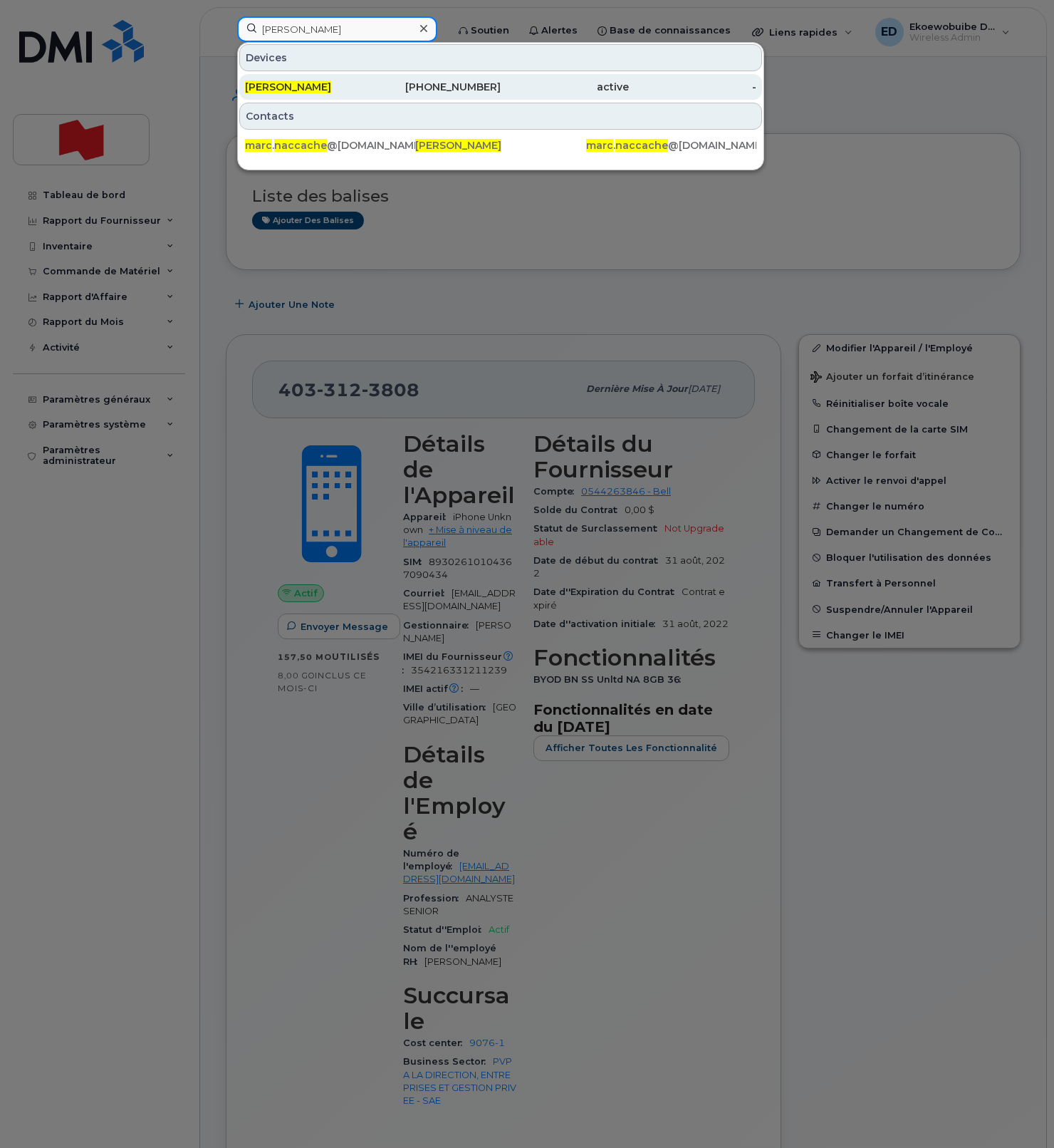
type input "Marc Naccache"
drag, startPoint x: 319, startPoint y: 85, endPoint x: 357, endPoint y: 83, distance: 38.1
click at [319, 86] on span "Marc Naccache" at bounding box center [287, 87] width 86 height 13
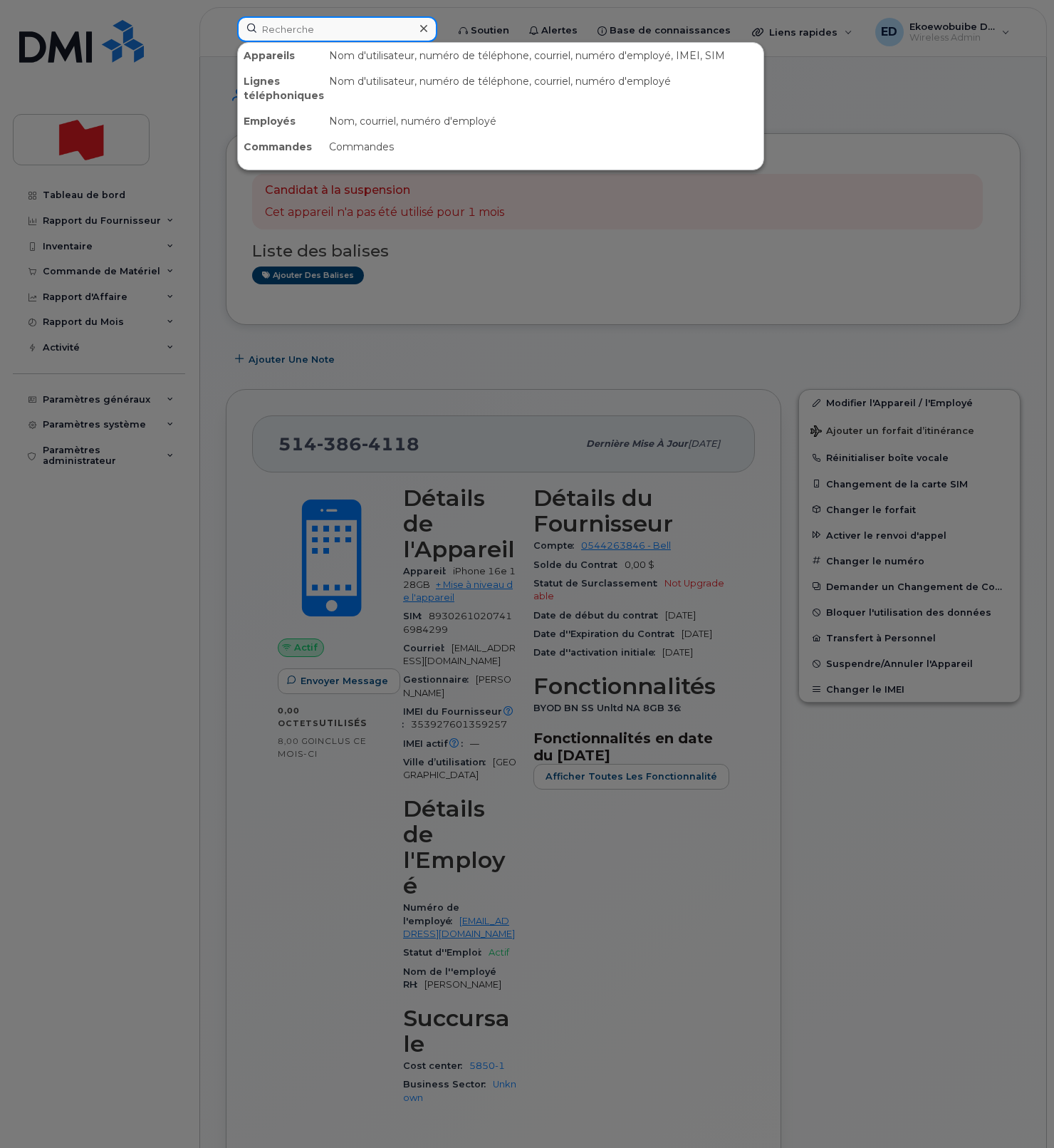
drag, startPoint x: 334, startPoint y: 33, endPoint x: 403, endPoint y: 57, distance: 73.1
click at [334, 34] on input at bounding box center [337, 30] width 200 height 26
click at [417, 28] on input at bounding box center [337, 30] width 200 height 26
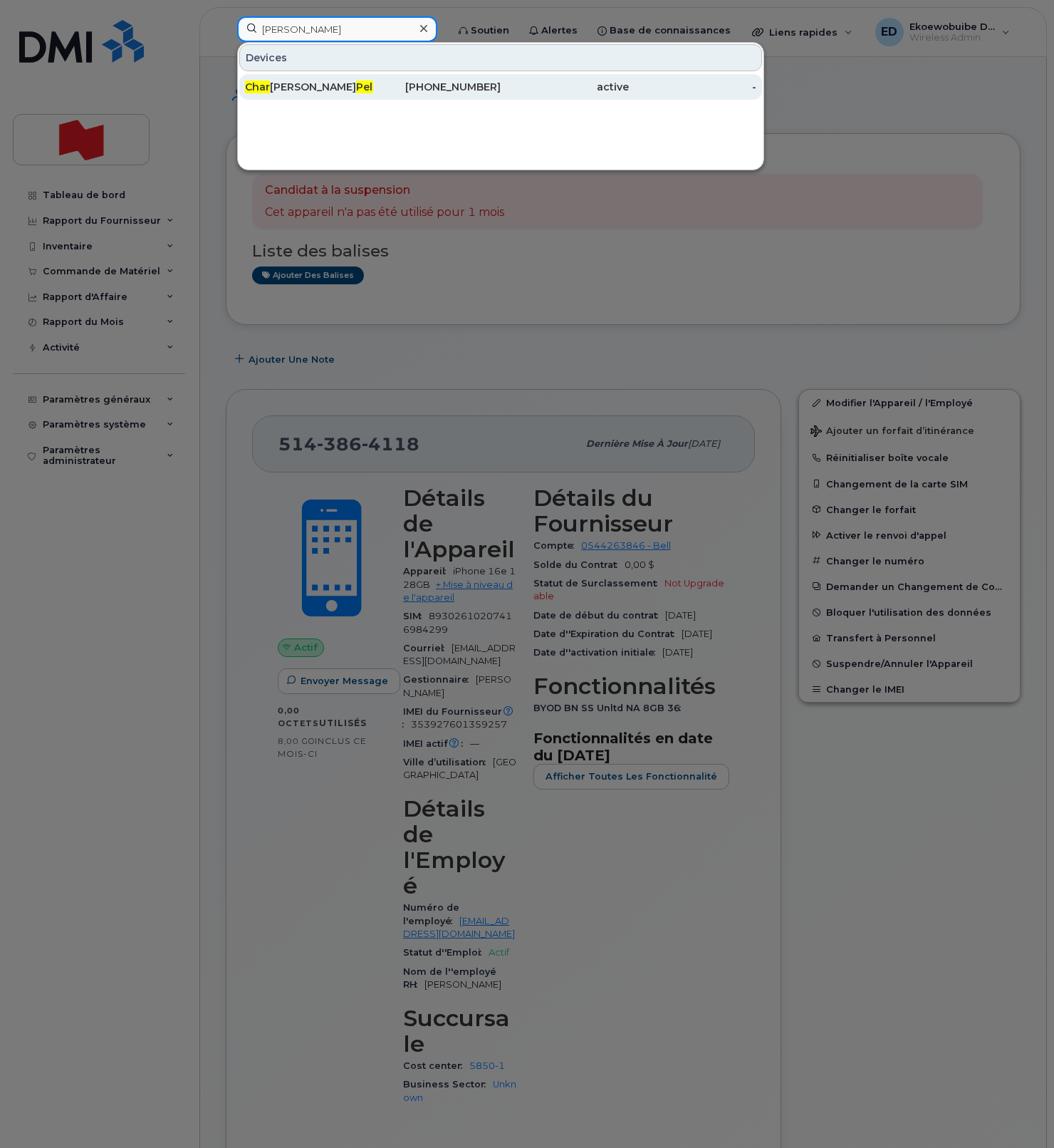
type input "pelletier char"
click at [320, 90] on div "Char les Antoine Pelletier" at bounding box center [309, 87] width 128 height 14
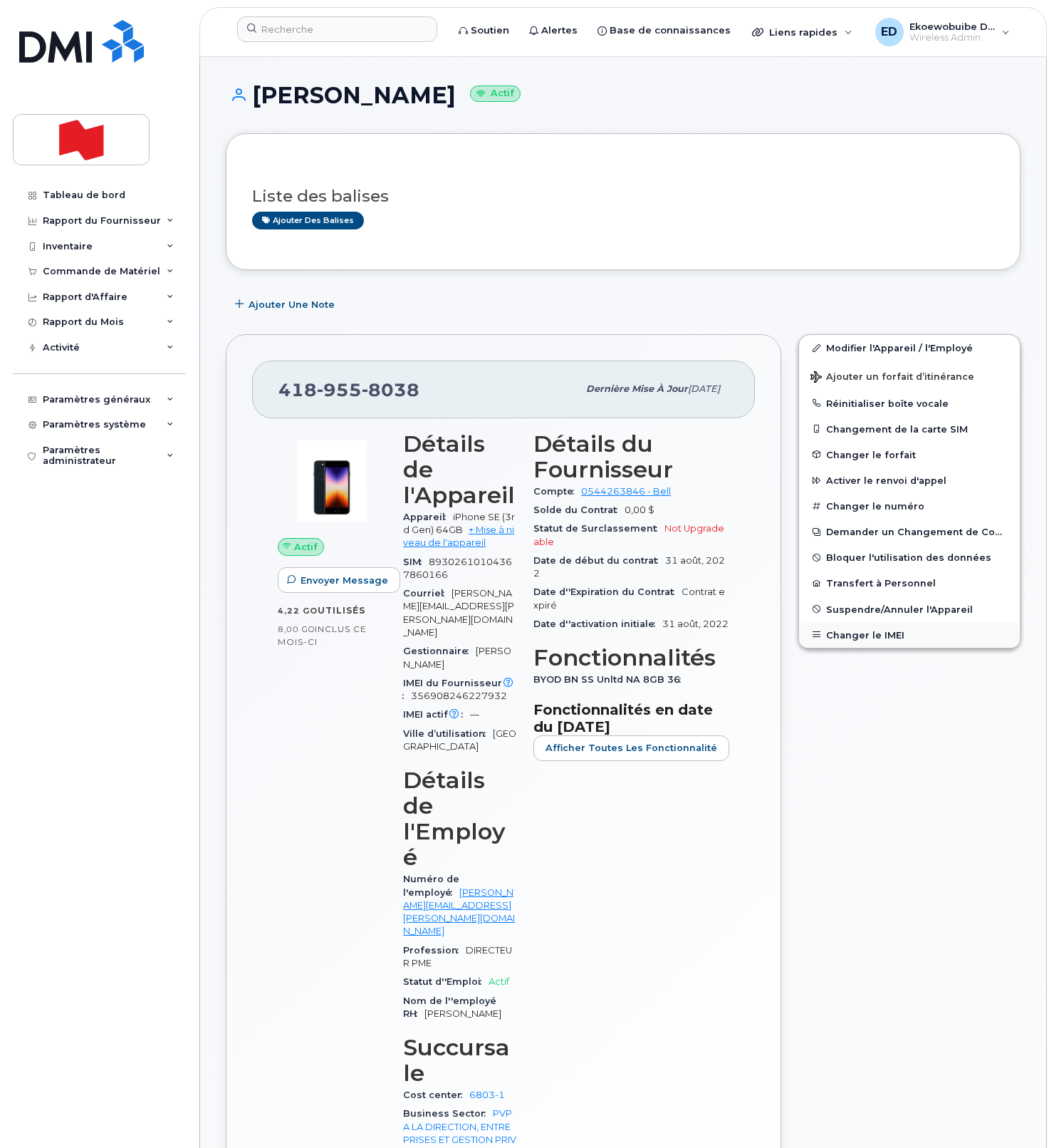
click at [873, 636] on button "Changer le IMEI" at bounding box center [910, 635] width 221 height 26
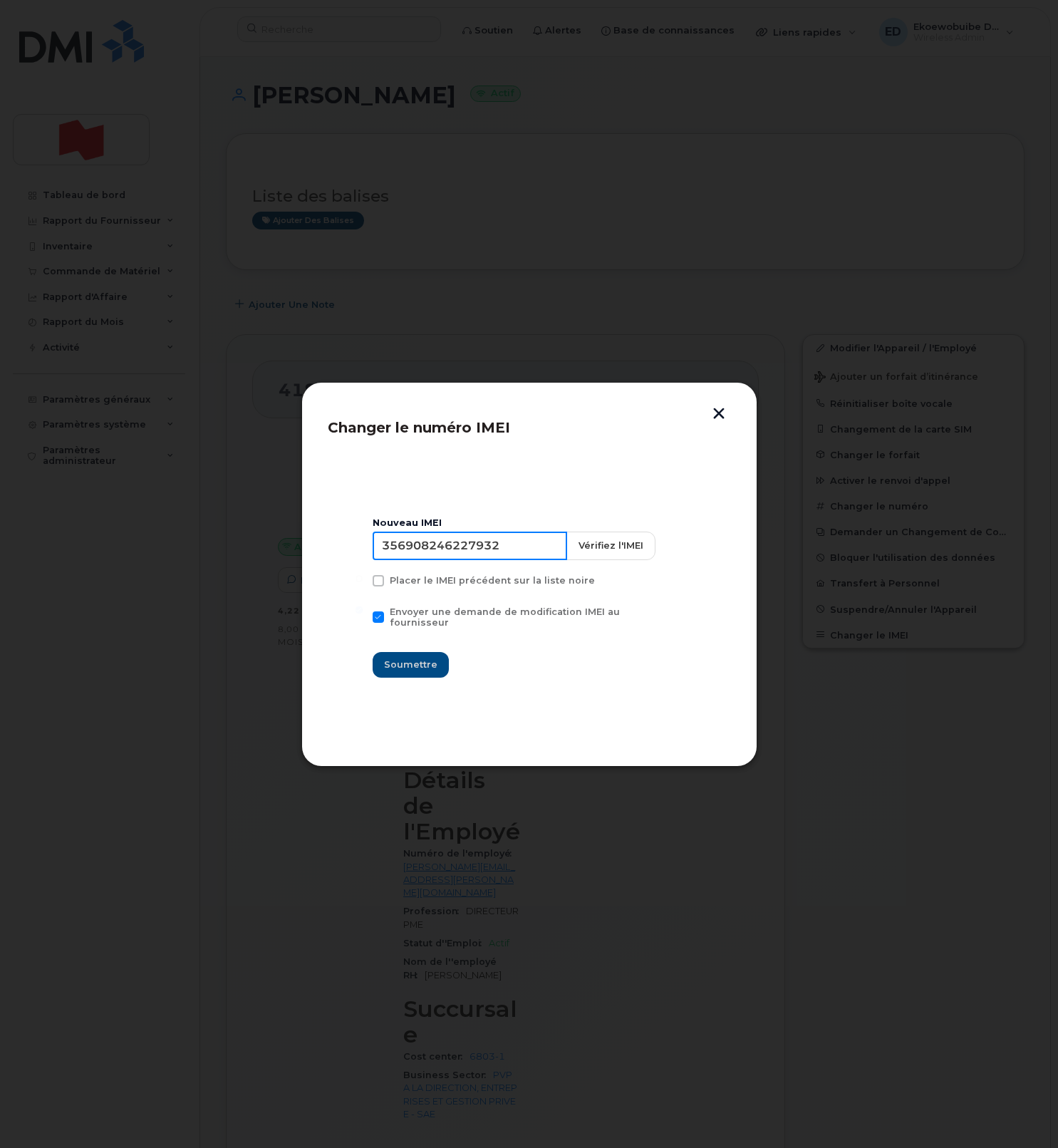
click at [493, 558] on input "356908246227932" at bounding box center [470, 545] width 195 height 28
type input "354216331550602"
drag, startPoint x: 413, startPoint y: 656, endPoint x: 423, endPoint y: 658, distance: 10.2
click at [416, 658] on span "Soumettre" at bounding box center [410, 664] width 53 height 14
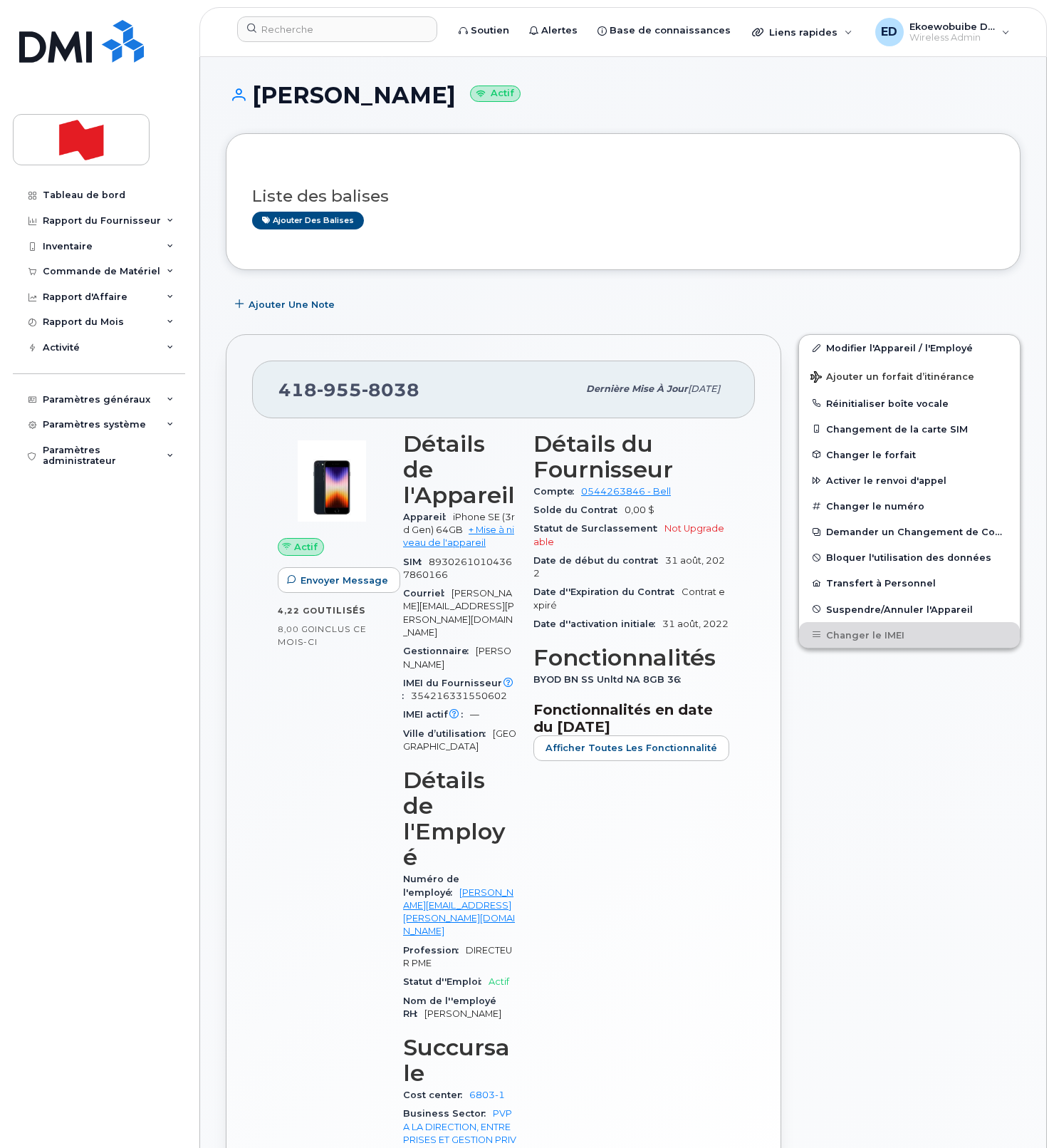
click at [568, 239] on div "Liste des balises Ajouter des balises" at bounding box center [623, 201] width 742 height 84
click at [312, 27] on input at bounding box center [337, 30] width 200 height 26
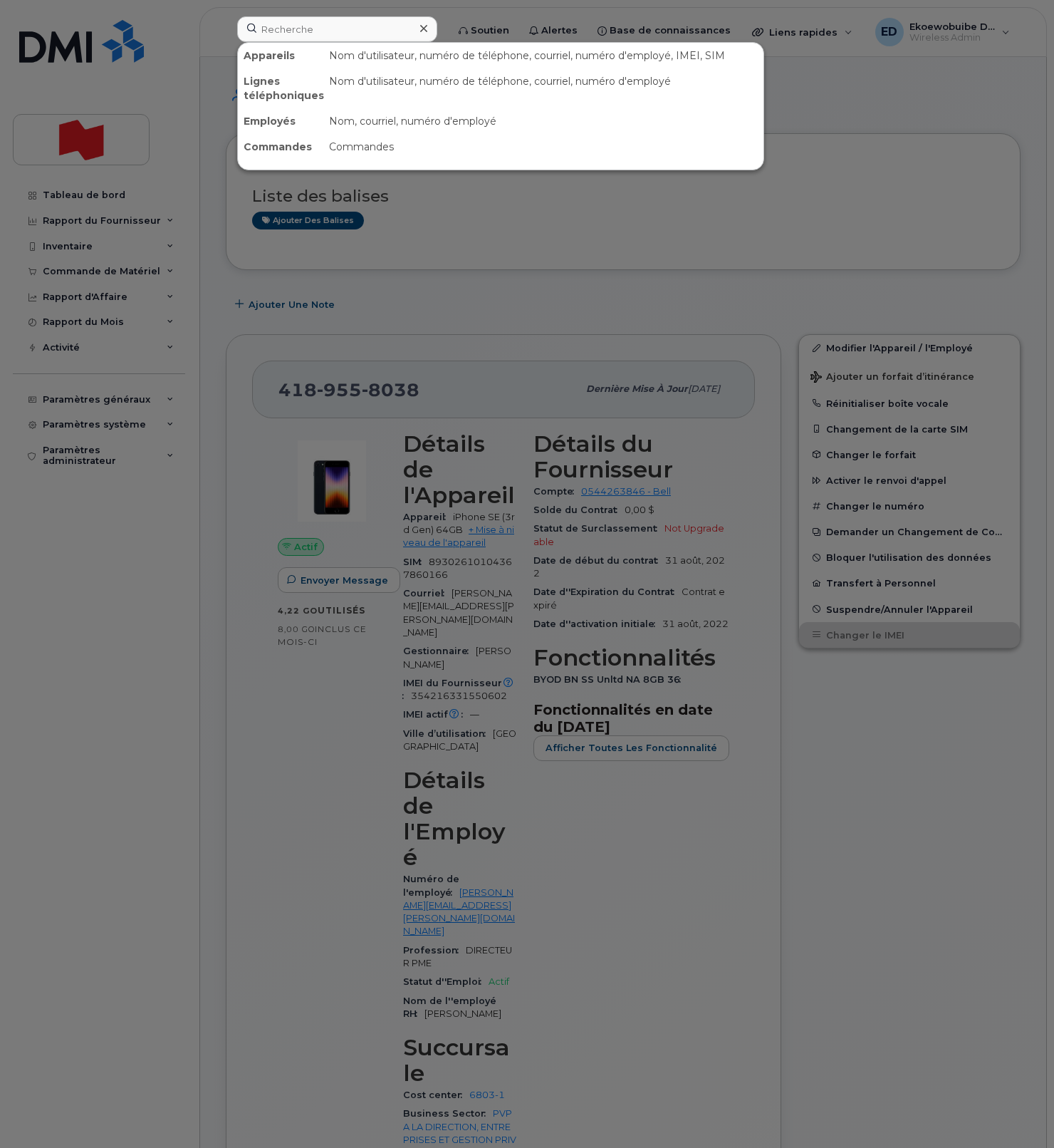
drag, startPoint x: 811, startPoint y: 127, endPoint x: 560, endPoint y: 194, distance: 259.8
click at [809, 127] on div at bounding box center [527, 574] width 1054 height 1148
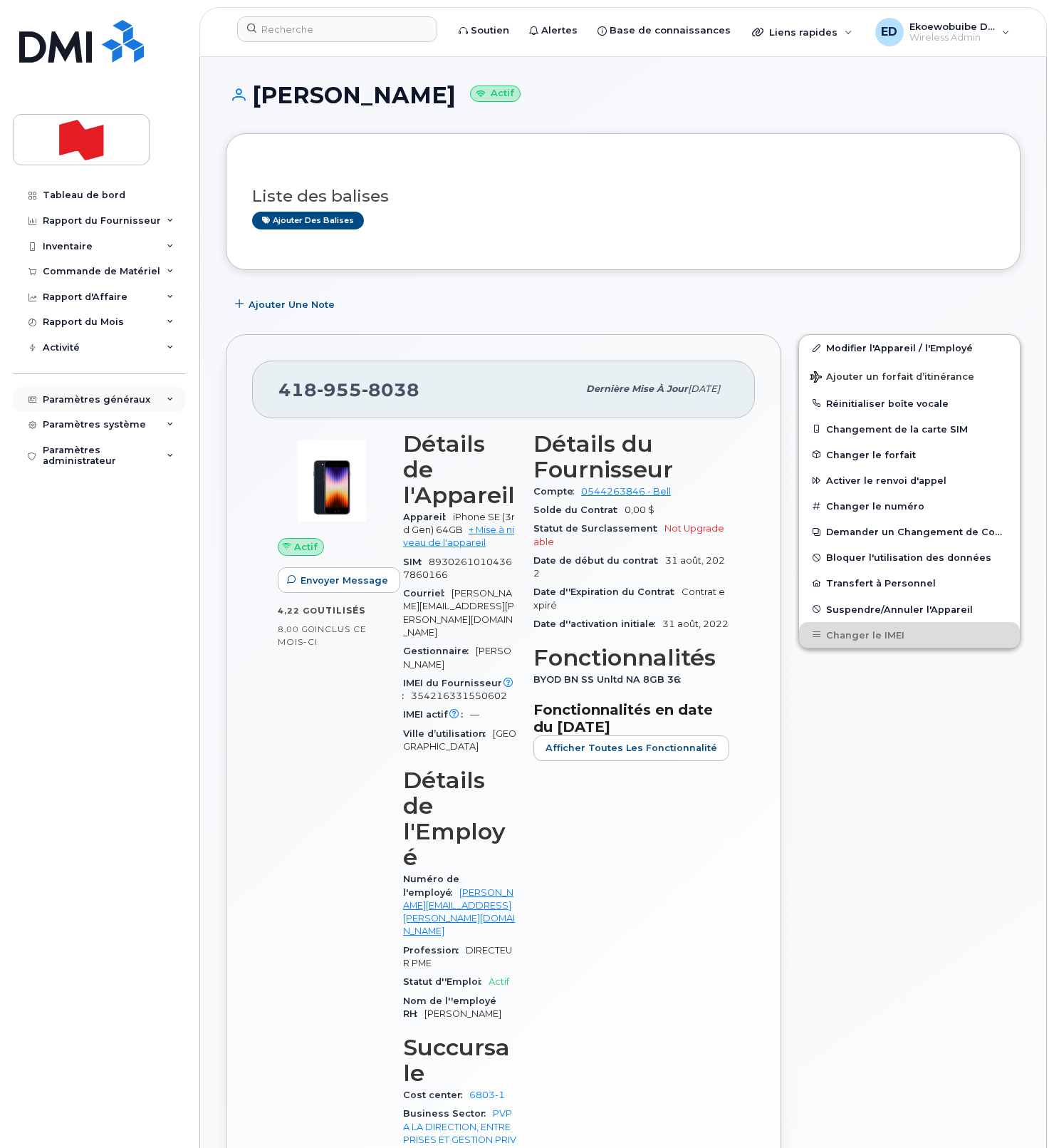
click at [100, 401] on div "Paramètres généraux" at bounding box center [97, 399] width 108 height 11
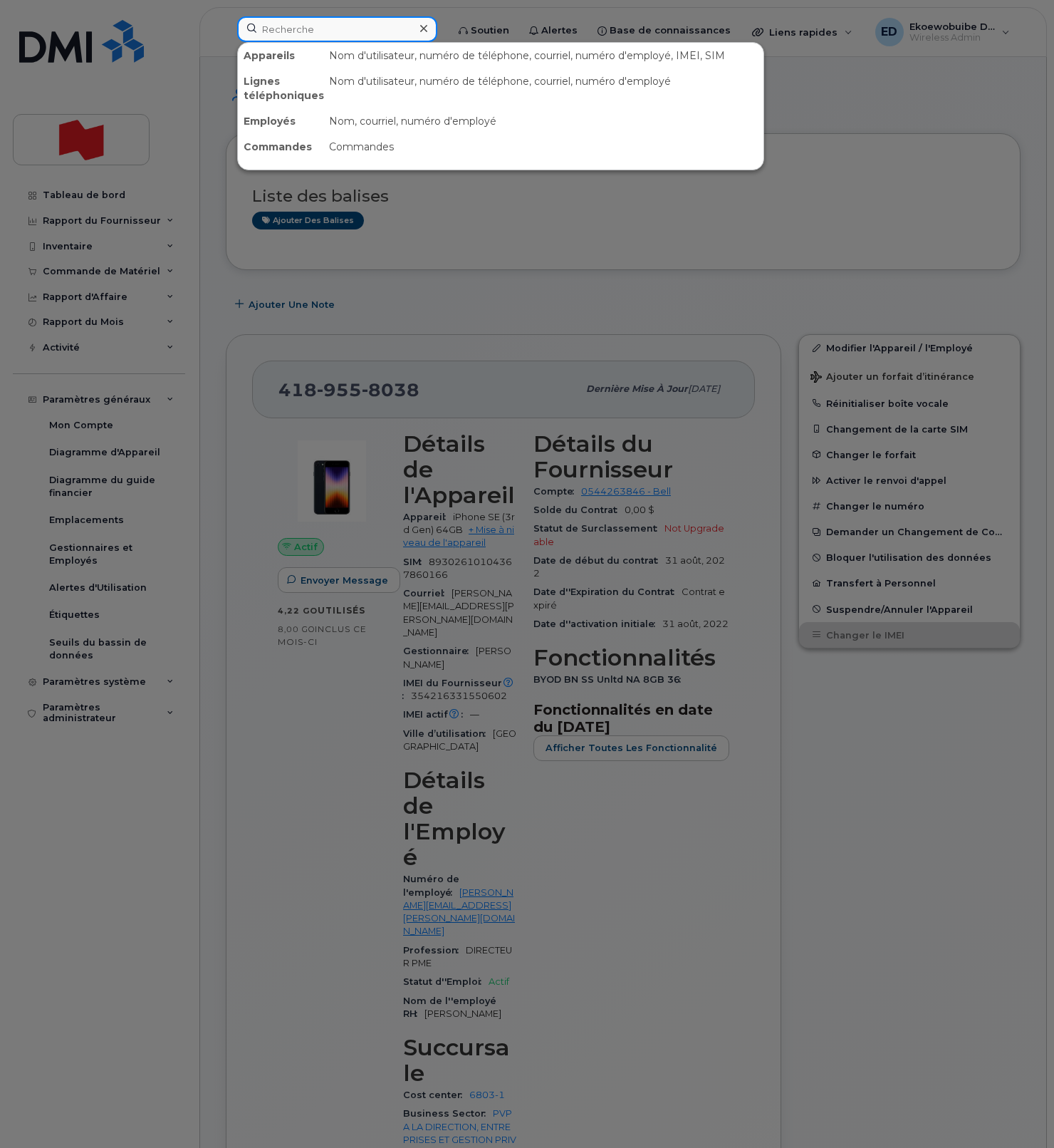
click at [322, 36] on input at bounding box center [337, 30] width 200 height 26
paste input "[PHONE_NUMBER]"
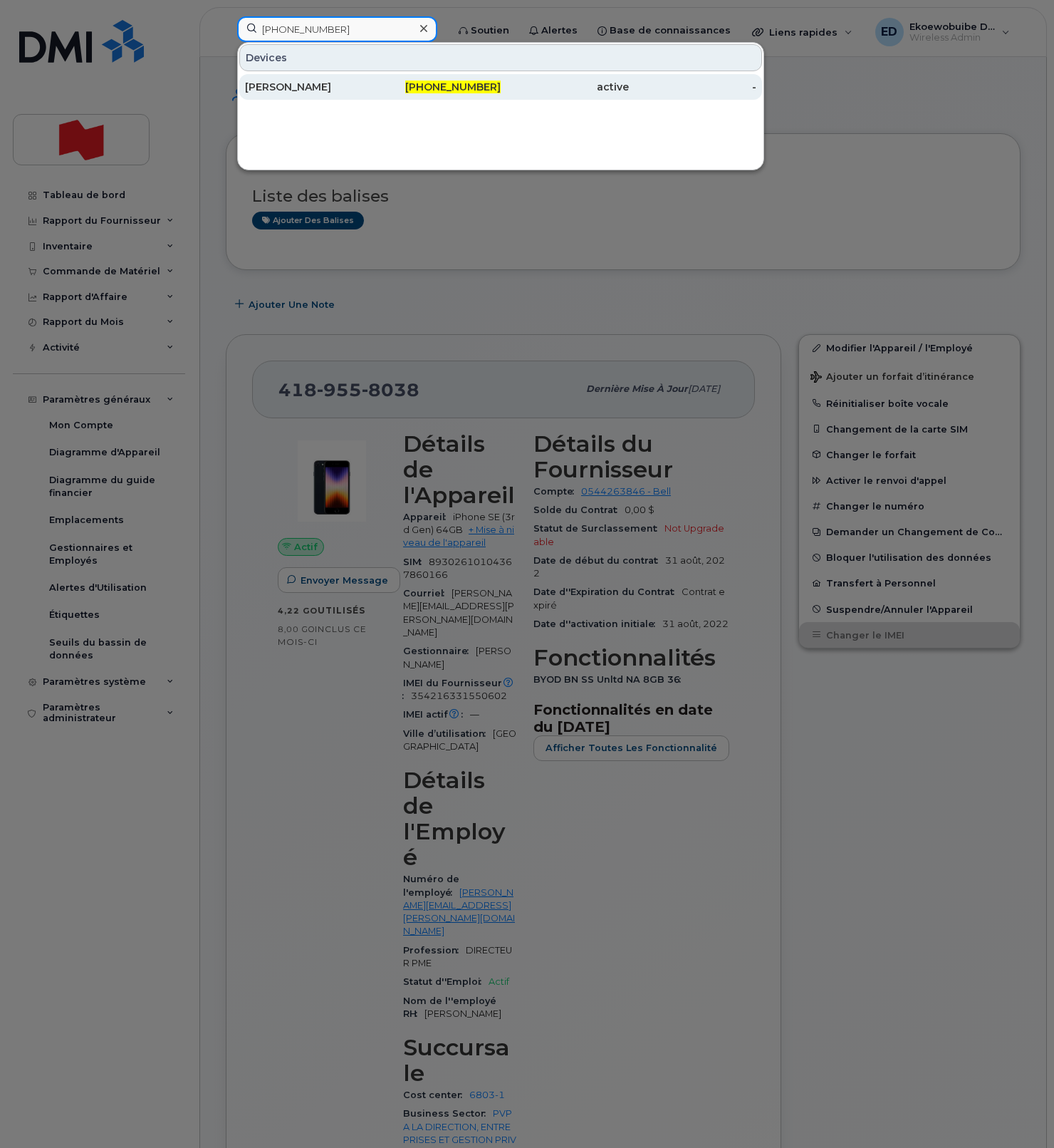
type input "[PHONE_NUMBER]"
click at [288, 92] on div "[PERSON_NAME]" at bounding box center [309, 87] width 128 height 14
